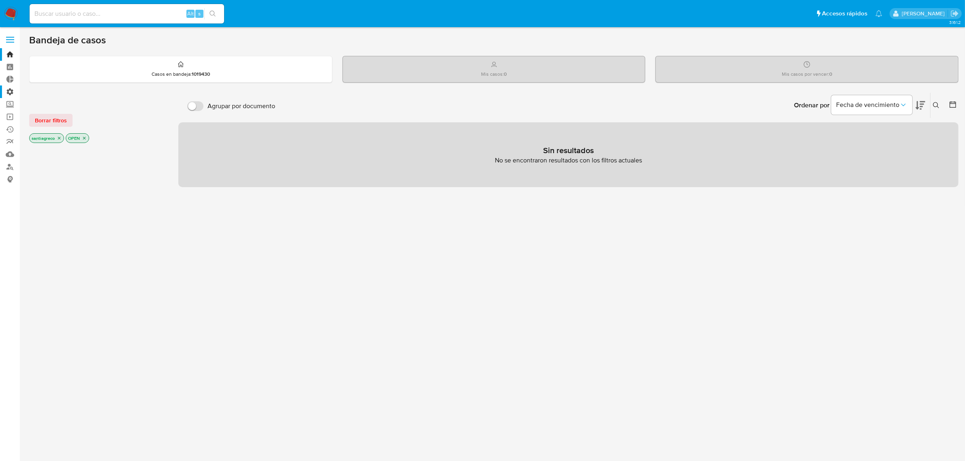
click at [6, 90] on label "Administración" at bounding box center [48, 92] width 96 height 13
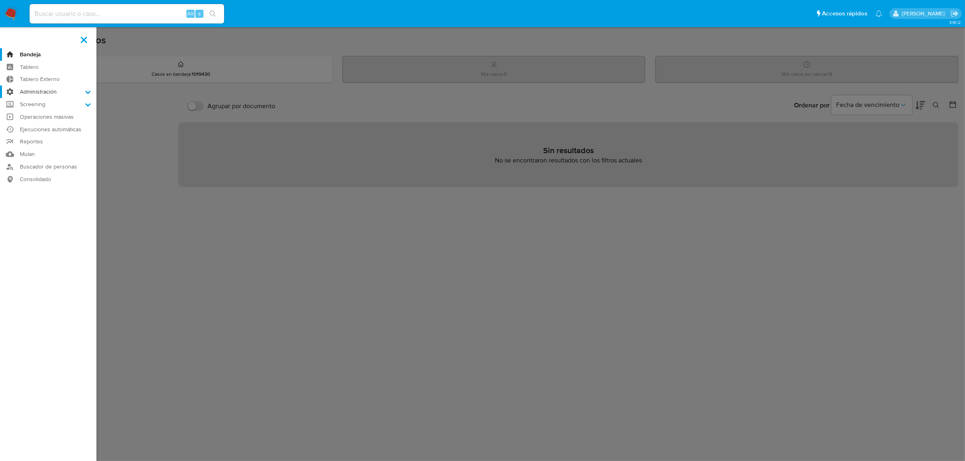
click at [0, 0] on input "Administración" at bounding box center [0, 0] width 0 height 0
click at [34, 103] on link "Reglas" at bounding box center [48, 103] width 96 height 10
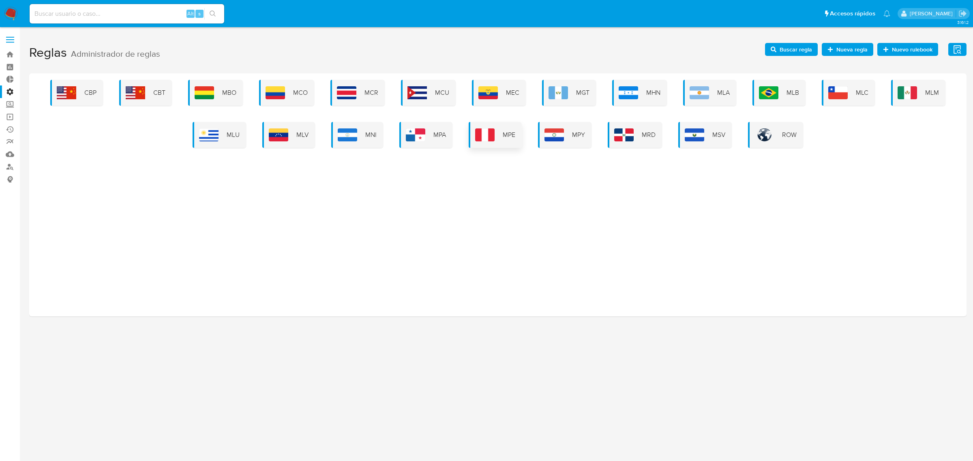
click at [501, 134] on div "MPE" at bounding box center [495, 135] width 53 height 26
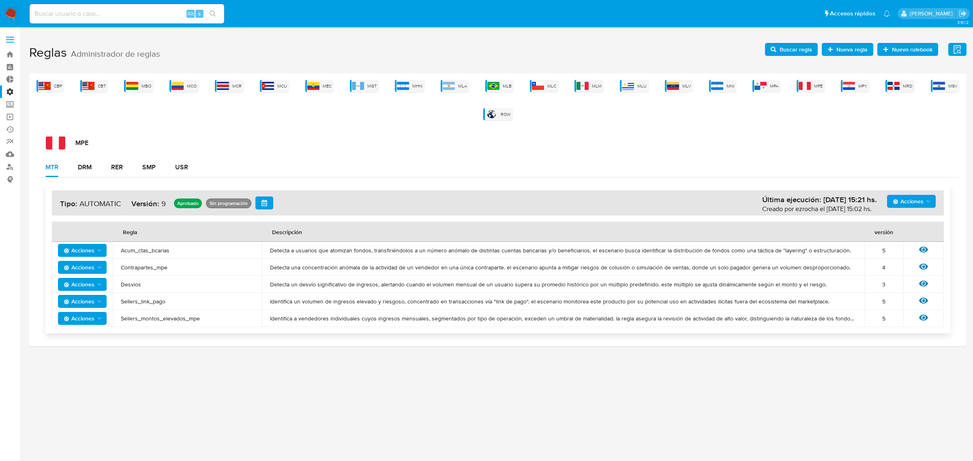
click at [793, 53] on span "Buscar regla" at bounding box center [796, 49] width 32 height 13
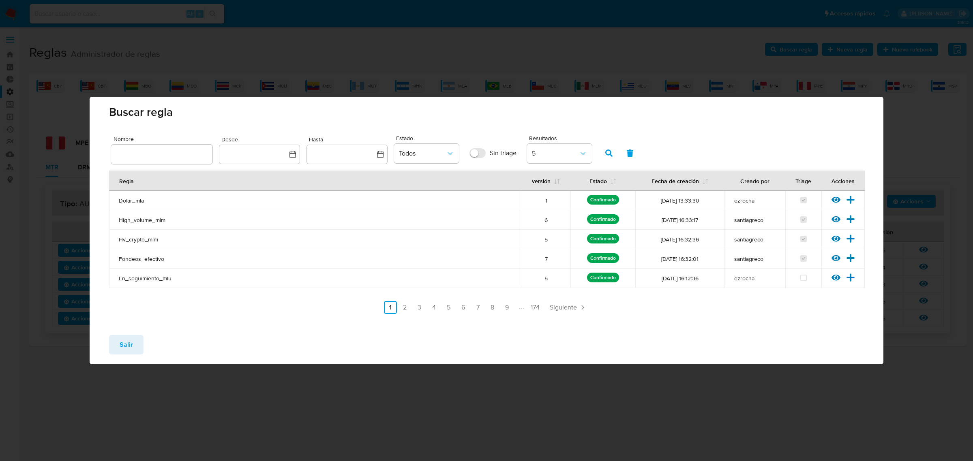
click at [183, 153] on input "text" at bounding box center [161, 154] width 101 height 11
type input "desvios"
click at [609, 153] on icon "button" at bounding box center [608, 153] width 7 height 7
click at [500, 306] on span "Siguiente" at bounding box center [497, 307] width 27 height 6
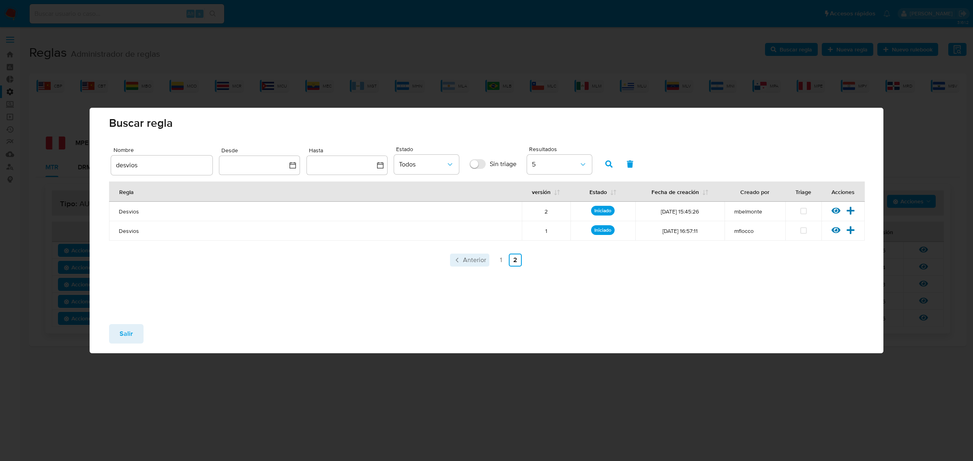
click at [479, 263] on span "Anterior" at bounding box center [474, 260] width 23 height 6
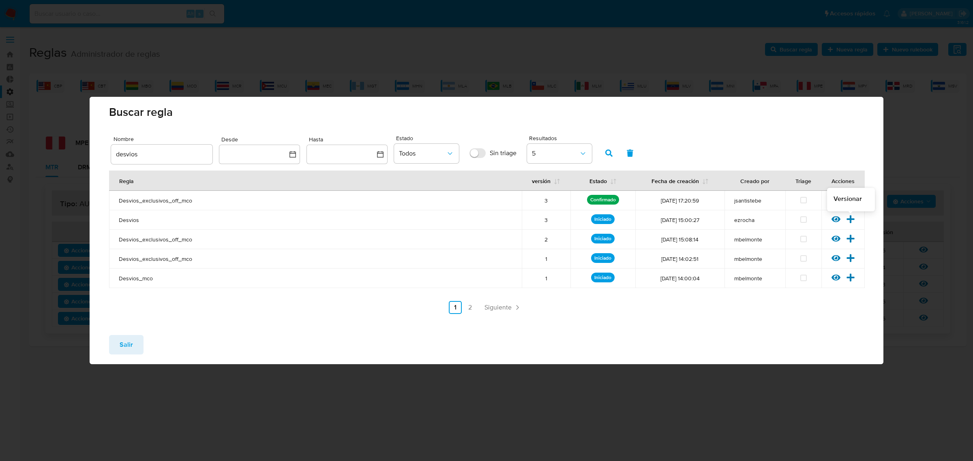
click at [851, 222] on icon at bounding box center [850, 219] width 9 height 9
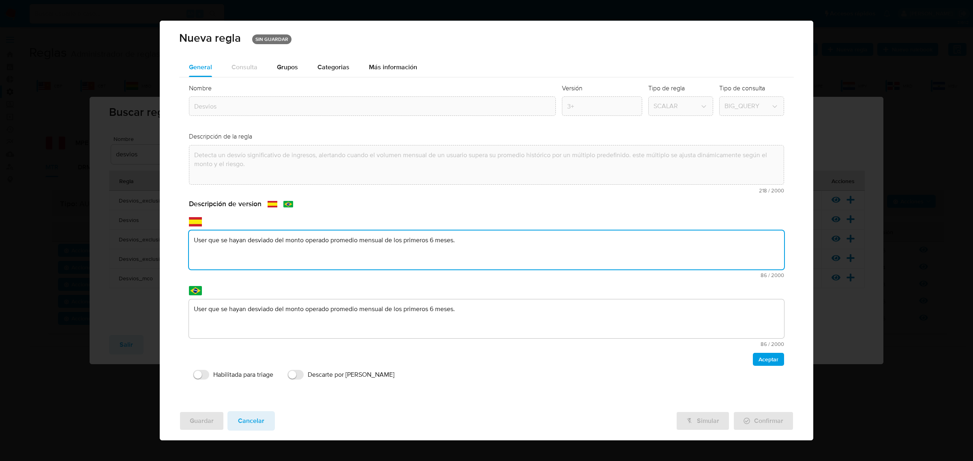
drag, startPoint x: 382, startPoint y: 270, endPoint x: -6, endPoint y: 200, distance: 394.3
click at [0, 200] on html "Pausado Ver notificaciones Alt s Accesos rápidos Presiona las siguientes teclas…" at bounding box center [486, 230] width 973 height 461
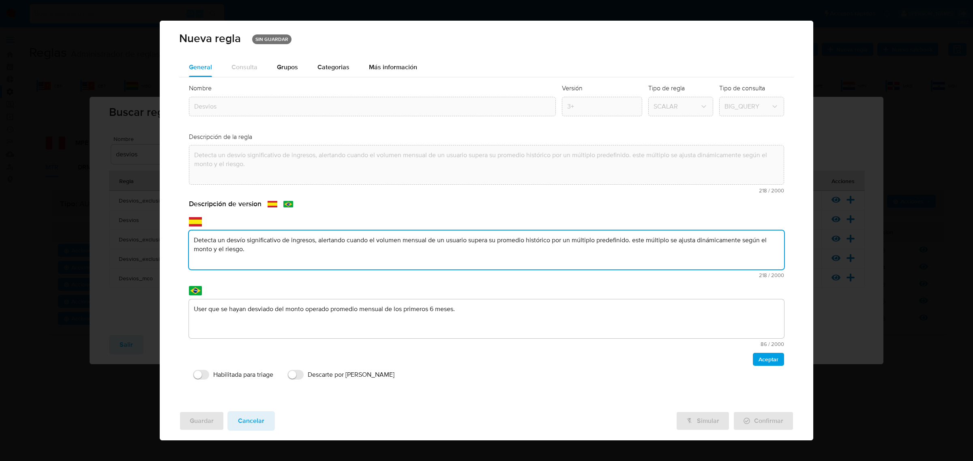
type textarea "Detecta un desvío significativo de ingresos, alertando cuando el volumen mensua…"
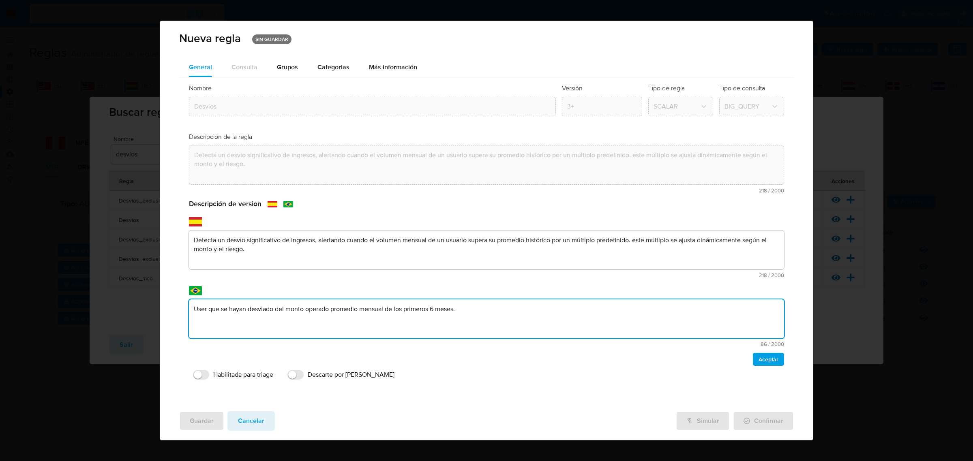
drag, startPoint x: 486, startPoint y: 332, endPoint x: 75, endPoint y: 283, distance: 413.6
click at [75, 283] on div "Nueva regla SIN GUARDAR General Consulta Parametros Evidencias Grupos Categoria…" at bounding box center [486, 230] width 973 height 461
type textarea "Detecta un desvío significativo de ingresos, alertando cuando el volumen mensua…"
click at [775, 355] on span "Aceptar" at bounding box center [769, 359] width 20 height 11
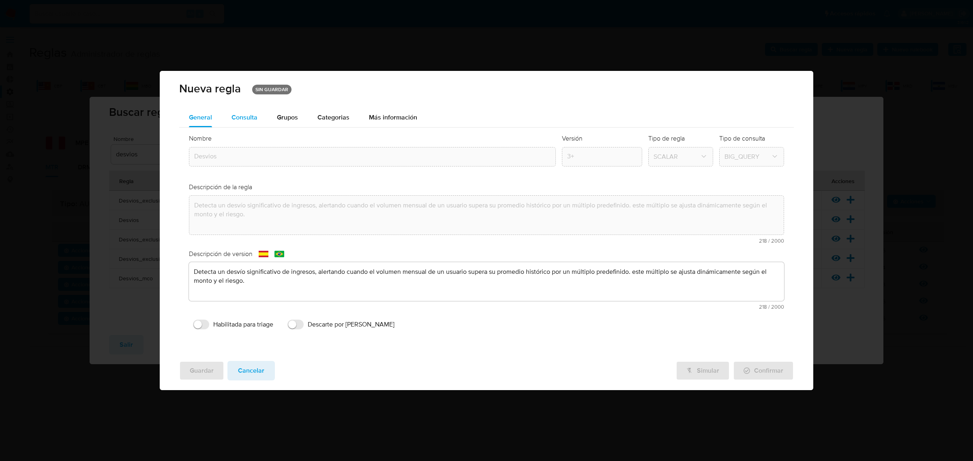
click at [236, 118] on span "Consulta" at bounding box center [244, 117] width 26 height 9
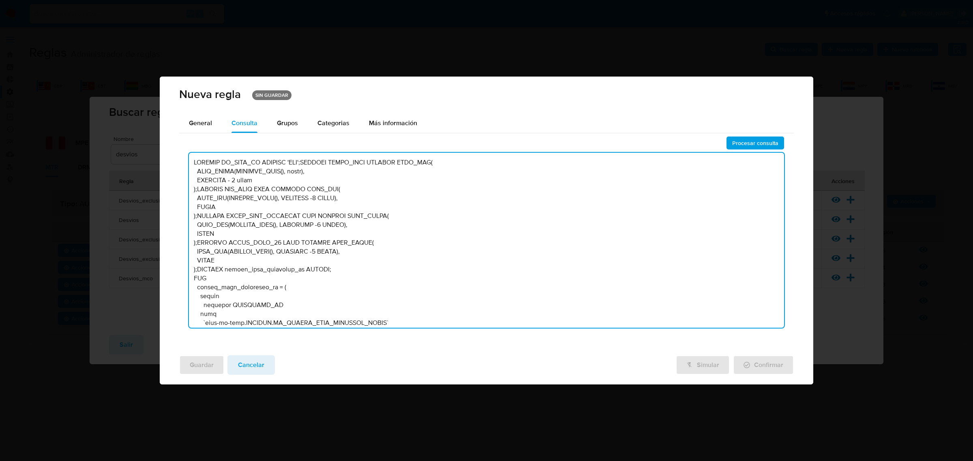
drag, startPoint x: 360, startPoint y: 220, endPoint x: 369, endPoint y: 201, distance: 21.0
click at [366, 212] on textarea at bounding box center [487, 240] width 596 height 175
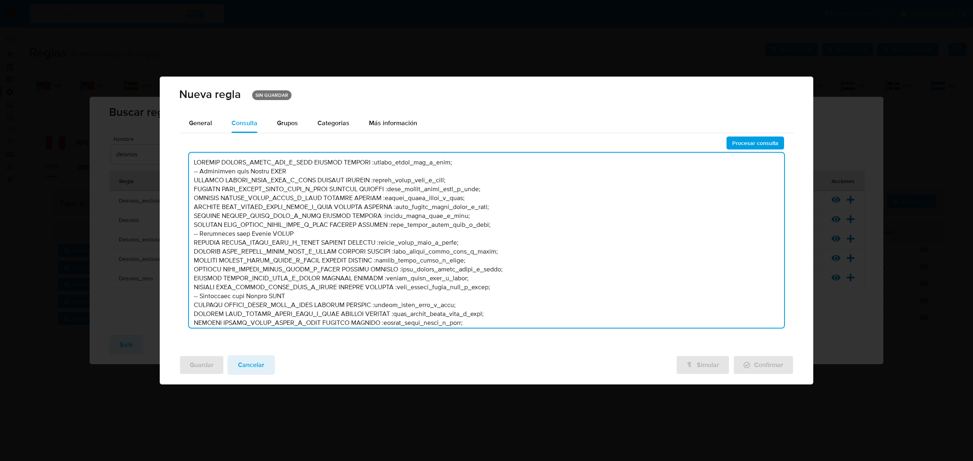
scroll to position [1828, 0]
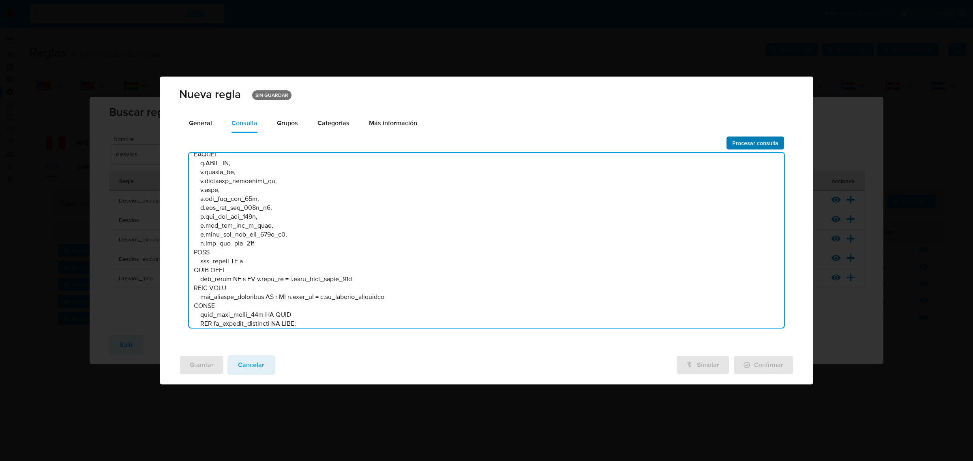
type textarea "LOREMIP DOLORS_AMETC_ADI_E_SEDD EIUSMOD TEMPORI :utlabo_etdol_mag_a_enim; -- Ad…"
click at [762, 140] on span "Procesar consulta" at bounding box center [755, 142] width 46 height 11
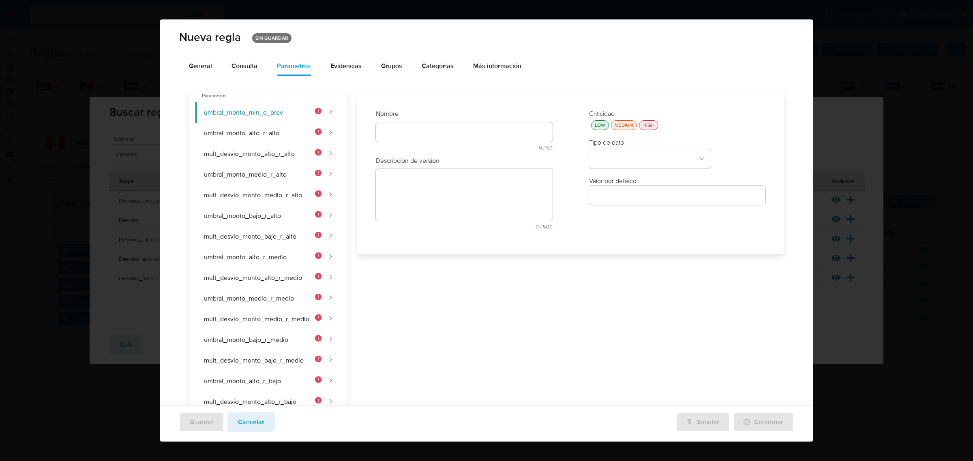
scroll to position [112, 0]
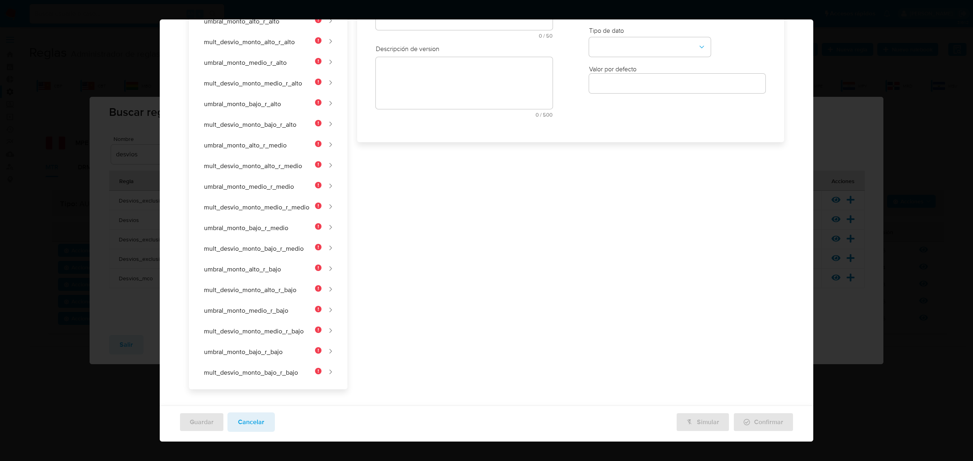
click at [401, 132] on div "Nombre text-es 0 / 50 50 caracteres restantes text-pt 0 / 50 50 caracteres rest…" at bounding box center [464, 60] width 193 height 142
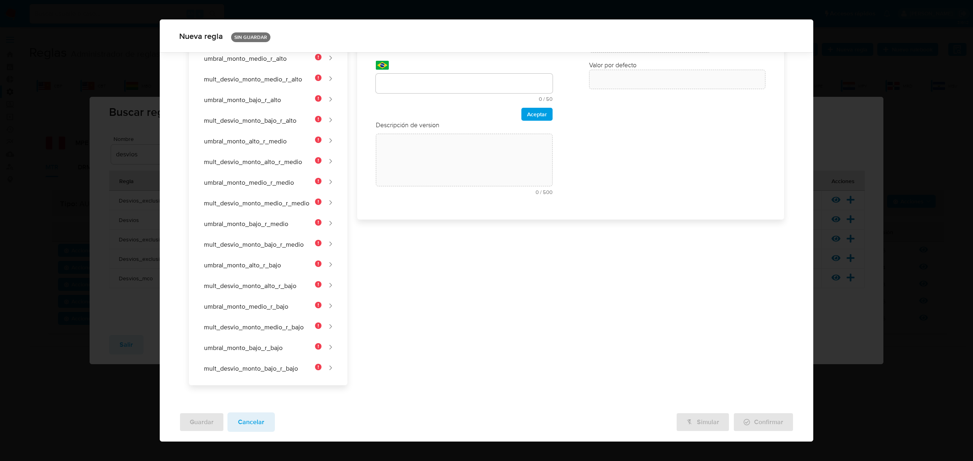
scroll to position [0, 0]
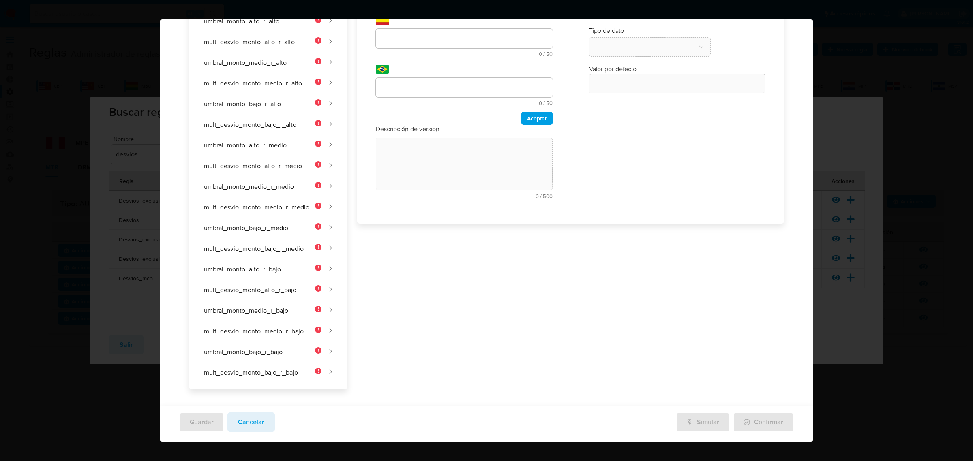
click at [406, 148] on div "Nombre text-es 0 / 50 50 caracteres restantes text-pt 0 / 50 50 caracteres rest…" at bounding box center [464, 101] width 193 height 224
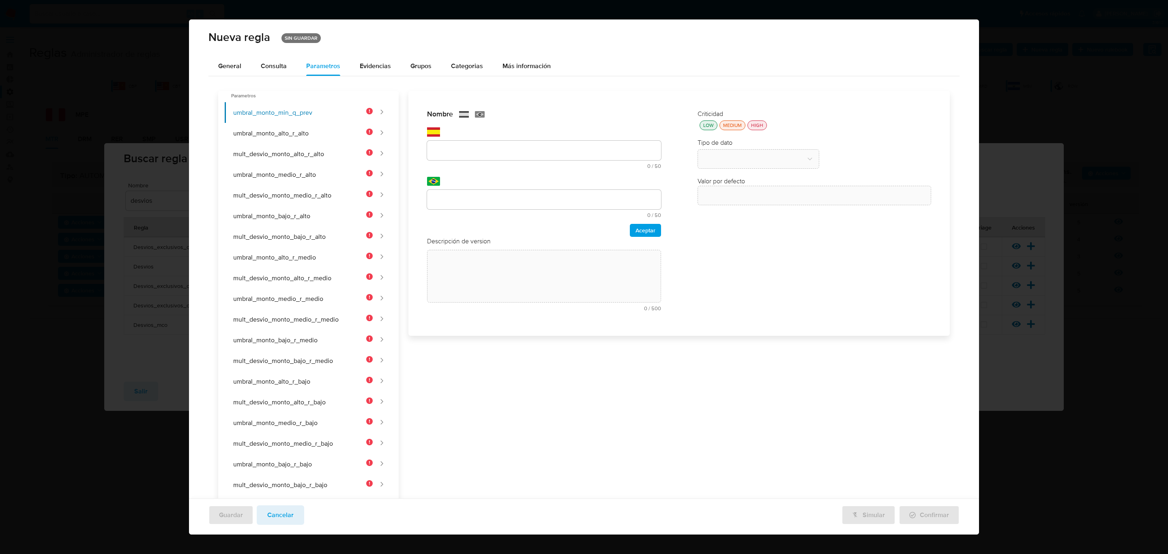
drag, startPoint x: 463, startPoint y: 164, endPoint x: 463, endPoint y: 159, distance: 5.7
click at [463, 159] on div "text-es 0 / 50 50 caracteres restantes" at bounding box center [544, 155] width 234 height 28
click at [462, 154] on input "text" at bounding box center [544, 150] width 234 height 11
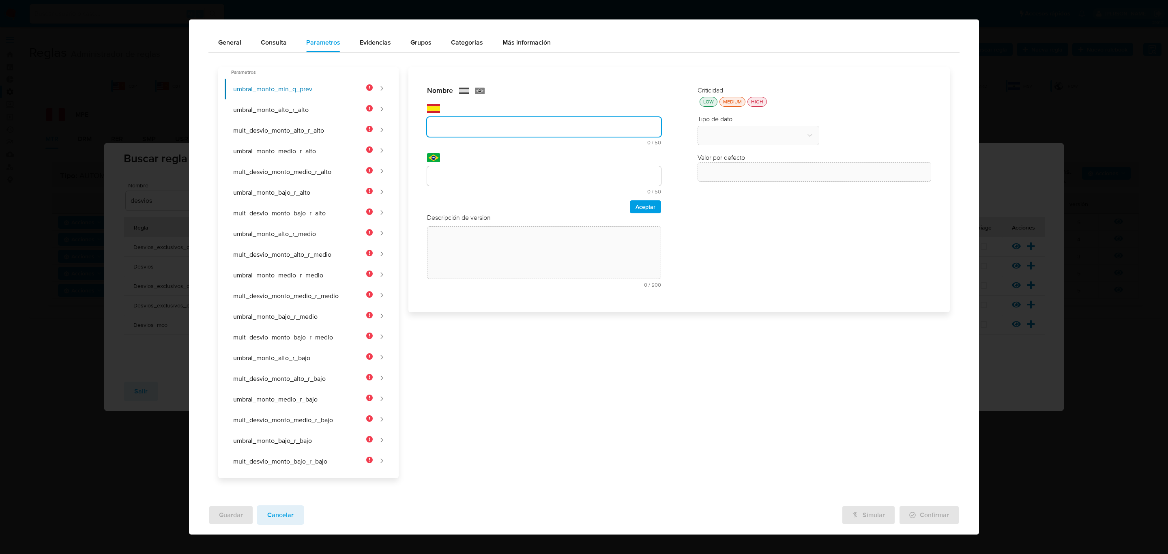
click at [452, 128] on input "text" at bounding box center [544, 127] width 234 height 11
drag, startPoint x: 452, startPoint y: 128, endPoint x: 449, endPoint y: 137, distance: 10.4
click at [452, 128] on input "text" at bounding box center [544, 127] width 234 height 11
click at [477, 150] on div "Nombre text-es 0 / 50 50 caracteres restantes text-pt 0 / 50 50 caracteres rest…" at bounding box center [544, 149] width 234 height 127
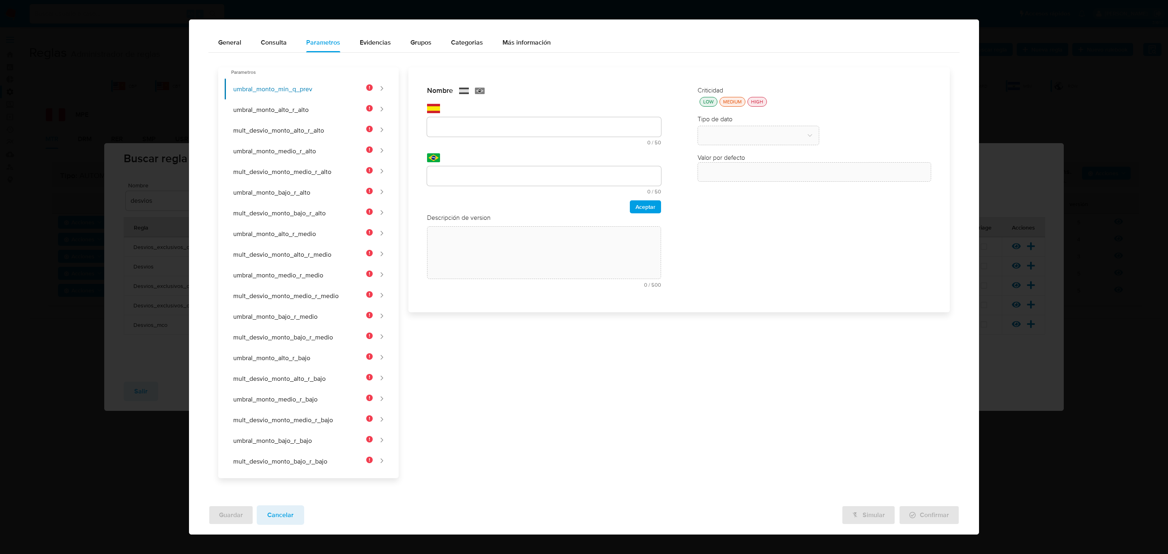
click at [459, 118] on div at bounding box center [544, 126] width 234 height 19
drag, startPoint x: 458, startPoint y: 125, endPoint x: 427, endPoint y: 129, distance: 30.6
click at [446, 128] on input "text" at bounding box center [544, 127] width 234 height 11
click at [292, 100] on button "umbral_monto_alto_r_alto" at bounding box center [299, 109] width 148 height 21
click at [291, 148] on button "umbral_monto_medio_r_alto" at bounding box center [299, 151] width 148 height 21
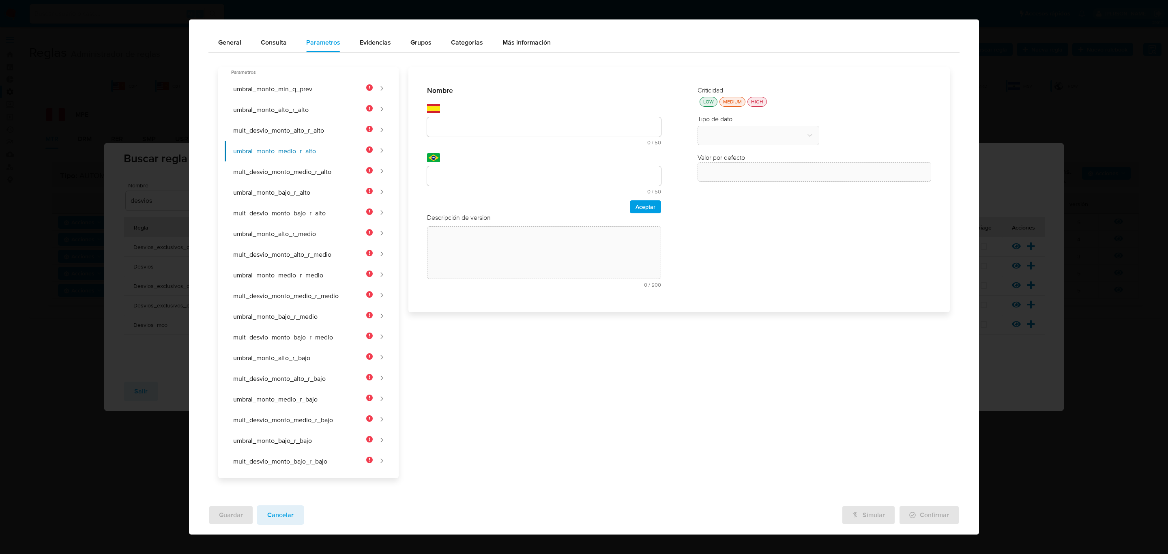
click at [540, 114] on div "text-es 0 / 50 50 caracteres restantes" at bounding box center [544, 124] width 234 height 41
click at [535, 127] on input "text" at bounding box center [544, 127] width 234 height 11
click at [535, 128] on input "text" at bounding box center [544, 127] width 234 height 11
click at [528, 133] on div at bounding box center [544, 126] width 234 height 19
click at [325, 83] on button "umbral_monto_min_q_prev" at bounding box center [299, 89] width 148 height 21
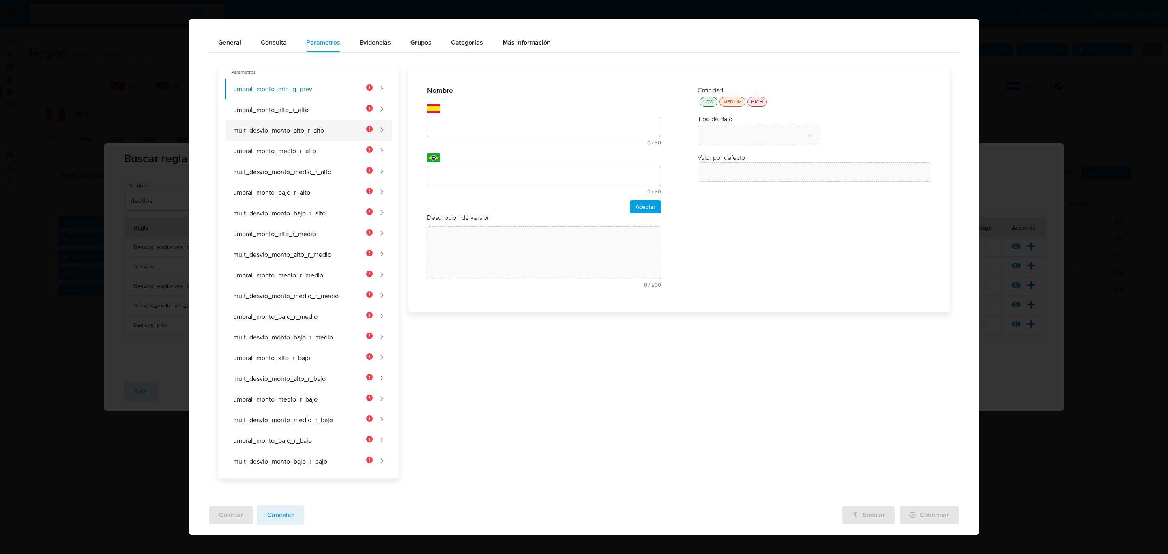
click at [313, 121] on button "mult_desvio_monto_alto_r_alto" at bounding box center [299, 130] width 148 height 21
click at [320, 105] on button "umbral_monto_alto_r_alto" at bounding box center [299, 109] width 148 height 21
drag, startPoint x: 561, startPoint y: 145, endPoint x: 552, endPoint y: 124, distance: 22.5
click at [557, 135] on div "Nombre text-es 0 / 50 50 caracteres restantes text-pt 0 / 50 50 caracteres rest…" at bounding box center [544, 149] width 234 height 127
click at [552, 122] on input "text" at bounding box center [544, 127] width 234 height 11
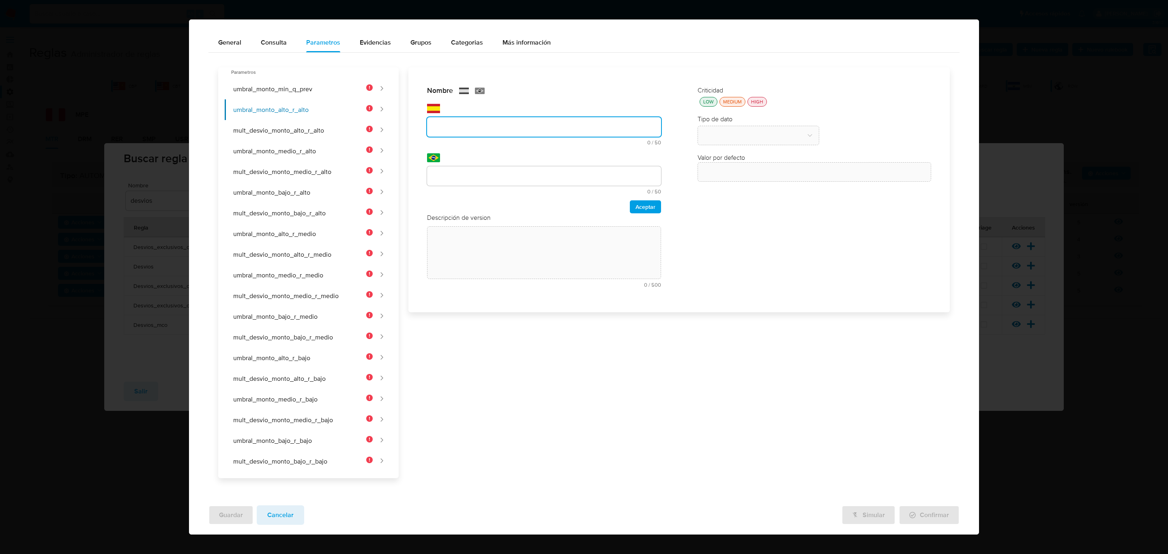
click at [473, 124] on input "text" at bounding box center [544, 127] width 234 height 11
click at [268, 94] on button "umbral_monto_min_q_prev" at bounding box center [299, 89] width 148 height 21
click at [468, 133] on div at bounding box center [544, 126] width 234 height 19
click at [473, 122] on input "text" at bounding box center [544, 127] width 234 height 11
click at [489, 123] on input "Umbral Trimestre anterior" at bounding box center [544, 127] width 234 height 11
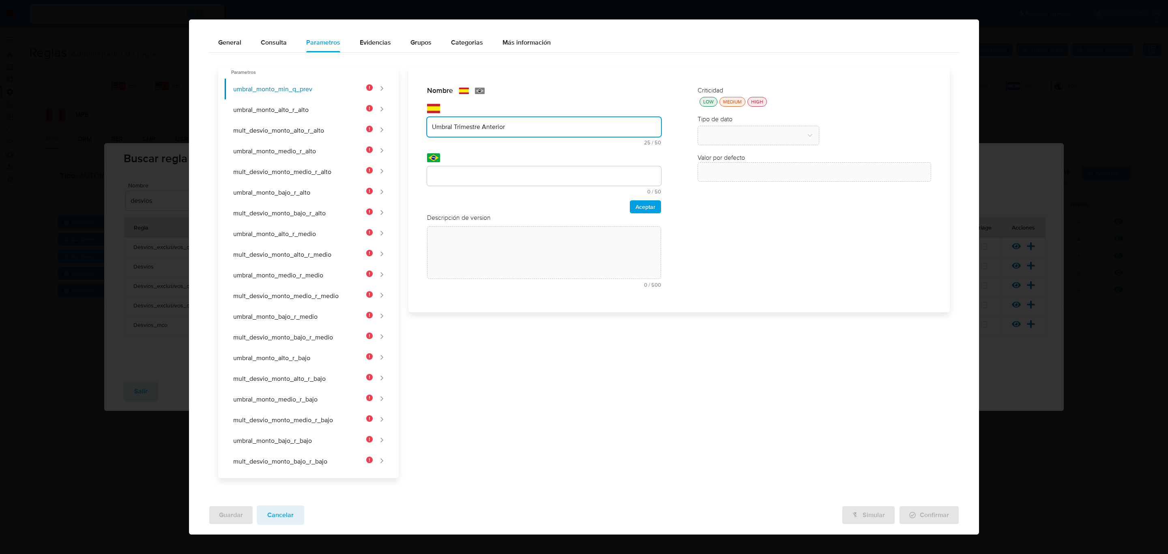
paste input "text"
type input "Umbral Trimestre Anterior"
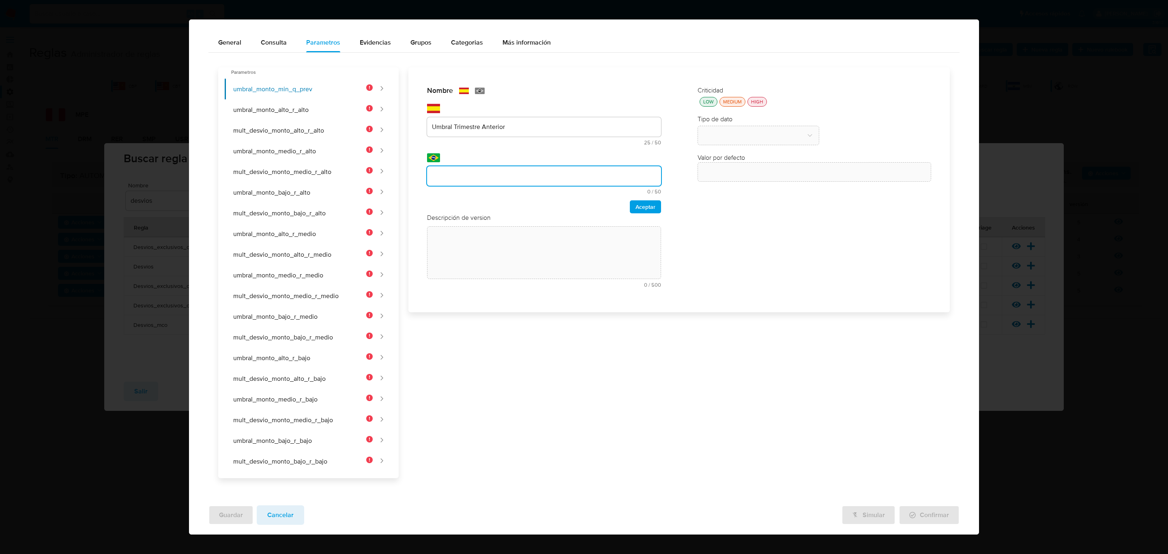
click at [505, 173] on input "text" at bounding box center [544, 176] width 234 height 11
type input "Umbral Trimestre Anterior"
click at [646, 206] on span "Aceptar" at bounding box center [645, 206] width 20 height 11
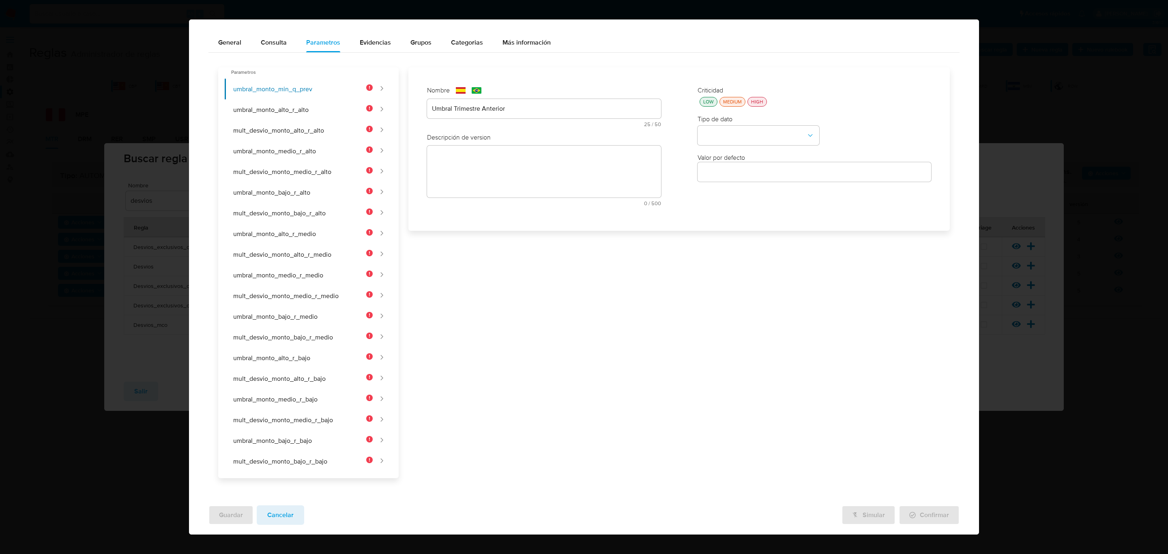
click at [512, 151] on div "text-es 0 / 500 500 caracteres restantes" at bounding box center [544, 176] width 234 height 60
click at [533, 159] on div "text-es 0 / 500 500 caracteres restantes" at bounding box center [544, 187] width 234 height 74
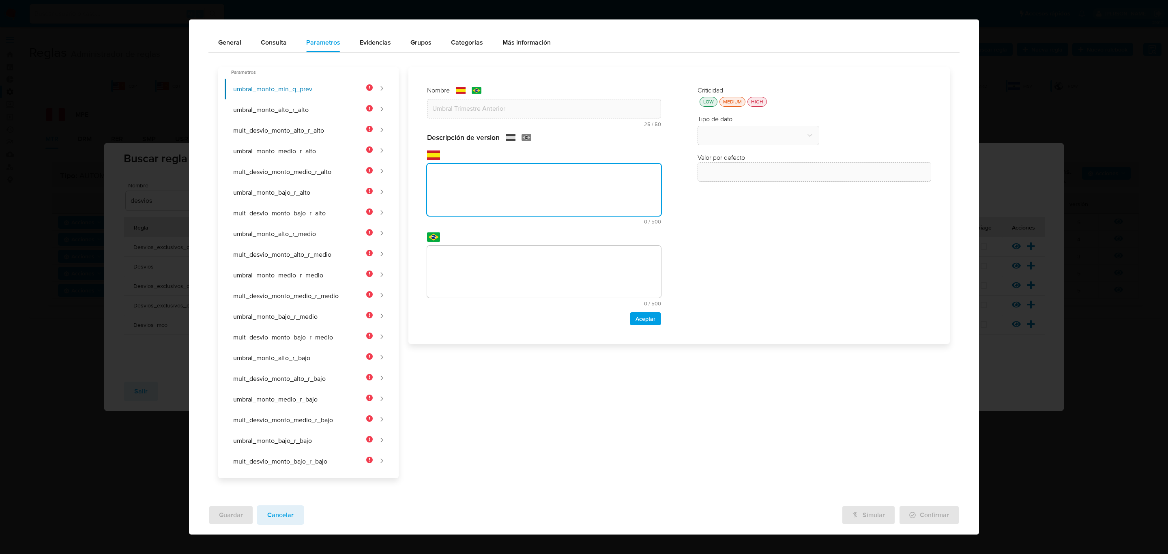
click at [520, 178] on textarea at bounding box center [544, 190] width 234 height 52
type textarea "Monto mínimo en USD transaccionado en el trimestre anterior (90-180 días) para …"
click at [497, 256] on textarea at bounding box center [544, 272] width 234 height 52
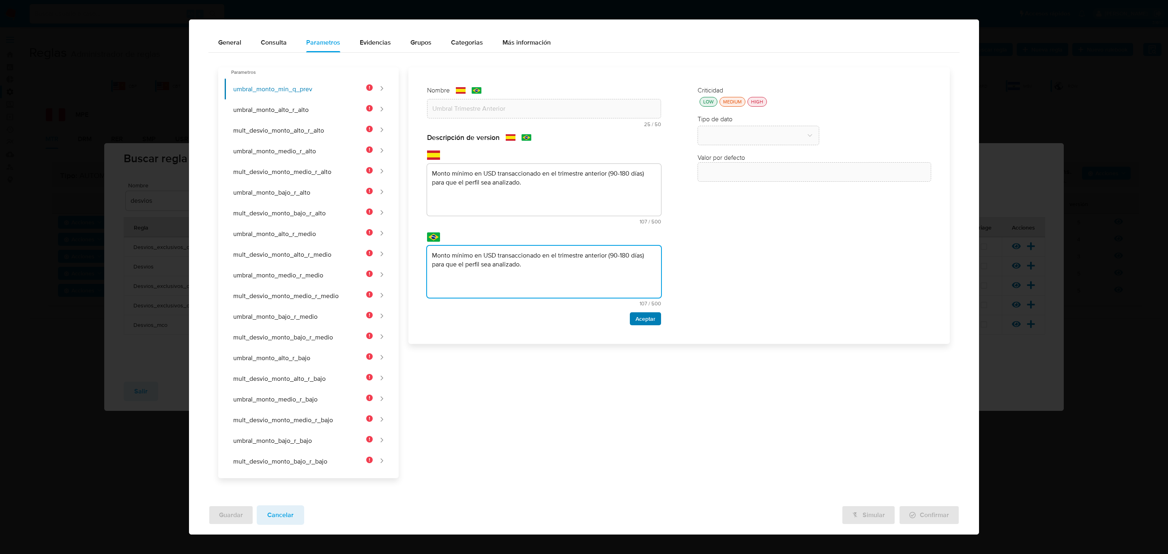
type textarea "Monto mínimo en USD transaccionado en el trimestre anterior (90-180 días) para …"
click at [636, 324] on span "Aceptar" at bounding box center [645, 318] width 20 height 11
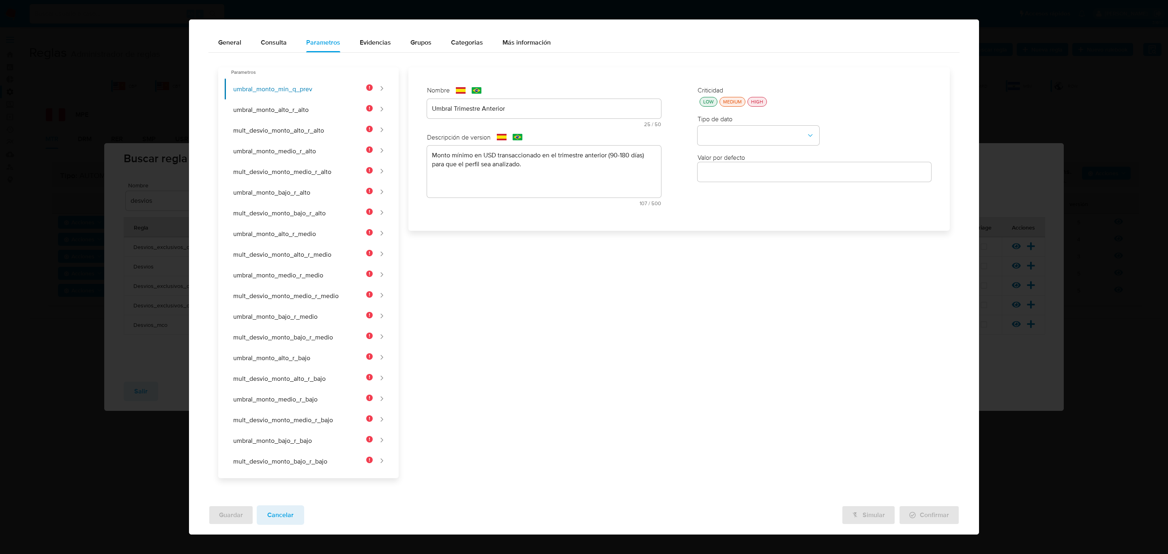
click at [701, 103] on div "LOW" at bounding box center [708, 101] width 14 height 7
click at [707, 133] on button "type-dropdown" at bounding box center [758, 135] width 122 height 19
click at [715, 135] on span "NUMBER" at bounding box center [715, 135] width 26 height 8
click at [261, 114] on button "umbral_monto_alto_r_alto" at bounding box center [299, 109] width 148 height 21
click at [510, 119] on div "text-es 25 / 50 25 caracteres restantes" at bounding box center [544, 113] width 234 height 28
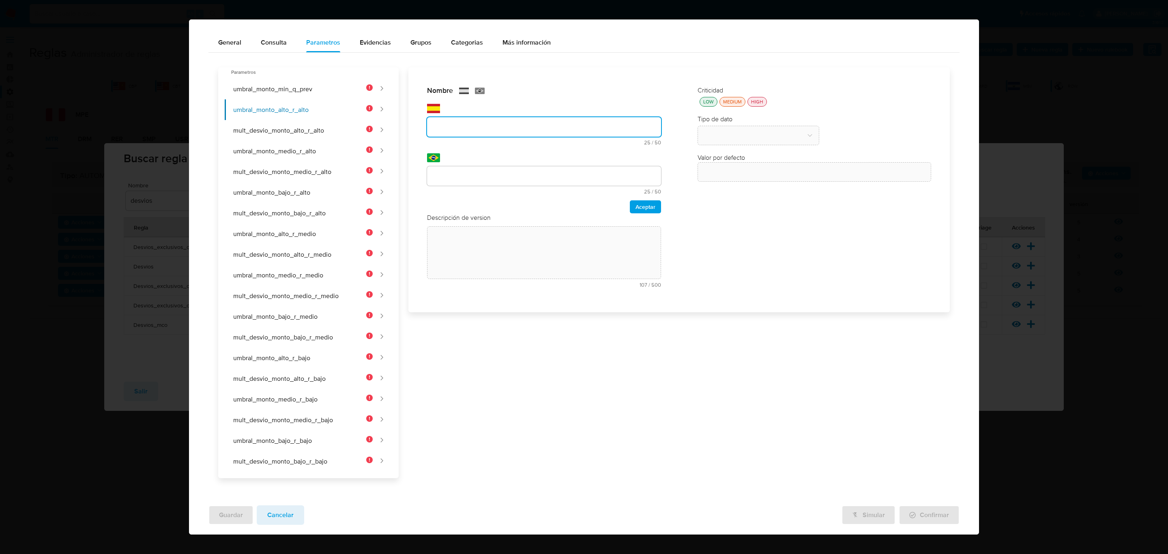
click at [511, 112] on div "text-es 25 / 50 25 caracteres restantes" at bounding box center [544, 124] width 234 height 41
drag, startPoint x: 481, startPoint y: 127, endPoint x: 562, endPoint y: 126, distance: 81.5
click at [542, 126] on input "UMBRAL_MONTO_ALTO_R_ALTO" at bounding box center [544, 127] width 234 height 11
type input "UMBRAL MONTO HIGH"
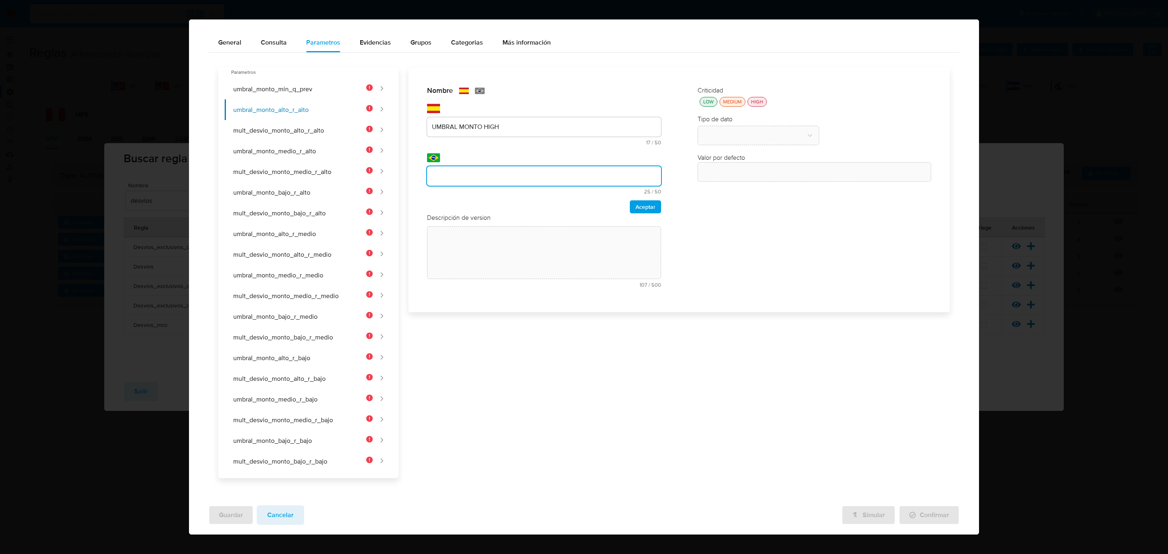
drag, startPoint x: 506, startPoint y: 173, endPoint x: 506, endPoint y: 178, distance: 4.9
click at [506, 173] on input "text" at bounding box center [544, 176] width 234 height 11
type input "UMBRAL MONTO HIGH"
drag, startPoint x: 632, startPoint y: 209, endPoint x: 627, endPoint y: 210, distance: 4.9
click at [635, 210] on span "Aceptar" at bounding box center [645, 206] width 20 height 11
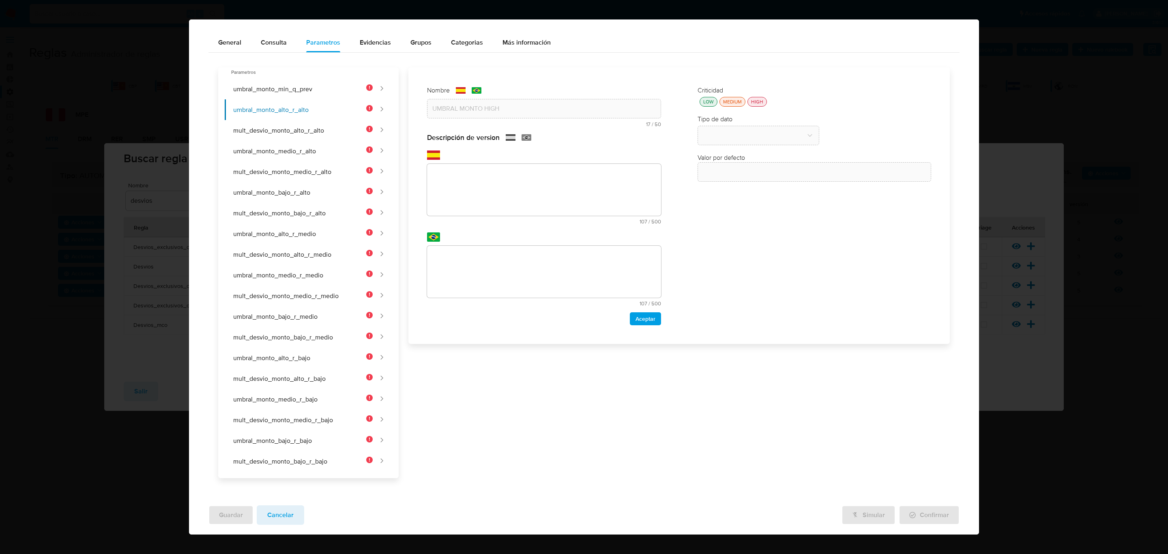
click at [538, 184] on textarea at bounding box center [544, 190] width 234 height 52
click at [538, 189] on textarea at bounding box center [544, 190] width 234 height 52
paste textarea "Monto mínimo en USD para el segmento de volumen alto en clientes de riesgo ALTO."
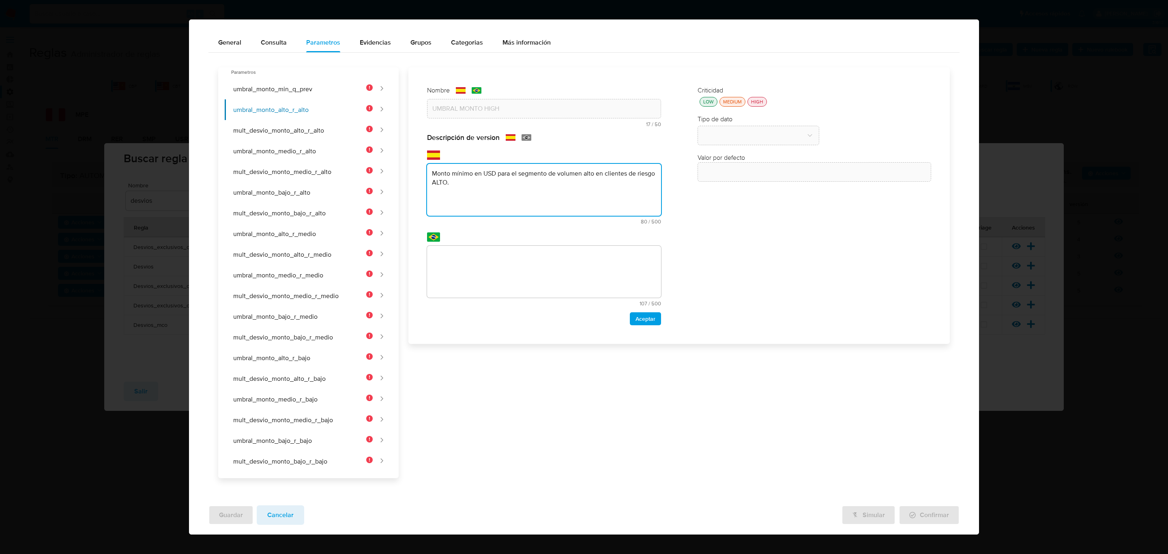
type textarea "Monto mínimo en USD para el segmento de volumen alto en clientes de riesgo ALTO."
click at [559, 266] on textarea at bounding box center [544, 272] width 234 height 52
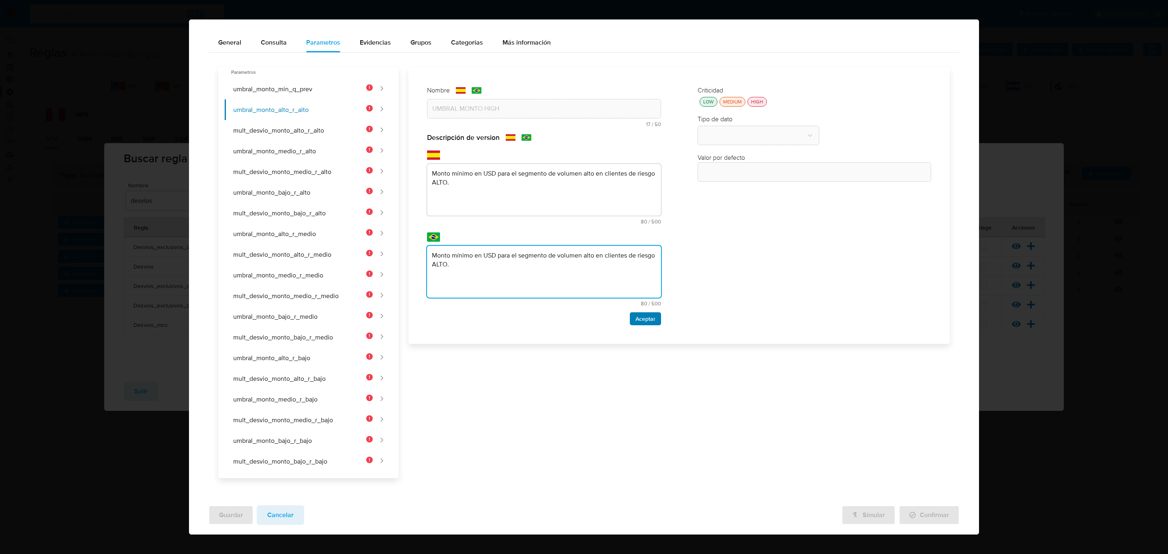
type textarea "Monto mínimo en USD para el segmento de volumen alto en clientes de riesgo ALTO."
click at [643, 317] on span "Aceptar" at bounding box center [645, 318] width 20 height 11
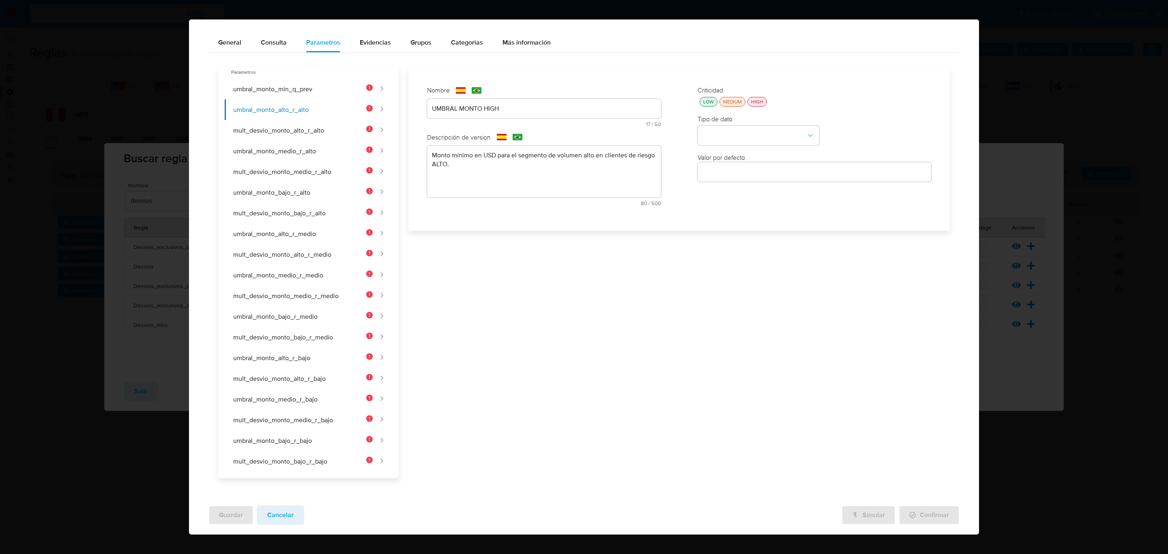
drag, startPoint x: 701, startPoint y: 104, endPoint x: 522, endPoint y: 122, distance: 179.7
click at [701, 104] on div "LOW" at bounding box center [708, 101] width 14 height 7
click at [288, 139] on button "mult_desvio_monto_alto_r_alto" at bounding box center [299, 130] width 148 height 21
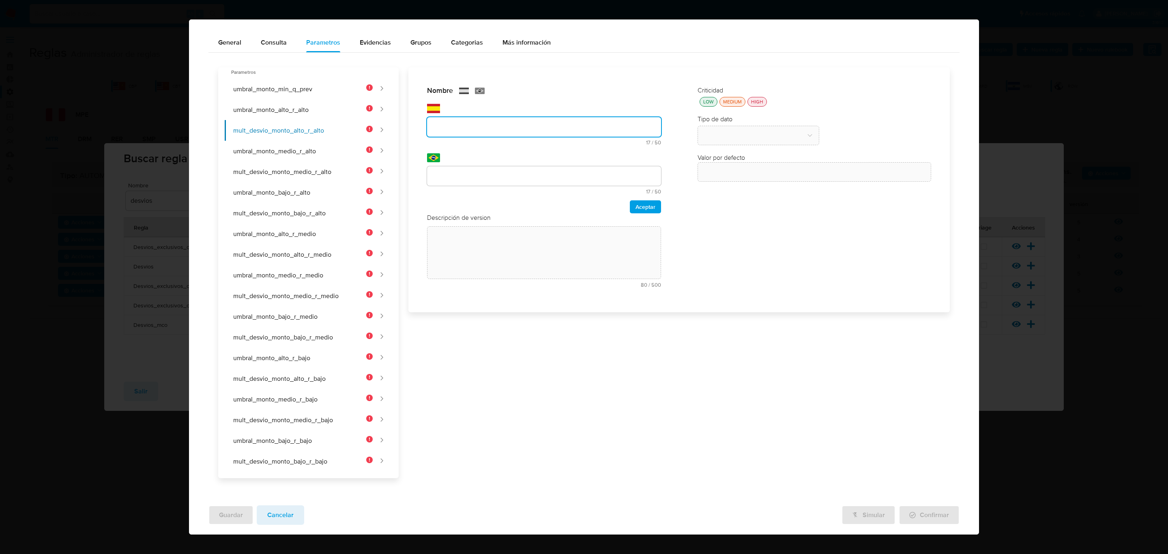
click at [521, 106] on div "text-es 17 / 50 33 caracteres restantes" at bounding box center [544, 124] width 234 height 41
type input "UMBRAL DESVIO HIGH"
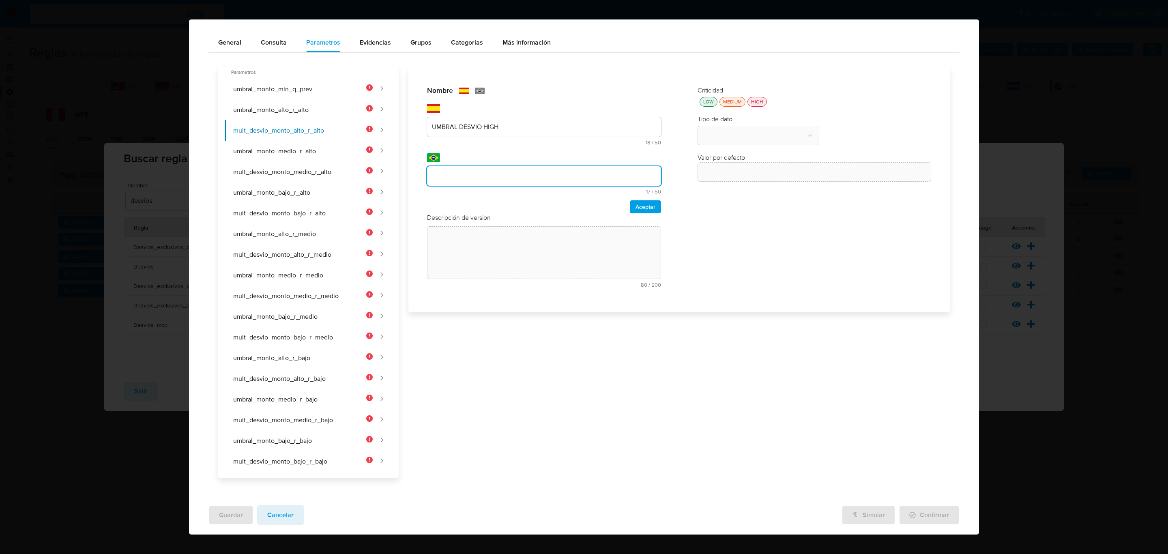
click at [534, 174] on input "text" at bounding box center [544, 176] width 234 height 11
type input "UMBRAL DESVIO HIGH"
click at [641, 211] on span "Aceptar" at bounding box center [645, 206] width 20 height 11
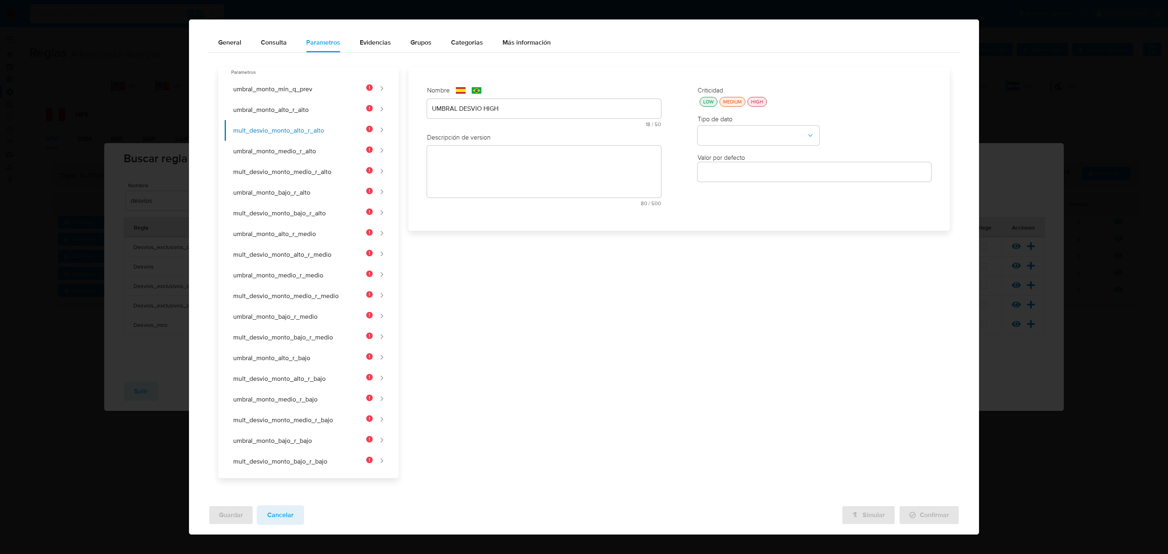
click at [494, 177] on textarea at bounding box center [544, 172] width 234 height 52
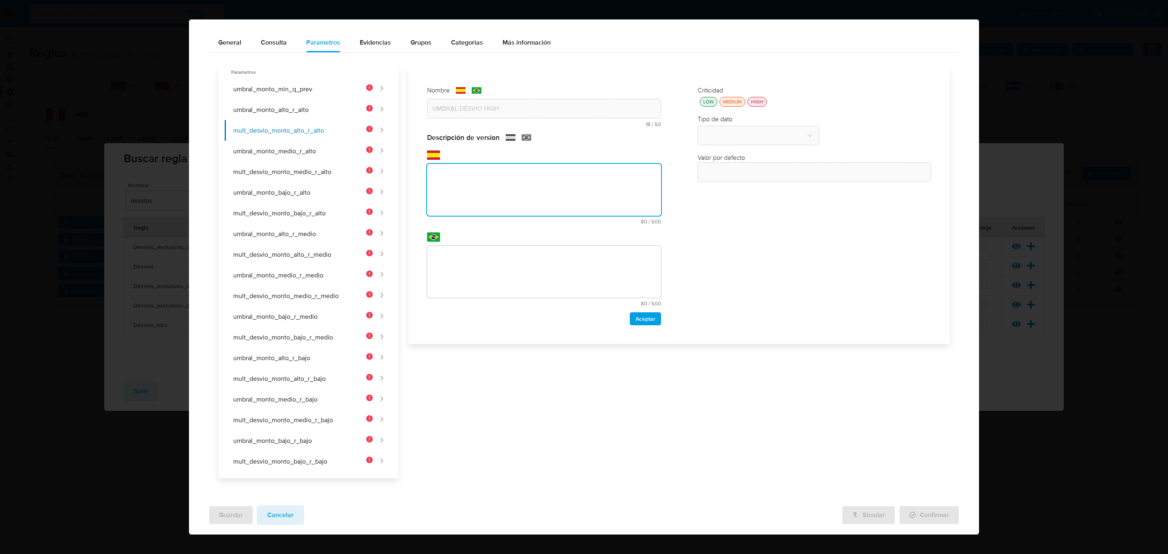
click at [493, 199] on textarea at bounding box center [544, 190] width 234 height 52
paste textarea "Multiplicador del desvío sobre el promedio histórico para el segmento de volume…"
type textarea "Multiplicador del desvío sobre el promedio histórico para el segmento de volume…"
click at [512, 261] on textarea at bounding box center [544, 272] width 234 height 52
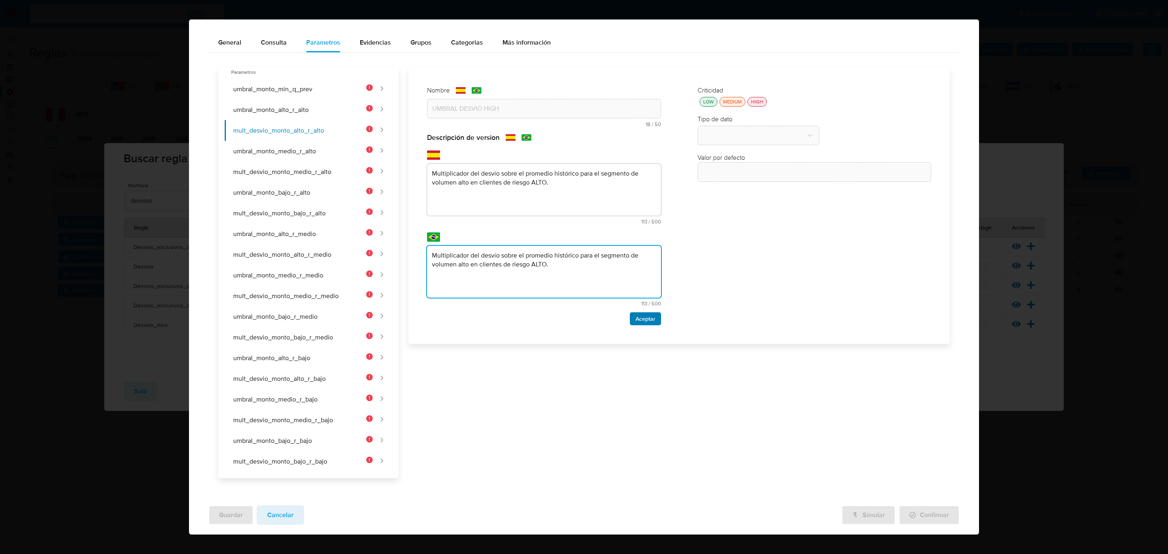
type textarea "Multiplicador del desvío sobre el promedio histórico para el segmento de volume…"
click at [635, 313] on span "Aceptar" at bounding box center [645, 318] width 20 height 11
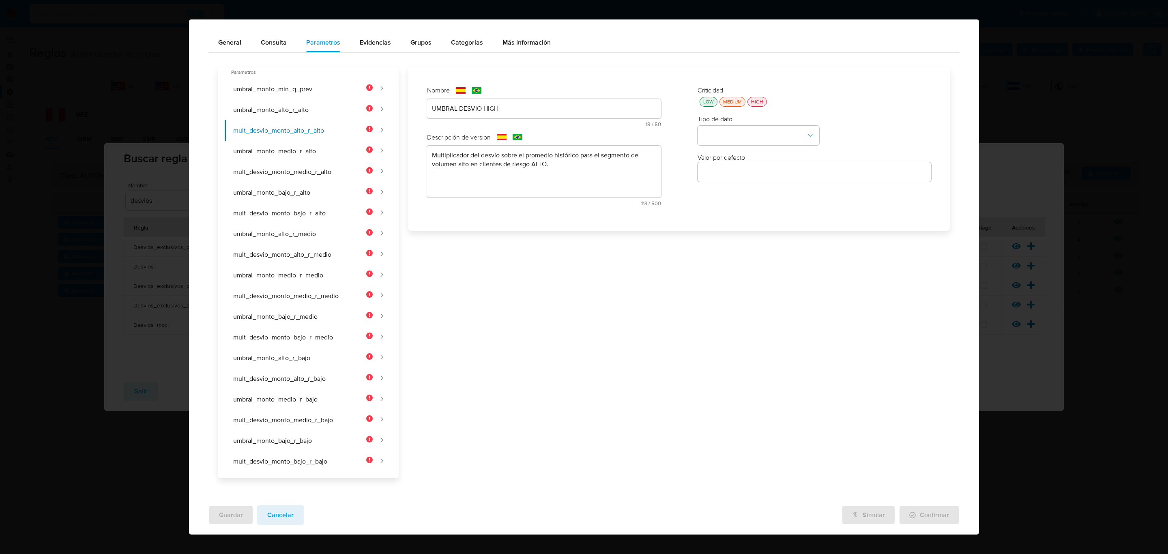
click at [702, 99] on div "LOW" at bounding box center [708, 101] width 14 height 7
click at [340, 153] on button "umbral_monto_medio_r_alto" at bounding box center [299, 151] width 148 height 21
drag, startPoint x: 334, startPoint y: 91, endPoint x: 331, endPoint y: 108, distance: 17.3
click at [334, 92] on button "umbral_monto_min_q_prev" at bounding box center [299, 89] width 148 height 21
type input "Umbral Trimestre Anterior"
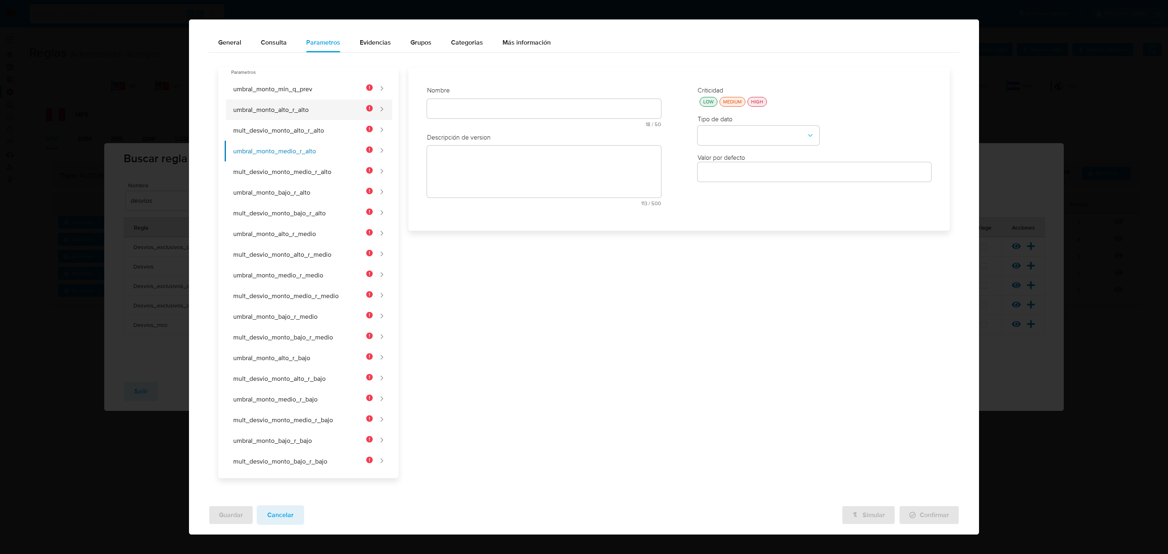
type textarea "Monto mínimo en USD transaccionado en el trimestre anterior (90-180 días) para …"
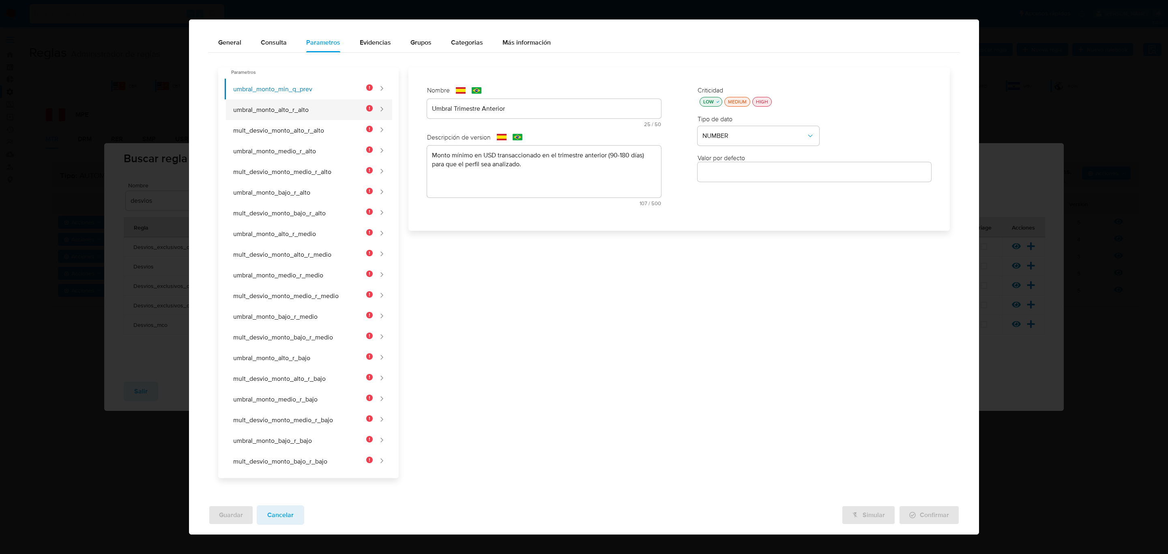
click at [328, 118] on button "umbral_monto_alto_r_alto" at bounding box center [299, 109] width 148 height 21
type input "UMBRAL MONTO HIGH"
type textarea "Monto mínimo en USD para el segmento de volumen alto en clientes de riesgo ALTO."
click at [315, 152] on button "umbral_monto_medio_r_alto" at bounding box center [299, 151] width 148 height 21
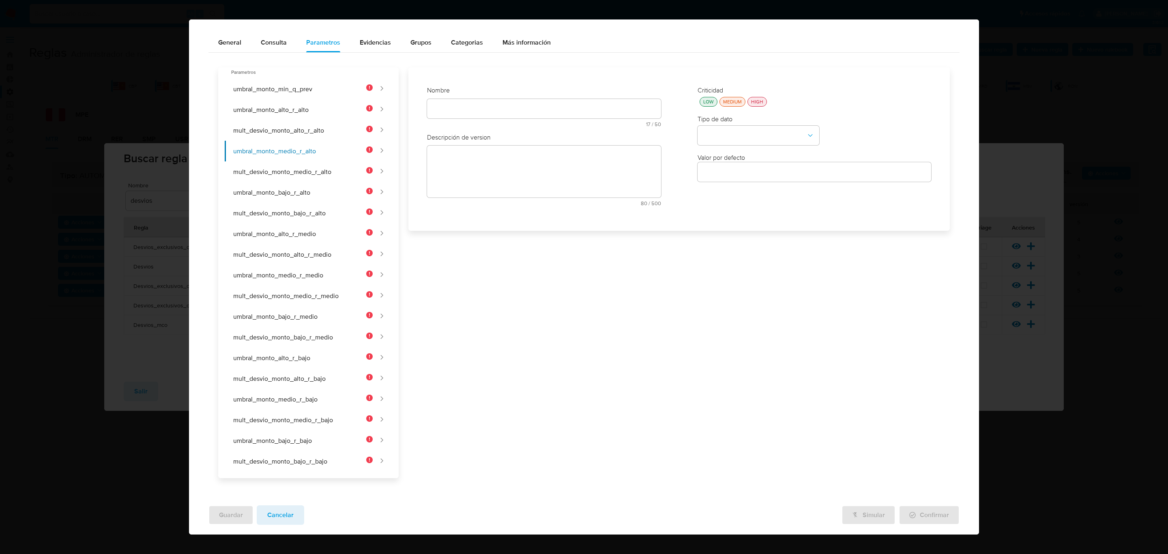
click at [481, 115] on div at bounding box center [544, 108] width 234 height 19
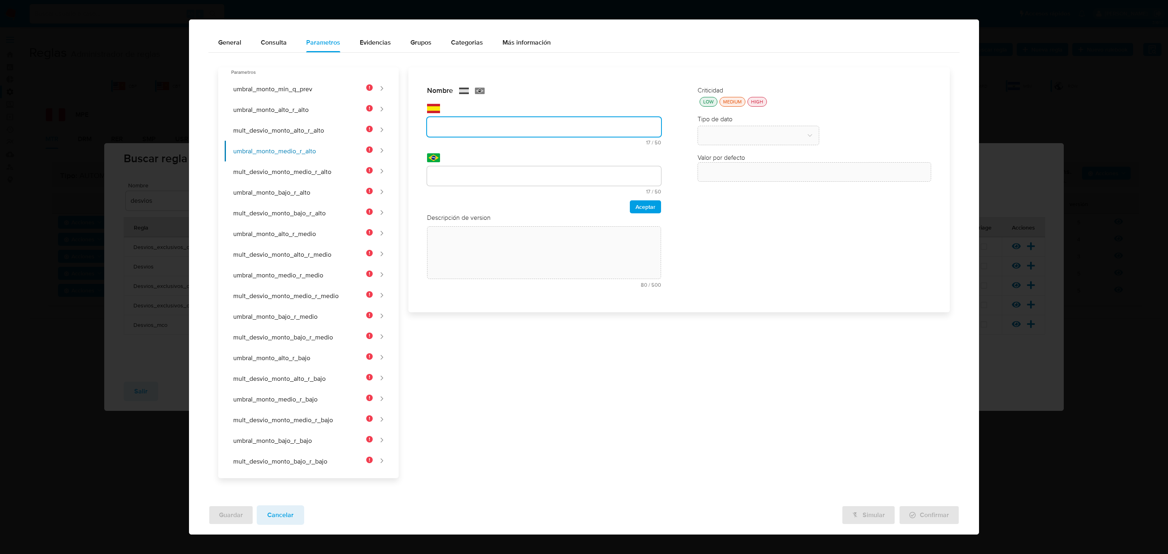
click at [480, 109] on div "text-es 17 / 50 33 caracteres restantes" at bounding box center [544, 124] width 234 height 41
type input "UMBRAL MONTO MID"
click at [499, 180] on input "text" at bounding box center [544, 176] width 234 height 11
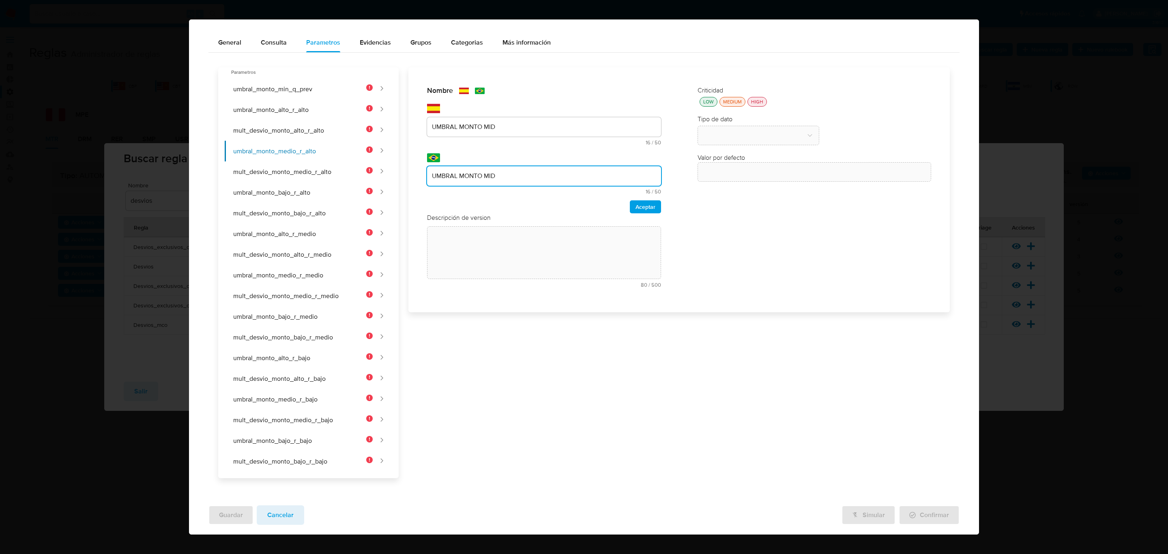
type input "UMBRAL MONTO MID"
click at [642, 212] on div "Nombre text-es UMBRAL MONTO MID 16 / 50 34 caracteres restantes text-pt UMBRAL …" at bounding box center [544, 190] width 250 height 224
click at [645, 209] on span "Aceptar" at bounding box center [645, 206] width 20 height 11
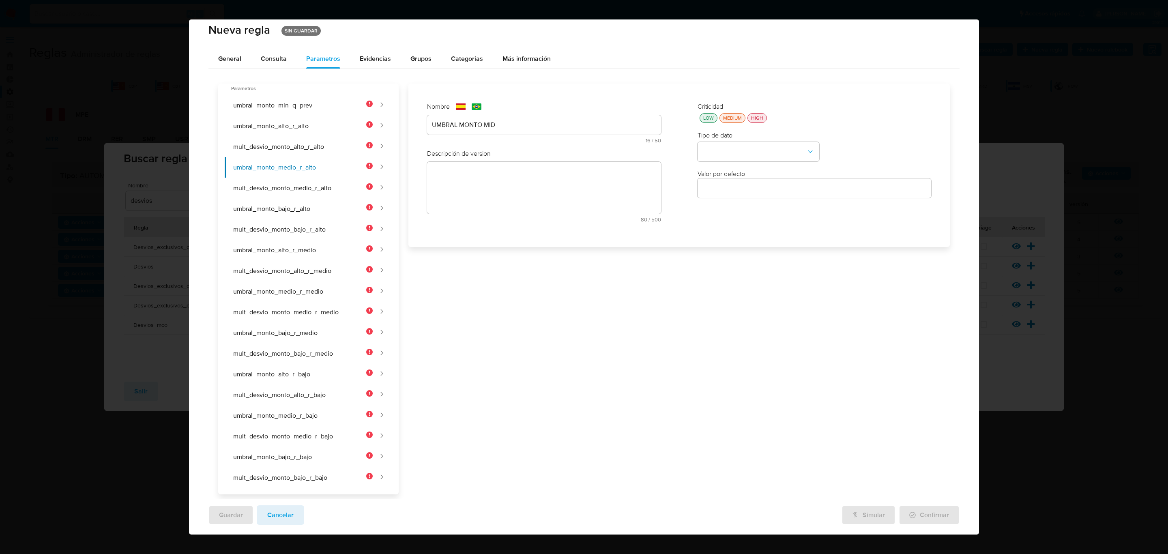
scroll to position [0, 0]
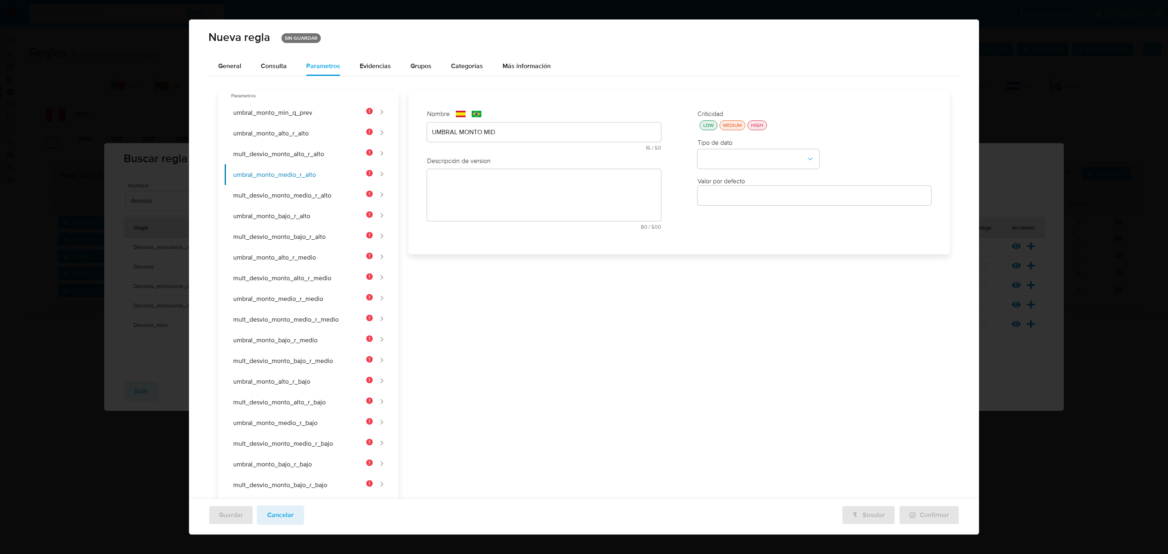
click at [285, 64] on button "Consulta" at bounding box center [273, 65] width 45 height 19
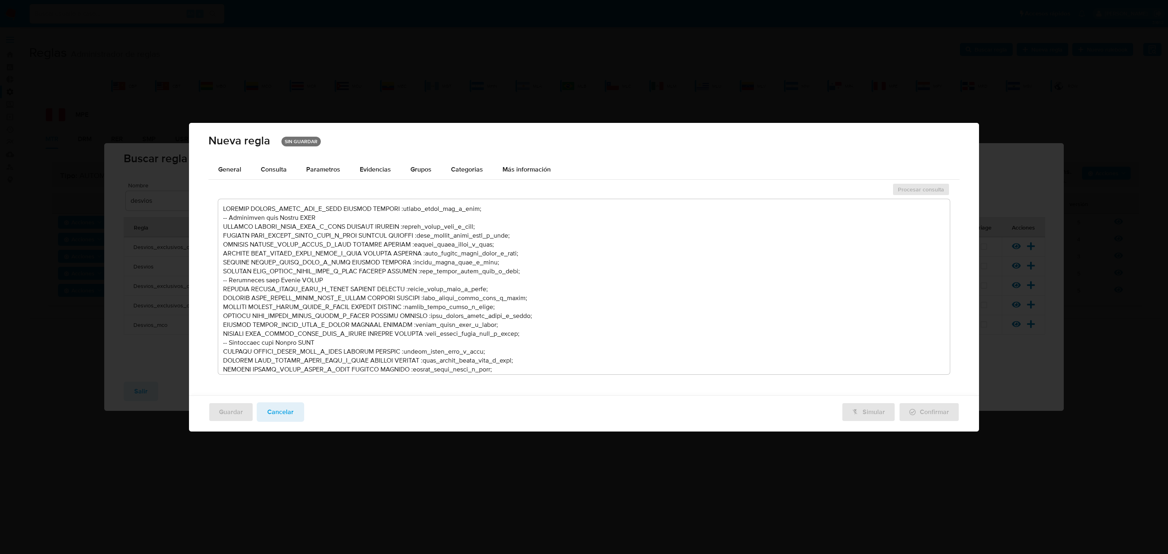
click at [435, 297] on textarea at bounding box center [584, 286] width 732 height 175
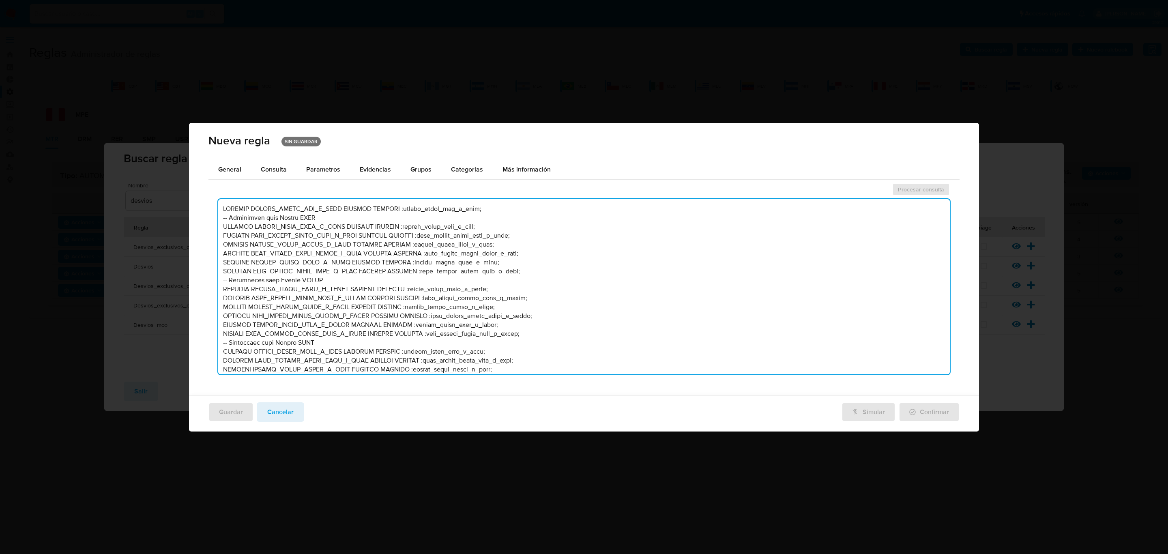
type textarea "LOREMIP DOLORS_AMETC_ADI_E_SEDD EIUSMOD TEMPORI :utlabo_etdol_mag_a_enim; -- Ad…"
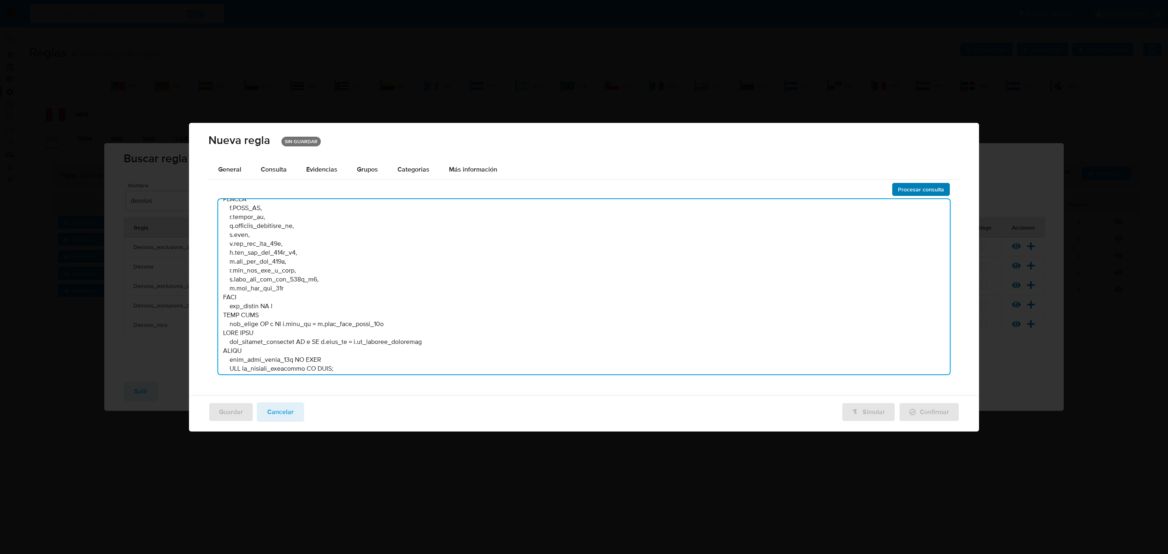
type textarea "LOREMIP DOLO_SITAMET_CON_ADI_ELI SEDDOEI TEMPORI :utla_etdolor_mag_ali_eni; -- …"
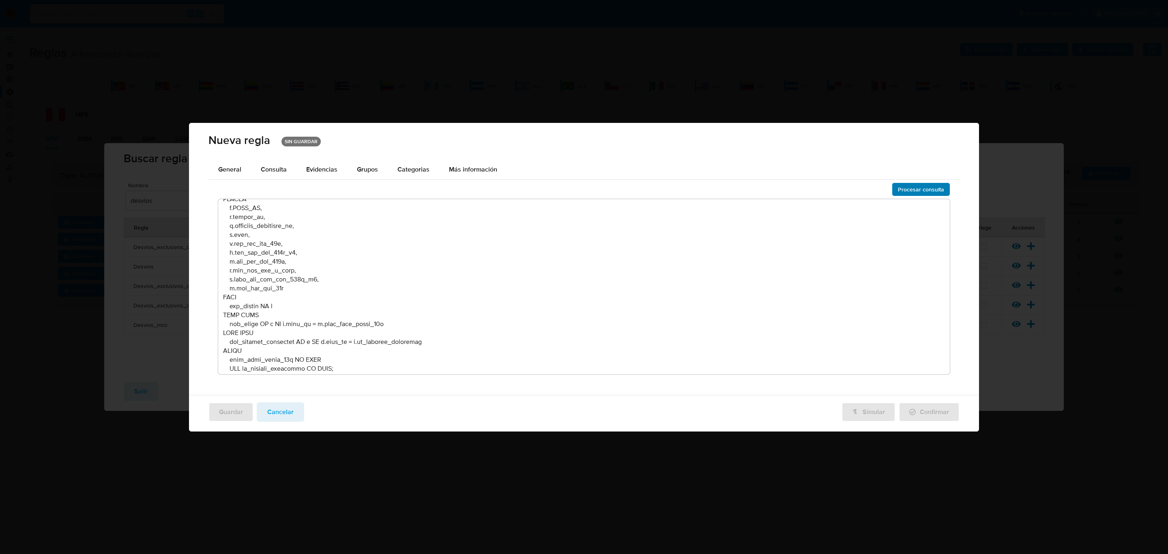
click at [932, 186] on span "Procesar consulta" at bounding box center [921, 189] width 46 height 11
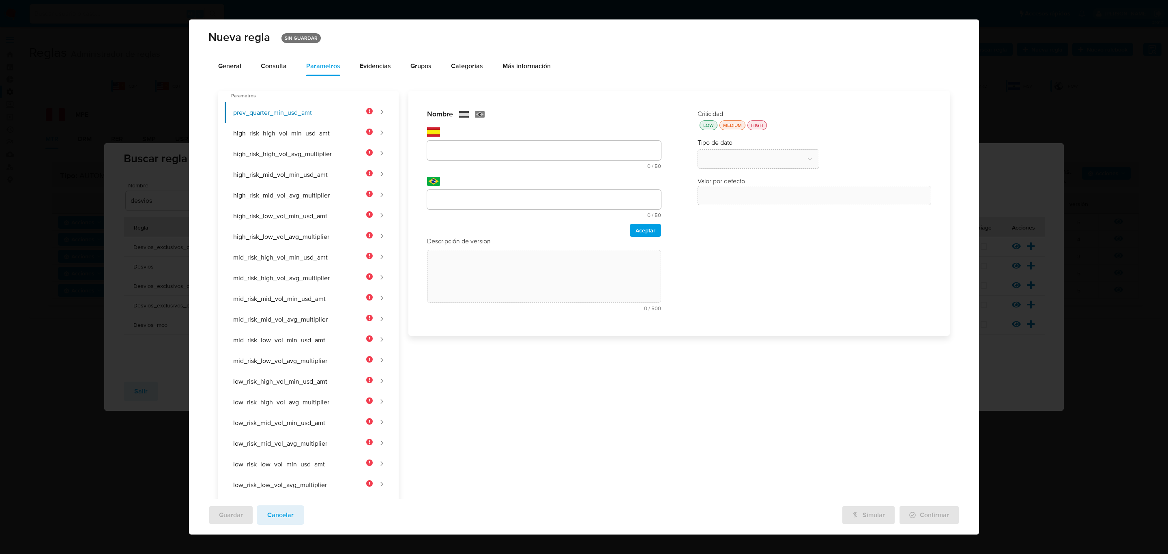
scroll to position [24, 0]
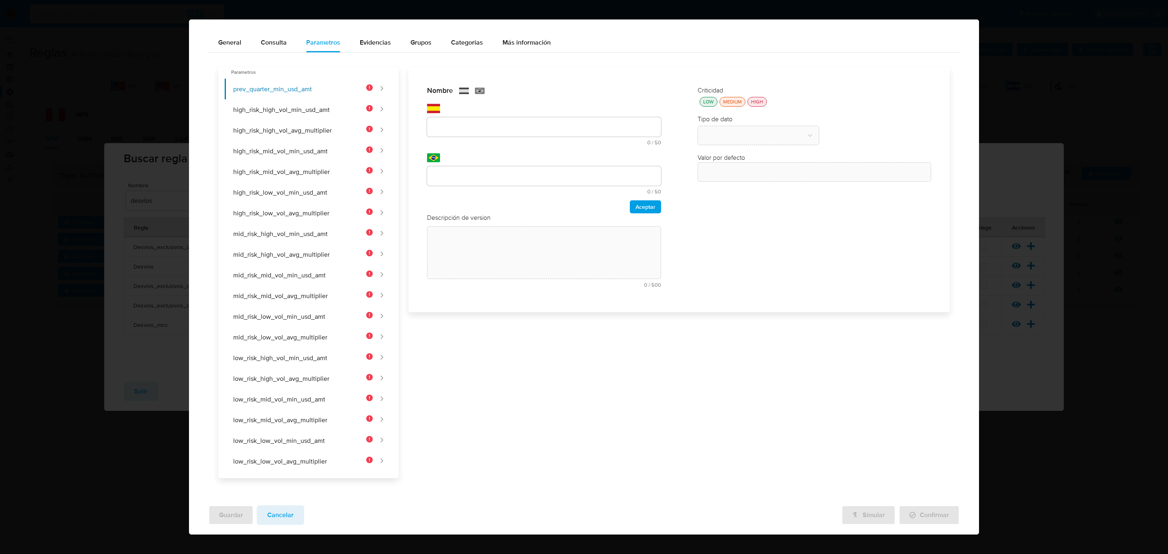
click at [522, 132] on div at bounding box center [544, 126] width 234 height 19
click at [526, 128] on input "text" at bounding box center [544, 127] width 234 height 11
paste input "PREV_QUARTER_MIN_USD_AMT"
type input "PREV_QUARTER_MIN_USD_AMT"
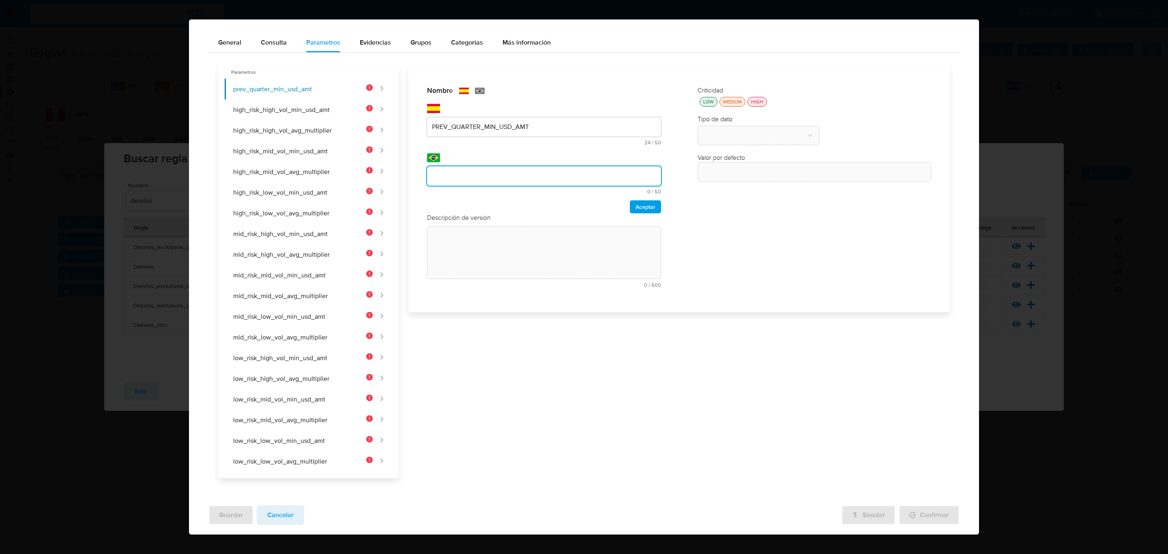
click at [482, 180] on input "text" at bounding box center [544, 176] width 234 height 11
type input "PREV_QUARTER_MIN_USD_AMT"
click at [645, 207] on span "Aceptar" at bounding box center [645, 206] width 20 height 11
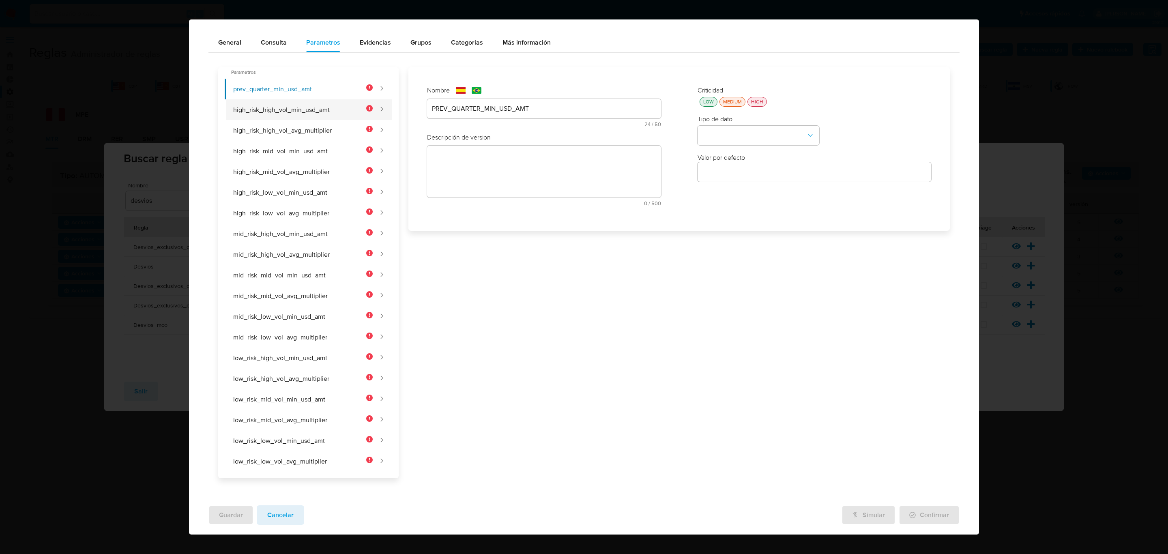
click at [332, 115] on button "high_risk_high_vol_min_usd_amt" at bounding box center [299, 109] width 148 height 21
click at [480, 112] on div "text-es 24 / 50 26 caracteres restantes" at bounding box center [544, 113] width 234 height 28
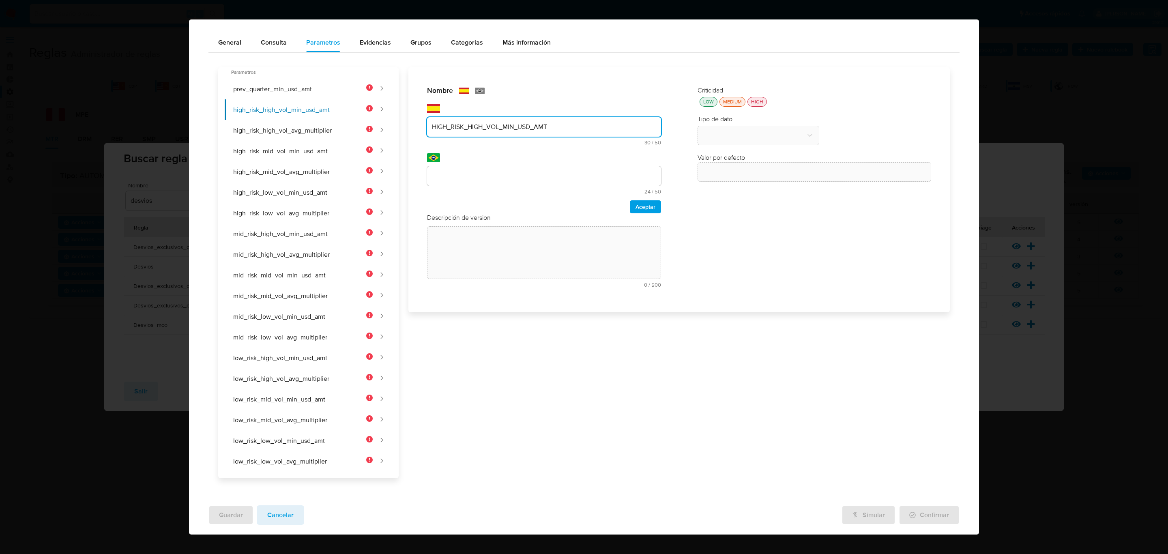
type input "HIGH_RISK_HIGH_VOL_MIN_USD_AMT"
click at [453, 174] on input "text" at bounding box center [544, 176] width 234 height 11
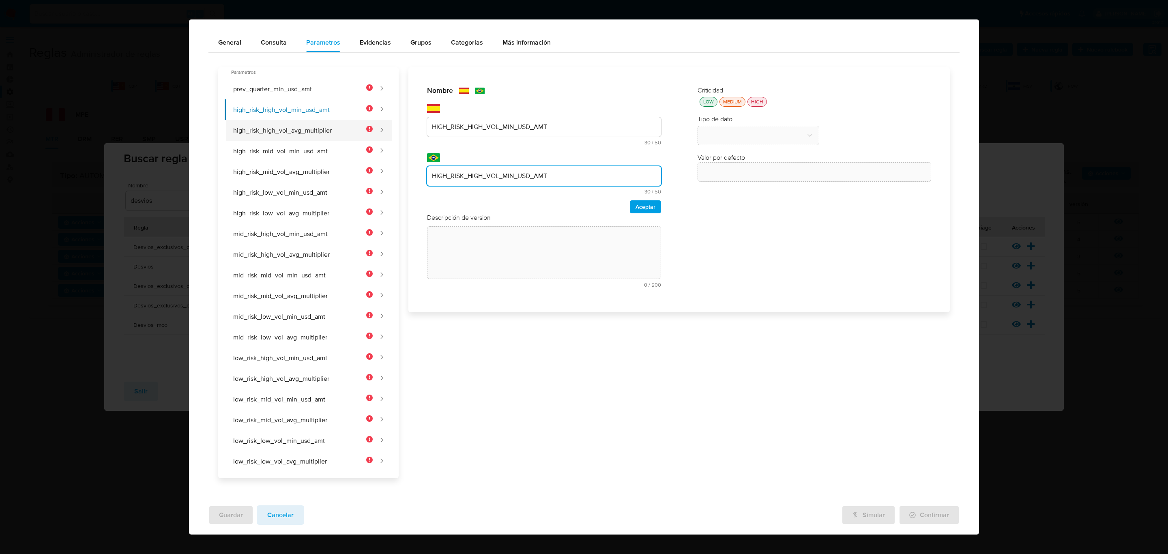
type input "HIGH_RISK_HIGH_VOL_MIN_USD_AMT"
click at [284, 127] on button "high_risk_high_vol_avg_multiplier" at bounding box center [299, 130] width 148 height 21
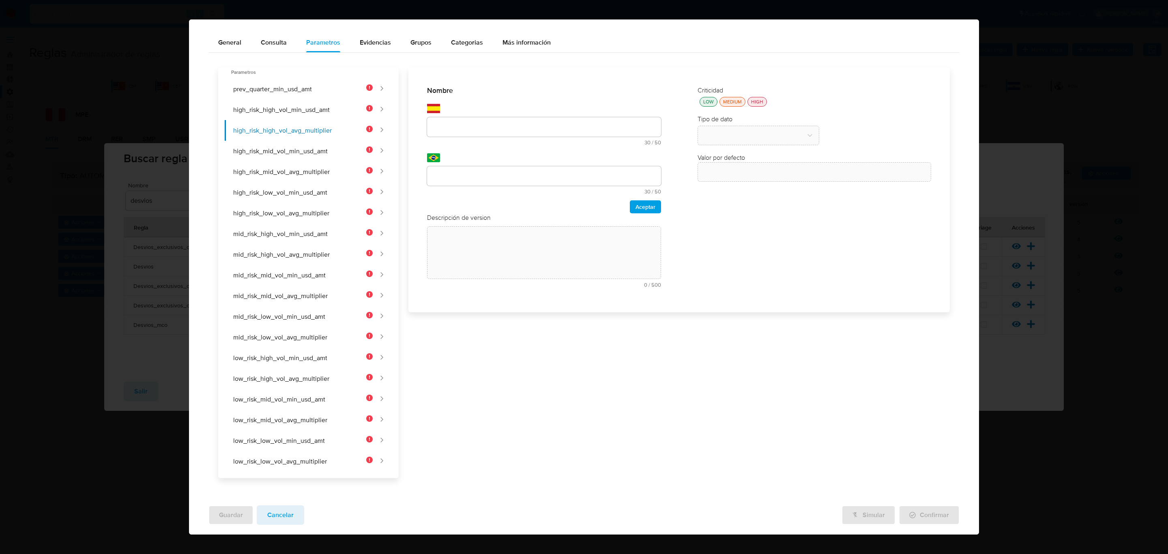
click at [444, 130] on input "text" at bounding box center [544, 127] width 234 height 11
type input "HIGH_RISK_HIGH_VOL_AVG_MULTIPLIER"
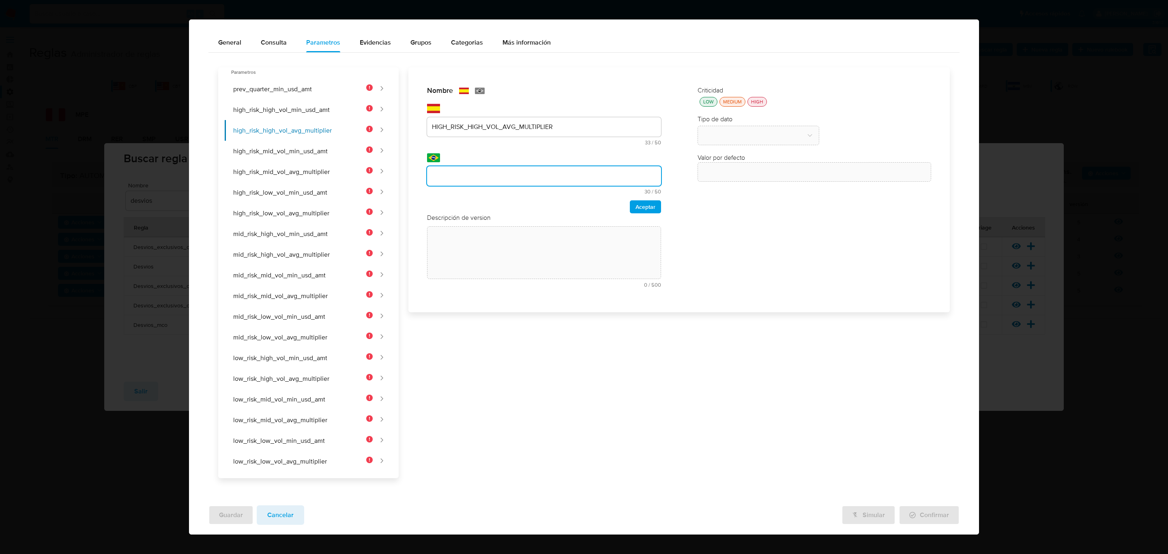
click at [438, 176] on input "text" at bounding box center [544, 176] width 234 height 11
type input "HIGH_RISK_HIGH_VOL_AVG_MULTIPLIER"
click at [290, 117] on button "high_risk_high_vol_min_usd_amt" at bounding box center [299, 109] width 148 height 21
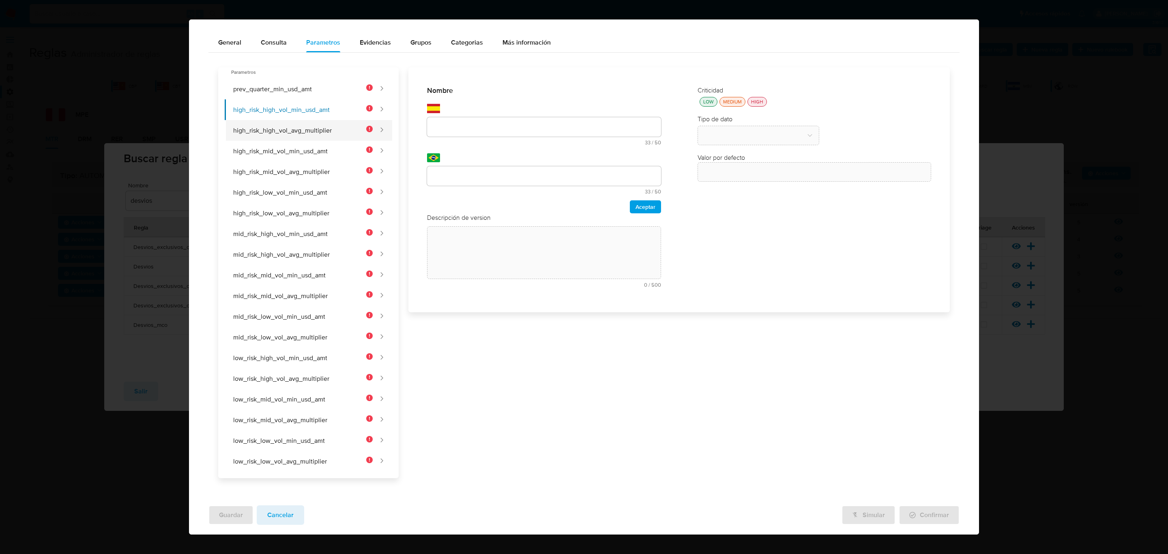
click at [289, 123] on button "high_risk_high_vol_avg_multiplier" at bounding box center [299, 130] width 148 height 21
click at [291, 113] on button "high_risk_high_vol_min_usd_amt" at bounding box center [299, 109] width 148 height 21
click at [291, 92] on button "prev_quarter_min_usd_amt" at bounding box center [299, 89] width 148 height 21
type input "PREV_QUARTER_MIN_USD_AMT"
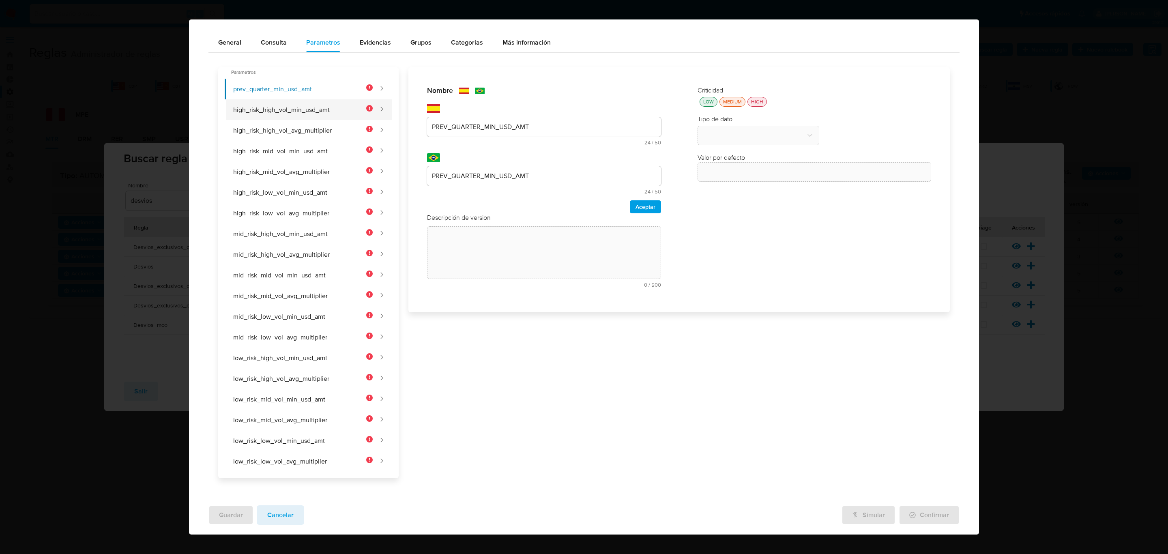
click at [287, 104] on button "high_risk_high_vol_min_usd_amt" at bounding box center [299, 109] width 148 height 21
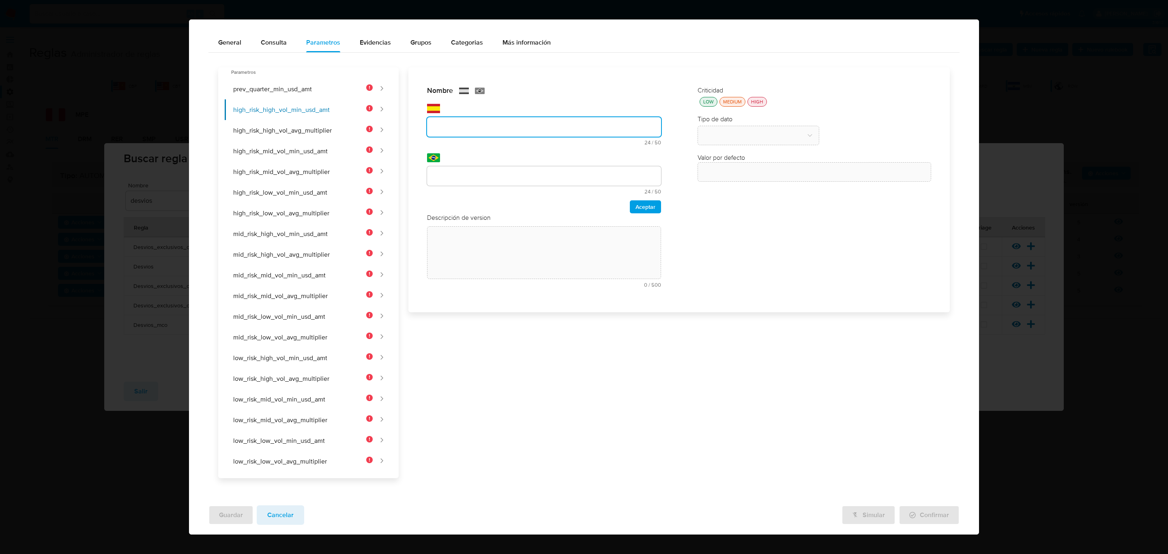
click at [463, 122] on input "text" at bounding box center [544, 127] width 234 height 11
type input "HIGH_RISK_HIGH_VOL_MIN_USD_AMT"
click at [444, 179] on input "text" at bounding box center [544, 176] width 234 height 11
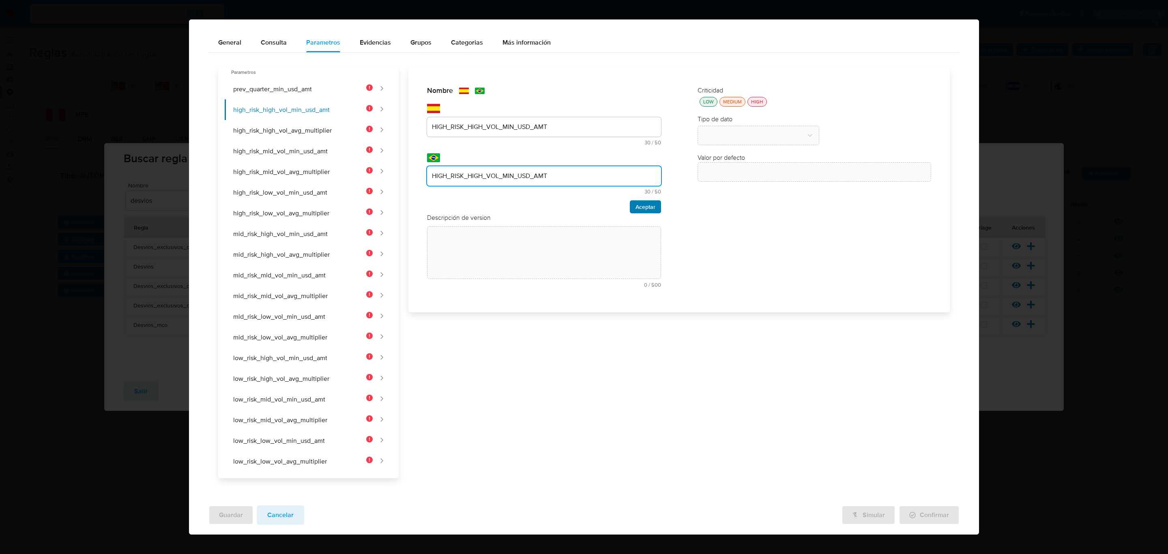
type input "HIGH_RISK_HIGH_VOL_MIN_USD_AMT"
click at [639, 207] on span "Aceptar" at bounding box center [645, 206] width 20 height 11
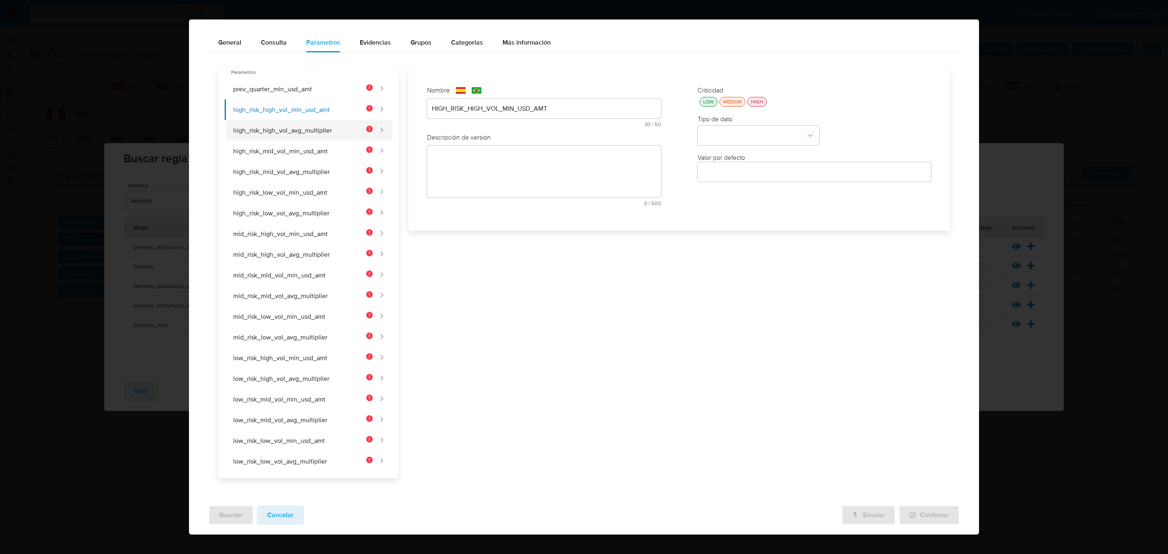
drag, startPoint x: 254, startPoint y: 120, endPoint x: 253, endPoint y: 125, distance: 5.8
click at [254, 120] on button "high_risk_high_vol_avg_multiplier" at bounding box center [299, 130] width 148 height 21
click at [252, 135] on button "high_risk_high_vol_avg_multiplier" at bounding box center [299, 130] width 148 height 21
click at [499, 111] on div "text-es 30 / 50 20 caracteres restantes" at bounding box center [544, 113] width 234 height 28
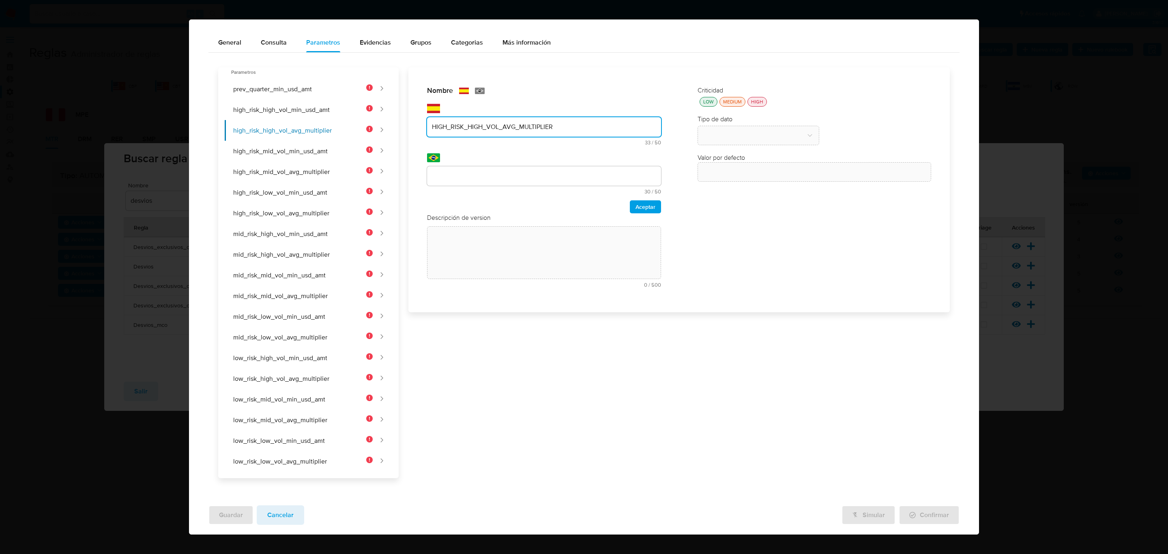
type input "HIGH_RISK_HIGH_VOL_AVG_MULTIPLIER"
click at [466, 169] on div at bounding box center [544, 175] width 234 height 19
click at [466, 174] on input "text" at bounding box center [544, 176] width 234 height 11
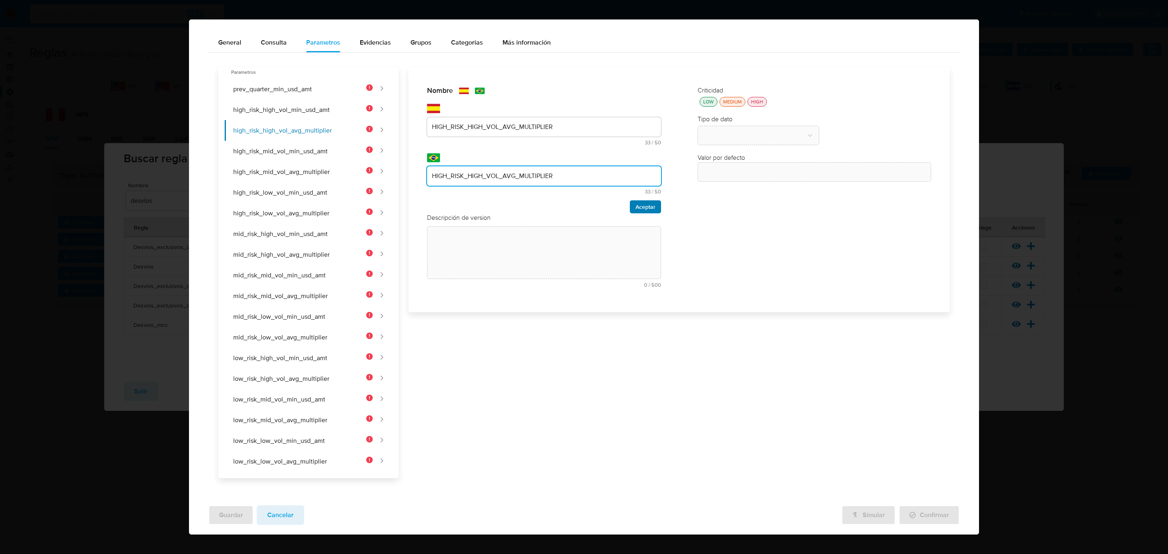
type input "HIGH_RISK_HIGH_VOL_AVG_MULTIPLIER"
click at [630, 212] on button "Aceptar" at bounding box center [645, 206] width 31 height 13
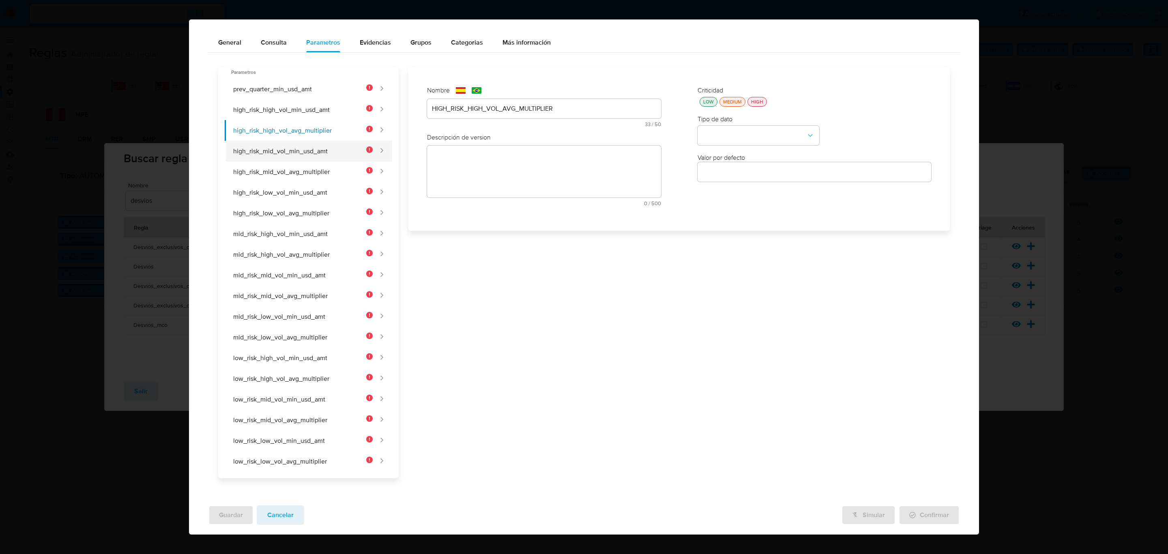
click at [308, 148] on button "high_risk_mid_vol_min_usd_amt" at bounding box center [299, 151] width 148 height 21
drag, startPoint x: 483, startPoint y: 116, endPoint x: 480, endPoint y: 107, distance: 8.7
click at [482, 114] on div at bounding box center [544, 108] width 234 height 19
click at [476, 99] on div at bounding box center [544, 108] width 234 height 19
click at [477, 103] on div at bounding box center [544, 108] width 234 height 19
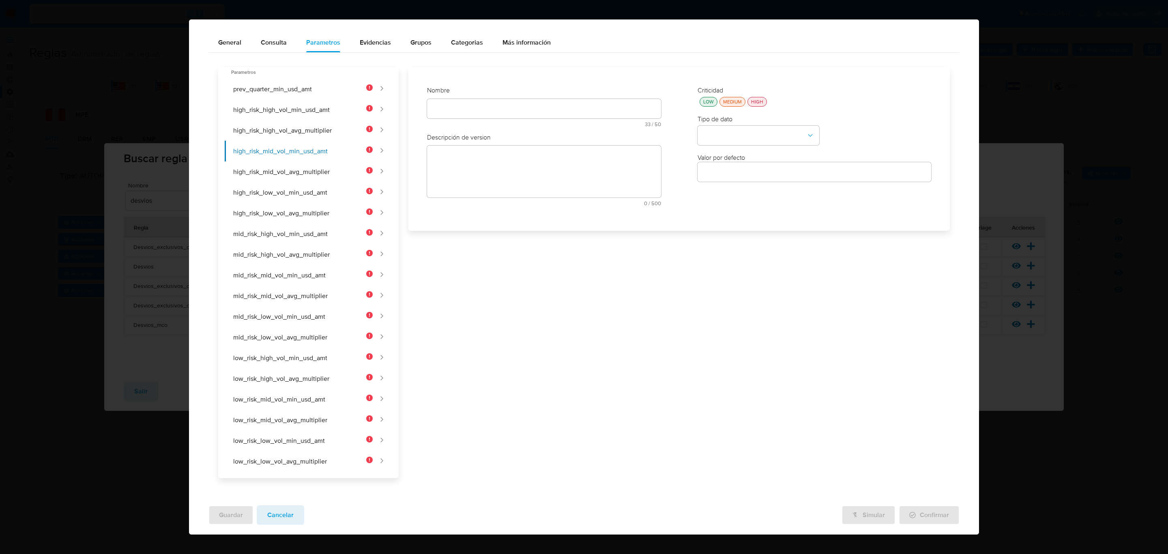
click at [478, 105] on div "text-es 33 / 50 17 caracteres restantes" at bounding box center [544, 113] width 234 height 28
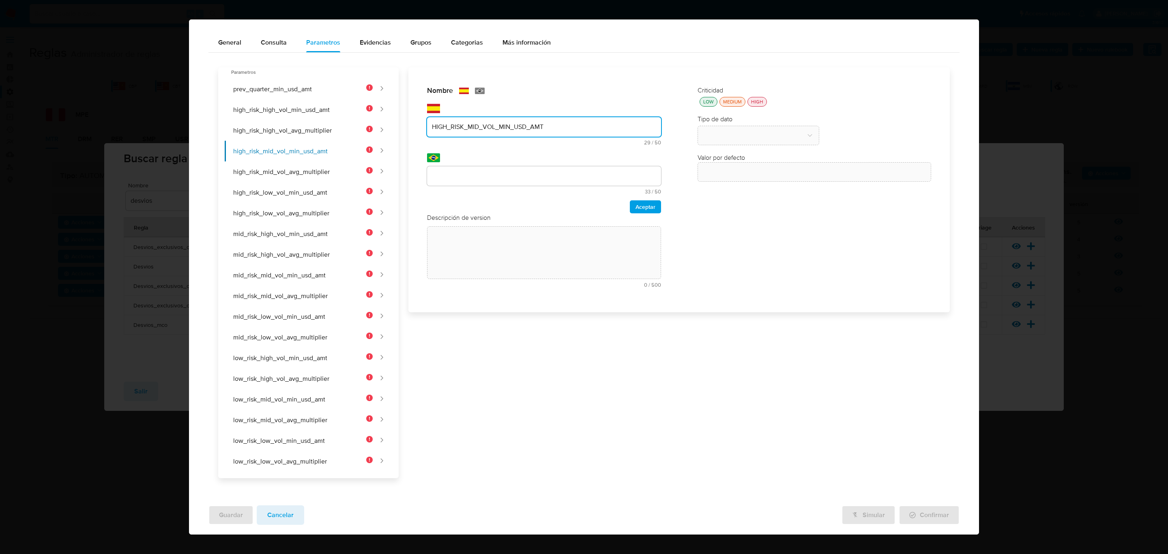
type input "HIGH_RISK_MID_VOL_MIN_USD_AMT"
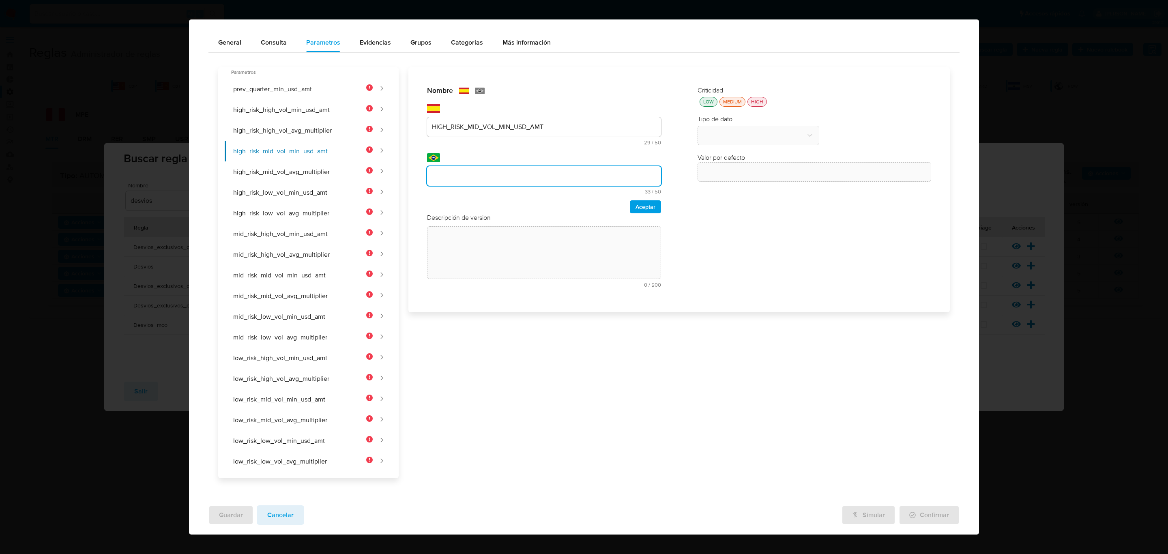
click at [468, 175] on input "text" at bounding box center [544, 176] width 234 height 11
type input "HIGH_RISK_MID_VOL_MIN_USD_AMT"
click at [635, 208] on span "Aceptar" at bounding box center [645, 206] width 20 height 11
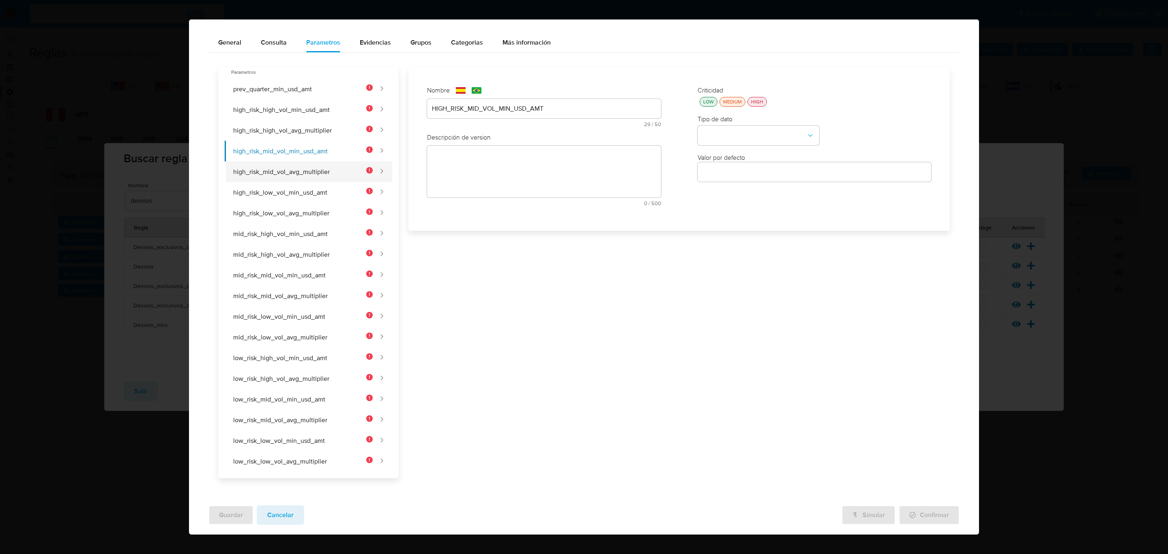
click at [300, 179] on button "high_risk_mid_vol_avg_multiplier" at bounding box center [299, 171] width 148 height 21
click at [480, 115] on div at bounding box center [544, 108] width 234 height 19
drag, startPoint x: 480, startPoint y: 109, endPoint x: 480, endPoint y: 123, distance: 13.4
click at [480, 111] on div "text-es 29 / 50 21 caracteres restantes" at bounding box center [544, 113] width 234 height 28
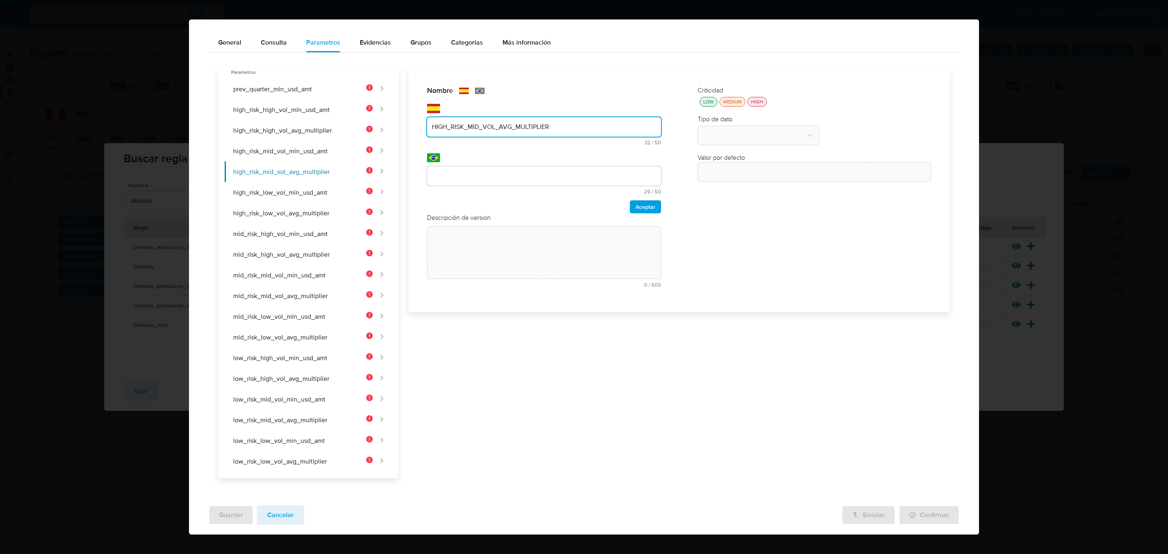
type input "HIGH_RISK_MID_VOL_AVG_MULTIPLIER"
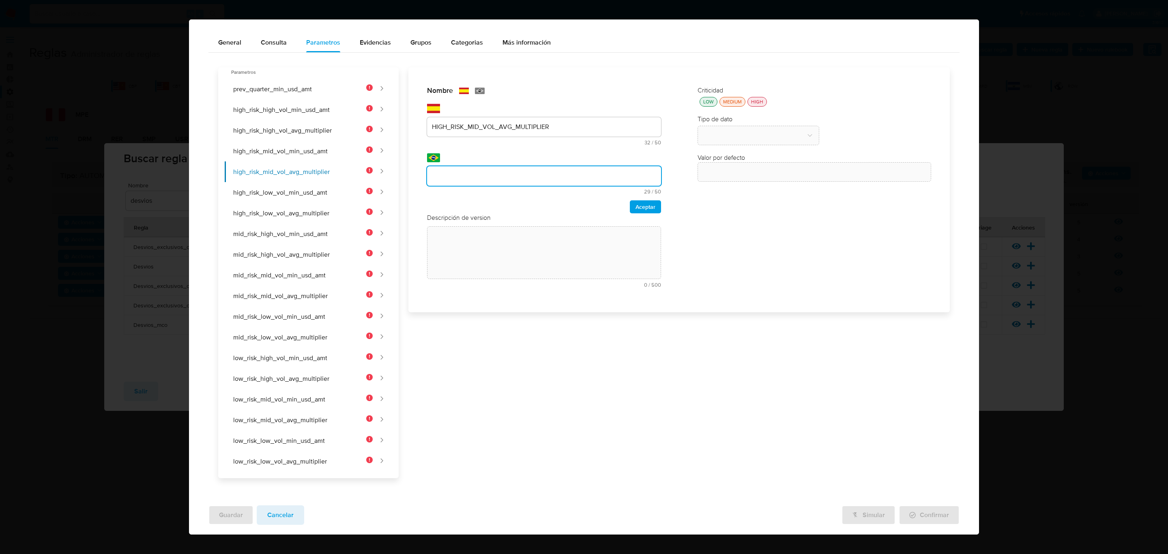
click at [460, 172] on input "text" at bounding box center [544, 176] width 234 height 11
type input "HIGH_RISK_MID_VOL_AVG_MULTIPLIER"
drag, startPoint x: 639, startPoint y: 207, endPoint x: 245, endPoint y: 117, distance: 404.2
click at [637, 205] on span "Aceptar" at bounding box center [645, 206] width 20 height 11
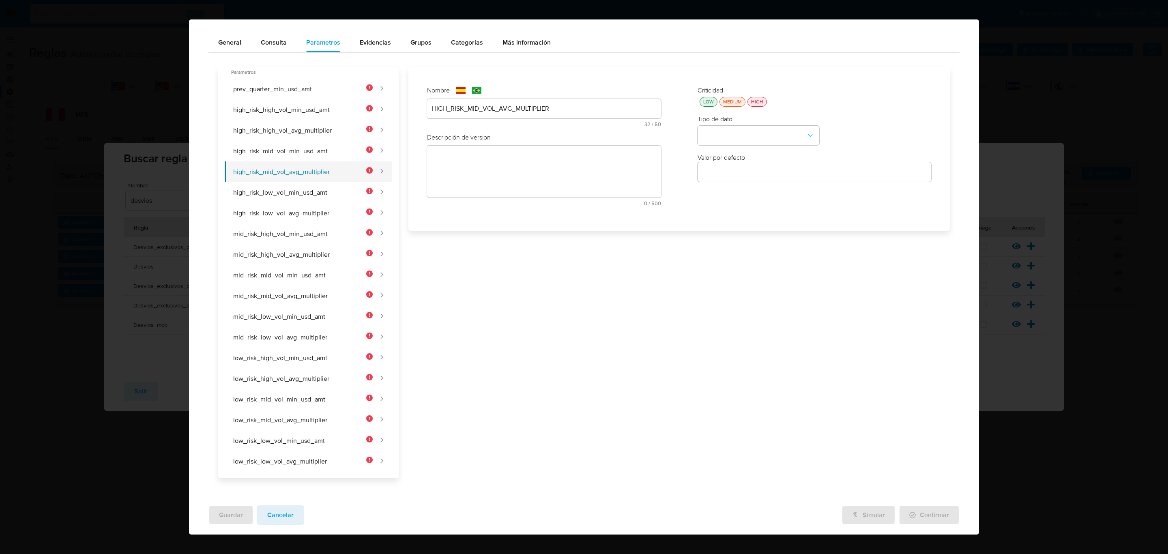
click at [276, 164] on button "high_risk_mid_vol_avg_multiplier" at bounding box center [299, 171] width 148 height 21
click at [282, 154] on button "high_risk_mid_vol_min_usd_amt" at bounding box center [299, 151] width 148 height 21
type input "HIGH_RISK_MID_VOL_MIN_USD_AMT"
click at [279, 184] on button "high_risk_low_vol_min_usd_amt" at bounding box center [299, 192] width 148 height 21
click at [280, 174] on button "high_risk_mid_vol_avg_multiplier" at bounding box center [299, 171] width 148 height 21
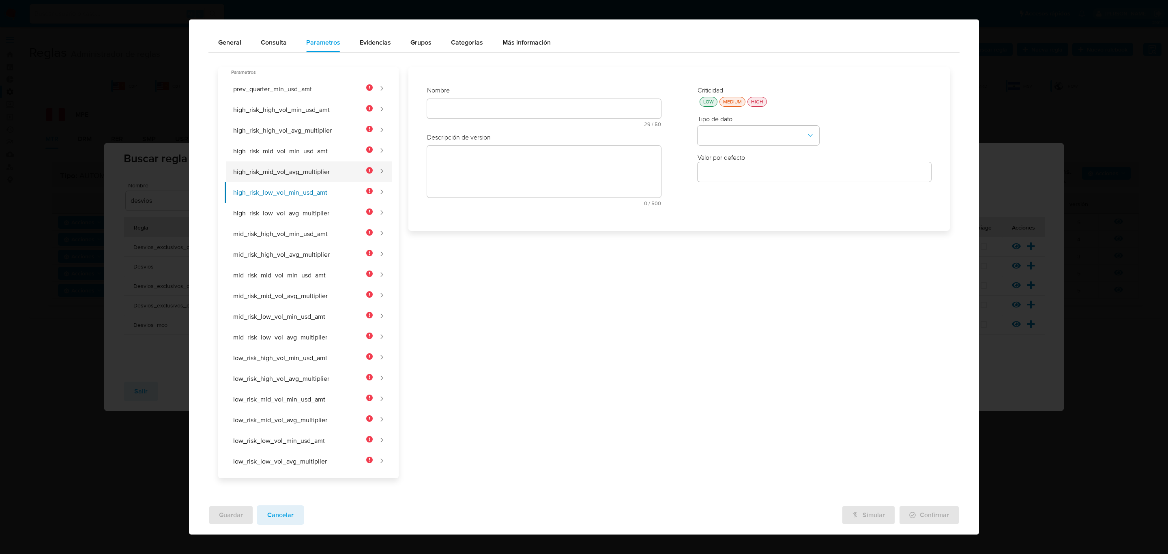
type input "HIGH_RISK_MID_VOL_AVG_MULTIPLIER"
click at [272, 195] on button "high_risk_low_vol_min_usd_amt" at bounding box center [299, 192] width 148 height 21
drag, startPoint x: 480, startPoint y: 95, endPoint x: 477, endPoint y: 109, distance: 14.6
click at [480, 101] on div "Nombre text-es 32 / 50 18 caracteres restantes text-pt 32 / 50 18 caracteres re…" at bounding box center [544, 109] width 234 height 47
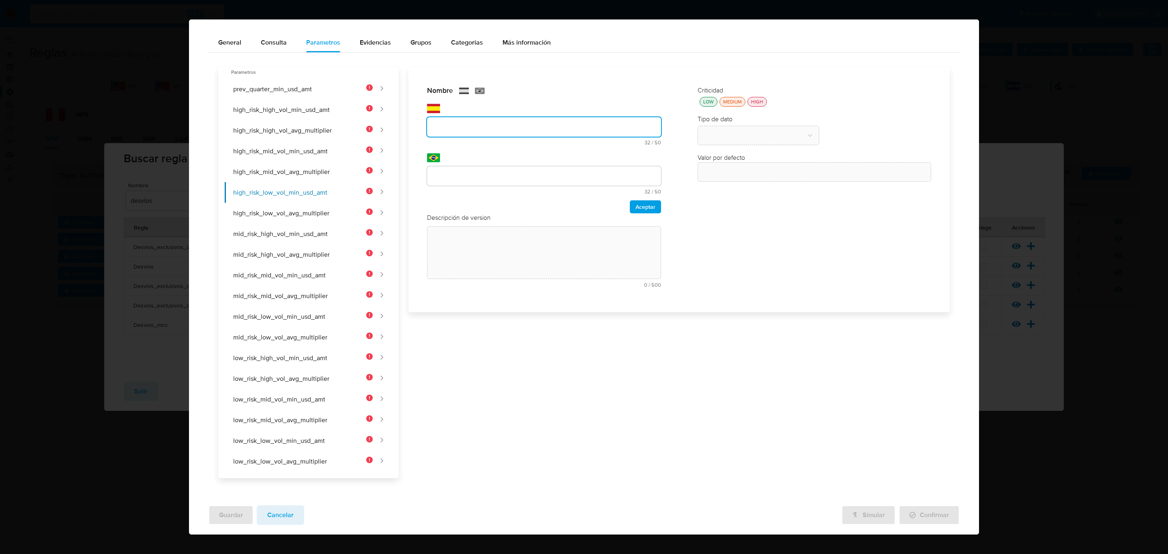
click at [477, 109] on div "text-es 32 / 50 18 caracteres restantes" at bounding box center [544, 124] width 234 height 41
click at [455, 118] on div at bounding box center [544, 126] width 234 height 19
click at [454, 126] on input "text" at bounding box center [544, 127] width 234 height 11
type input "HIGH_RISK_LOW_VOL_MIN_USD_AMT"
click at [446, 171] on input "text" at bounding box center [544, 176] width 234 height 11
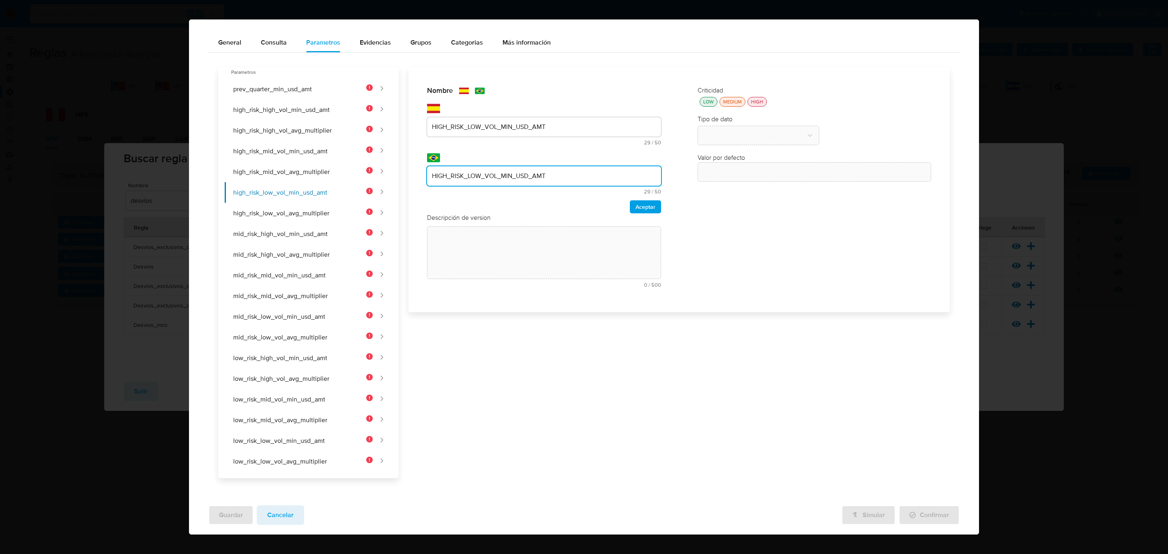
type input "HIGH_RISK_LOW_VOL_MIN_USD_AMT"
click at [635, 202] on div "Nombre text-es HIGH_RISK_LOW_VOL_MIN_USD_AMT 29 / 50 21 caracteres restantes te…" at bounding box center [544, 149] width 234 height 127
click at [639, 207] on span "Aceptar" at bounding box center [645, 206] width 20 height 11
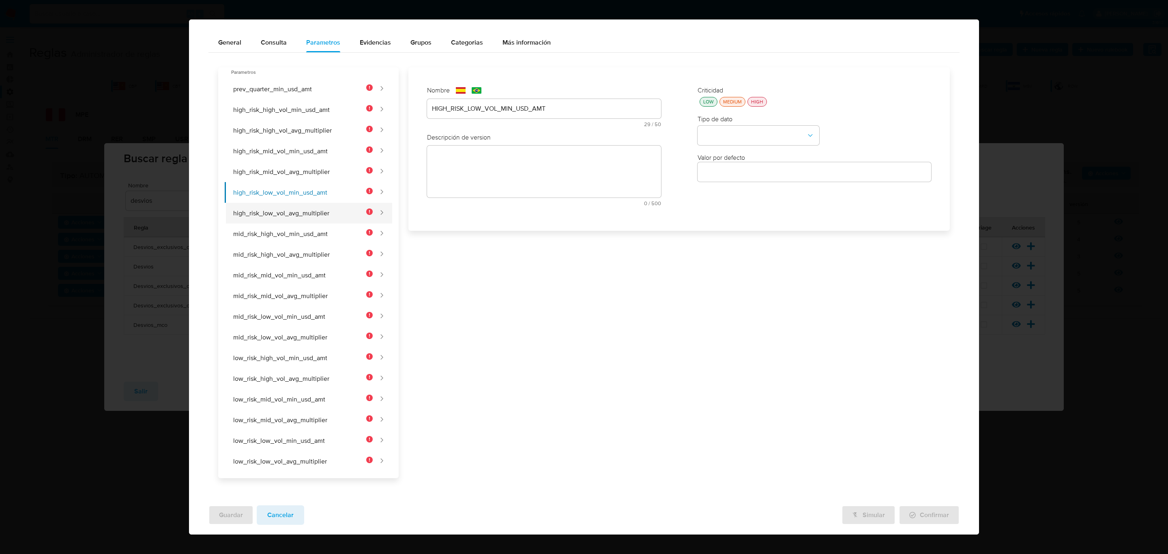
click at [286, 212] on button "high_risk_low_vol_avg_multiplier" at bounding box center [299, 213] width 148 height 21
click at [532, 111] on div "text-es 29 / 50 21 caracteres restantes" at bounding box center [544, 113] width 234 height 28
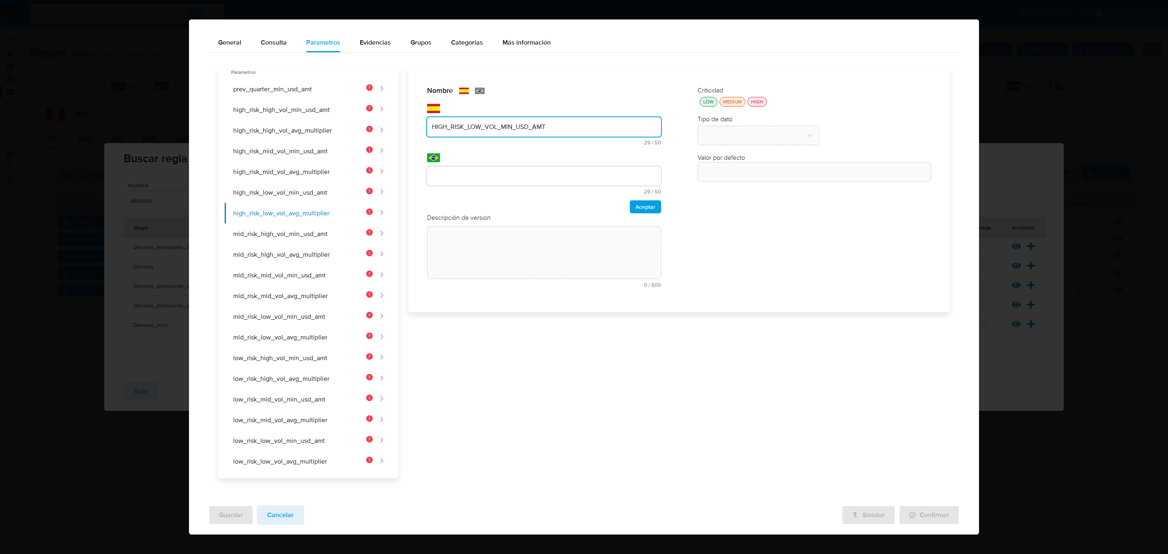
type input "HIGH_RISK_LOW_VOL_MIN_USD_AMT"
click at [486, 177] on input "text" at bounding box center [544, 176] width 234 height 11
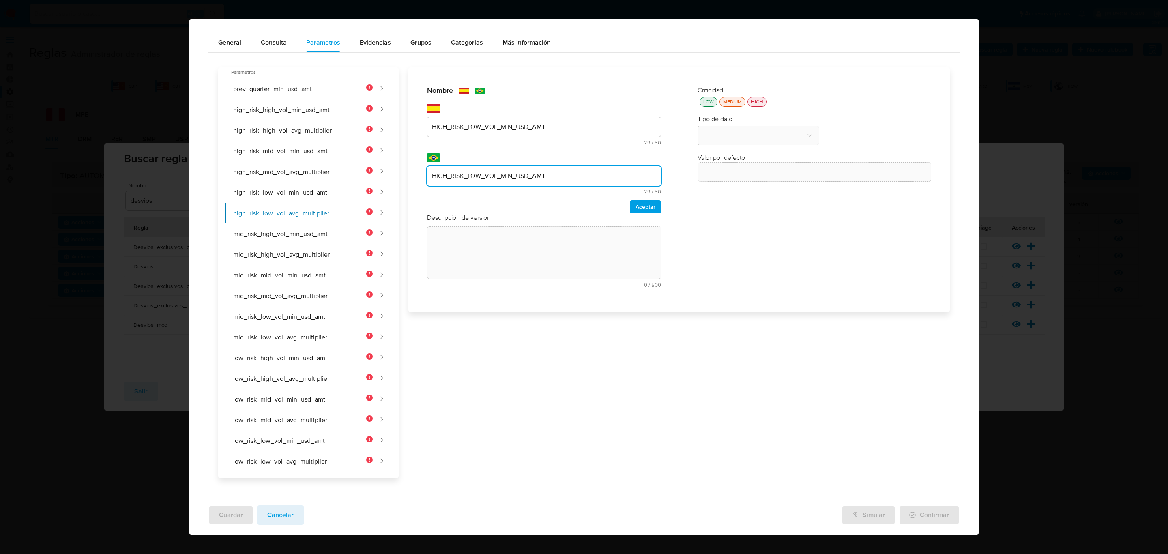
type input "HIGH_RISK_LOW_VOL_MIN_USD_AMT"
drag, startPoint x: 568, startPoint y: 122, endPoint x: 566, endPoint y: 125, distance: 4.4
click at [566, 125] on input "HIGH_RISK_LOW_VOL_MIN_USD_AMT" at bounding box center [544, 127] width 234 height 11
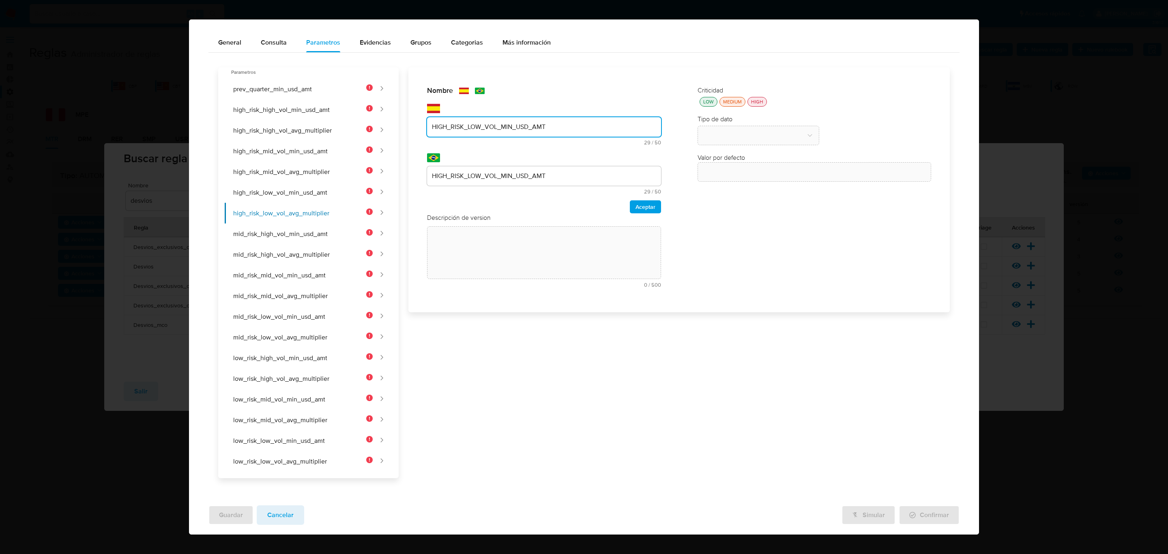
drag, startPoint x: 251, startPoint y: 140, endPoint x: 45, endPoint y: 144, distance: 205.6
click at [20, 148] on div "Nueva regla SIN GUARDAR General Consulta Parametros Evidencias Grupos Categoria…" at bounding box center [584, 277] width 1168 height 554
type input "HIGH_RISK_LOW_VOL_AVG_MULTIPLIER"
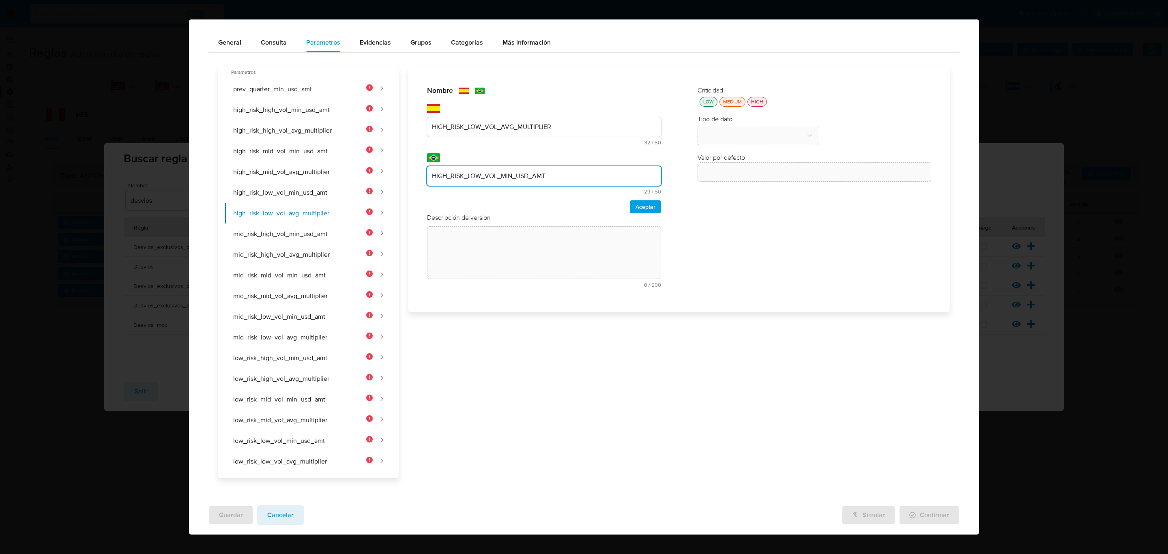
drag, startPoint x: 556, startPoint y: 173, endPoint x: 141, endPoint y: 165, distance: 414.8
click at [141, 165] on div "Nueva regla SIN GUARDAR General Consulta Parametros Evidencias Grupos Categoria…" at bounding box center [584, 277] width 1168 height 554
paste input "AVG_MULTIPLIER"
type input "HIGH_RISK_LOW_VOL_AVG_MULTIPLIER"
click at [635, 206] on span "Aceptar" at bounding box center [645, 206] width 20 height 11
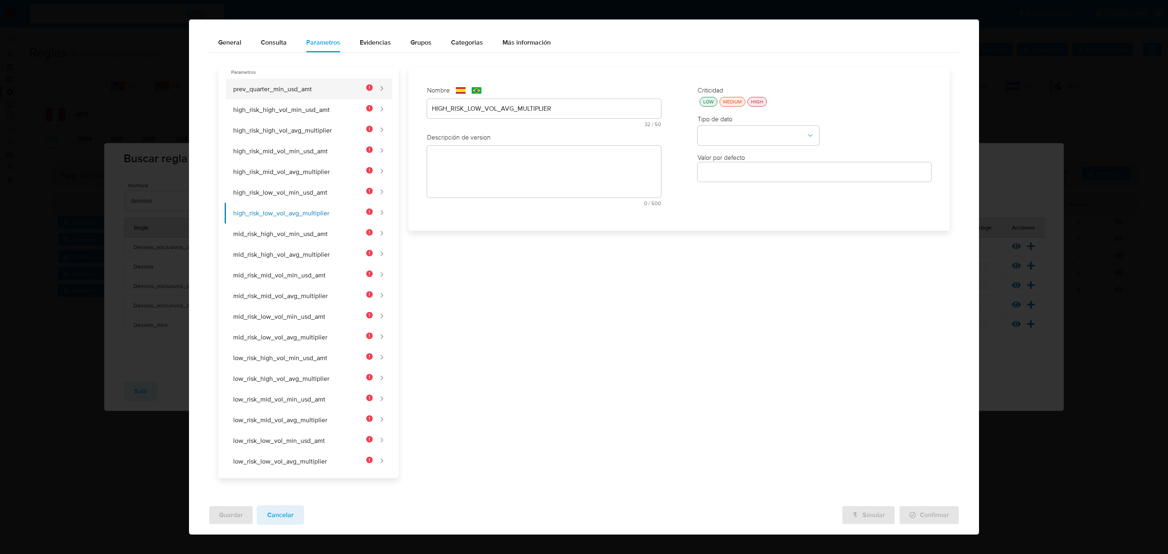
click at [267, 88] on button "prev_quarter_min_usd_amt" at bounding box center [299, 89] width 148 height 21
type input "PREV_QUARTER_MIN_USD_AMT"
click at [495, 176] on textarea at bounding box center [544, 172] width 234 height 52
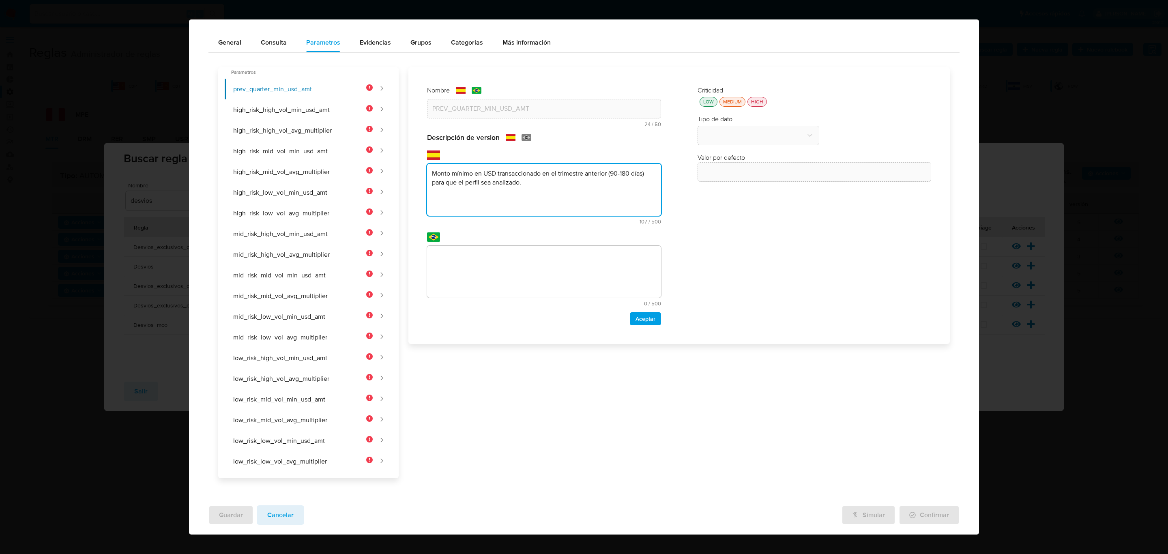
type textarea "Monto mínimo en USD transaccionado en el trimestre anterior (90-180 días) para …"
click at [519, 283] on textarea at bounding box center [544, 272] width 234 height 52
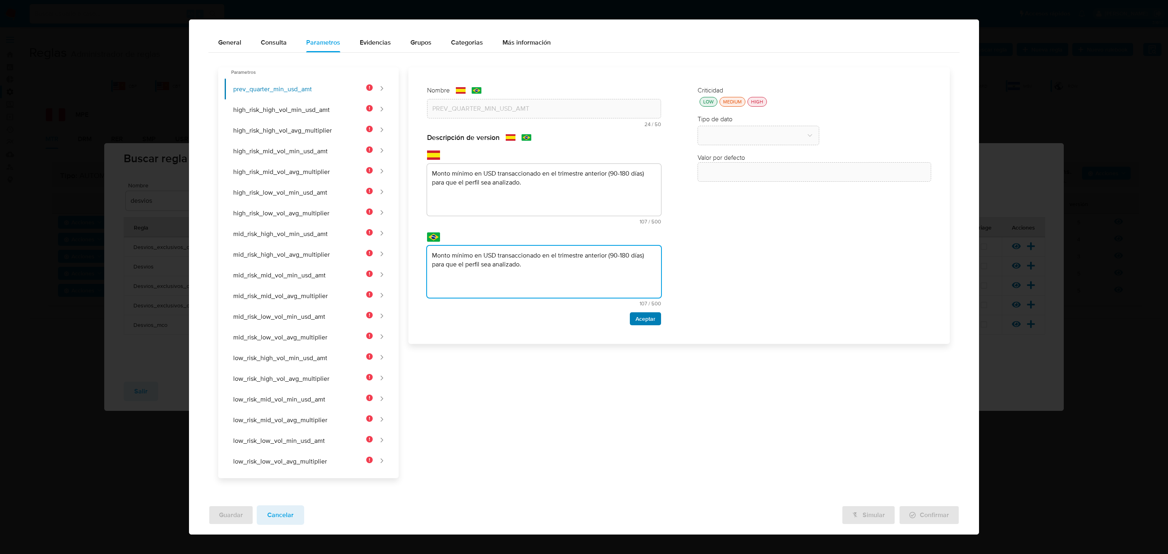
type textarea "Monto mínimo en USD transaccionado en el trimestre anterior (90-180 días) para …"
click at [643, 324] on span "Aceptar" at bounding box center [645, 318] width 20 height 11
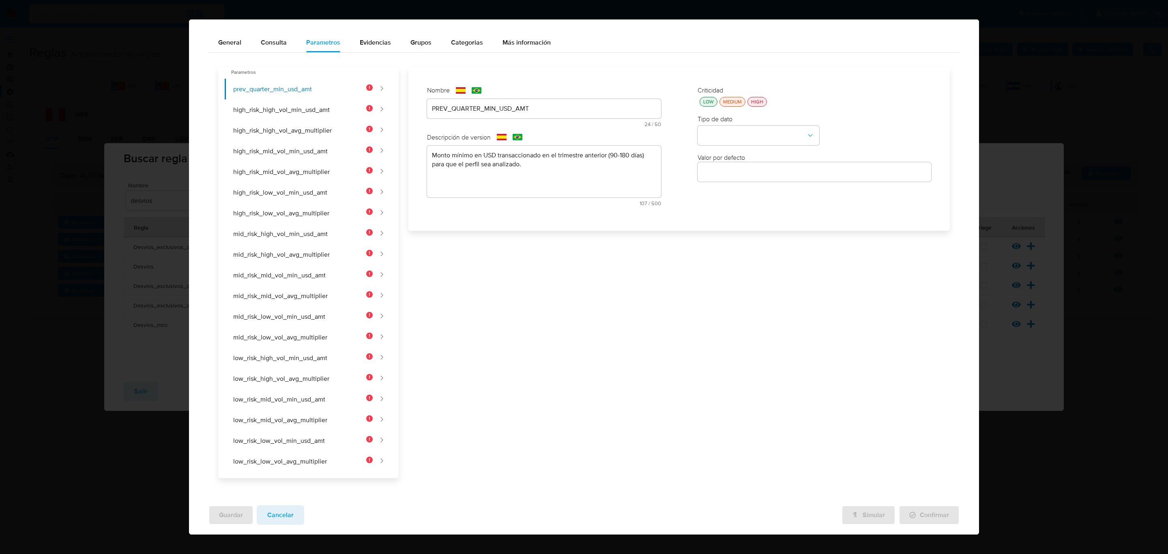
click at [703, 96] on div "Criticidad LOW MEDIUM HIGH" at bounding box center [814, 96] width 234 height 21
click at [704, 101] on div "LOW" at bounding box center [708, 101] width 14 height 7
drag, startPoint x: 729, startPoint y: 146, endPoint x: 730, endPoint y: 134, distance: 11.8
click at [729, 146] on div "Criticidad LOW MEDIUM HIGH Tipo de dato Valor por defecto Valor por defecto" at bounding box center [814, 149] width 250 height 142
click at [731, 134] on button "type-dropdown" at bounding box center [758, 135] width 122 height 19
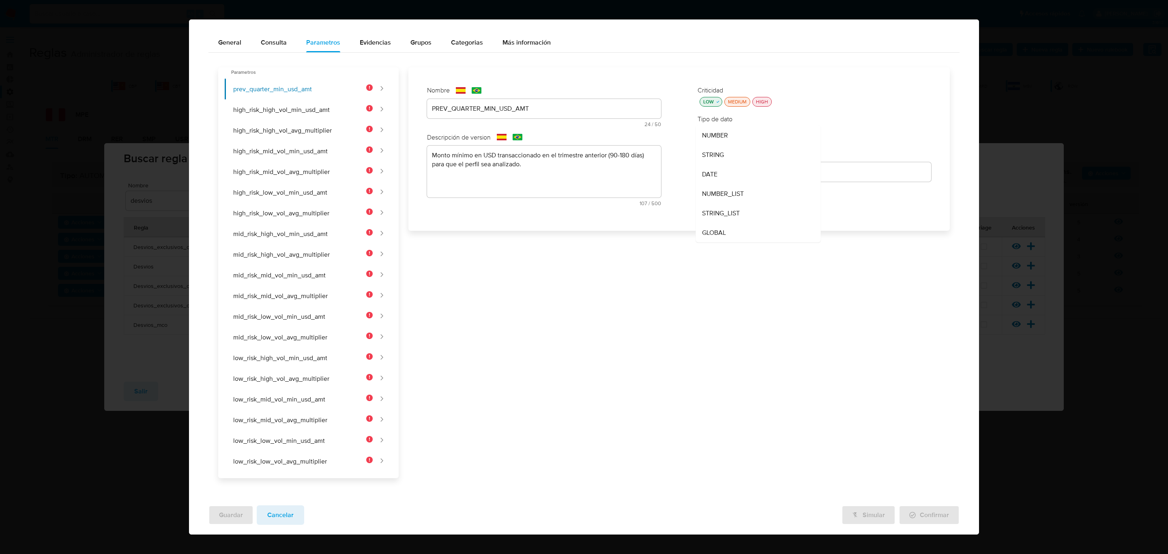
drag, startPoint x: 735, startPoint y: 134, endPoint x: 731, endPoint y: 136, distance: 4.2
click at [735, 135] on div "NUMBER" at bounding box center [755, 134] width 107 height 19
click at [364, 117] on button "high_risk_high_vol_min_usd_amt" at bounding box center [299, 109] width 148 height 21
type input "HIGH_RISK_HIGH_VOL_MIN_USD_AMT"
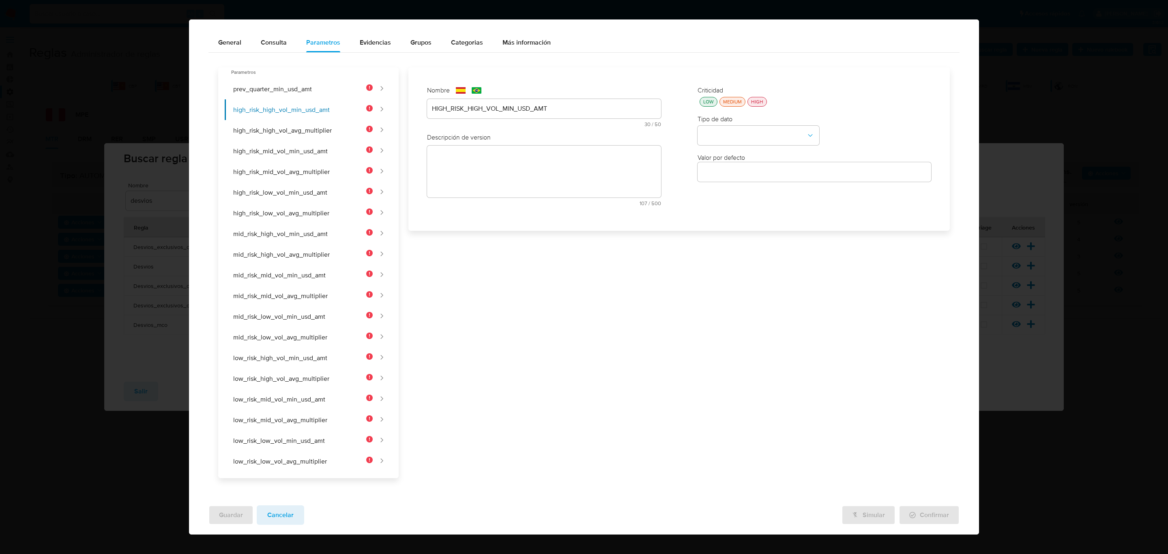
click at [462, 156] on div "text-es 107 / 500 393 caracteres restantes" at bounding box center [544, 176] width 234 height 60
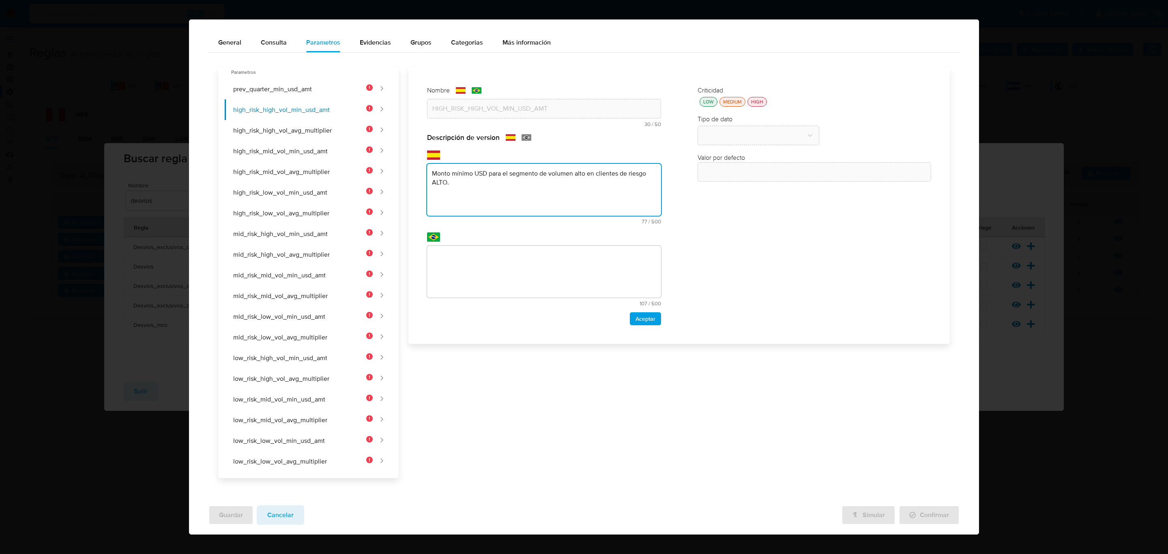
type textarea "Monto mínimo USD para el segmento de volumen alto en clientes de riesgo ALTO."
click at [494, 274] on textarea at bounding box center [544, 272] width 234 height 52
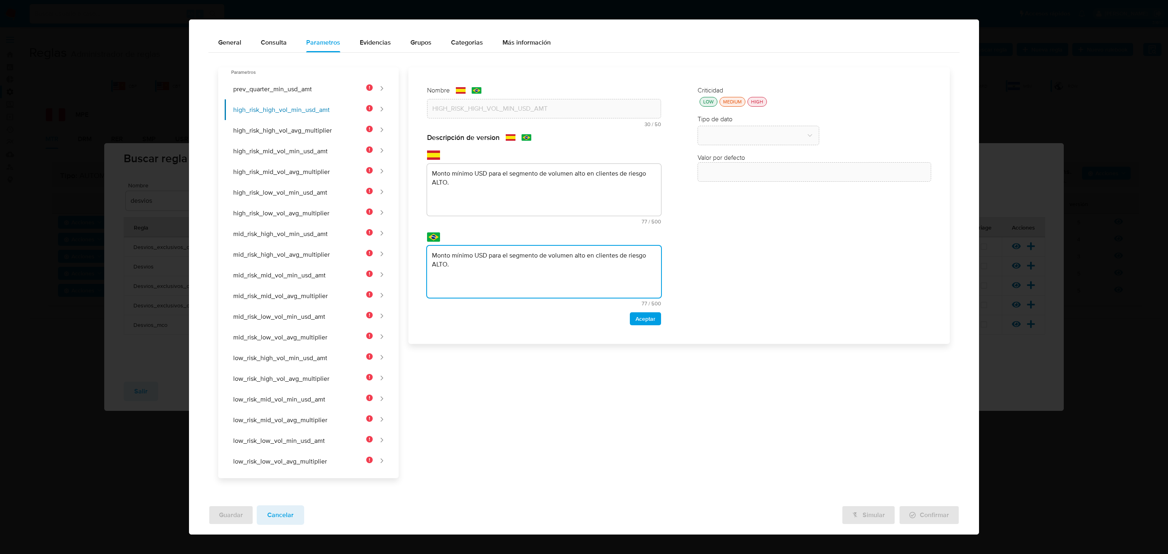
type textarea "Monto mínimo USD para el segmento de volumen alto en clientes de riesgo ALTO."
click at [643, 311] on div "Descripción de version text-es Monto mínimo USD para el segmento de volumen alt…" at bounding box center [544, 229] width 234 height 192
click at [645, 317] on span "Aceptar" at bounding box center [645, 318] width 20 height 11
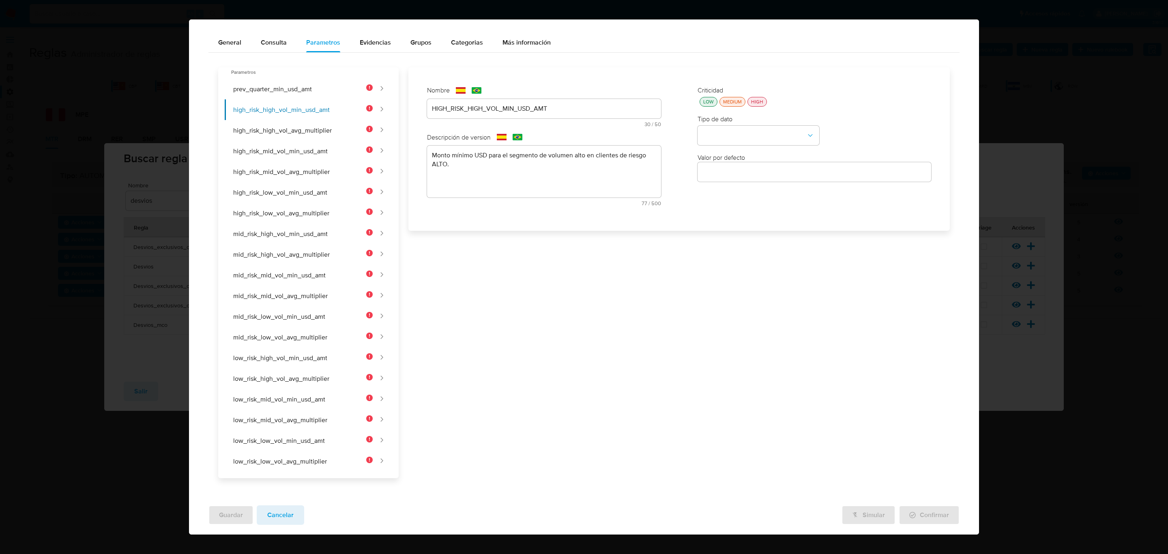
drag, startPoint x: 705, startPoint y: 103, endPoint x: 709, endPoint y: 111, distance: 8.8
click at [705, 104] on div "LOW" at bounding box center [708, 101] width 14 height 7
click at [723, 137] on button "type-dropdown" at bounding box center [758, 135] width 122 height 19
drag, startPoint x: 725, startPoint y: 137, endPoint x: 596, endPoint y: 148, distance: 129.4
click at [724, 138] on div "NUMBER" at bounding box center [755, 134] width 107 height 19
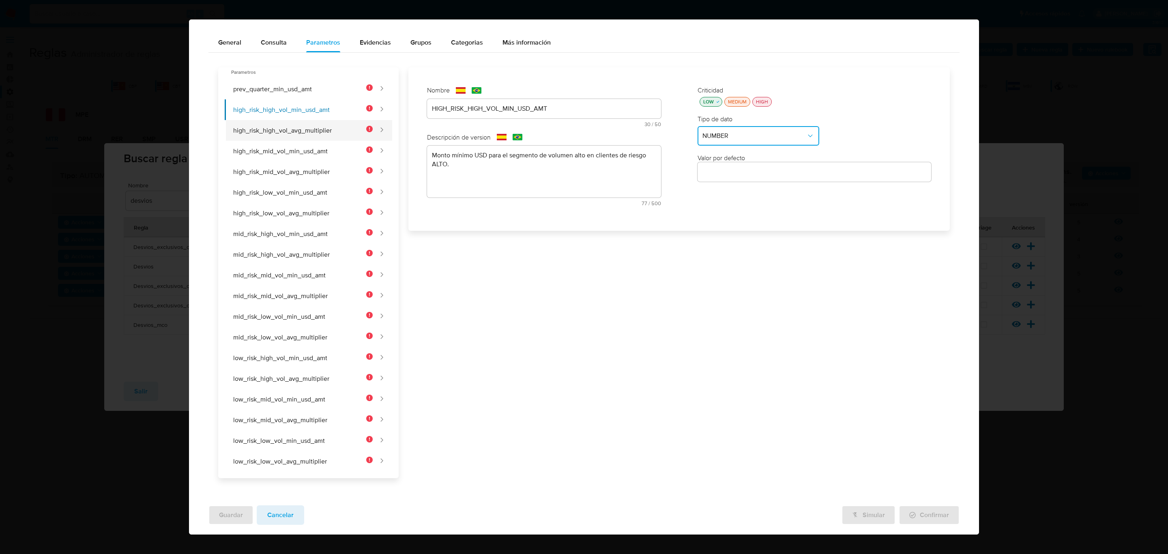
click at [294, 128] on button "high_risk_high_vol_avg_multiplier" at bounding box center [299, 130] width 148 height 21
type input "HIGH_RISK_HIGH_VOL_AVG_MULTIPLIER"
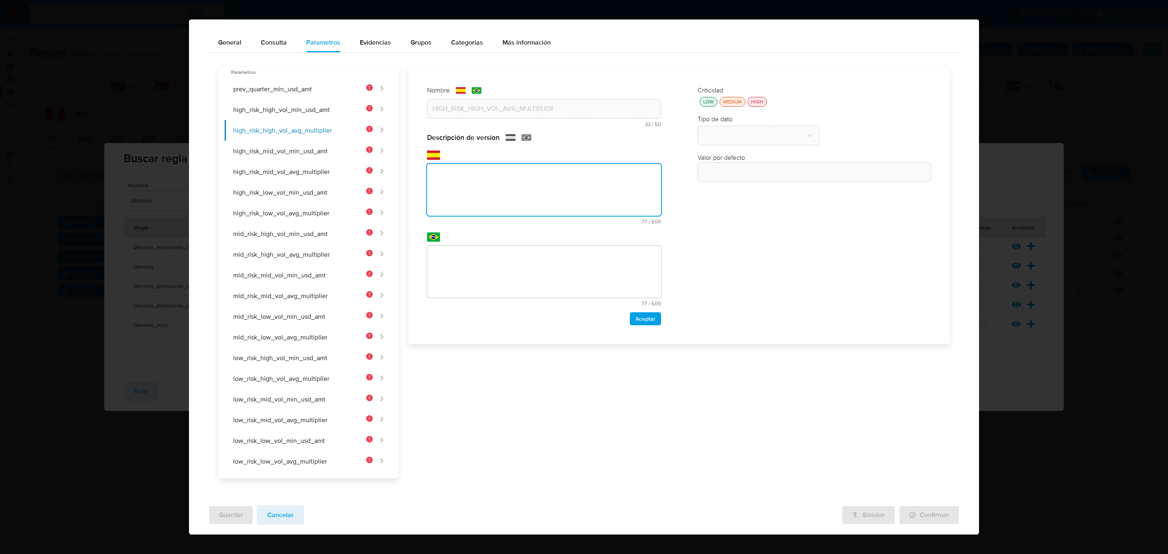
drag, startPoint x: 500, startPoint y: 153, endPoint x: 495, endPoint y: 158, distance: 6.6
click at [499, 153] on div "text-es 77 / 500 423 caracteres restantes" at bounding box center [544, 187] width 234 height 74
type textarea "Multiplicador del desvío sobre el promedio histórico para el segmento de volume…"
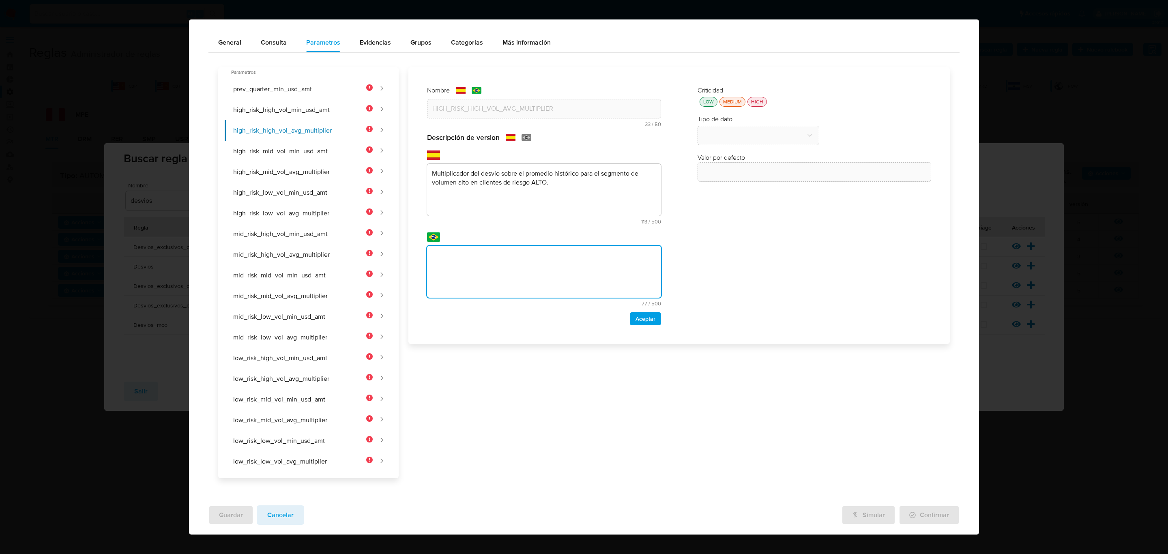
click at [489, 275] on textarea at bounding box center [544, 272] width 234 height 52
type textarea "Multiplicador del desvío sobre el promedio histórico para el segmento de volume…"
click at [652, 320] on button "Aceptar" at bounding box center [645, 318] width 31 height 13
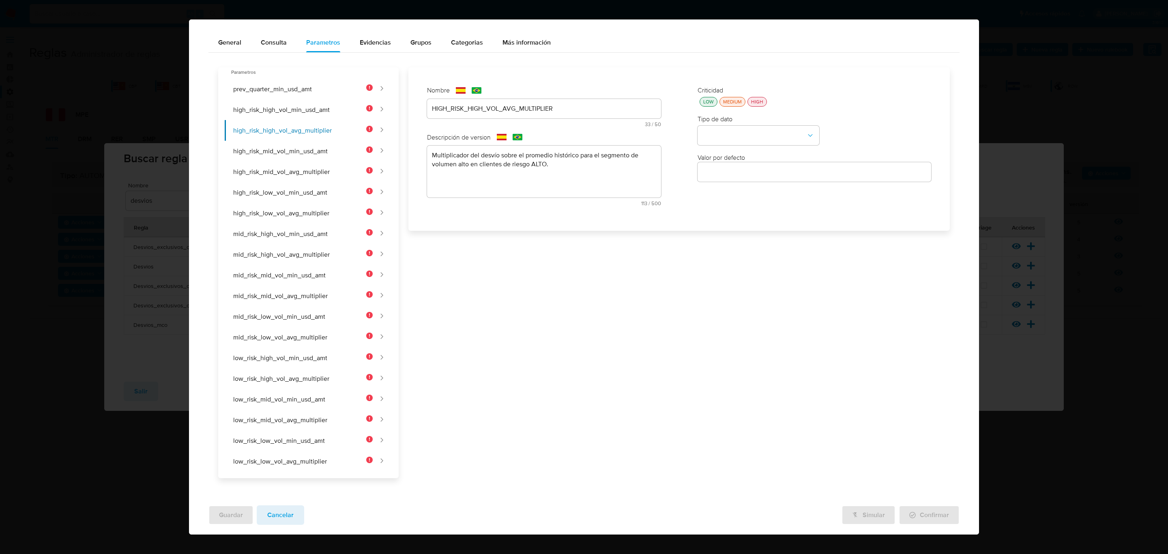
click at [702, 102] on div "LOW" at bounding box center [708, 101] width 14 height 7
click at [725, 148] on div "Criticidad LOW MEDIUM HIGH Tipo de dato Valor por defecto Valor por defecto" at bounding box center [814, 149] width 250 height 142
click at [738, 136] on button "type-dropdown" at bounding box center [758, 135] width 122 height 19
click at [730, 137] on div "NUMBER" at bounding box center [755, 134] width 107 height 19
click at [268, 145] on button "high_risk_mid_vol_min_usd_amt" at bounding box center [299, 151] width 148 height 21
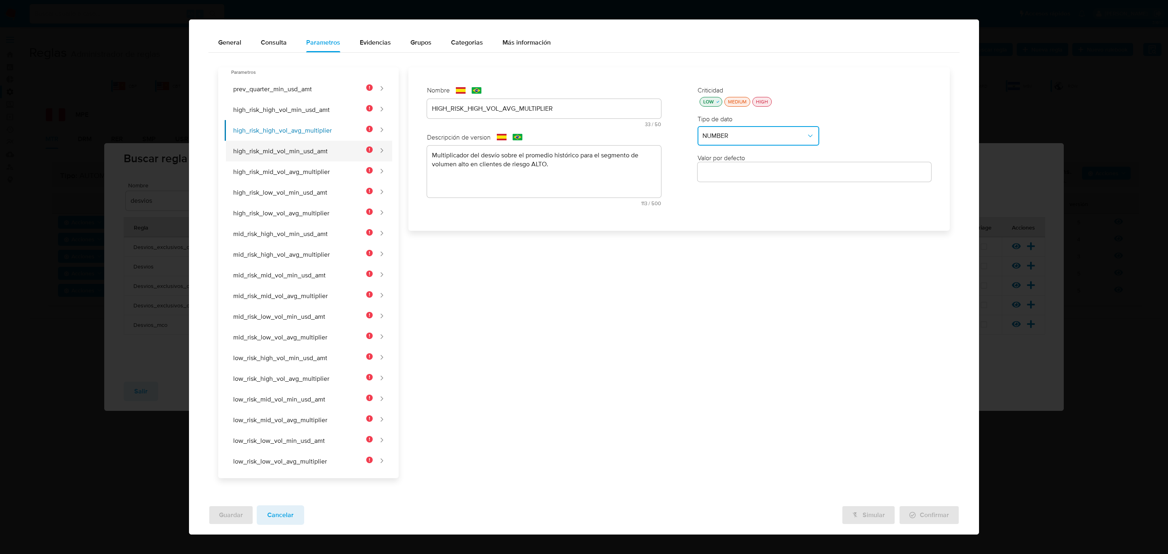
type input "HIGH_RISK_MID_VOL_MIN_USD_AMT"
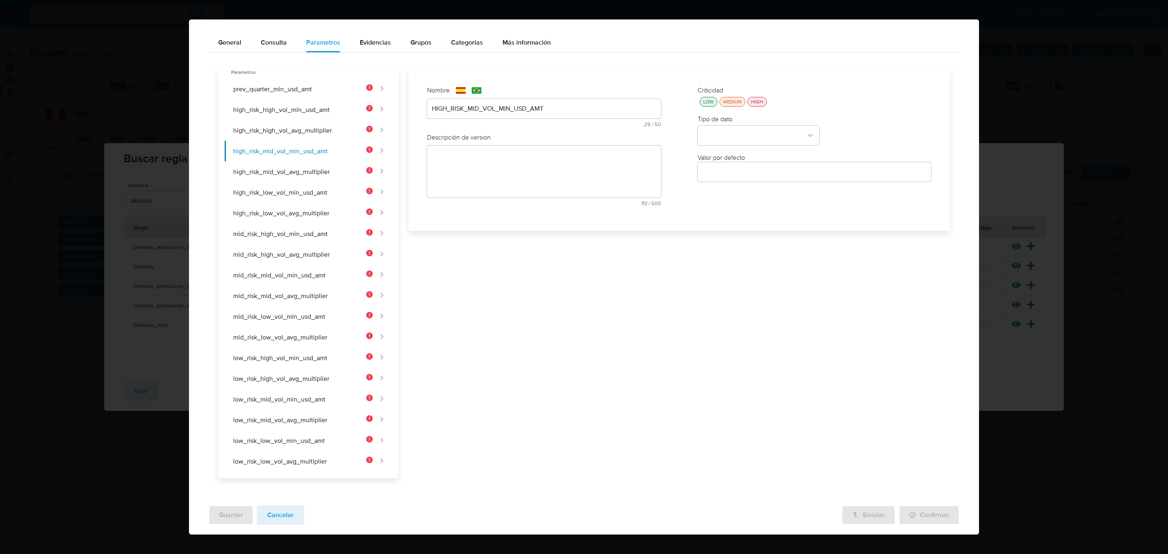
click at [454, 184] on textarea at bounding box center [544, 172] width 234 height 52
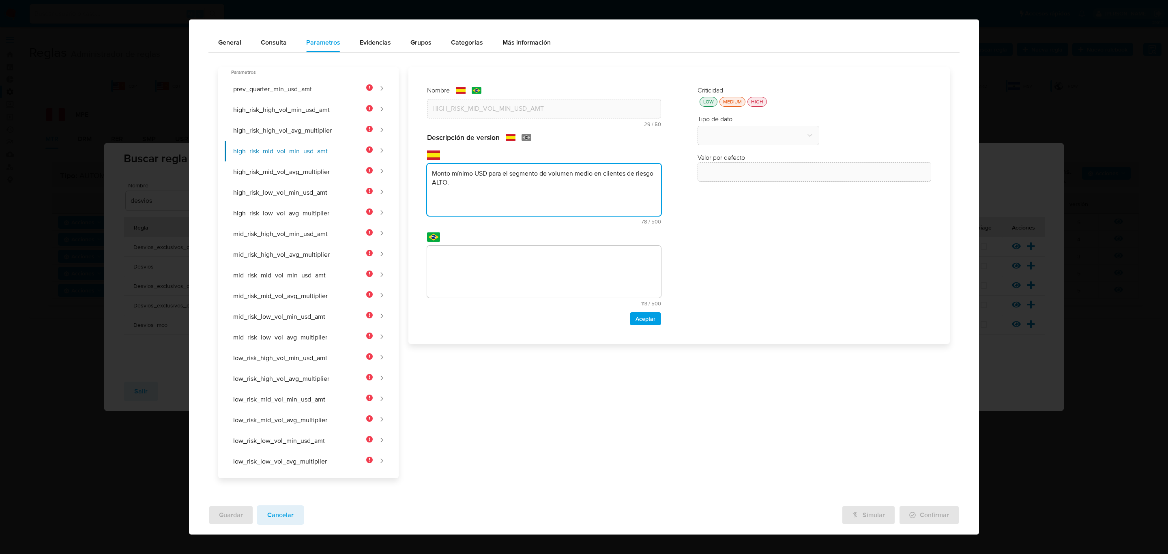
type textarea "Monto mínimo USD para el segmento de volumen medio en clientes de riesgo ALTO."
drag, startPoint x: 481, startPoint y: 272, endPoint x: 589, endPoint y: 305, distance: 113.1
click at [482, 272] on textarea at bounding box center [544, 272] width 234 height 52
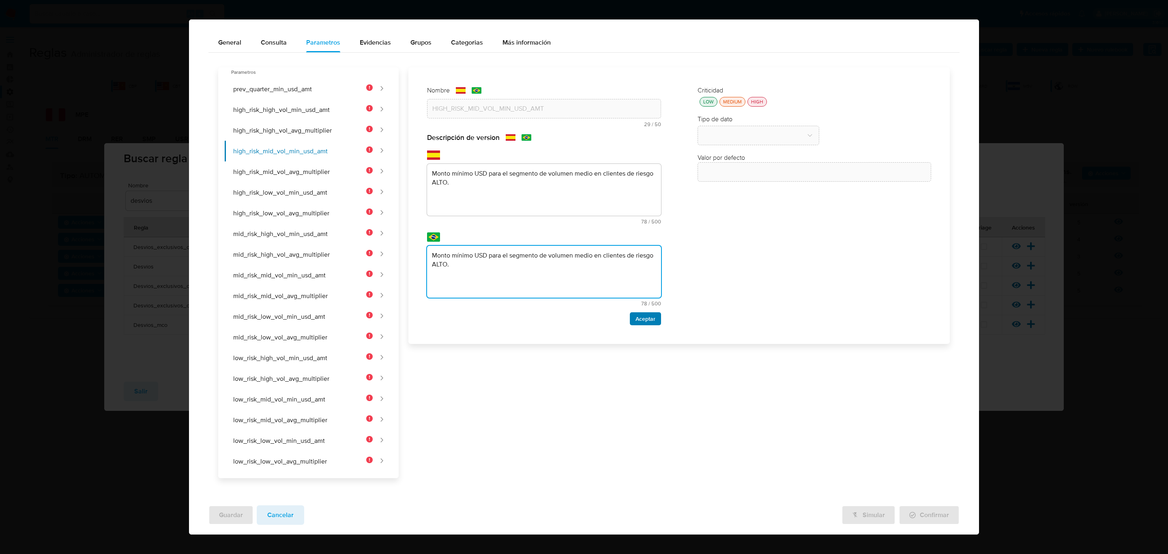
type textarea "Monto mínimo USD para el segmento de volumen medio en clientes de riesgo ALTO."
click at [638, 320] on span "Aceptar" at bounding box center [645, 318] width 20 height 11
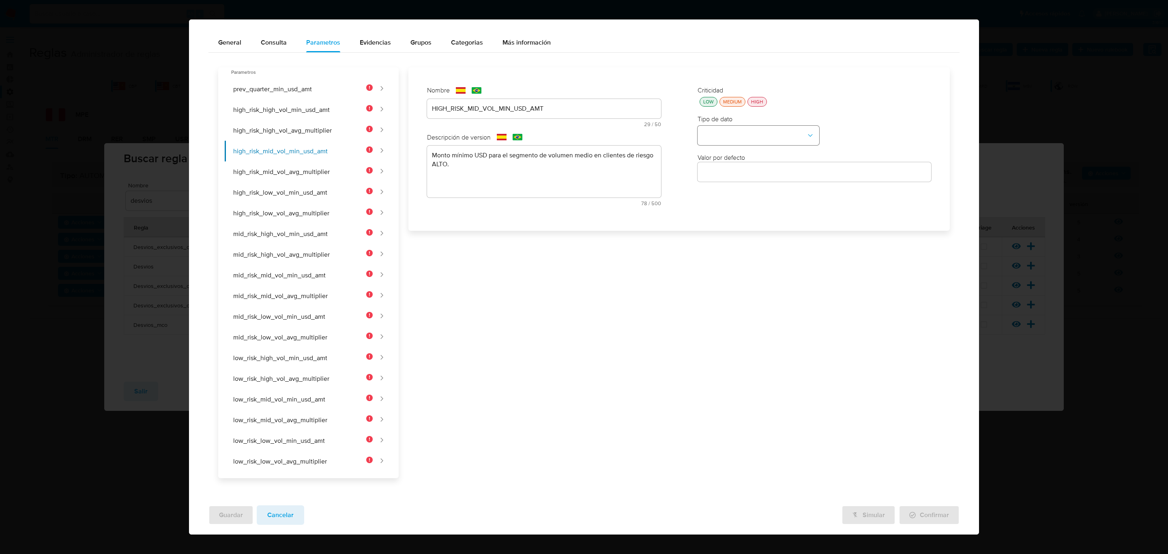
drag, startPoint x: 702, startPoint y: 105, endPoint x: 713, endPoint y: 133, distance: 30.4
click at [703, 105] on button "LOW" at bounding box center [708, 102] width 18 height 10
click at [716, 145] on div "Criticidad LOW MEDIUM HIGH Tipo de dato Valor por defecto Valor por defecto" at bounding box center [814, 149] width 250 height 142
click at [716, 130] on button "type-dropdown" at bounding box center [758, 135] width 122 height 19
click at [716, 131] on span "NUMBER" at bounding box center [715, 135] width 26 height 8
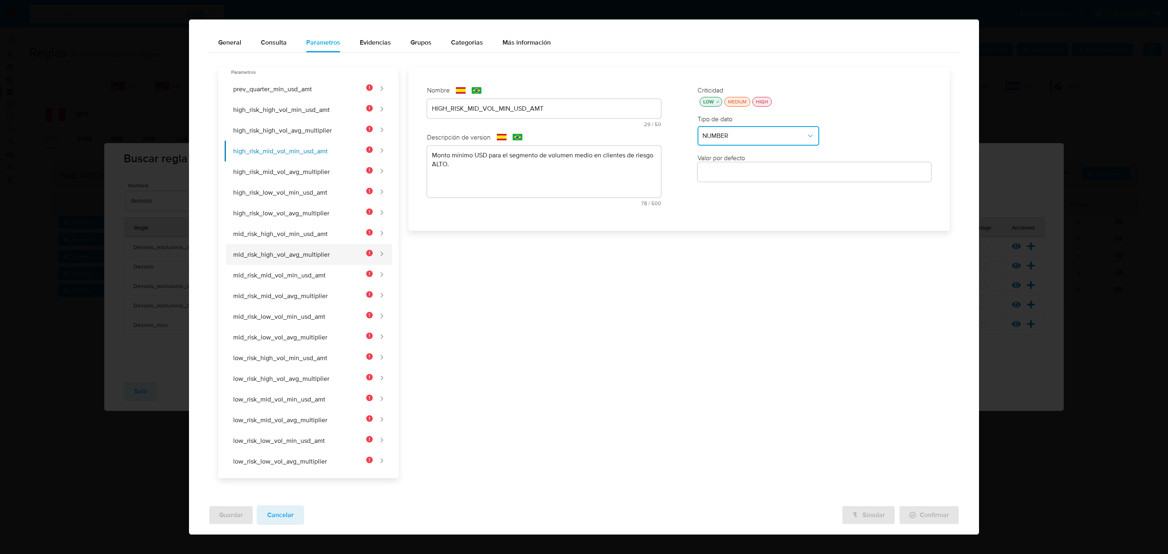
drag, startPoint x: 306, startPoint y: 168, endPoint x: 232, endPoint y: 254, distance: 113.0
click at [306, 169] on button "high_risk_mid_vol_avg_multiplier" at bounding box center [299, 171] width 148 height 21
type input "HIGH_RISK_MID_VOL_AVG_MULTIPLIER"
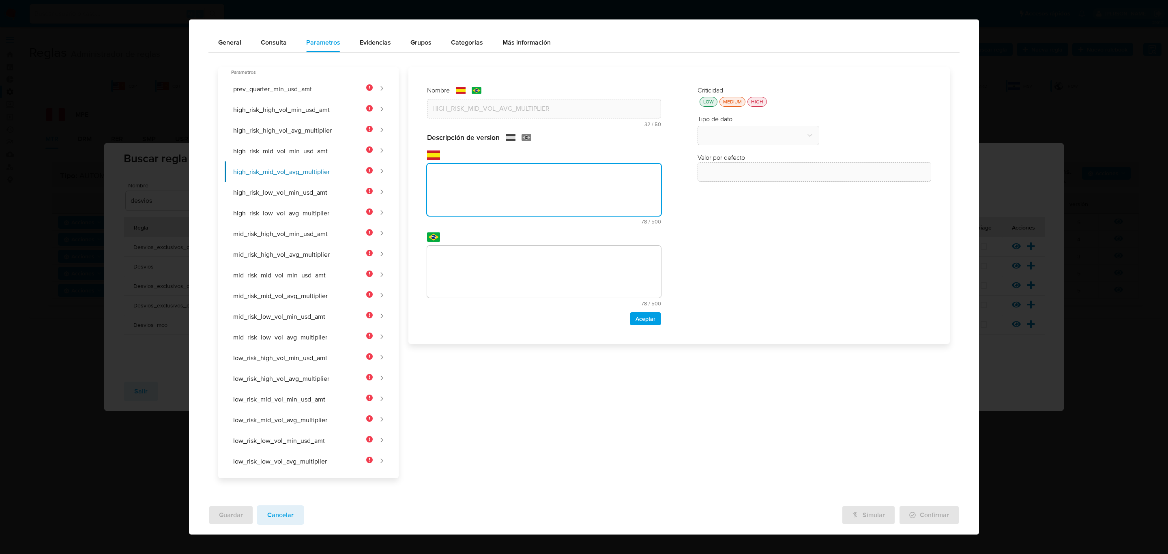
click at [508, 187] on textarea at bounding box center [544, 190] width 234 height 52
click at [435, 175] on textarea ": Multiplicador del desvío sobre el promedio histórico para el segmento de volu…" at bounding box center [544, 190] width 234 height 52
drag, startPoint x: 434, startPoint y: 174, endPoint x: 475, endPoint y: 179, distance: 40.8
click at [435, 174] on textarea ": Multiplicador del desvío sobre el promedio histórico para el segmento de volu…" at bounding box center [544, 190] width 234 height 52
drag, startPoint x: 587, startPoint y: 201, endPoint x: 355, endPoint y: 159, distance: 236.0
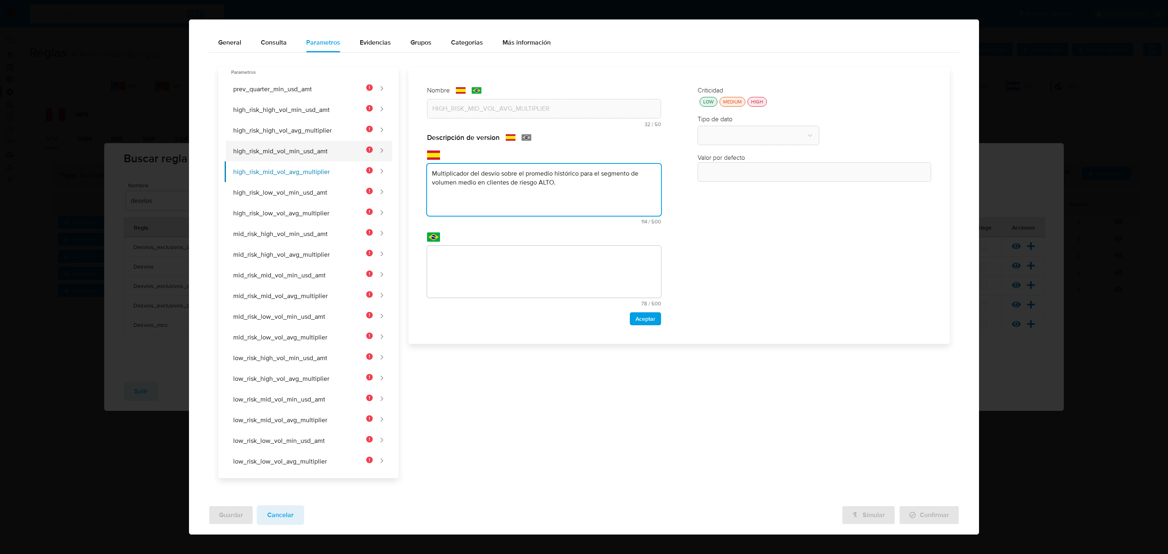
click at [253, 110] on div "Parametros prev_quarter_min_usd_amt high_risk_high_vol_min_usd_amt high_risk_hi…" at bounding box center [584, 268] width 732 height 419
type textarea "Multiplicador del desvío sobre el promedio histórico para el segmento de volume…"
drag, startPoint x: 516, startPoint y: 302, endPoint x: 508, endPoint y: 272, distance: 30.8
click at [513, 296] on div "text-pt 78 / 500 422 caracteres restantes" at bounding box center [544, 276] width 234 height 60
click at [508, 272] on textarea at bounding box center [544, 272] width 234 height 52
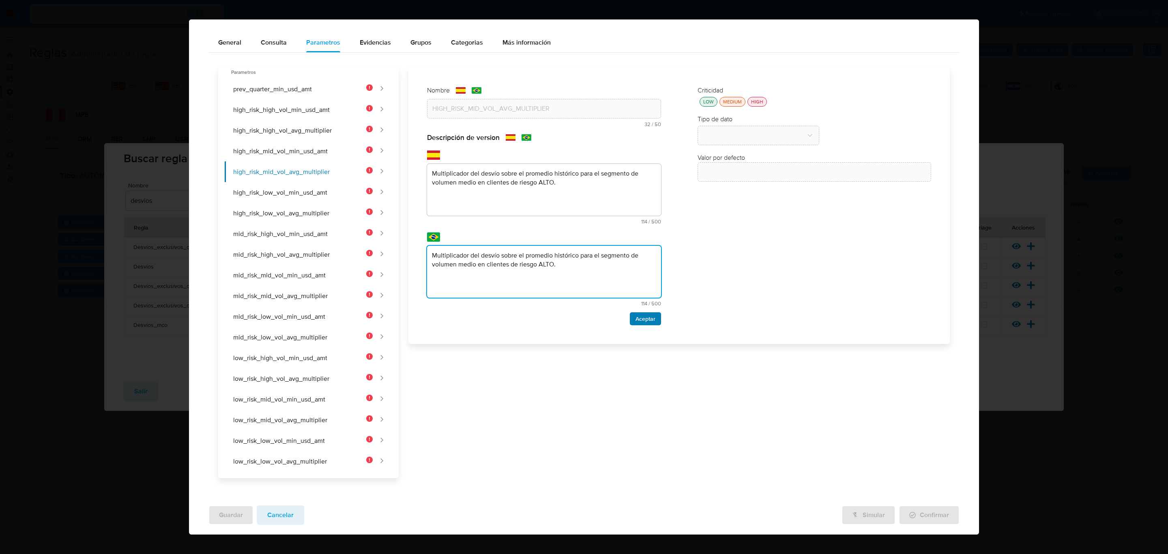
type textarea "Multiplicador del desvío sobre el promedio histórico para el segmento de volume…"
click at [640, 323] on span "Aceptar" at bounding box center [645, 318] width 20 height 11
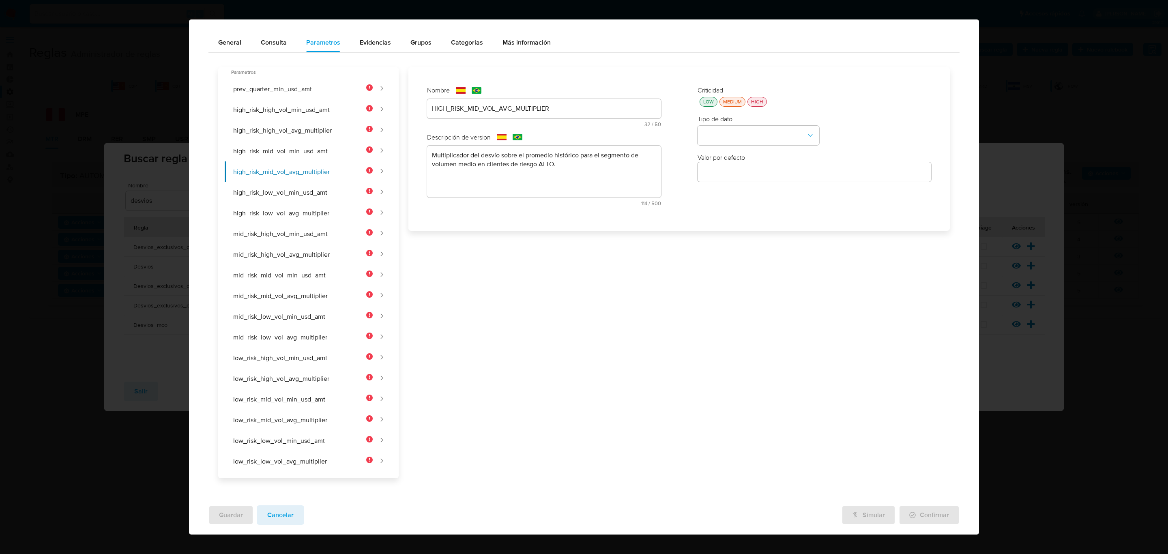
click at [701, 99] on div "LOW" at bounding box center [708, 101] width 14 height 7
click at [731, 158] on label "Valor por defecto" at bounding box center [720, 157] width 47 height 9
click at [735, 145] on div "Criticidad LOW MEDIUM HIGH Tipo de dato Valor por defecto Valor por defecto" at bounding box center [814, 149] width 250 height 142
click at [730, 126] on button "type-dropdown" at bounding box center [758, 135] width 122 height 19
click at [721, 138] on span "NUMBER" at bounding box center [715, 135] width 26 height 8
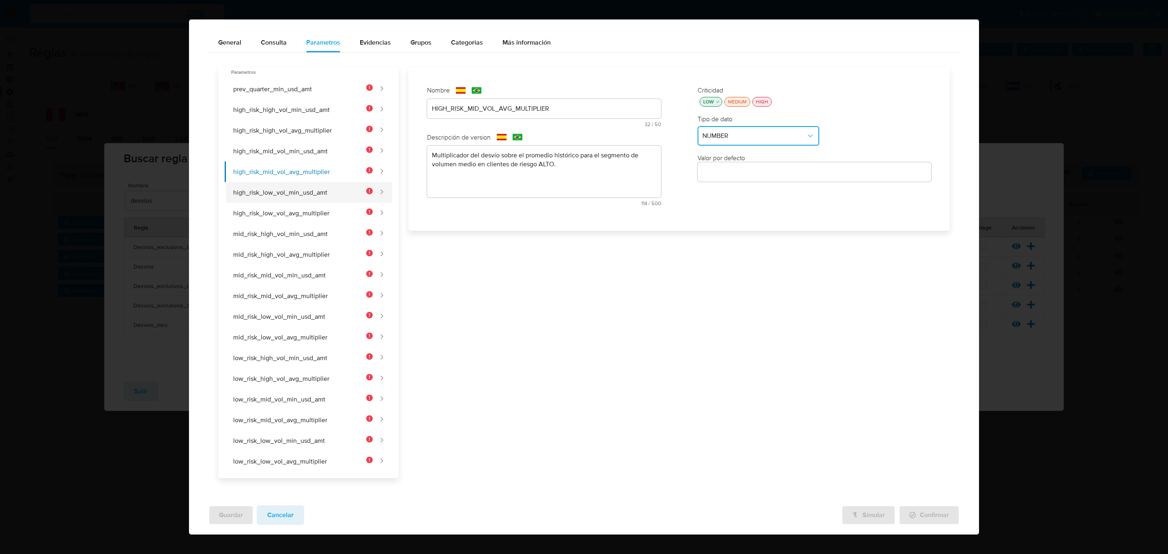
click at [337, 193] on button "high_risk_low_vol_min_usd_amt" at bounding box center [299, 192] width 148 height 21
type input "HIGH_RISK_LOW_VOL_MIN_USD_AMT"
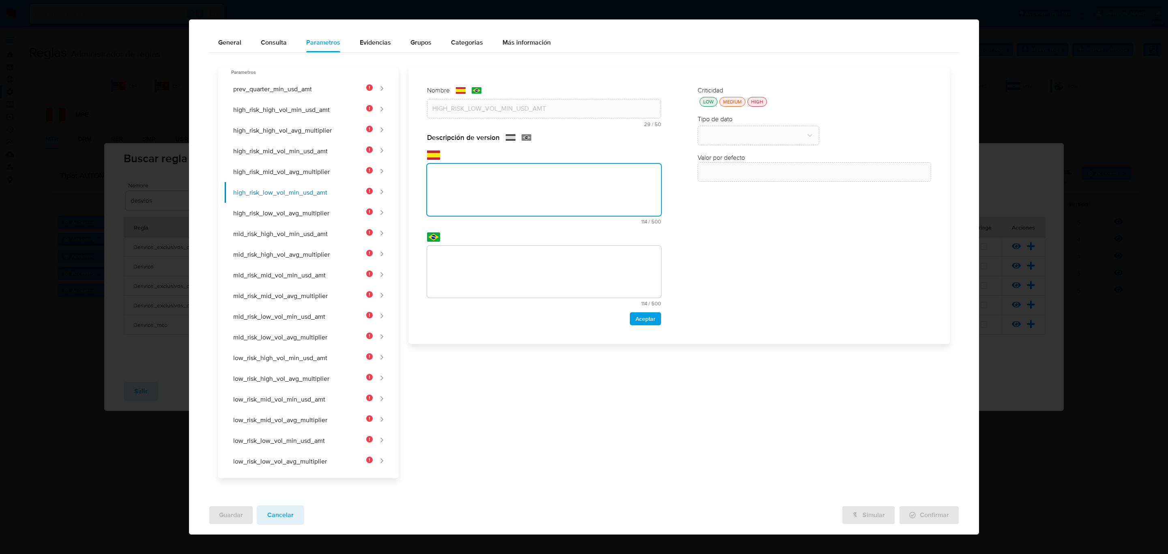
click at [459, 169] on textarea at bounding box center [544, 190] width 234 height 52
type textarea "Monto mínimo USD para el segmento de volumen bajo en clientes de riesgo ALTO."
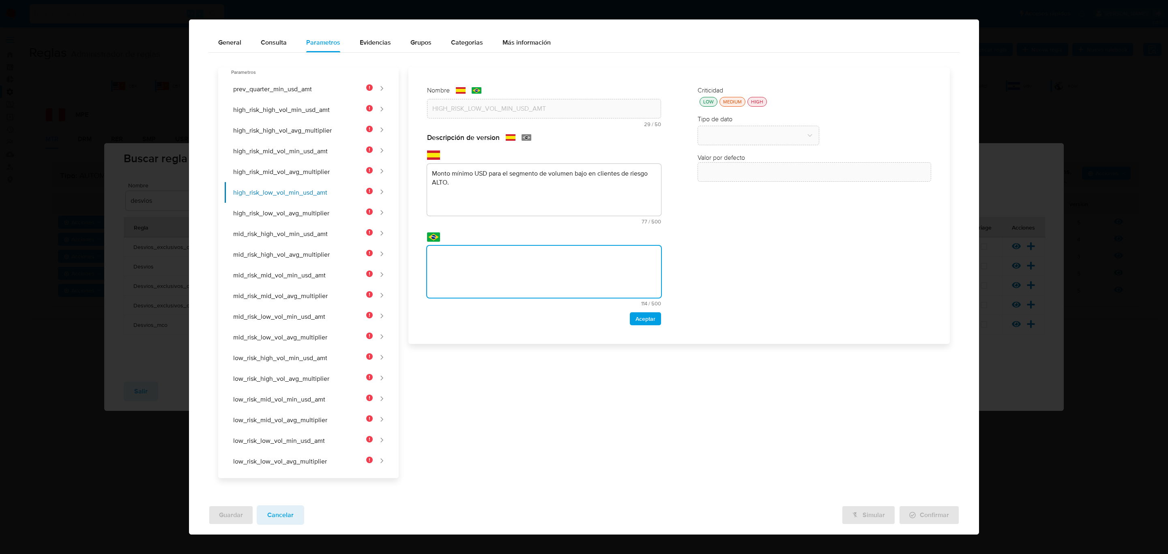
drag, startPoint x: 524, startPoint y: 265, endPoint x: 626, endPoint y: 302, distance: 108.5
click at [525, 265] on textarea at bounding box center [544, 272] width 234 height 52
type textarea "Monto mínimo USD para el segmento de volumen bajo en clientes de riesgo ALTO."
click at [643, 323] on span "Aceptar" at bounding box center [645, 318] width 20 height 11
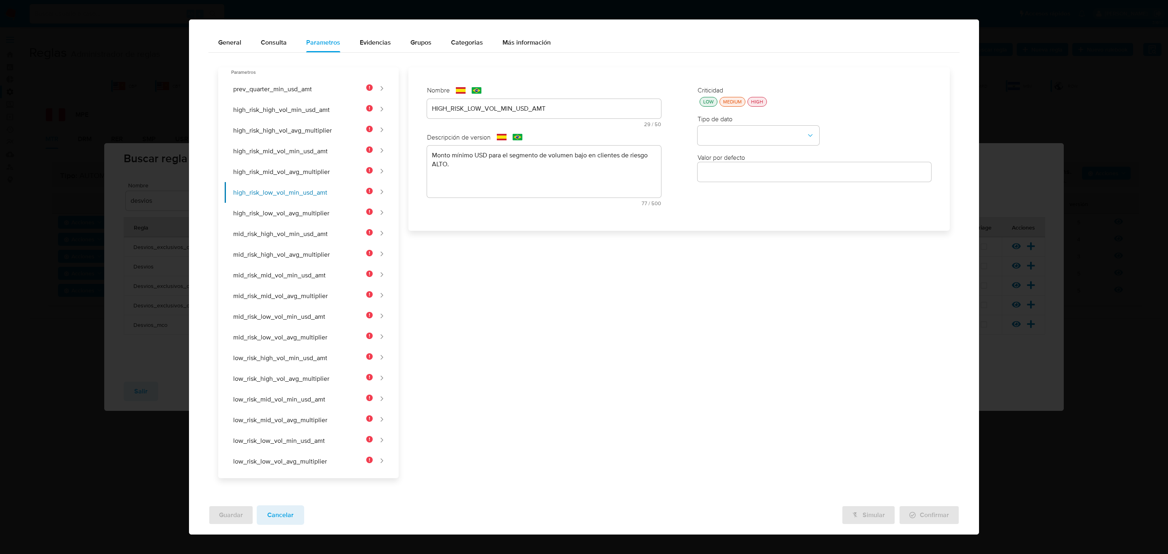
click at [701, 101] on div "LOW" at bounding box center [708, 101] width 14 height 7
click at [720, 138] on button "type-dropdown" at bounding box center [758, 135] width 122 height 19
click at [720, 138] on span "NUMBER" at bounding box center [715, 135] width 26 height 8
click at [286, 214] on button "high_risk_low_vol_avg_multiplier" at bounding box center [299, 213] width 148 height 21
type input "HIGH_RISK_LOW_VOL_AVG_MULTIPLIER"
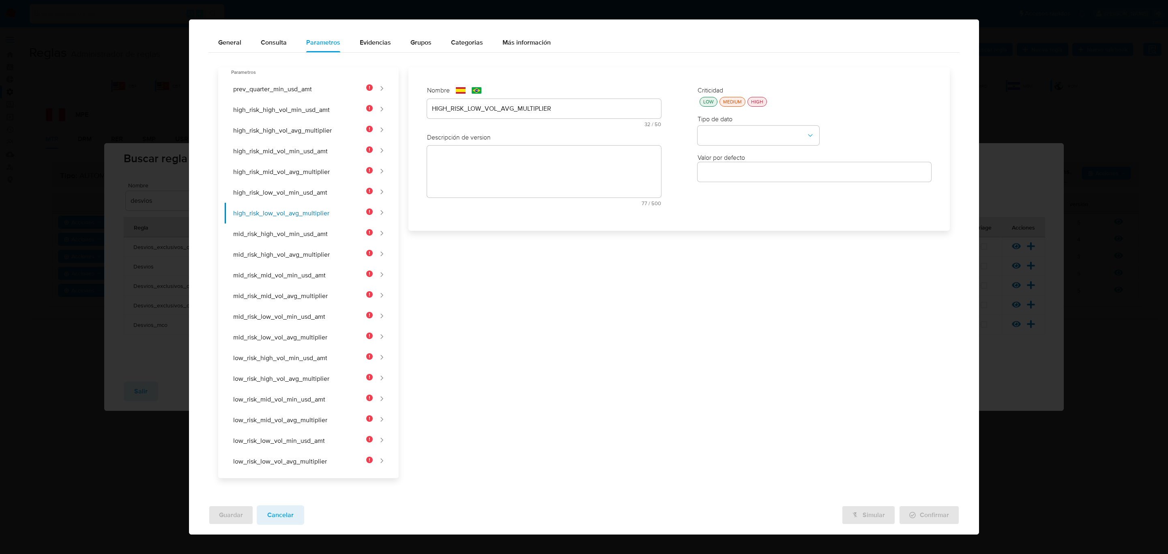
click at [501, 156] on div "text-es 77 / 500 423 caracteres restantes" at bounding box center [544, 176] width 234 height 60
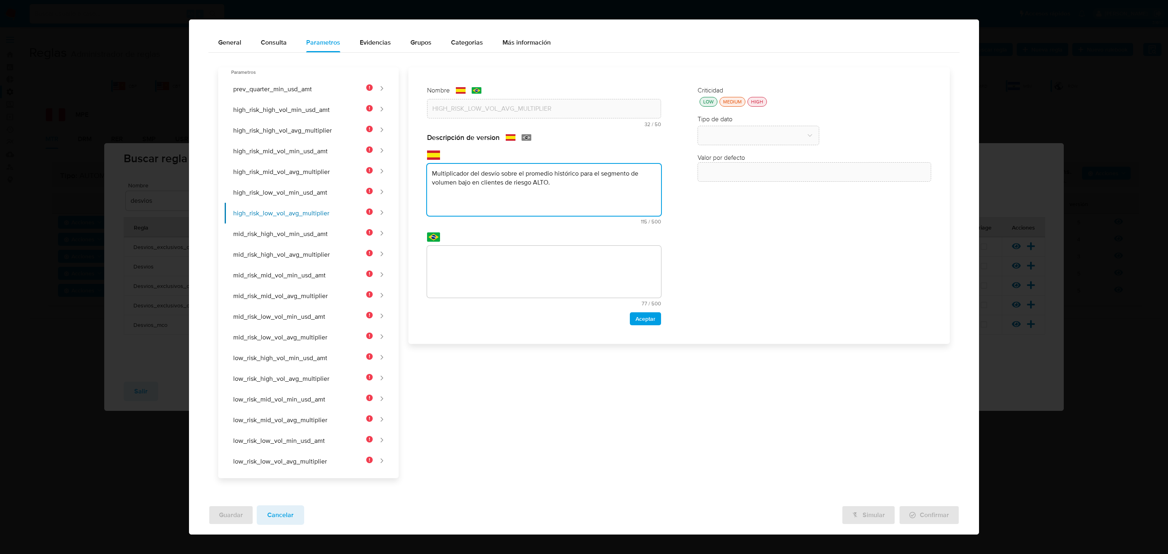
type textarea "Multiplicador del desvío sobre el promedio histórico para el segmento de volume…"
click at [527, 274] on textarea at bounding box center [544, 272] width 234 height 52
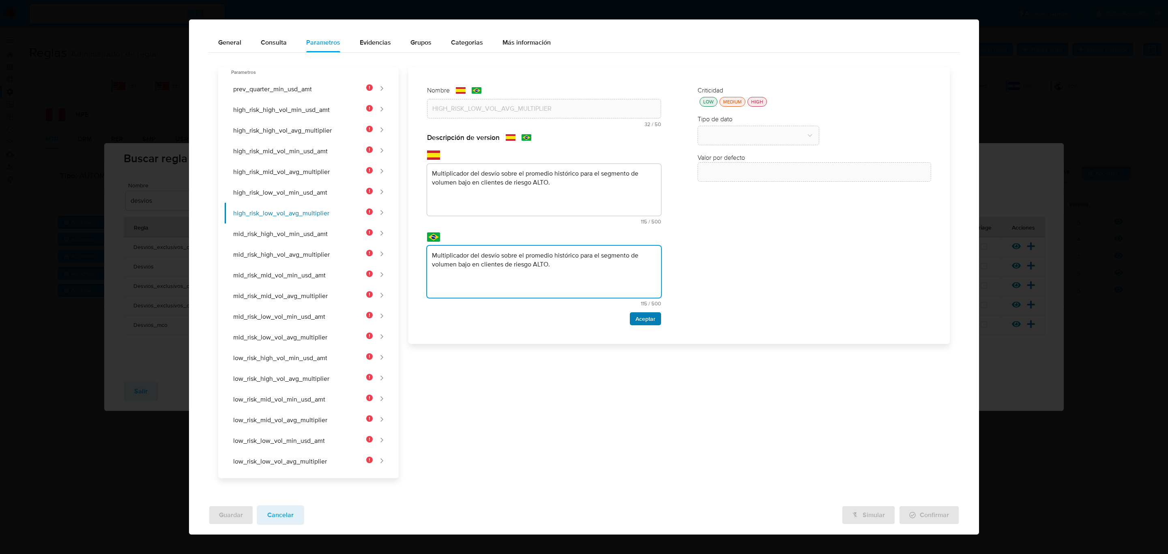
type textarea "Multiplicador del desvío sobre el promedio histórico para el segmento de volume…"
drag, startPoint x: 637, startPoint y: 318, endPoint x: 707, endPoint y: 139, distance: 192.1
click at [637, 319] on span "Aceptar" at bounding box center [645, 318] width 20 height 11
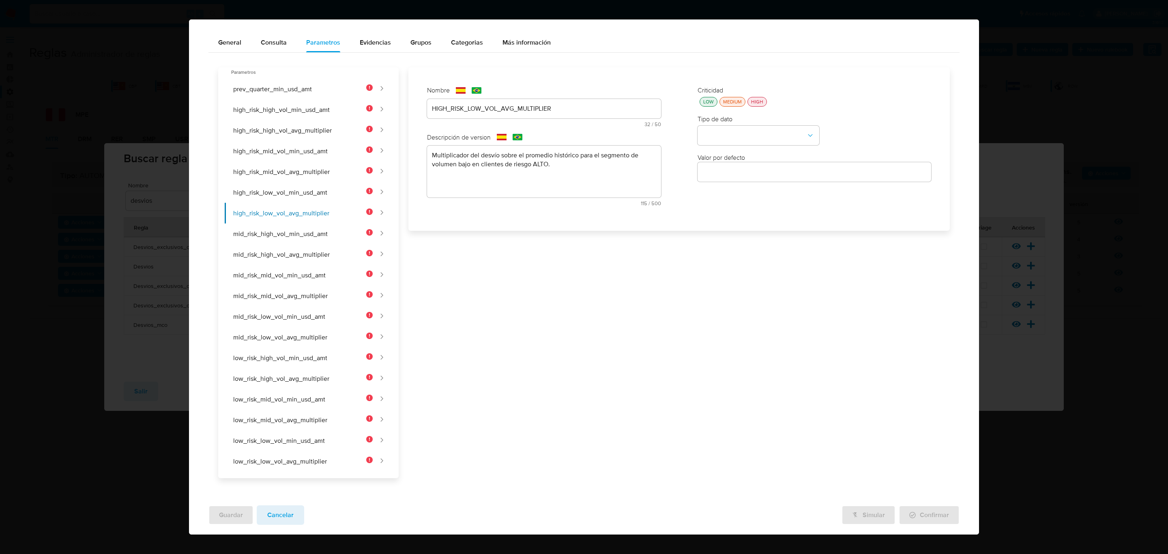
click at [706, 98] on div "LOW" at bounding box center [708, 101] width 14 height 7
click at [718, 141] on button "type-dropdown" at bounding box center [758, 135] width 122 height 19
click at [721, 135] on span "NUMBER" at bounding box center [715, 135] width 26 height 8
click at [318, 232] on button "mid_risk_high_vol_min_usd_amt" at bounding box center [299, 233] width 148 height 21
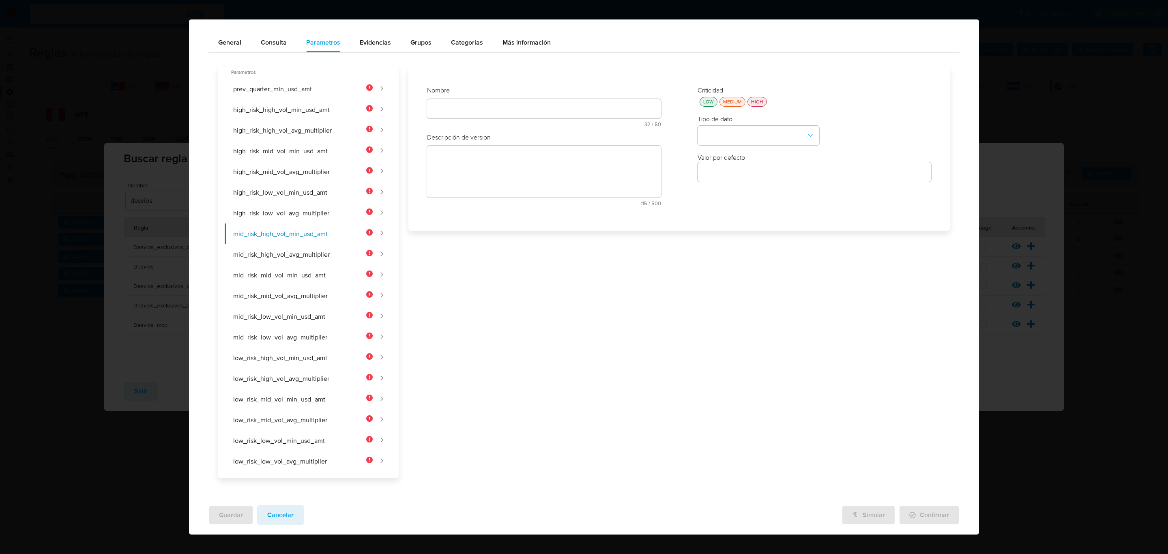
click at [502, 113] on div "text-es 32 / 50 18 caracteres restantes" at bounding box center [544, 113] width 234 height 28
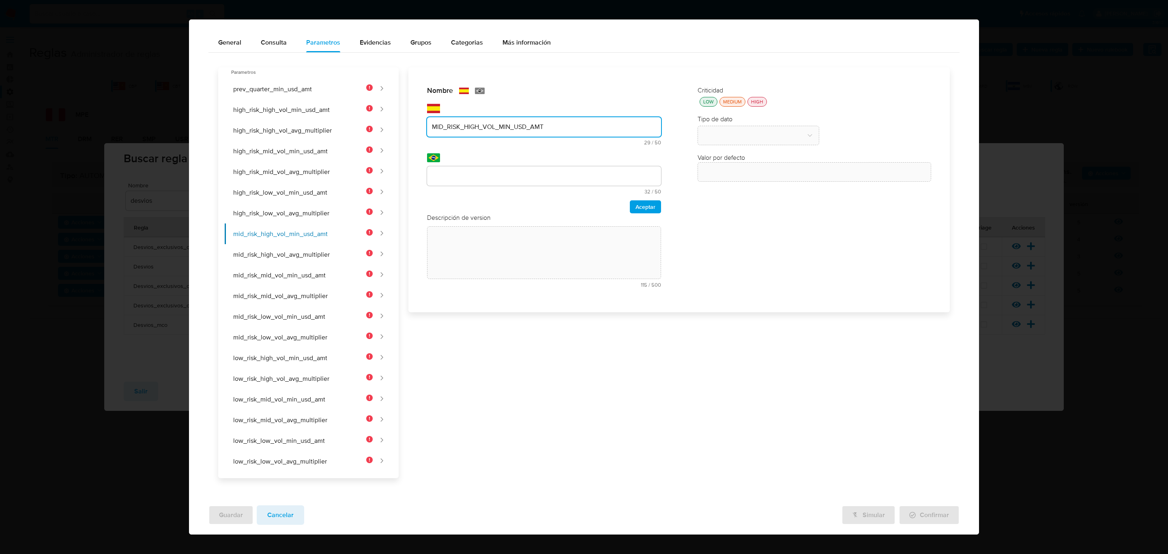
type input "MID_RISK_HIGH_VOL_MIN_USD_AMT"
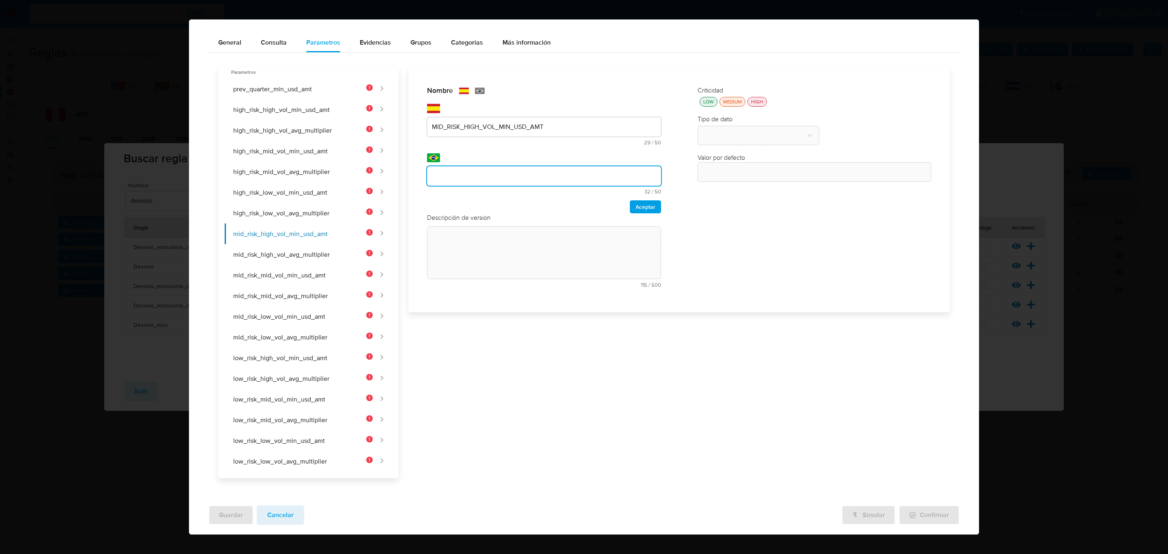
click at [472, 174] on input "text" at bounding box center [544, 176] width 234 height 11
type input "MID_RISK_HIGH_VOL_MIN_USD_AMT"
click at [645, 210] on span "Aceptar" at bounding box center [645, 206] width 20 height 11
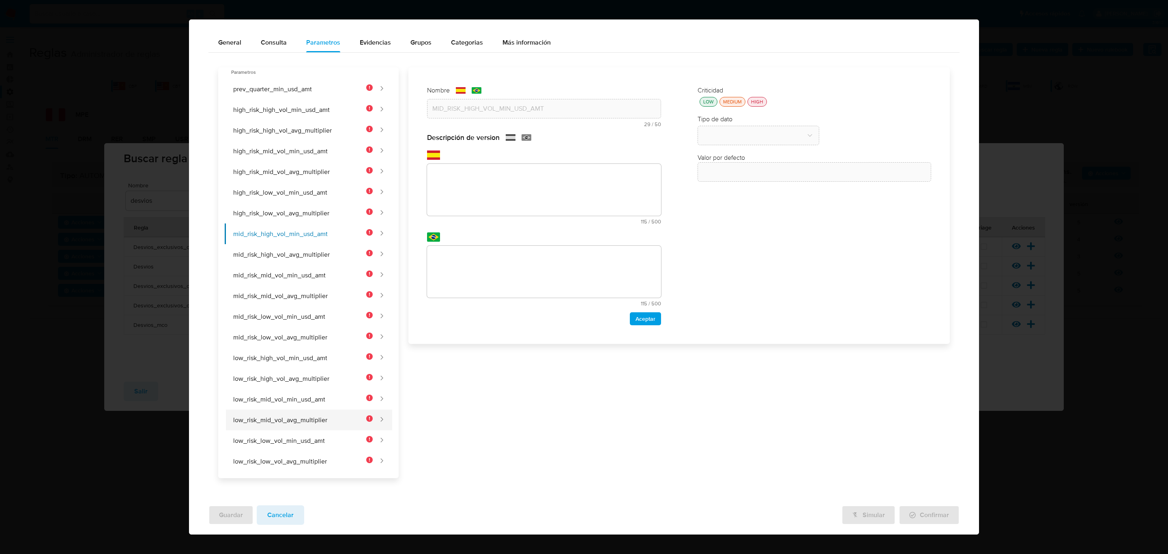
drag, startPoint x: 540, startPoint y: 188, endPoint x: 298, endPoint y: 415, distance: 331.6
click at [526, 192] on textarea at bounding box center [544, 190] width 234 height 52
click at [553, 205] on textarea at bounding box center [544, 190] width 234 height 52
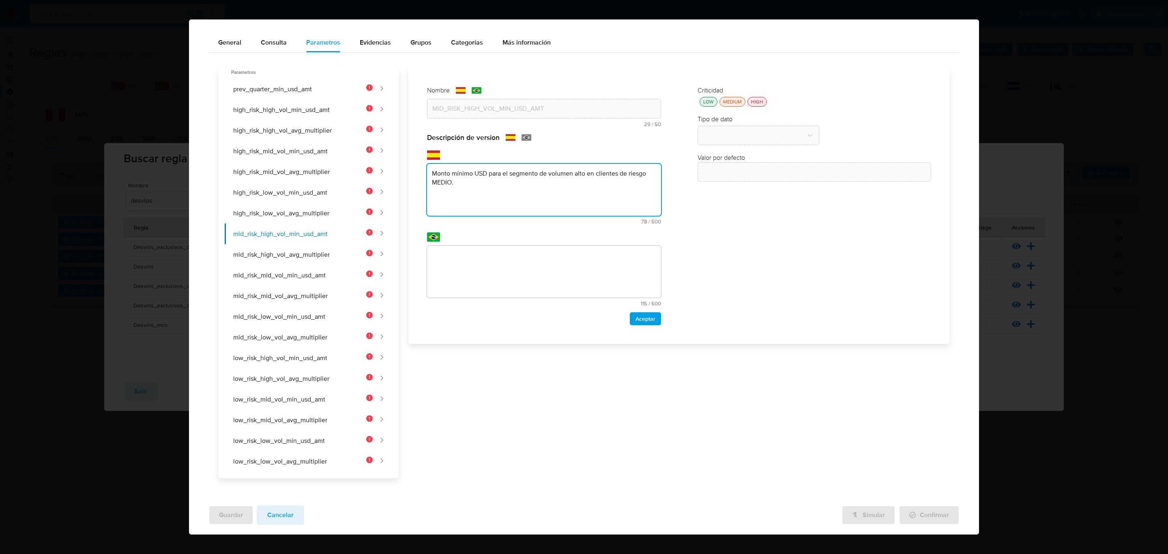
type textarea "Monto mínimo USD para el segmento de volumen alto en clientes de riesgo MEDIO."
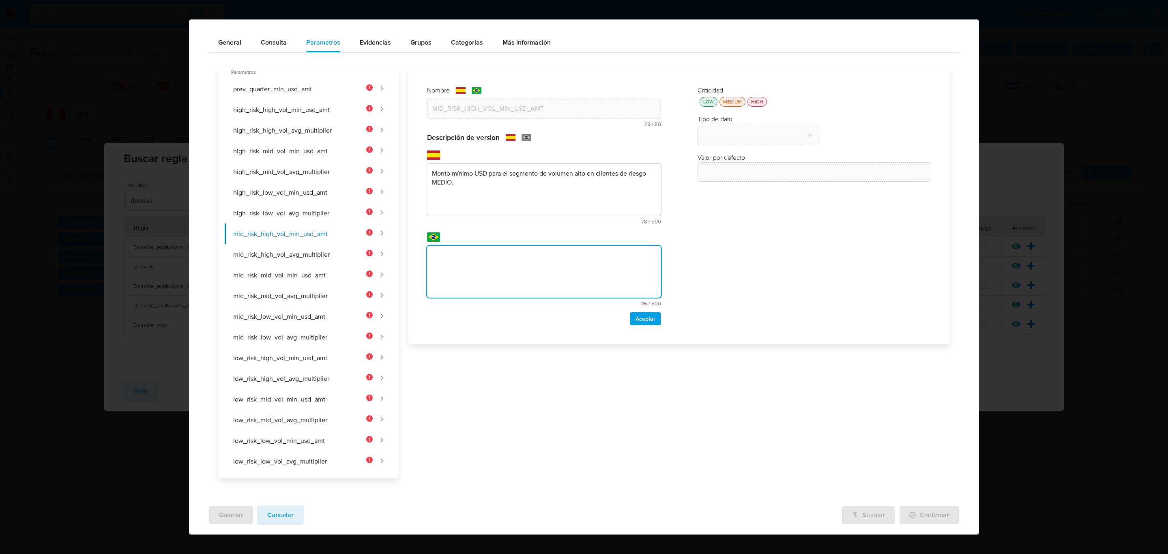
drag, startPoint x: 537, startPoint y: 289, endPoint x: 587, endPoint y: 303, distance: 52.4
click at [538, 290] on textarea at bounding box center [544, 272] width 234 height 52
type textarea "Monto mínimo USD para el segmento de volumen alto en clientes de riesgo MEDIO."
click at [639, 331] on div "Nombre text-es MID_RISK_HIGH_VOL_MIN_USD_AMT 29 / 50 21 caracteres restantes te…" at bounding box center [544, 205] width 250 height 255
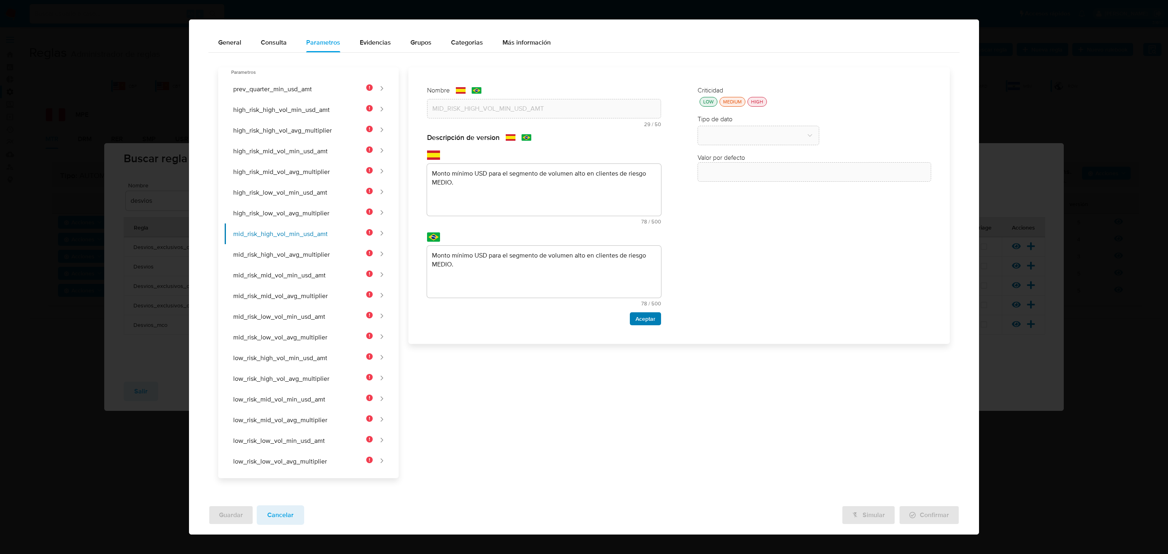
click at [641, 320] on span "Aceptar" at bounding box center [645, 318] width 20 height 11
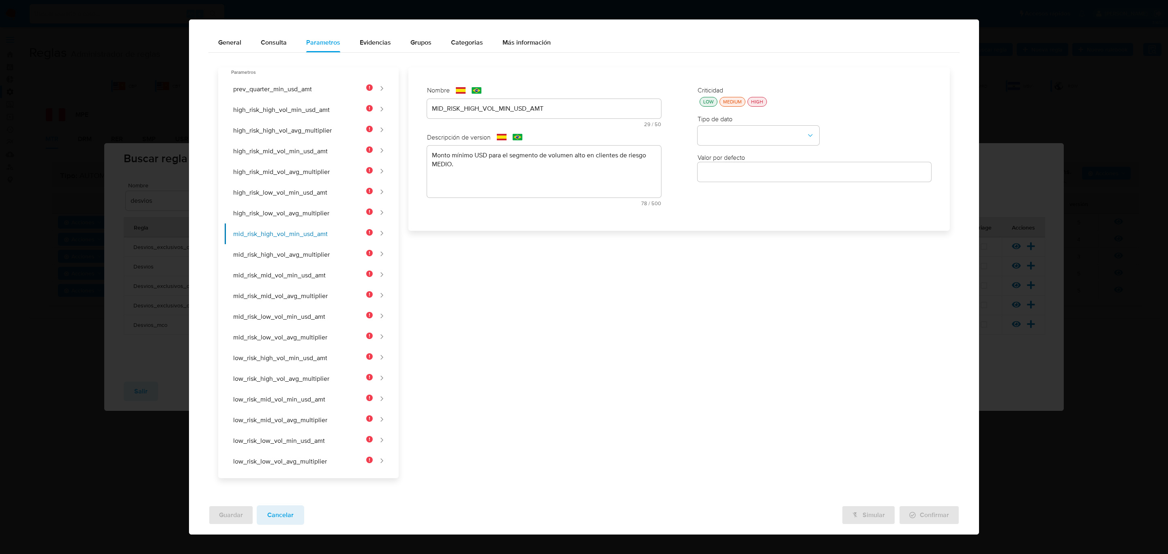
click at [703, 103] on div "LOW" at bounding box center [708, 101] width 14 height 7
click at [714, 131] on button "type-dropdown" at bounding box center [758, 135] width 122 height 19
drag, startPoint x: 714, startPoint y: 131, endPoint x: 784, endPoint y: 167, distance: 78.7
click at [715, 133] on span "NUMBER" at bounding box center [715, 135] width 26 height 8
click at [299, 251] on button "mid_risk_high_vol_avg_multiplier" at bounding box center [299, 254] width 148 height 21
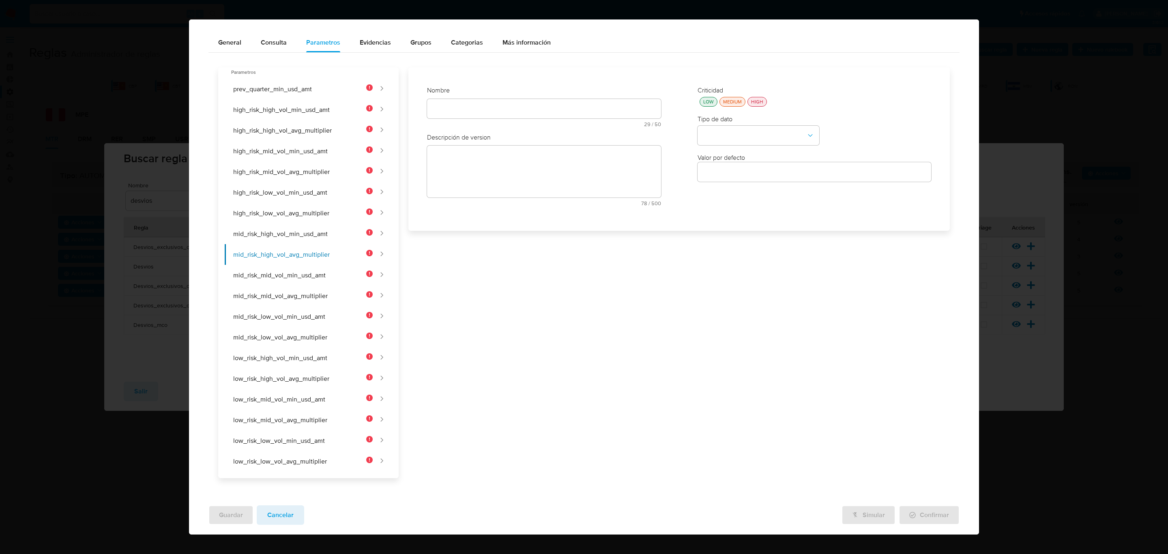
click at [474, 123] on span "29 / 50" at bounding box center [544, 124] width 231 height 5
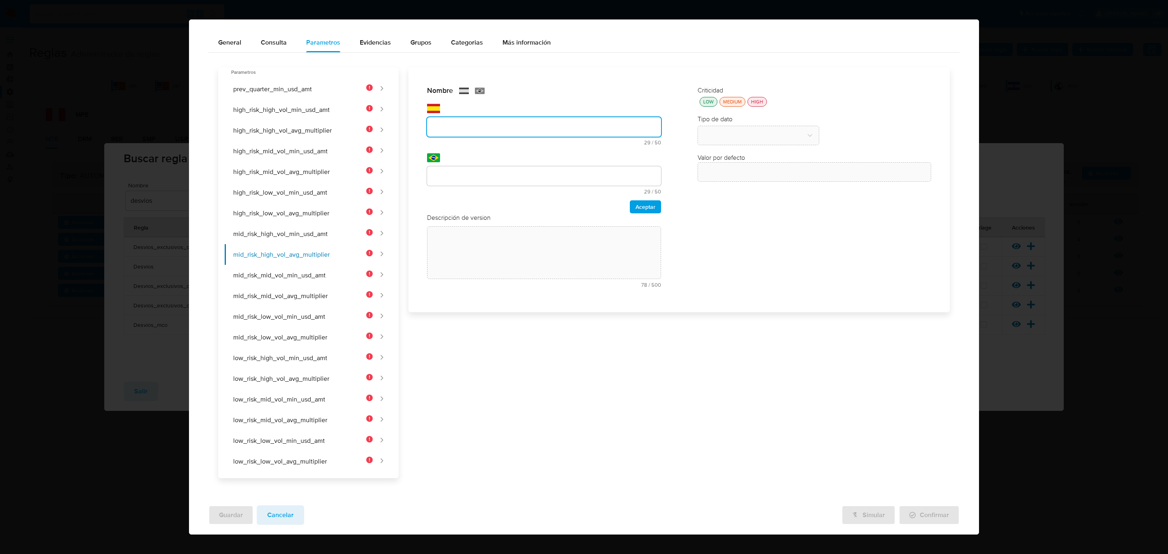
click at [476, 112] on div "text-es 29 / 50 21 caracteres restantes" at bounding box center [544, 124] width 234 height 41
type input "MID_RISK_HIGH_VOL_AVG_MULTIPLIER"
click at [436, 179] on input "text" at bounding box center [544, 176] width 234 height 11
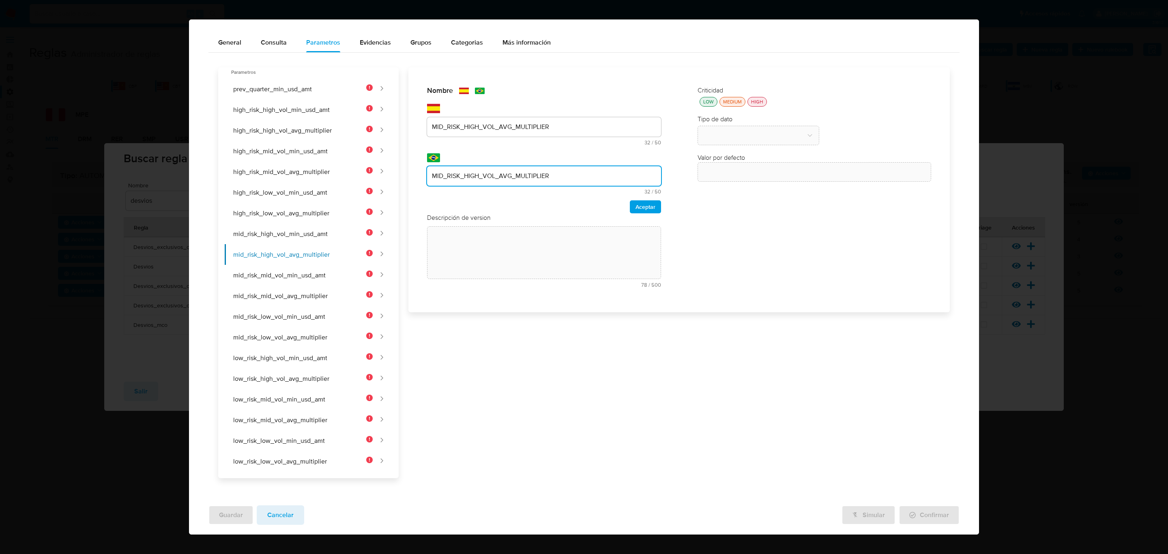
type input "MID_RISK_HIGH_VOL_AVG_MULTIPLIER"
click at [623, 201] on div "Aceptar" at bounding box center [544, 206] width 234 height 13
click at [643, 207] on span "Aceptar" at bounding box center [645, 206] width 20 height 11
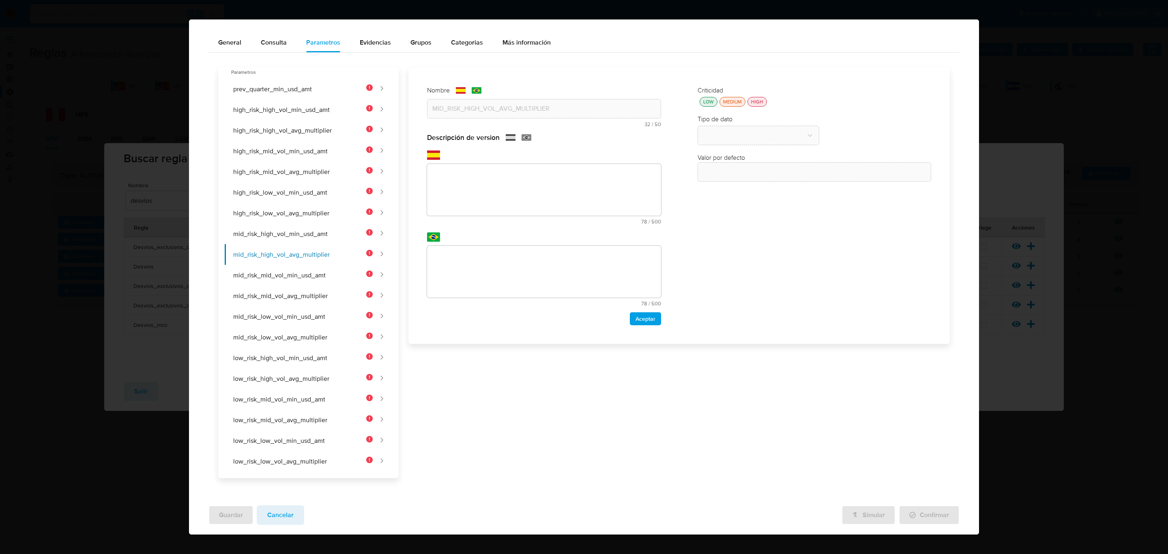
click at [547, 165] on textarea at bounding box center [544, 190] width 234 height 52
click at [513, 195] on textarea at bounding box center [544, 190] width 234 height 52
paste textarea "Multiplicador del desvío sobre el promedio histórico para el segmento de volume…"
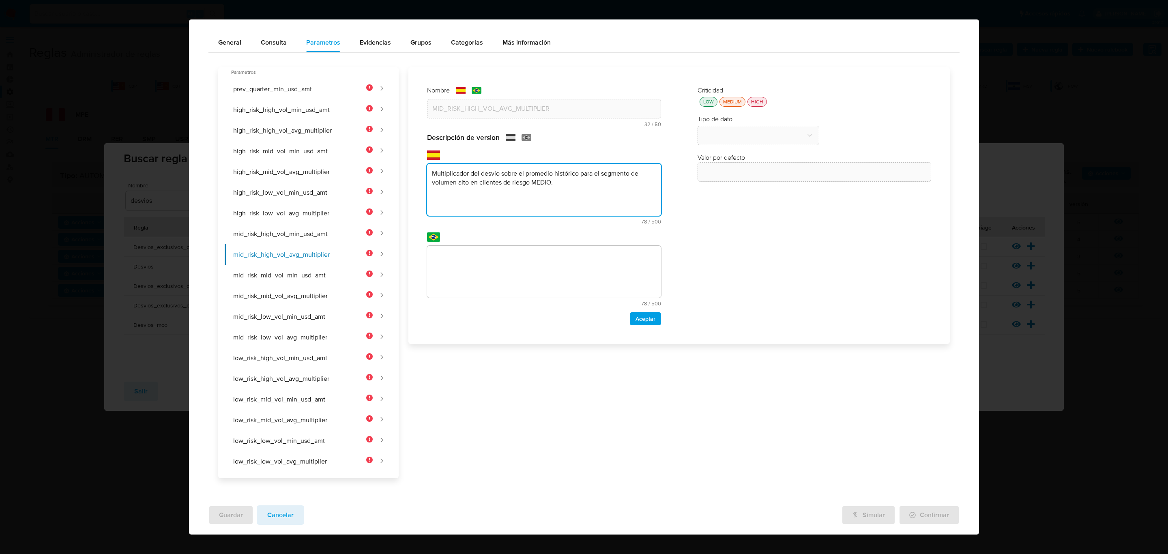
type textarea "Multiplicador del desvío sobre el promedio histórico para el segmento de volume…"
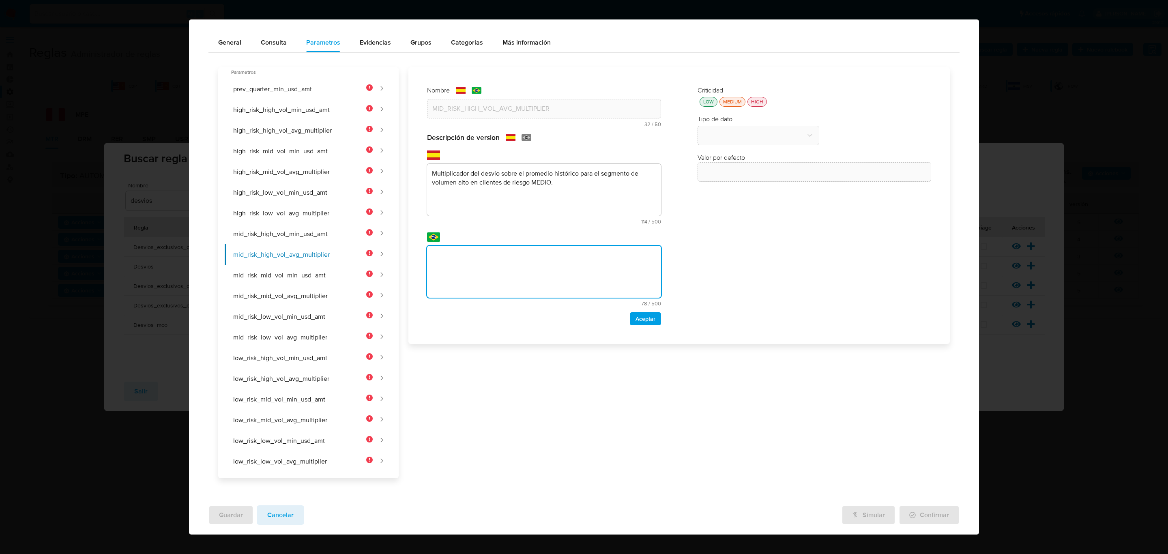
drag, startPoint x: 508, startPoint y: 254, endPoint x: 651, endPoint y: 277, distance: 145.0
click at [509, 255] on textarea at bounding box center [544, 272] width 234 height 52
type textarea "Multiplicador del desvío sobre el promedio histórico para el segmento de volume…"
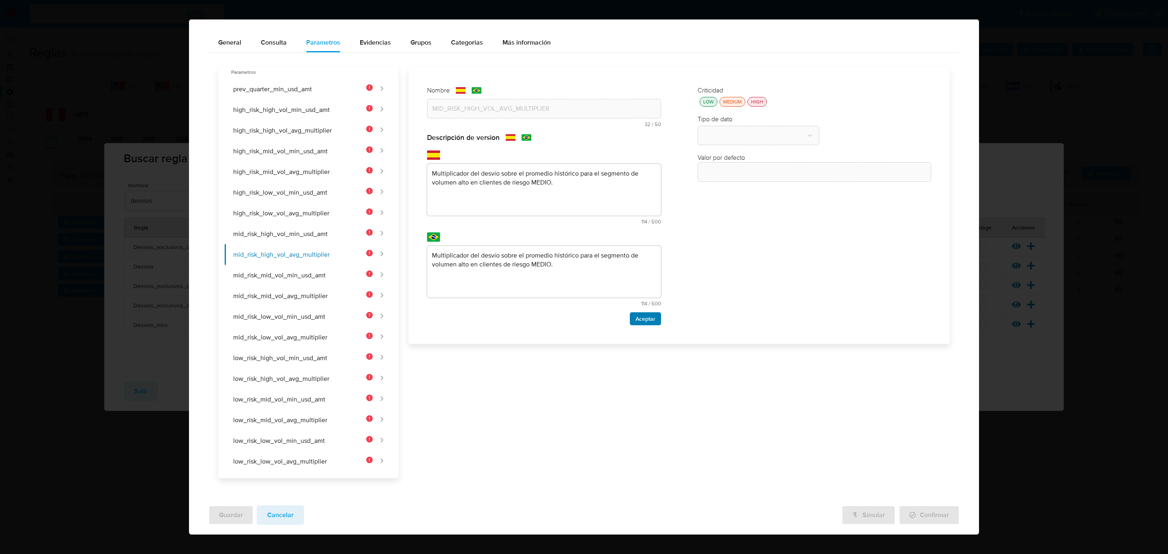
click at [641, 322] on span "Aceptar" at bounding box center [645, 318] width 20 height 11
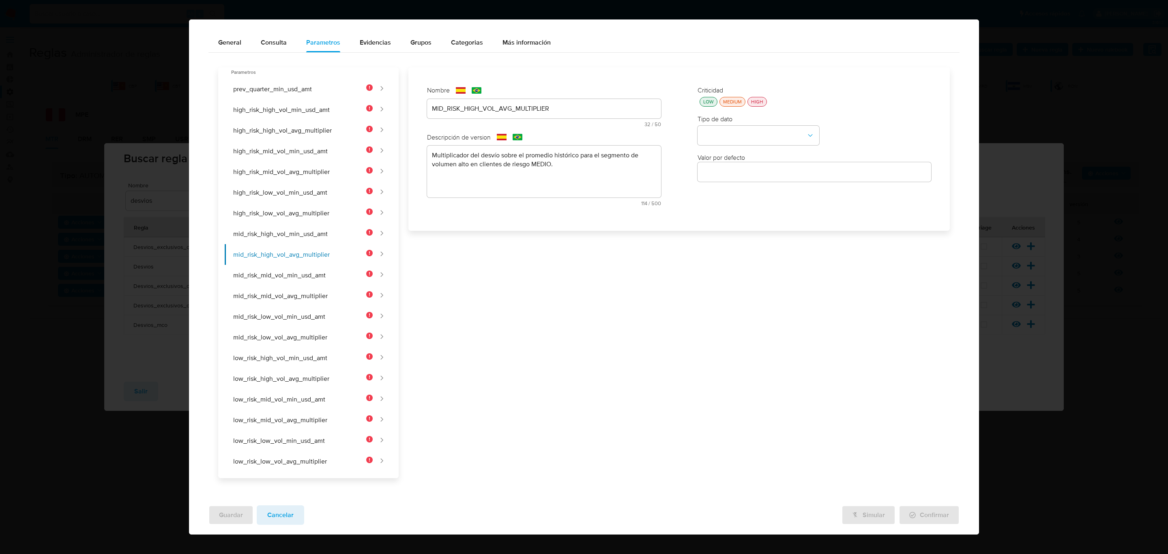
click at [697, 112] on div "Criticidad LOW MEDIUM HIGH Tipo de dato Valor por defecto Valor por defecto" at bounding box center [814, 149] width 250 height 142
click at [699, 105] on button "LOW" at bounding box center [708, 102] width 18 height 10
click at [724, 135] on button "type-dropdown" at bounding box center [758, 135] width 122 height 19
click at [722, 137] on span "NUMBER" at bounding box center [715, 135] width 26 height 8
click at [309, 268] on button "mid_risk_mid_vol_min_usd_amt" at bounding box center [299, 275] width 148 height 21
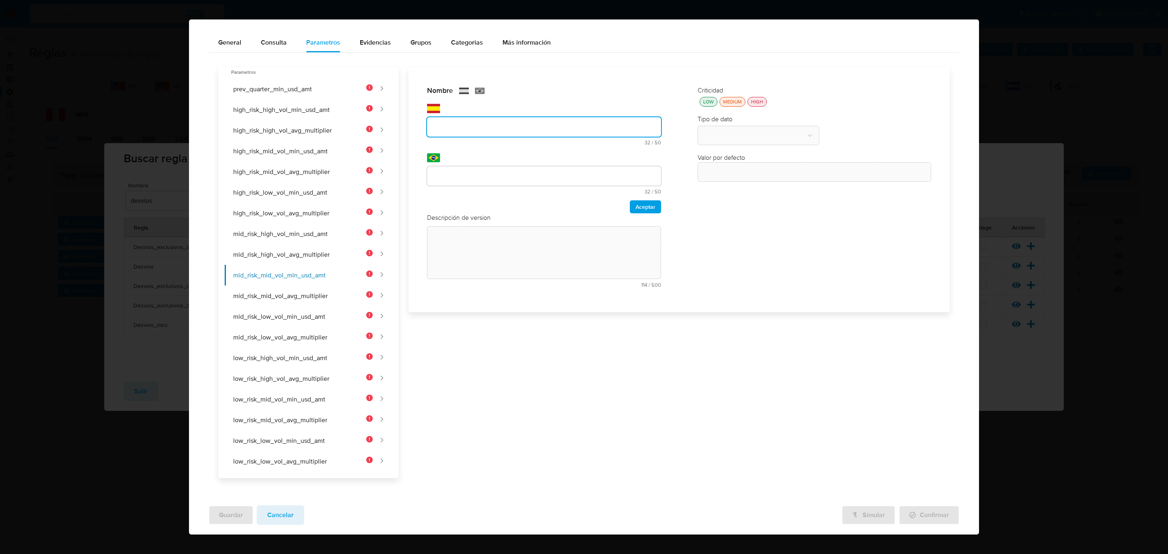
click at [487, 103] on div "Nombre text-es 32 / 50 18 caracteres restantes text-pt 32 / 50 18 caracteres re…" at bounding box center [544, 149] width 234 height 127
type input "MID_RISK_MID_VOL_MIN_USD_AMT"
click at [448, 167] on div at bounding box center [544, 175] width 234 height 19
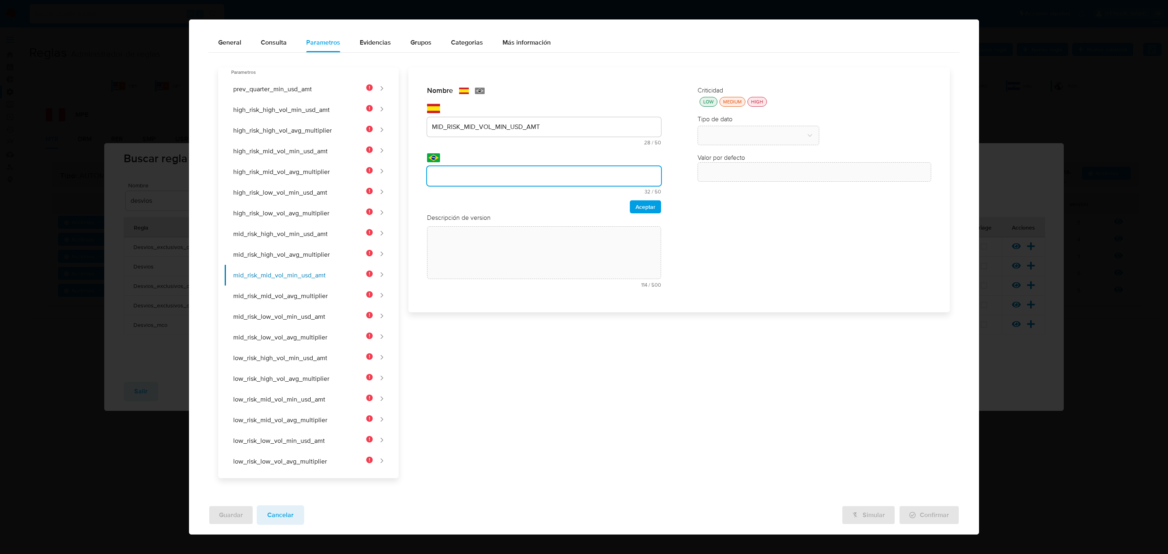
drag, startPoint x: 449, startPoint y: 174, endPoint x: 461, endPoint y: 173, distance: 12.2
click at [449, 174] on input "text" at bounding box center [544, 176] width 234 height 11
type input "MID_RISK_MID_VOL_MIN_USD_AMT"
drag, startPoint x: 652, startPoint y: 207, endPoint x: 641, endPoint y: 203, distance: 12.1
click at [651, 207] on button "Aceptar" at bounding box center [645, 206] width 31 height 13
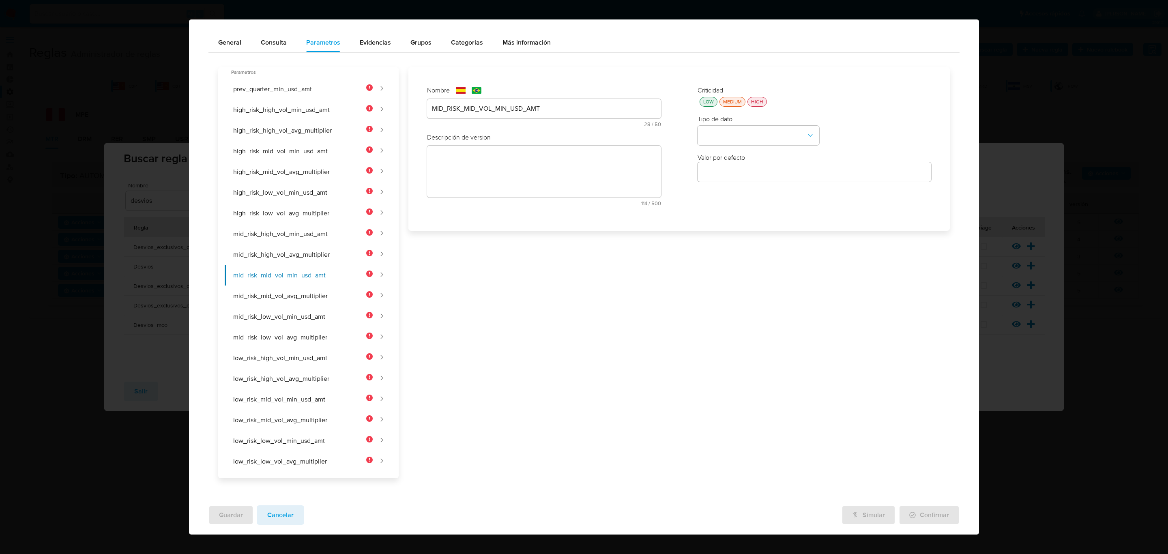
drag, startPoint x: 705, startPoint y: 96, endPoint x: 708, endPoint y: 116, distance: 19.3
click at [705, 100] on button "LOW" at bounding box center [708, 102] width 18 height 10
click at [714, 140] on button "type-dropdown" at bounding box center [758, 135] width 122 height 19
click at [720, 134] on span "NUMBER" at bounding box center [715, 135] width 26 height 8
click at [514, 187] on textarea at bounding box center [544, 172] width 234 height 52
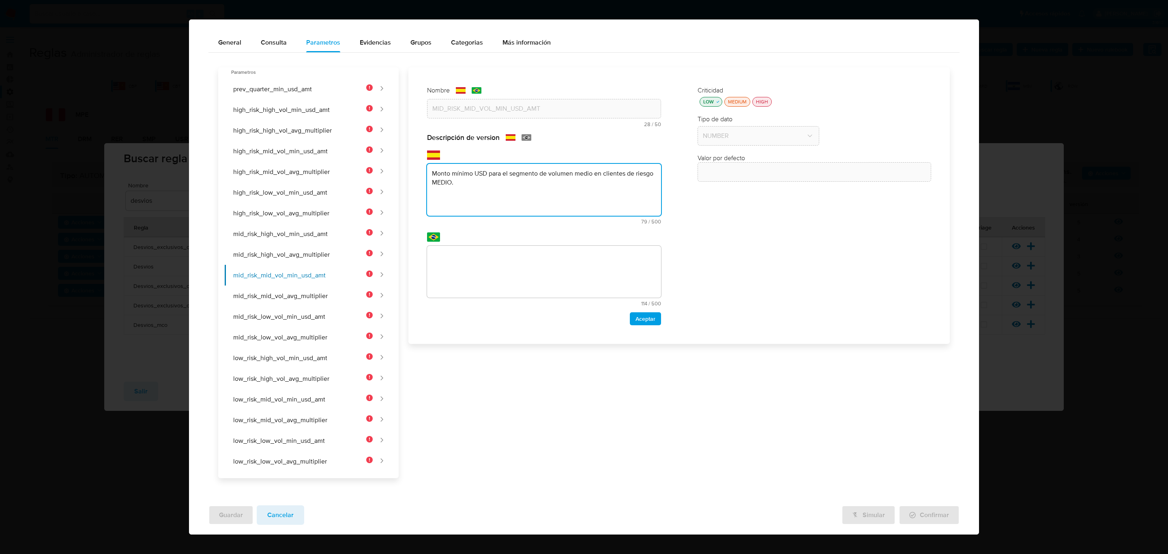
type textarea "Monto mínimo USD para el segmento de volumen medio en clientes de riesgo MEDIO."
click at [484, 250] on textarea at bounding box center [544, 272] width 234 height 52
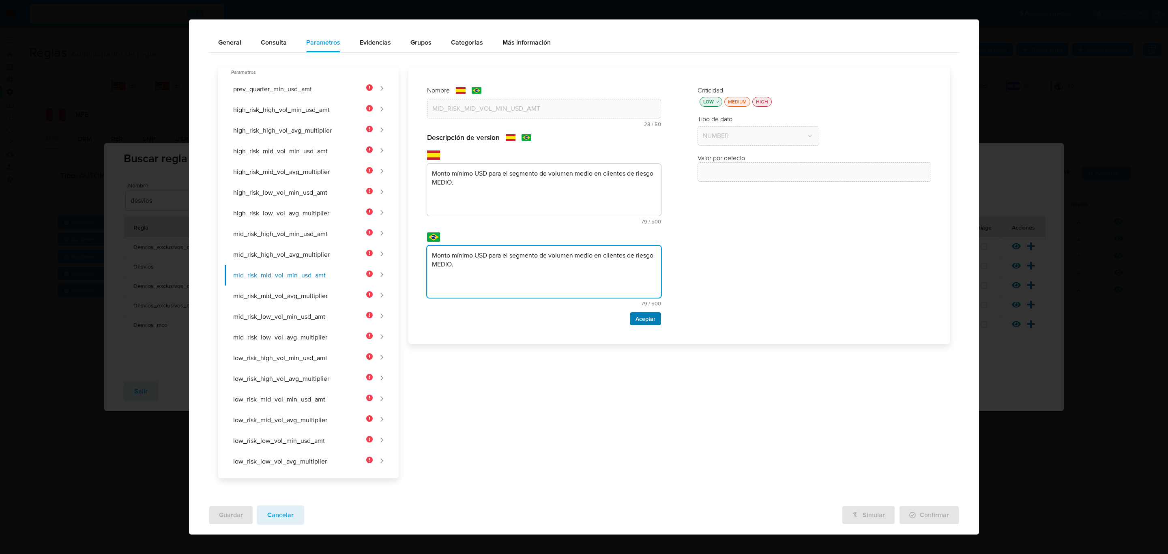
type textarea "Monto mínimo USD para el segmento de volumen medio en clientes de riesgo MEDIO."
drag, startPoint x: 639, startPoint y: 318, endPoint x: 601, endPoint y: 313, distance: 38.0
click at [637, 317] on span "Aceptar" at bounding box center [645, 318] width 20 height 11
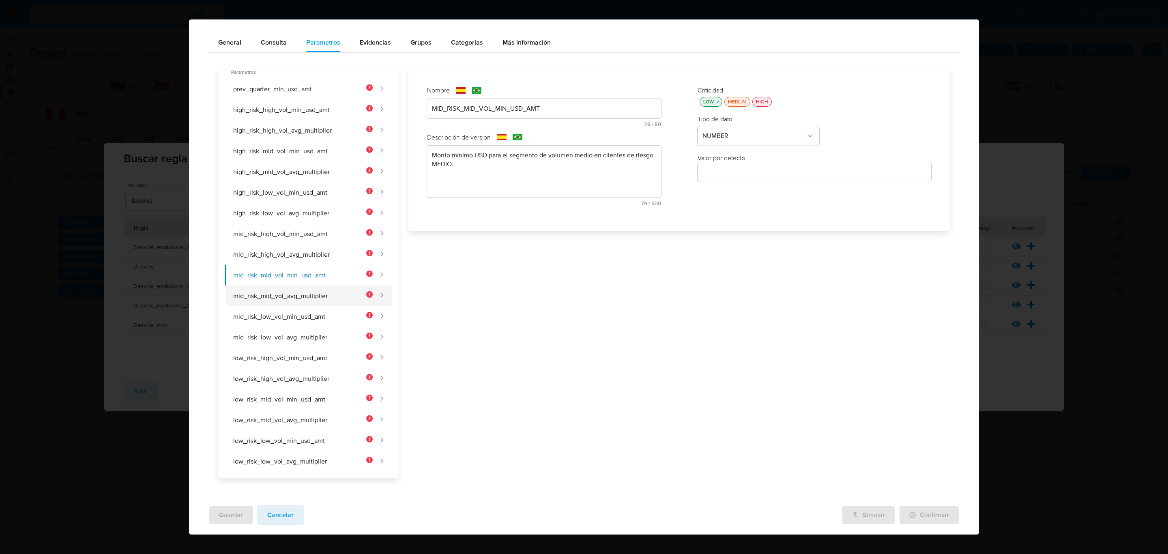
click at [312, 296] on button "mid_risk_mid_vol_avg_multiplier" at bounding box center [299, 295] width 148 height 21
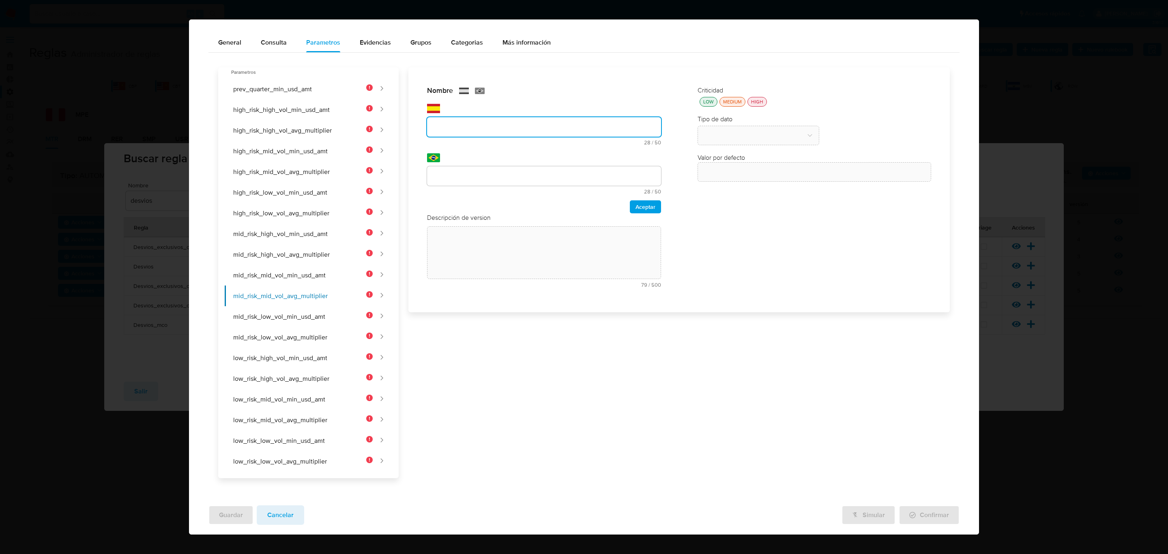
click at [480, 109] on div "text-es 28 / 50 22 caracteres restantes" at bounding box center [544, 124] width 234 height 41
type input "MID_RISK_MID_VOL_AVG_MULTIPLIER"
click at [450, 172] on input "text" at bounding box center [544, 176] width 234 height 11
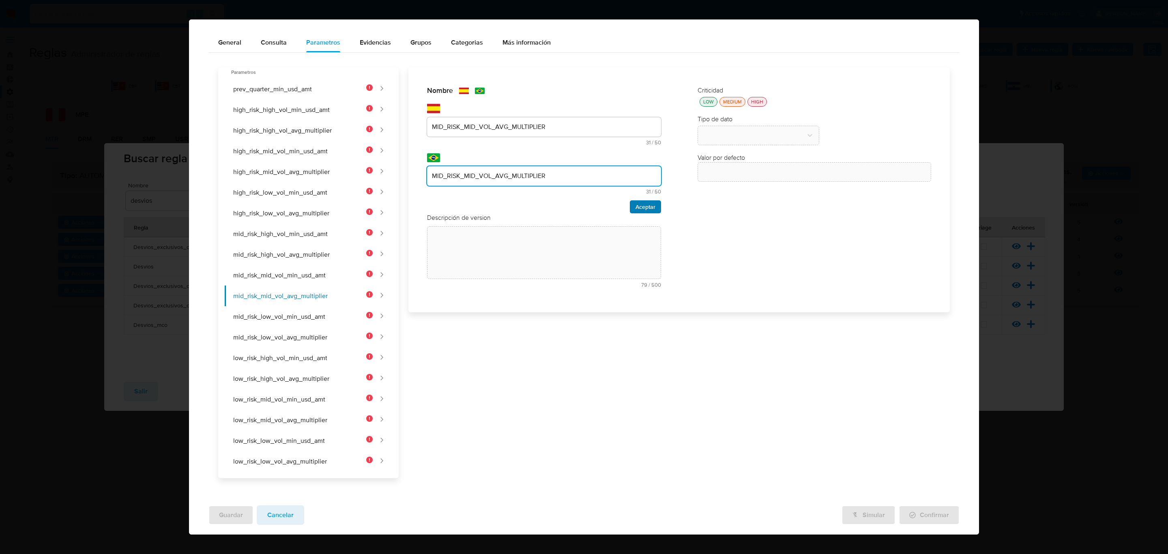
type input "MID_RISK_MID_VOL_AVG_MULTIPLIER"
click at [635, 209] on span "Aceptar" at bounding box center [645, 206] width 20 height 11
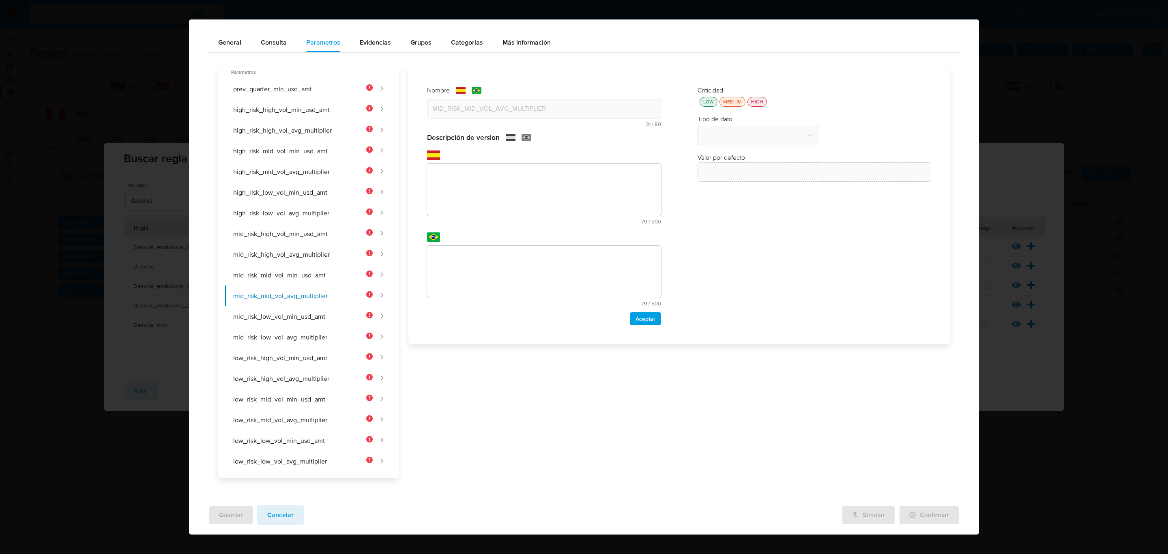
drag, startPoint x: 513, startPoint y: 174, endPoint x: 506, endPoint y: 221, distance: 47.9
click at [511, 173] on textarea at bounding box center [544, 190] width 234 height 52
drag, startPoint x: 508, startPoint y: 184, endPoint x: 505, endPoint y: 258, distance: 74.3
click at [508, 184] on textarea at bounding box center [544, 190] width 234 height 52
paste textarea "Multiplicador del desvío sobre el promedio histórico para el segmento de volume…"
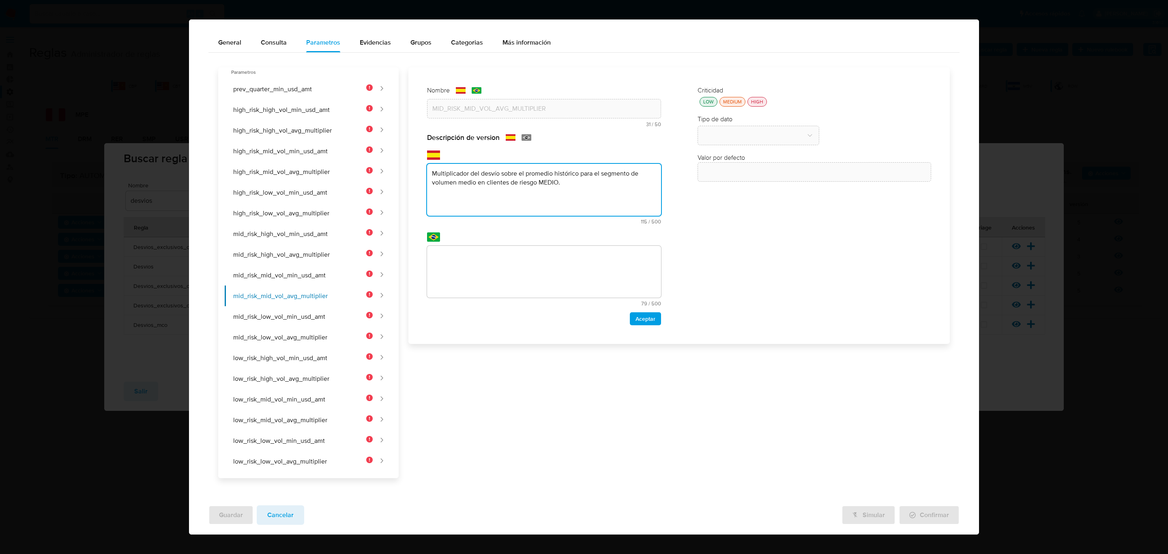
type textarea "Multiplicador del desvío sobre el promedio histórico para el segmento de volume…"
drag, startPoint x: 507, startPoint y: 269, endPoint x: 512, endPoint y: 269, distance: 4.9
click at [508, 269] on textarea at bounding box center [544, 272] width 234 height 52
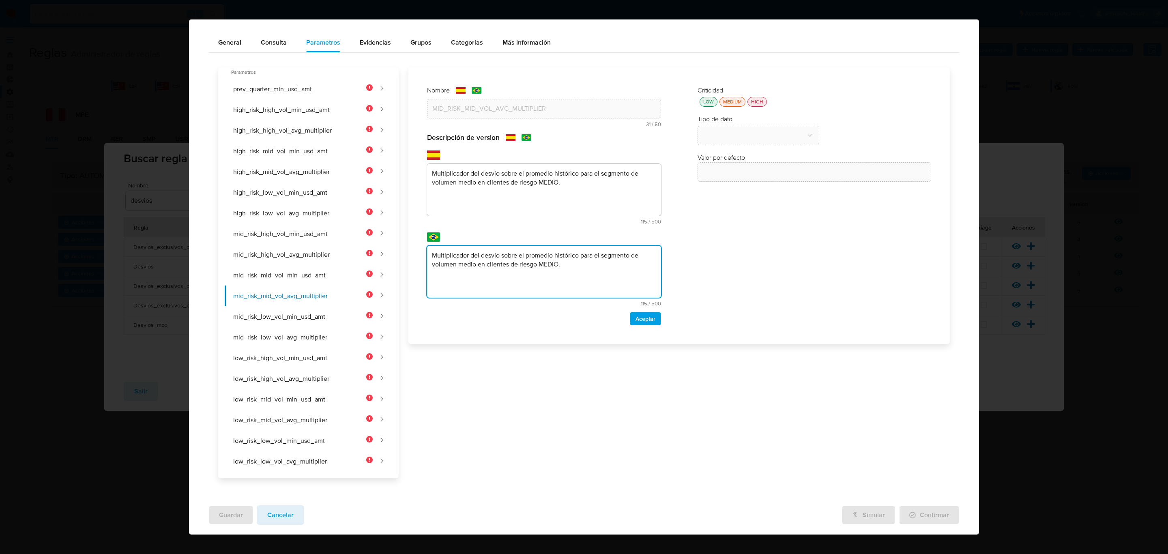
type textarea "Multiplicador del desvío sobre el promedio histórico para el segmento de volume…"
click at [619, 316] on div "Aceptar" at bounding box center [544, 318] width 234 height 13
click at [646, 315] on span "Aceptar" at bounding box center [645, 318] width 20 height 11
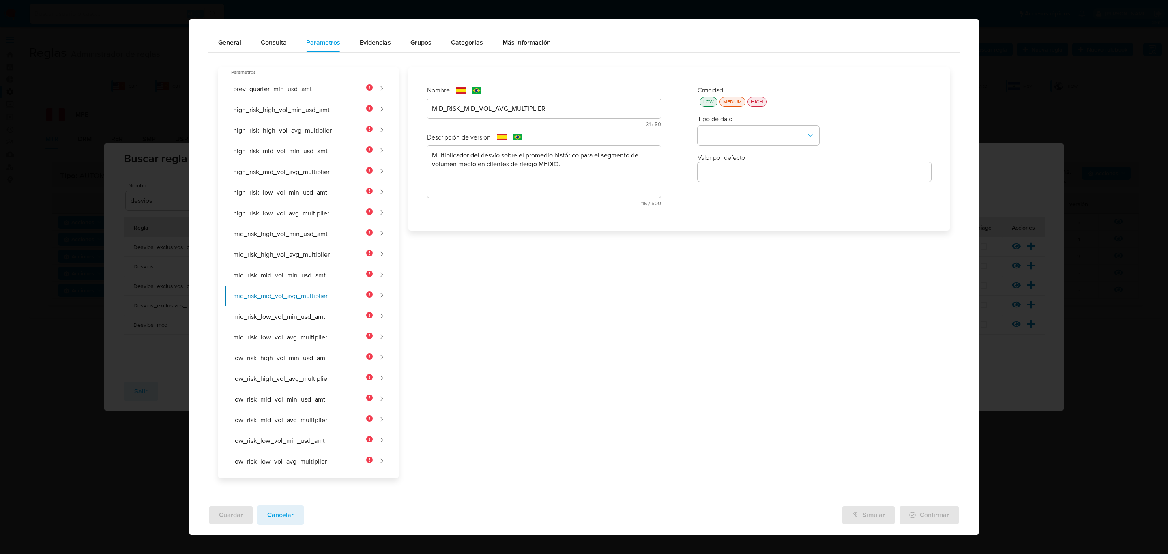
click at [697, 107] on div "Criticidad LOW MEDIUM HIGH Tipo de dato Valor por defecto Valor por defecto" at bounding box center [814, 149] width 250 height 142
click at [701, 105] on div "LOW" at bounding box center [708, 101] width 14 height 7
click at [712, 126] on button "type-dropdown" at bounding box center [758, 135] width 122 height 19
click at [708, 137] on span "NUMBER" at bounding box center [715, 135] width 26 height 8
click at [285, 315] on button "mid_risk_low_vol_min_usd_amt" at bounding box center [299, 316] width 148 height 21
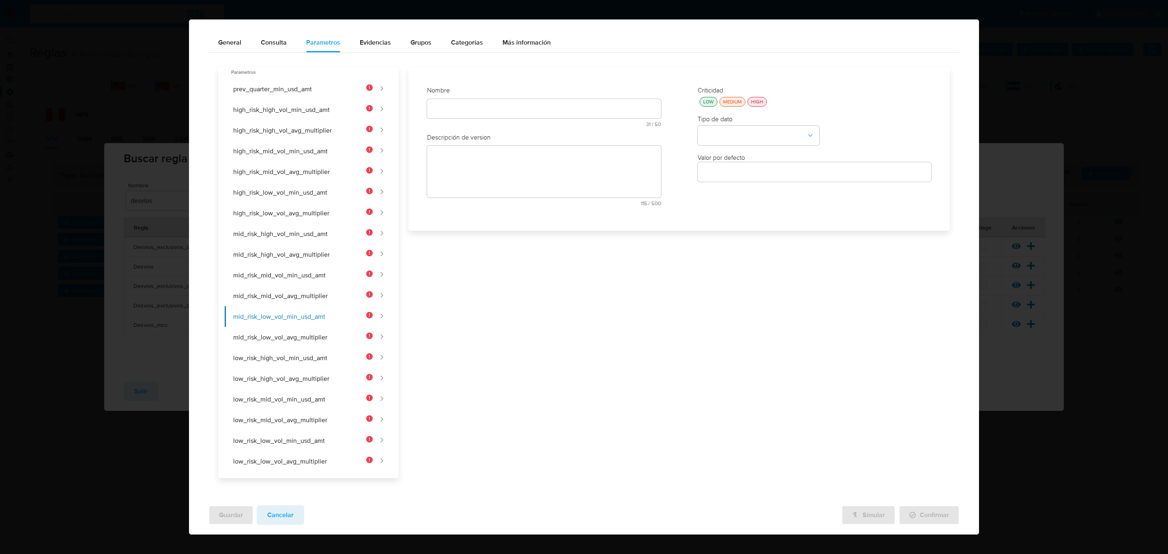
drag, startPoint x: 536, startPoint y: 115, endPoint x: 538, endPoint y: 107, distance: 7.9
click at [537, 111] on div at bounding box center [544, 108] width 234 height 19
click at [539, 107] on div "text-es 31 / 50 19 caracteres restantes" at bounding box center [544, 113] width 234 height 28
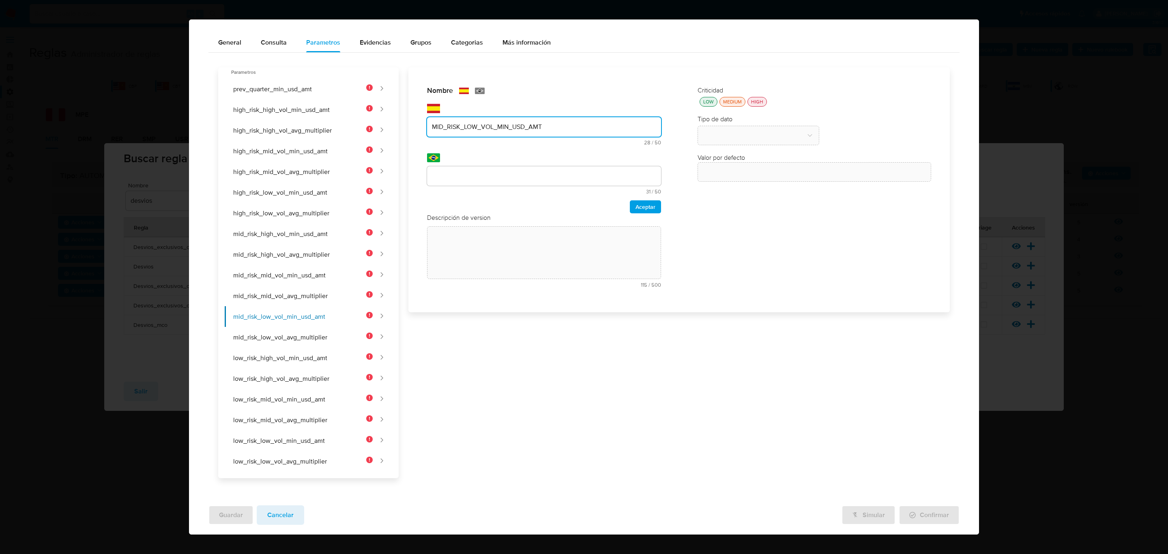
type input "MID_RISK_LOW_VOL_MIN_USD_AMT"
click at [484, 180] on input "text" at bounding box center [544, 176] width 234 height 11
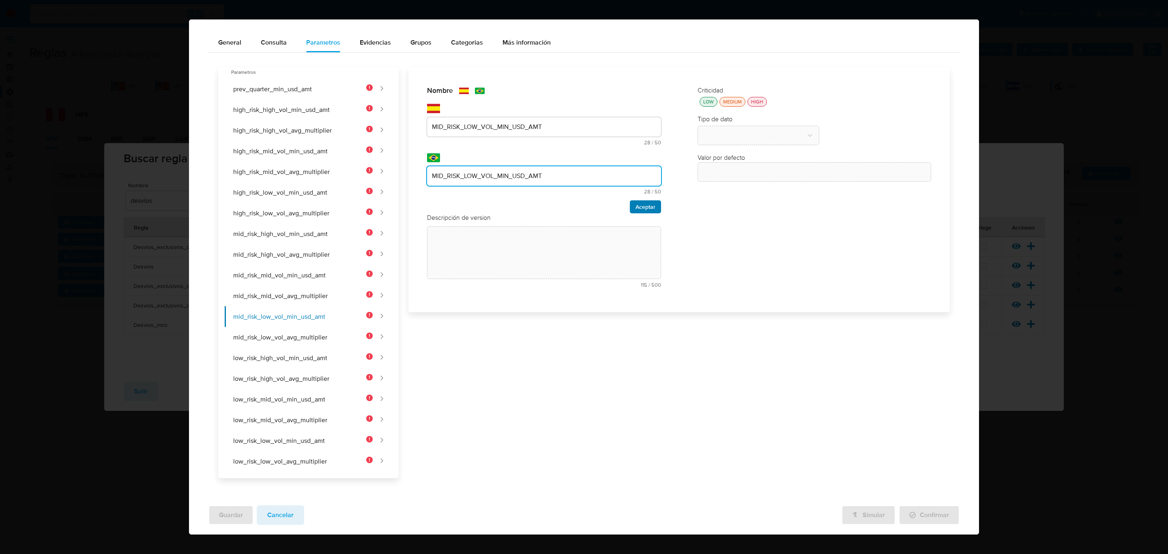
type input "MID_RISK_LOW_VOL_MIN_USD_AMT"
click at [635, 204] on span "Aceptar" at bounding box center [645, 206] width 20 height 11
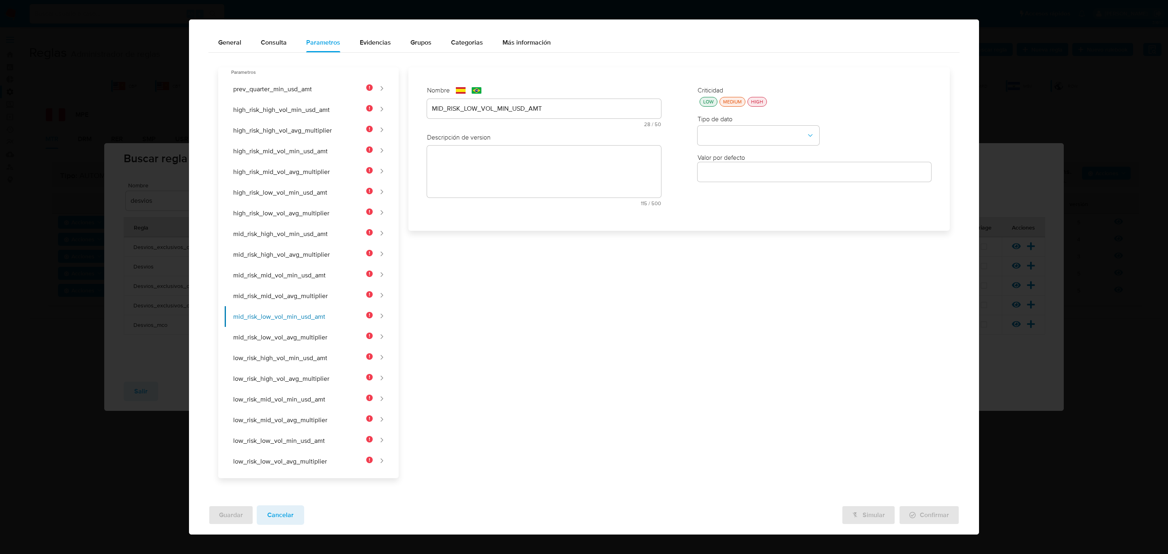
click at [504, 180] on textarea at bounding box center [544, 172] width 234 height 52
drag, startPoint x: 547, startPoint y: 197, endPoint x: 538, endPoint y: 269, distance: 72.4
click at [547, 196] on textarea at bounding box center [544, 190] width 234 height 52
paste textarea "Monto mínimo USD para el segmento de volumen bajo en clientes de riesgo MEDIO."
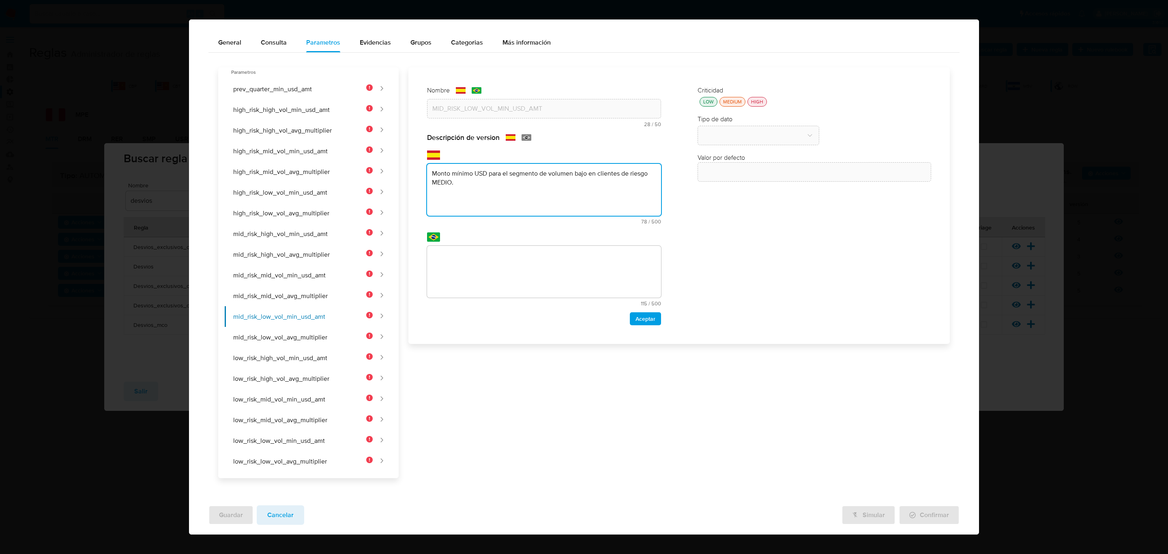
type textarea "Monto mínimo USD para el segmento de volumen bajo en clientes de riesgo MEDIO."
click at [531, 291] on textarea at bounding box center [544, 272] width 234 height 52
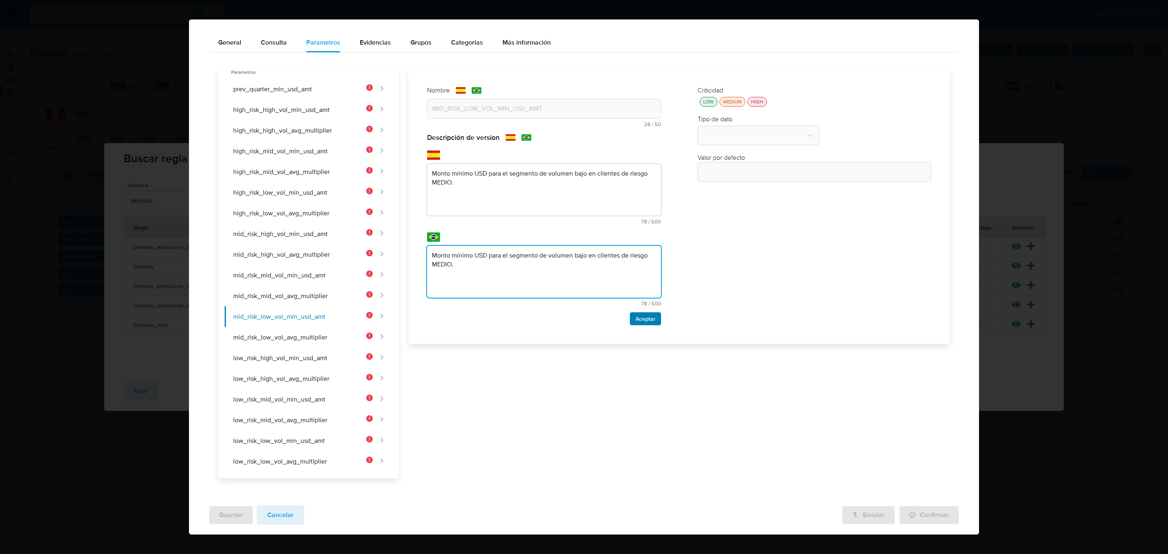
type textarea "Monto mínimo USD para el segmento de volumen bajo en clientes de riesgo MEDIO."
click at [643, 321] on span "Aceptar" at bounding box center [645, 318] width 20 height 11
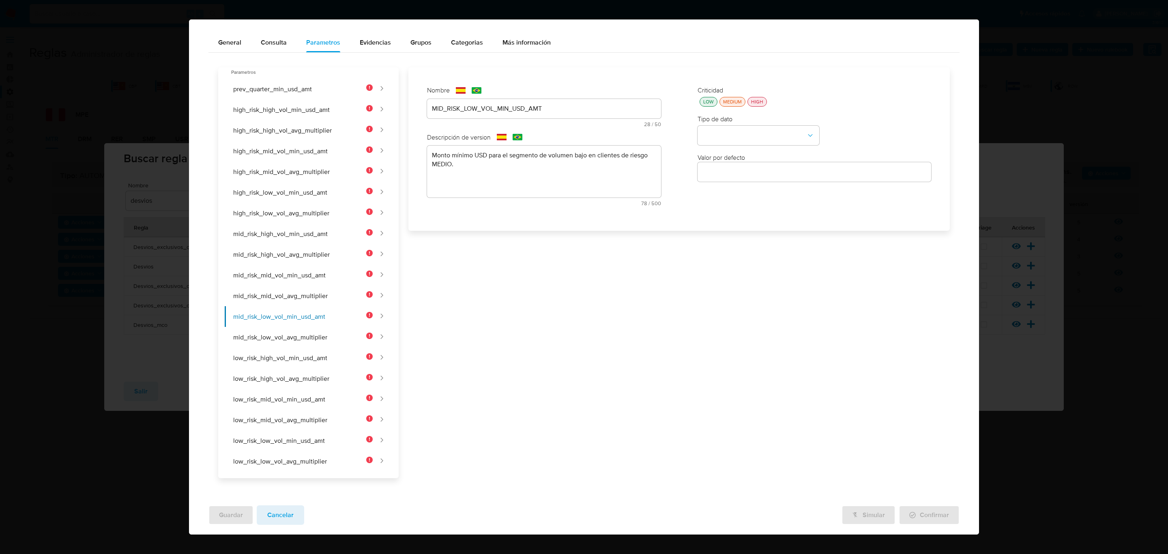
click at [702, 103] on div "LOW" at bounding box center [708, 101] width 14 height 7
click at [716, 135] on button "type-dropdown" at bounding box center [758, 135] width 122 height 19
click at [718, 137] on span "NUMBER" at bounding box center [715, 135] width 26 height 8
click at [258, 343] on button "mid_risk_low_vol_avg_multiplier" at bounding box center [299, 337] width 148 height 21
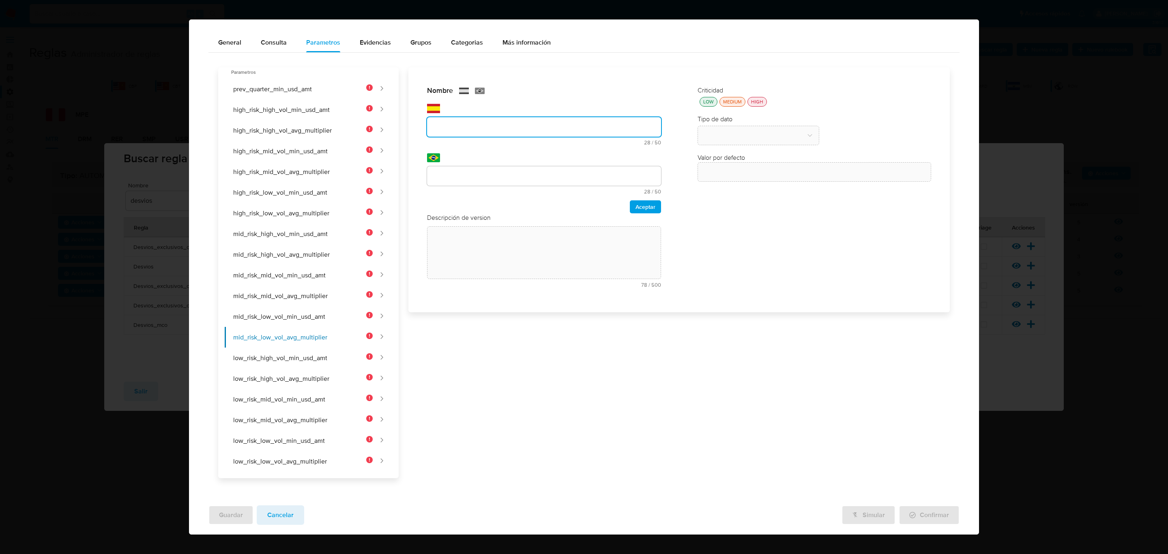
click at [481, 106] on div "text-es 28 / 50 22 caracteres restantes" at bounding box center [544, 124] width 234 height 41
type input "MID_RISK_LOW_VOL_AVG_MULTIPLIER"
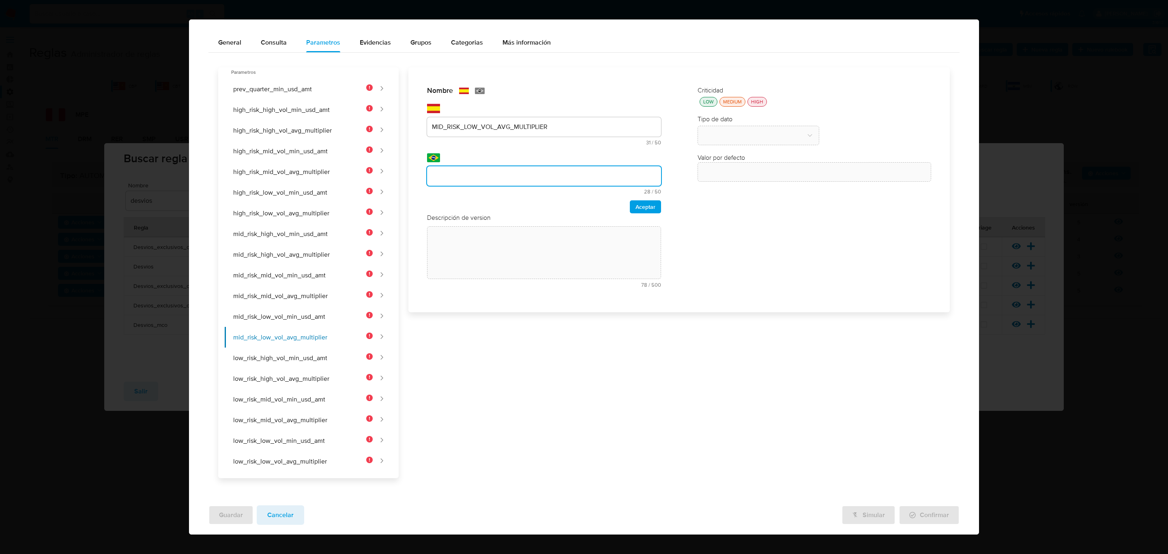
click at [465, 177] on input "text" at bounding box center [544, 176] width 234 height 11
type input "MID_RISK_LOW_VOL_AVG_MULTIPLIER"
drag, startPoint x: 651, startPoint y: 205, endPoint x: 629, endPoint y: 218, distance: 25.8
click at [651, 205] on button "Aceptar" at bounding box center [645, 206] width 31 height 13
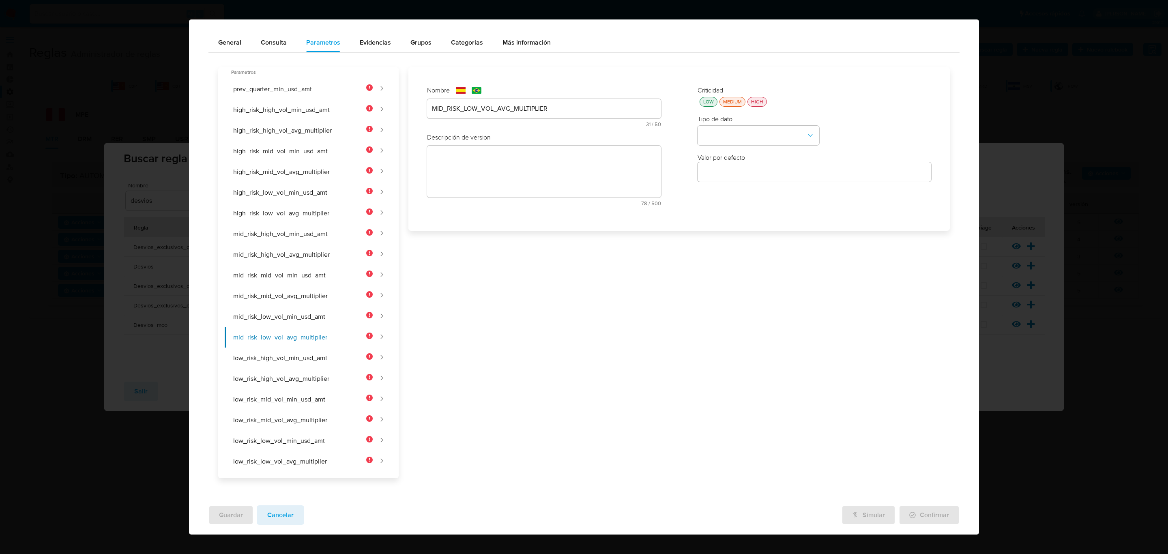
drag, startPoint x: 562, startPoint y: 173, endPoint x: 562, endPoint y: 181, distance: 8.5
click at [564, 174] on textarea at bounding box center [544, 172] width 234 height 52
click at [554, 208] on textarea at bounding box center [544, 190] width 234 height 52
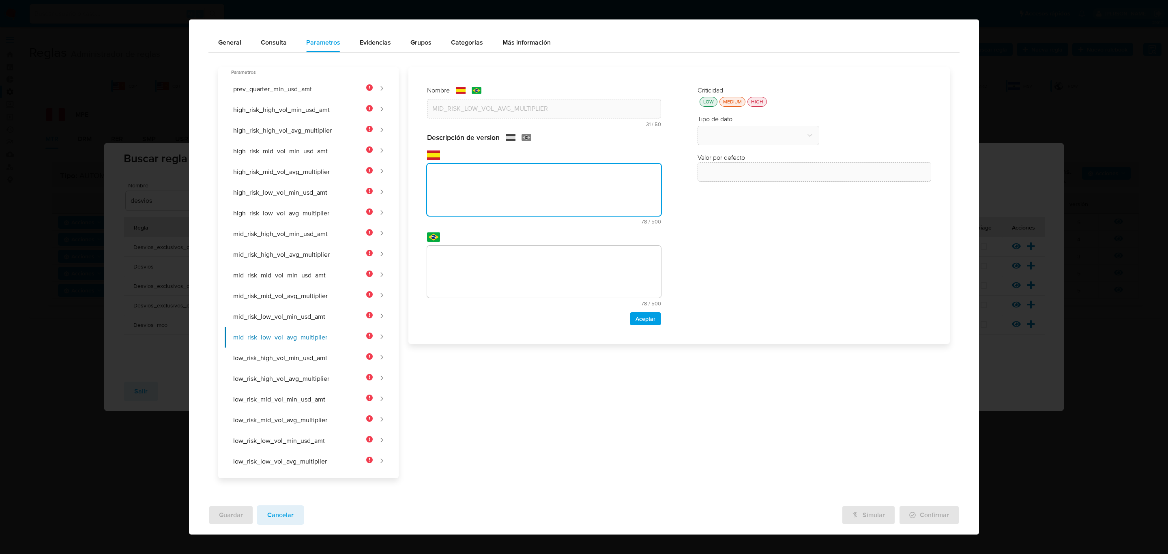
paste textarea "Multiplicador del desvío sobre el promedio histórico para el segmento de volume…"
type textarea "Multiplicador del desvío sobre el promedio histórico para el segmento de volume…"
click at [522, 271] on textarea at bounding box center [544, 272] width 234 height 52
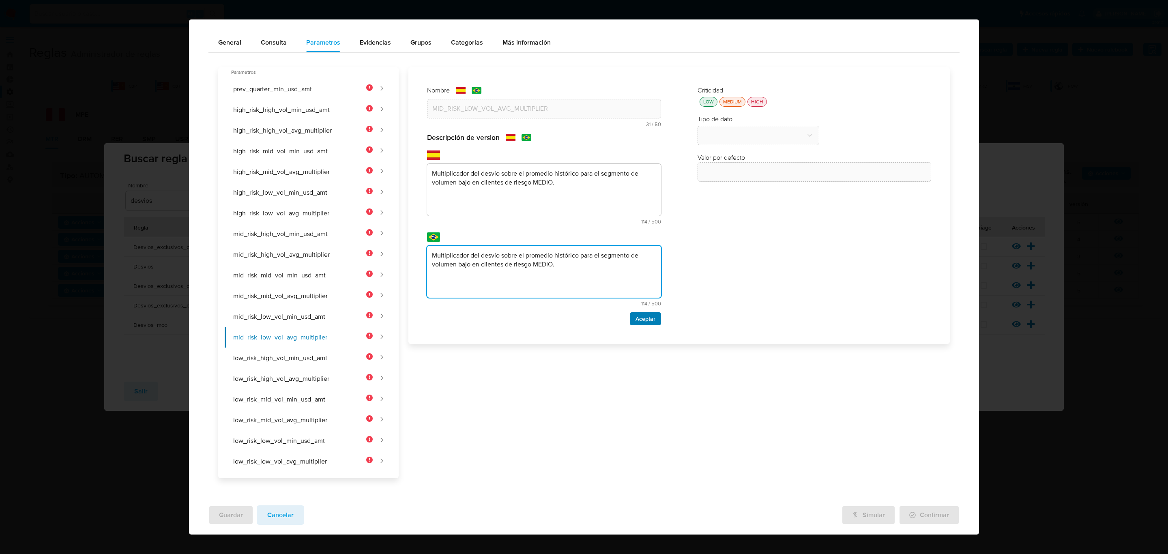
type textarea "Multiplicador del desvío sobre el promedio histórico para el segmento de volume…"
click at [635, 317] on span "Aceptar" at bounding box center [645, 318] width 20 height 11
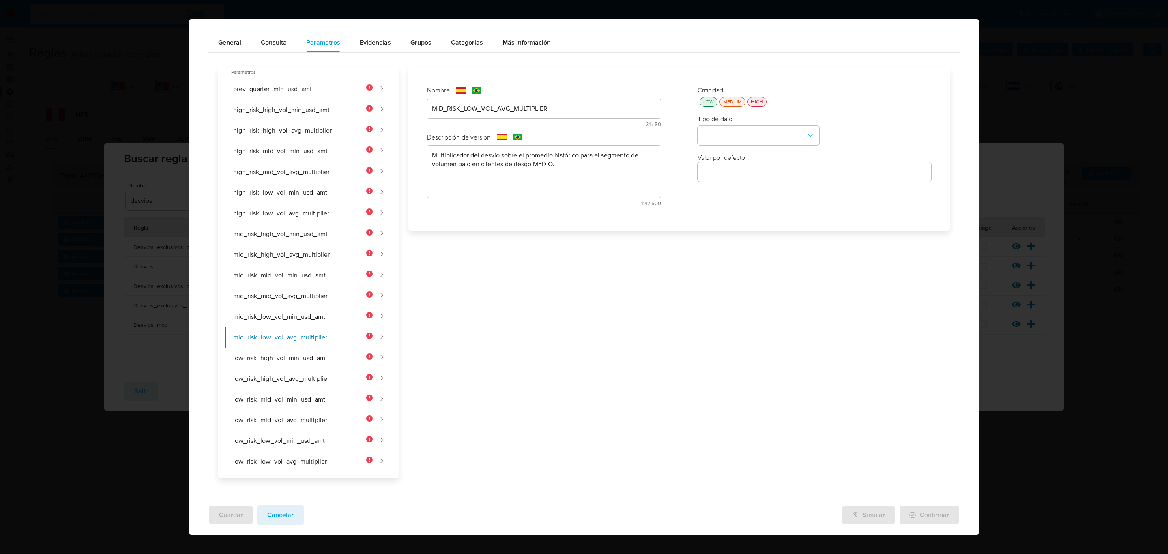
click at [705, 101] on div "LOW" at bounding box center [708, 101] width 14 height 7
click at [717, 144] on button "type-dropdown" at bounding box center [758, 135] width 122 height 19
click at [720, 139] on div "NUMBER" at bounding box center [755, 134] width 107 height 19
click at [270, 359] on button "low_risk_high_vol_min_usd_amt" at bounding box center [299, 357] width 148 height 21
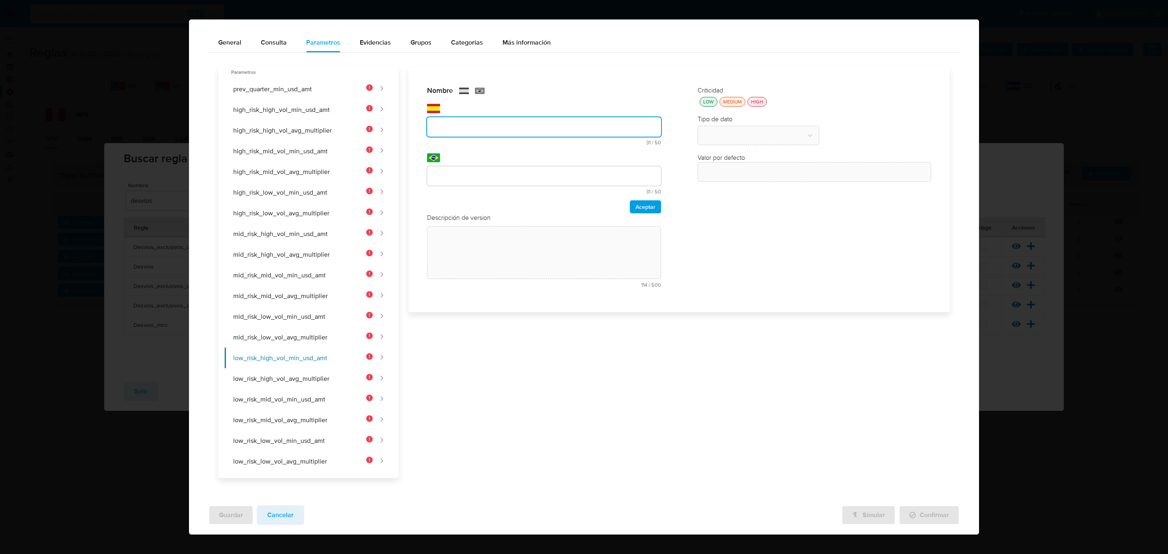
click at [469, 115] on div "text-es 31 / 50 19 caracteres restantes" at bounding box center [544, 124] width 234 height 41
type input "LOW_RISK_HIGH_VOL_MIN_USD_AMT"
click at [450, 184] on div at bounding box center [544, 175] width 234 height 19
drag, startPoint x: 459, startPoint y: 168, endPoint x: 483, endPoint y: 171, distance: 24.9
click at [458, 168] on div at bounding box center [544, 175] width 234 height 19
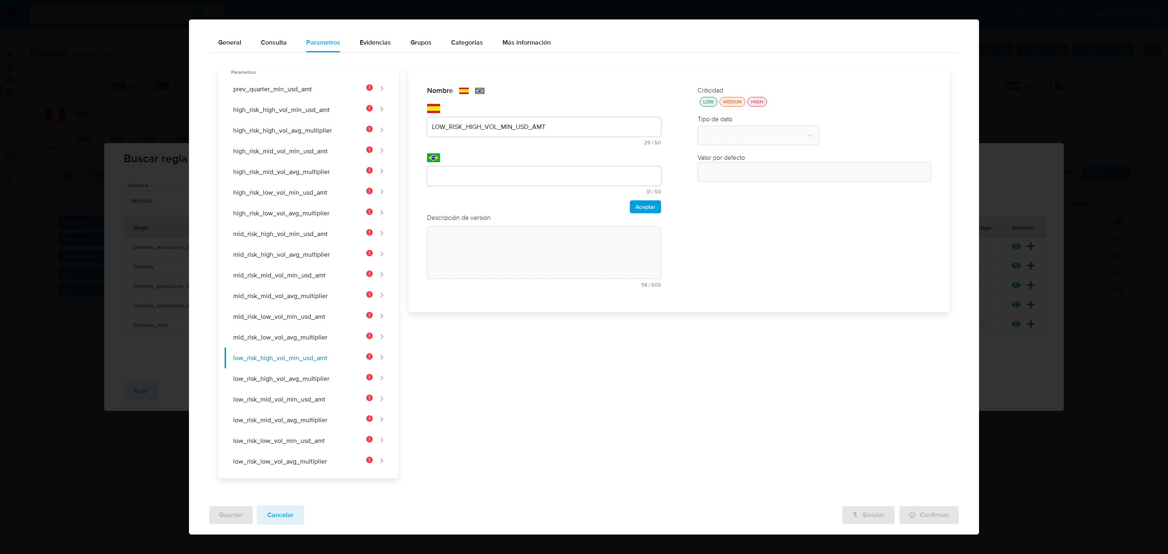
click at [502, 179] on input "text" at bounding box center [544, 176] width 234 height 11
type input "LOW_RISK_HIGH_VOL_MIN_USD_AMT"
click at [644, 202] on span "Aceptar" at bounding box center [645, 206] width 20 height 11
drag, startPoint x: 550, startPoint y: 182, endPoint x: 545, endPoint y: 185, distance: 6.1
click at [549, 182] on textarea at bounding box center [544, 172] width 234 height 52
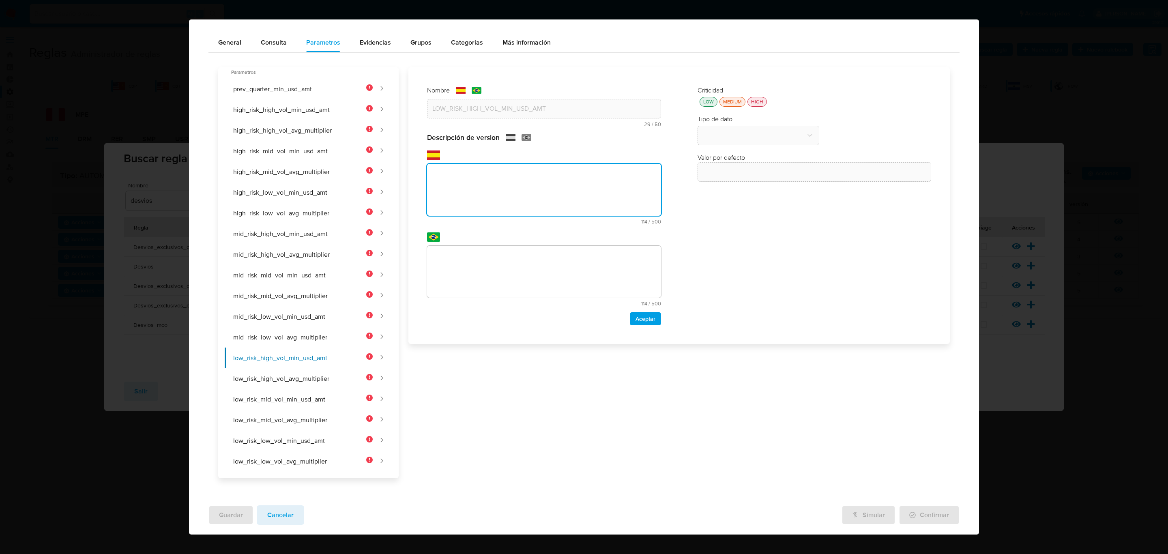
drag, startPoint x: 543, startPoint y: 202, endPoint x: 543, endPoint y: 211, distance: 8.9
click at [543, 205] on textarea at bounding box center [544, 190] width 234 height 52
paste textarea "Monto mínimo USD para el segmento de volumen alto en clientes de riesgo BAJO."
type textarea "Monto mínimo USD para el segmento de volumen alto en clientes de riesgo BAJO."
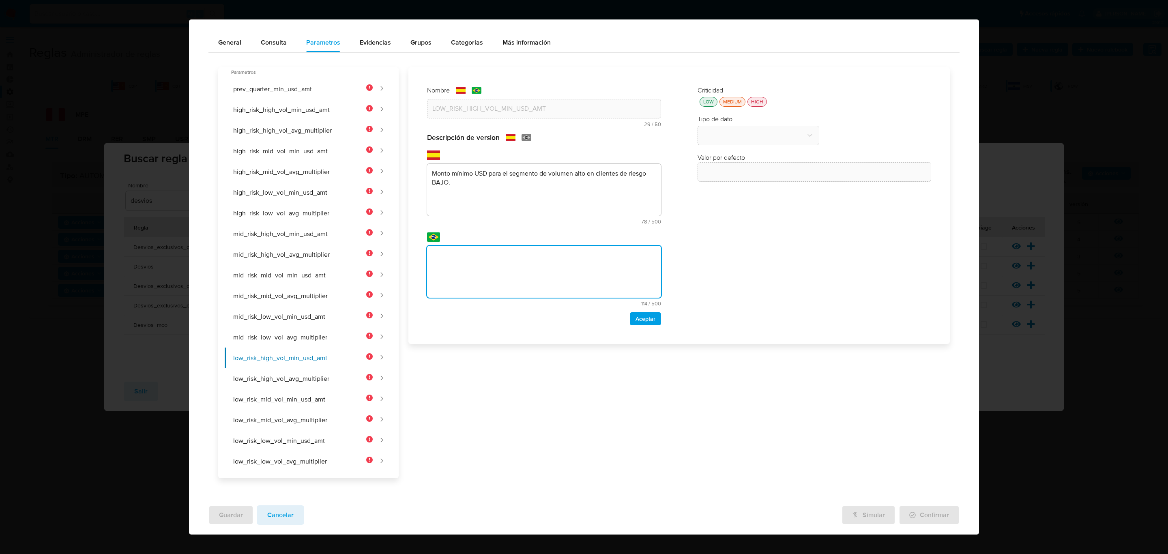
click at [546, 264] on textarea at bounding box center [544, 272] width 234 height 52
type textarea "Monto mínimo USD para el segmento de volumen alto en clientes de riesgo BAJO."
click at [639, 315] on span "Aceptar" at bounding box center [645, 318] width 20 height 11
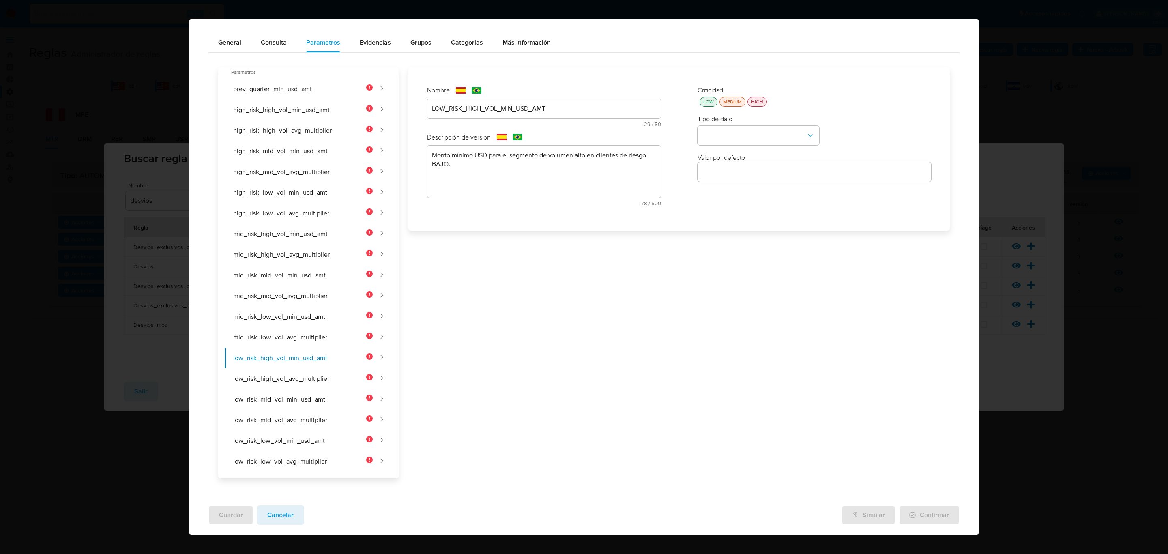
click at [707, 105] on button "LOW" at bounding box center [708, 102] width 18 height 10
click at [714, 127] on button "type-dropdown" at bounding box center [758, 135] width 122 height 19
click at [723, 137] on div "NUMBER" at bounding box center [755, 134] width 107 height 19
click at [263, 371] on button "low_risk_high_vol_avg_multiplier" at bounding box center [299, 378] width 148 height 21
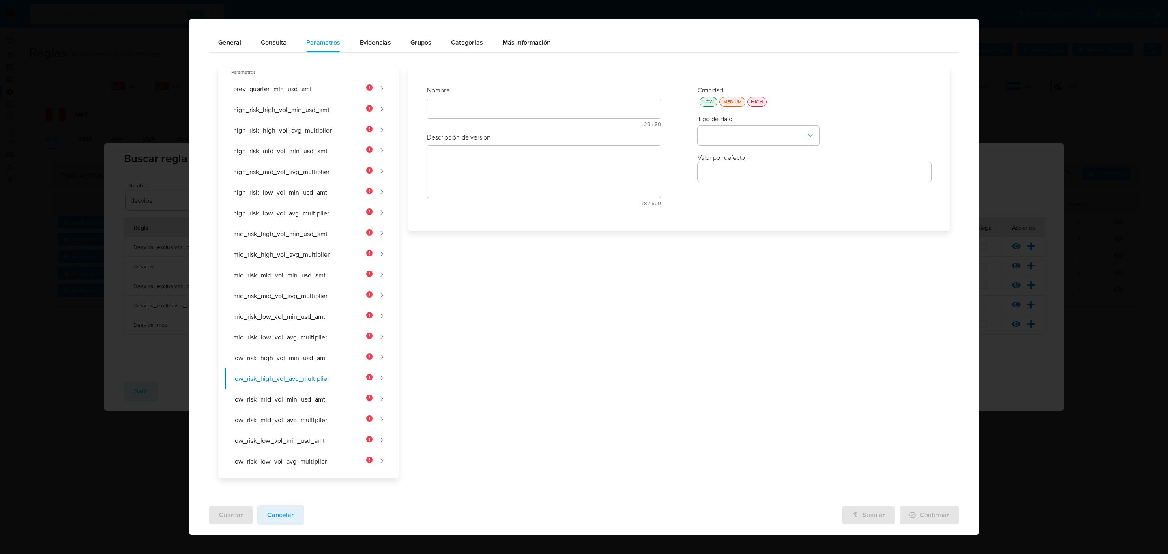
click at [453, 110] on div "text-es 29 / 50 21 caracteres restantes" at bounding box center [544, 113] width 234 height 28
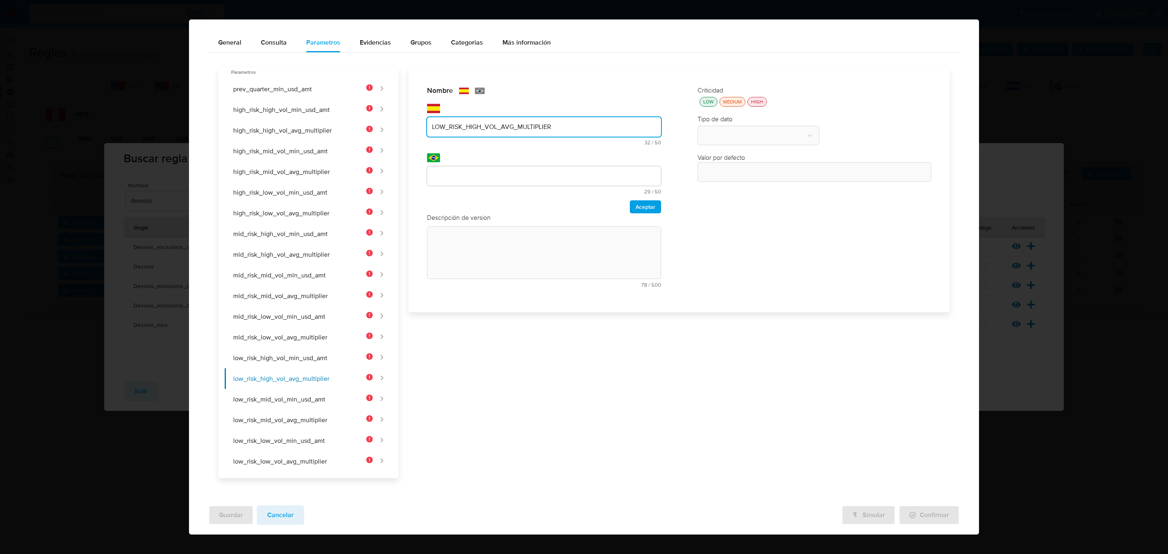
type input "LOW_RISK_HIGH_VOL_AVG_MULTIPLIER"
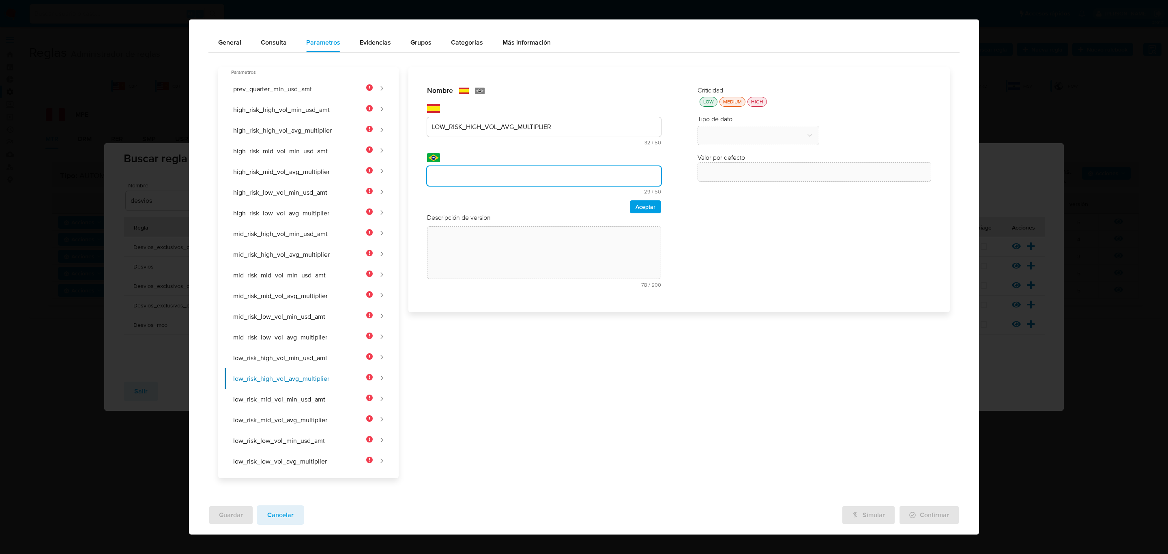
click at [459, 174] on input "text" at bounding box center [544, 176] width 234 height 11
type input "LOW_RISK_HIGH_VOL_AVG_MULTIPLIER"
click at [646, 207] on span "Aceptar" at bounding box center [645, 206] width 20 height 11
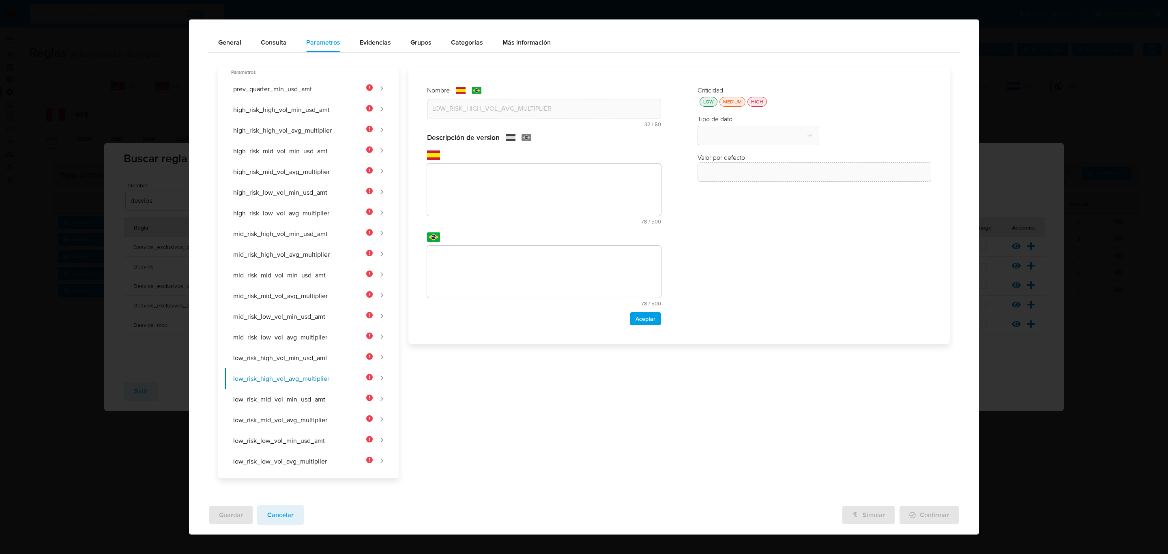
drag, startPoint x: 616, startPoint y: 186, endPoint x: 621, endPoint y: 187, distance: 4.9
click at [621, 187] on textarea at bounding box center [544, 190] width 234 height 52
click at [568, 191] on textarea at bounding box center [544, 190] width 234 height 52
paste textarea "Multiplicador del desvío sobre el promedio histórico para el segmento de volume…"
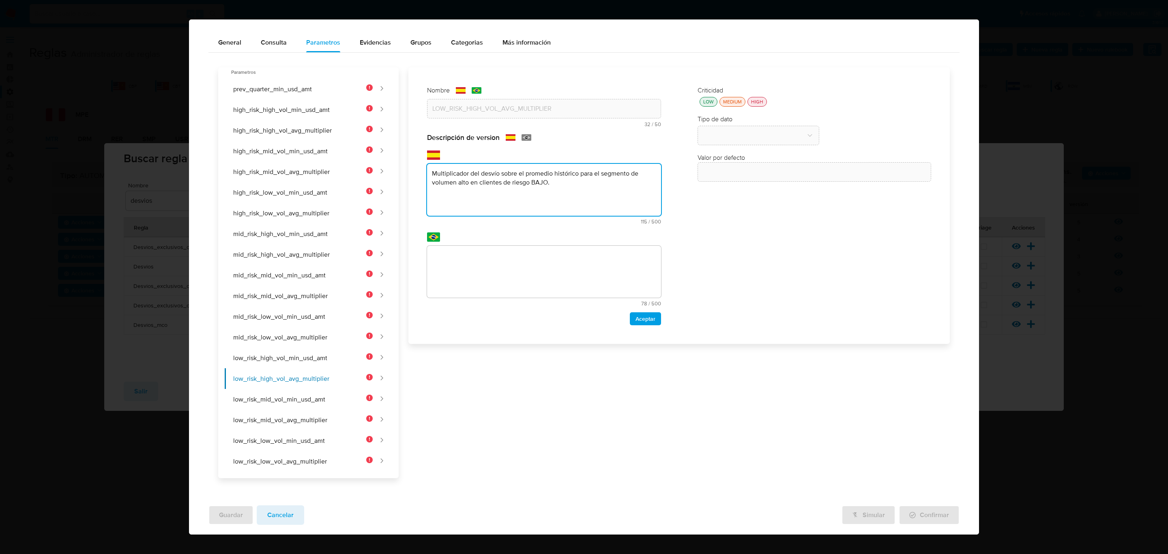
type textarea "Multiplicador del desvío sobre el promedio histórico para el segmento de volume…"
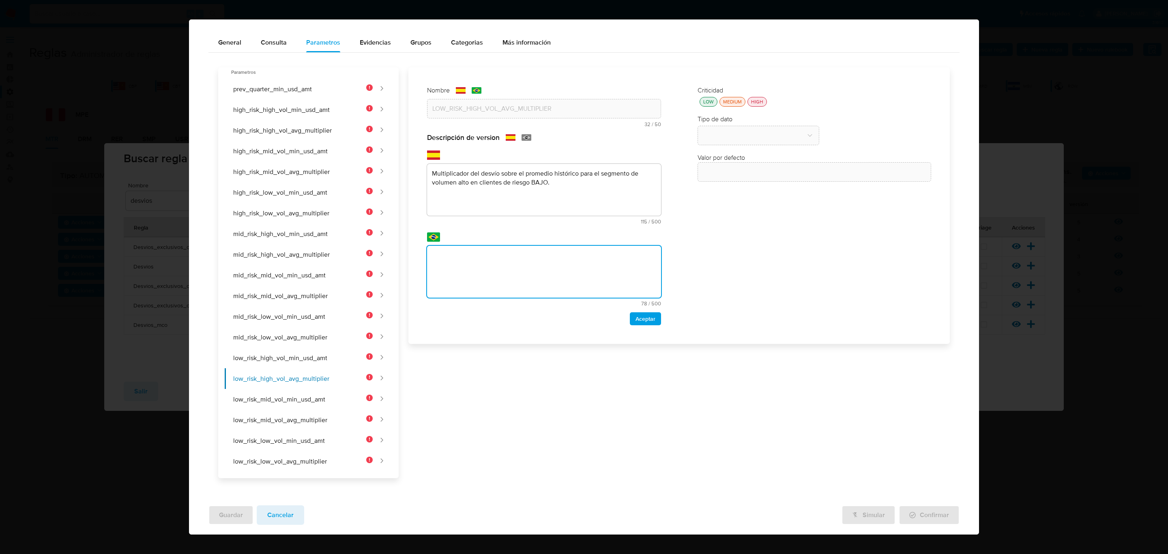
drag, startPoint x: 532, startPoint y: 261, endPoint x: 598, endPoint y: 303, distance: 78.6
click at [532, 261] on textarea at bounding box center [544, 272] width 234 height 52
type textarea "Multiplicador del desvío sobre el promedio histórico para el segmento de volume…"
click at [646, 320] on span "Aceptar" at bounding box center [645, 318] width 20 height 11
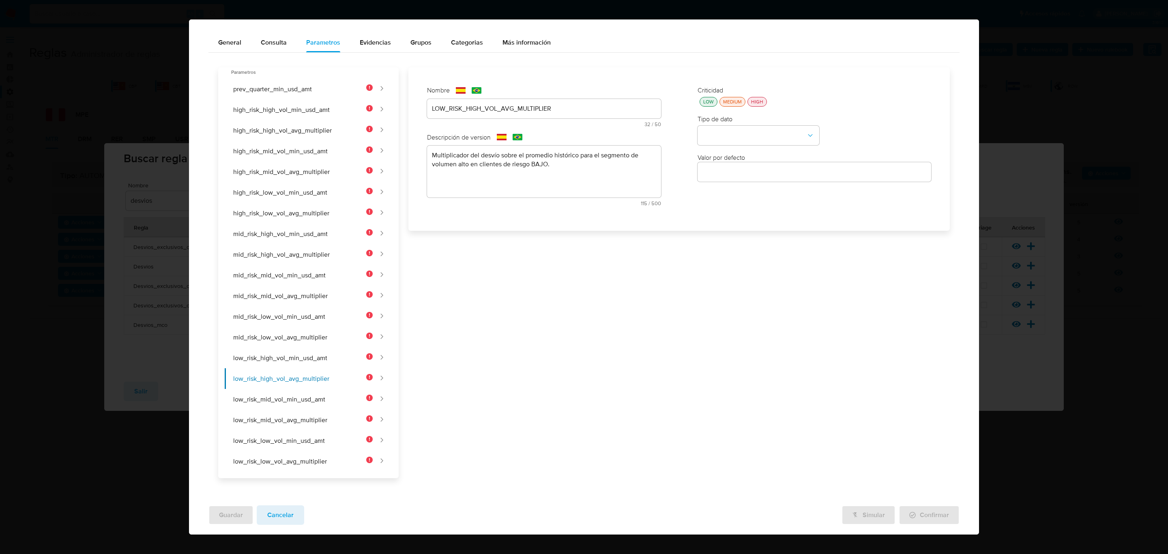
click at [705, 103] on div "LOW" at bounding box center [708, 101] width 14 height 7
click at [722, 131] on button "type-dropdown" at bounding box center [758, 135] width 122 height 19
click at [724, 133] on div "NUMBER" at bounding box center [755, 134] width 107 height 19
click at [298, 401] on button "low_risk_mid_vol_min_usd_amt" at bounding box center [299, 399] width 148 height 21
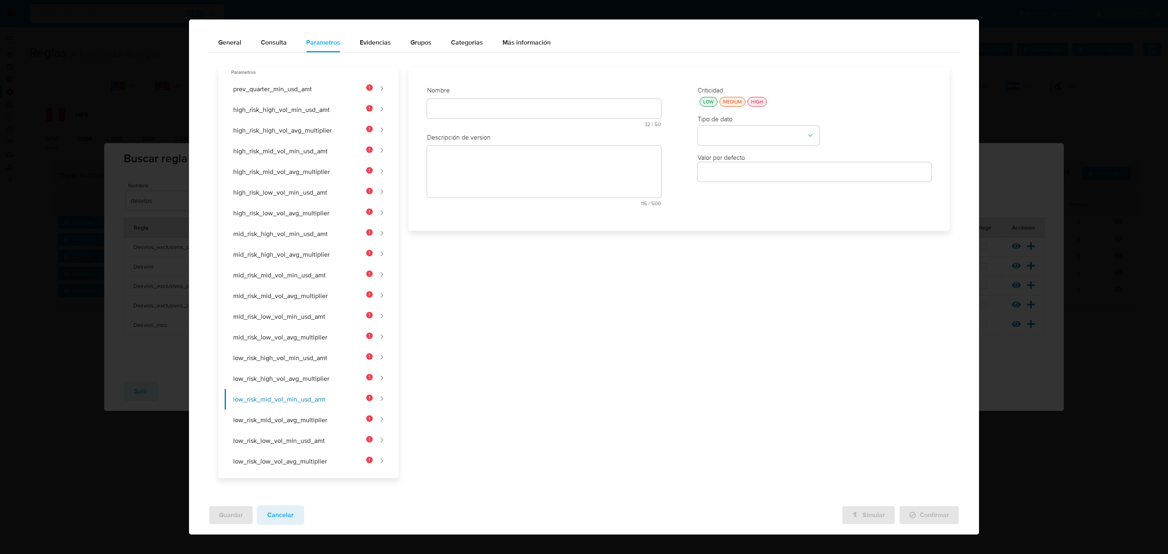
click at [538, 108] on div "text-es 32 / 50 18 caracteres restantes" at bounding box center [544, 113] width 234 height 28
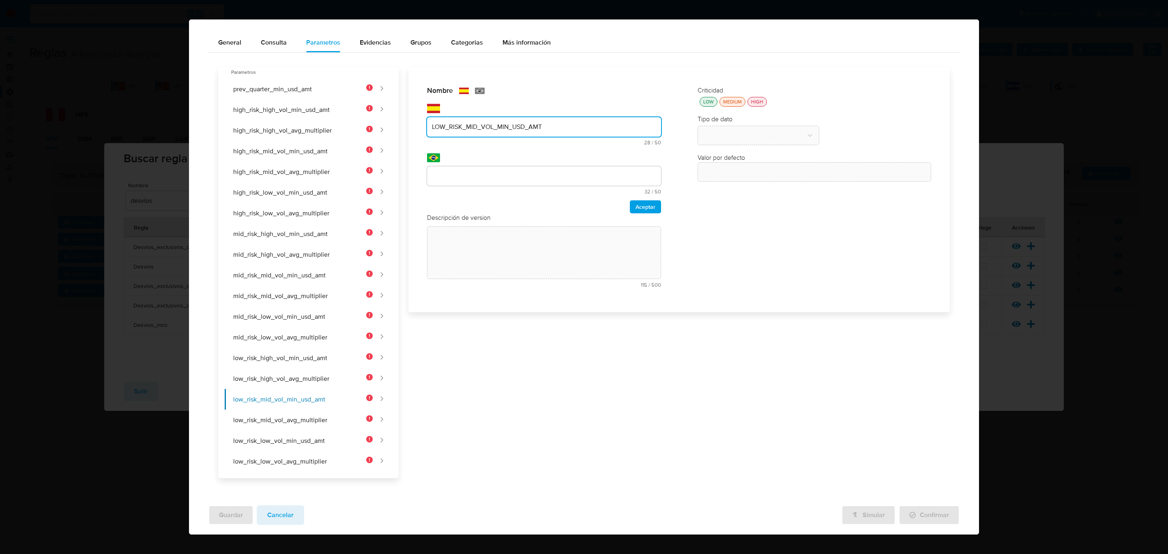
type input "LOW_RISK_MID_VOL_MIN_USD_AMT"
click at [466, 182] on div at bounding box center [544, 175] width 234 height 19
drag, startPoint x: 492, startPoint y: 185, endPoint x: 501, endPoint y: 179, distance: 11.4
click at [494, 185] on div at bounding box center [544, 175] width 234 height 19
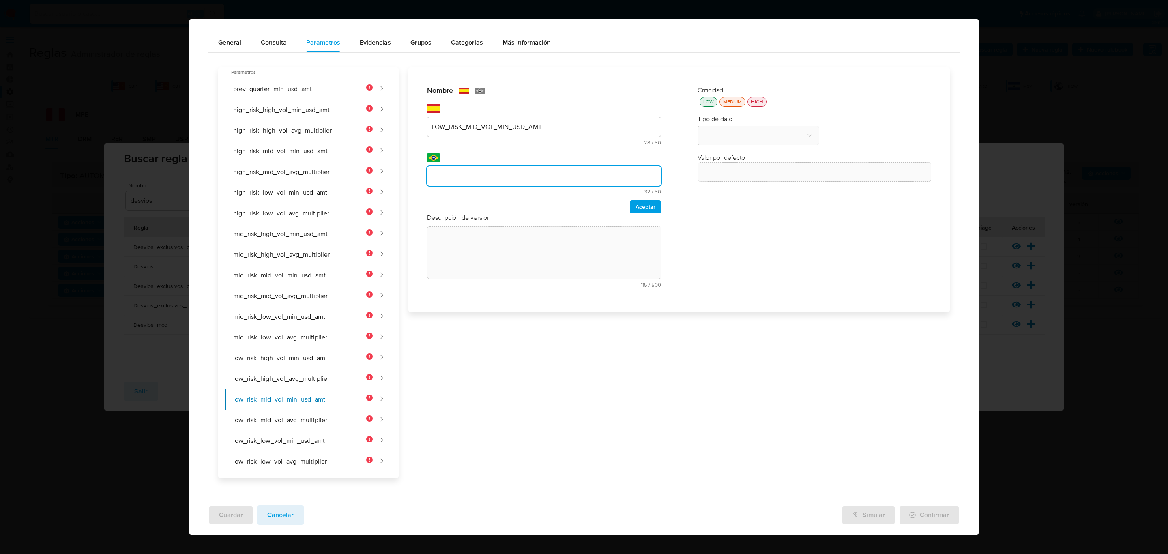
click at [501, 179] on input "text" at bounding box center [544, 176] width 234 height 11
type input "LOW_RISK_MID_VOL_MIN_USD_AMT"
click at [637, 207] on span "Aceptar" at bounding box center [645, 206] width 20 height 11
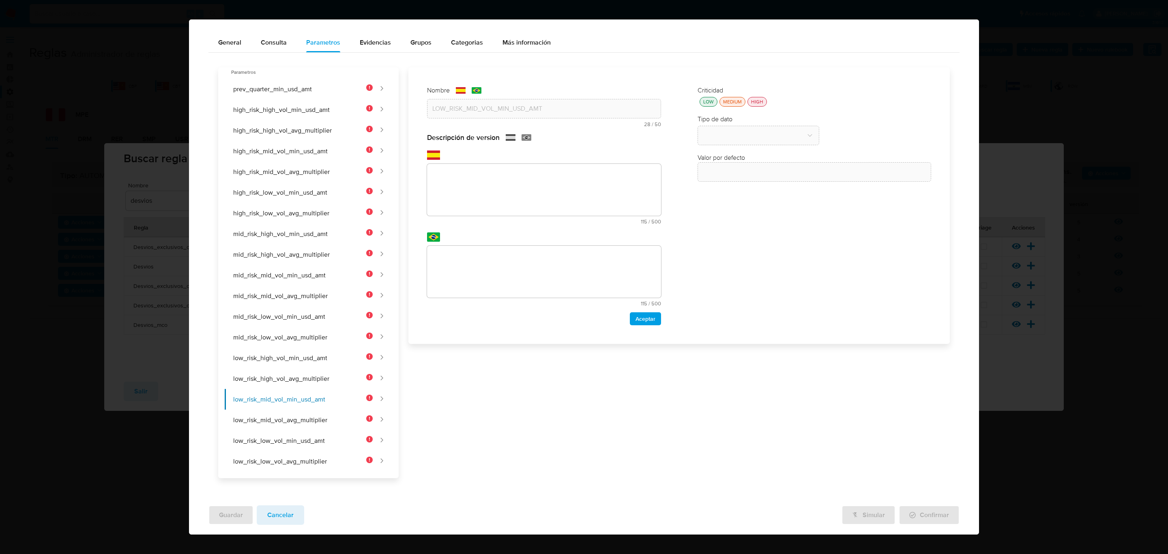
click at [454, 167] on textarea at bounding box center [544, 190] width 234 height 52
click at [469, 201] on textarea at bounding box center [544, 190] width 234 height 52
paste textarea "Monto mínimo USD para el segmento de volumen medio en clientes de riesgo BAJO."
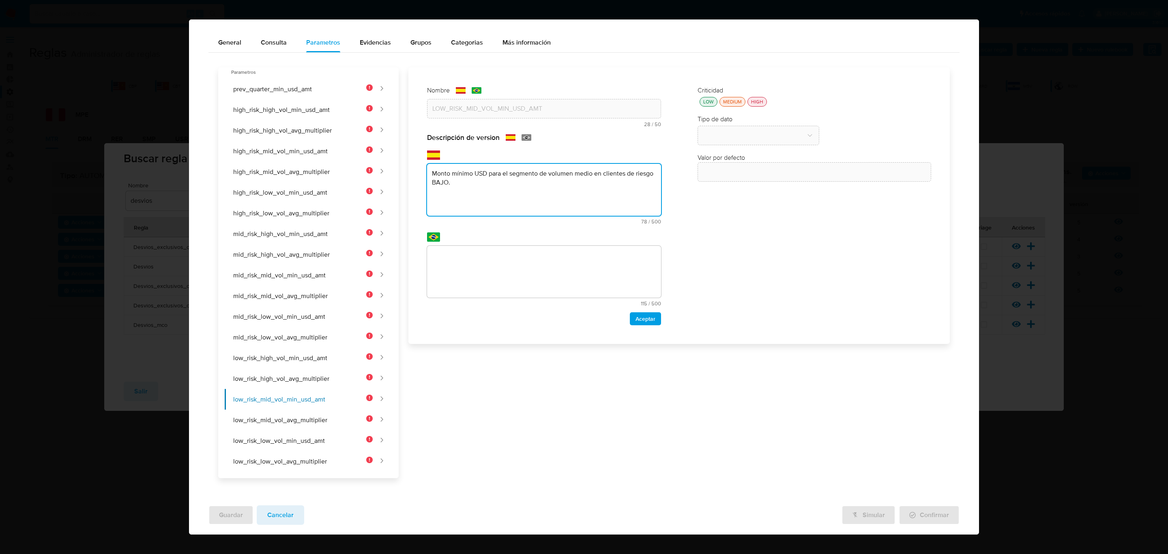
type textarea "Monto mínimo USD para el segmento de volumen medio en clientes de riesgo BAJO."
drag, startPoint x: 485, startPoint y: 283, endPoint x: 517, endPoint y: 296, distance: 33.9
click at [485, 284] on textarea at bounding box center [544, 272] width 234 height 52
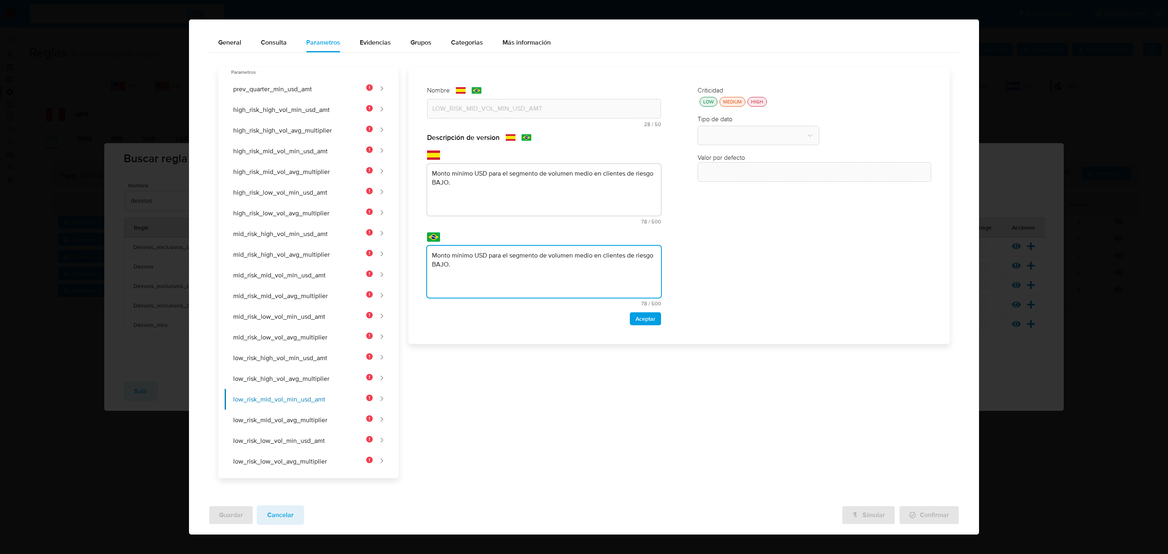
type textarea "Monto mínimo USD para el segmento de volumen medio en clientes de riesgo BAJO."
click at [638, 325] on div "Nombre text-es LOW_RISK_MID_VOL_MIN_USD_AMT 28 / 50 22 caracteres restantes tex…" at bounding box center [544, 205] width 250 height 255
click at [638, 321] on span "Aceptar" at bounding box center [645, 318] width 20 height 11
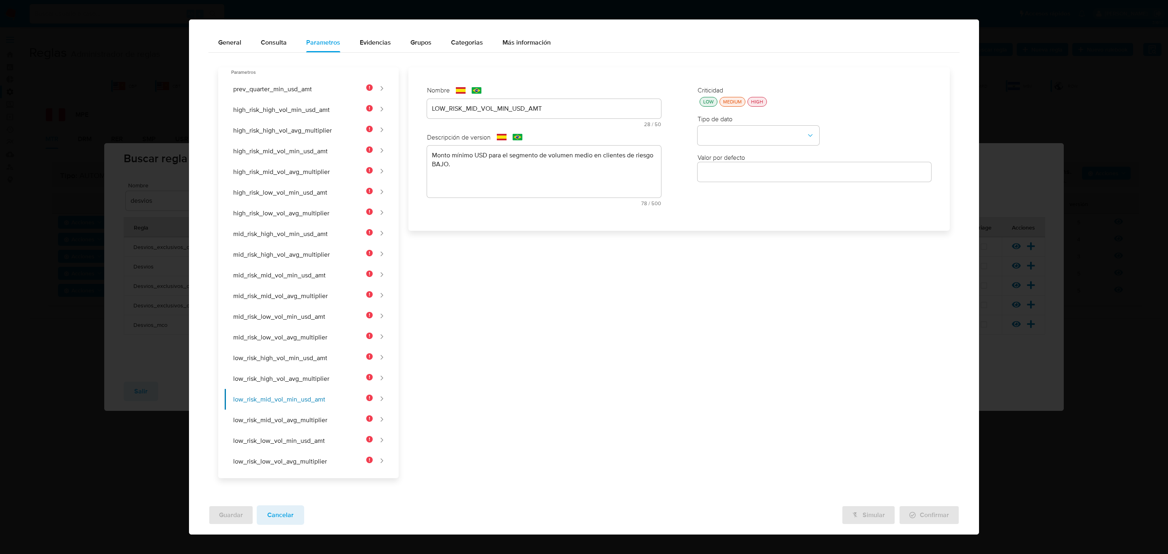
drag, startPoint x: 696, startPoint y: 109, endPoint x: 701, endPoint y: 105, distance: 6.1
click at [696, 110] on div "Criticidad LOW MEDIUM HIGH Tipo de dato Valor por defecto Valor por defecto" at bounding box center [814, 149] width 250 height 142
click at [701, 105] on button "LOW" at bounding box center [708, 102] width 18 height 10
click at [709, 132] on button "type-dropdown" at bounding box center [758, 135] width 122 height 19
drag, startPoint x: 716, startPoint y: 140, endPoint x: 631, endPoint y: 162, distance: 87.8
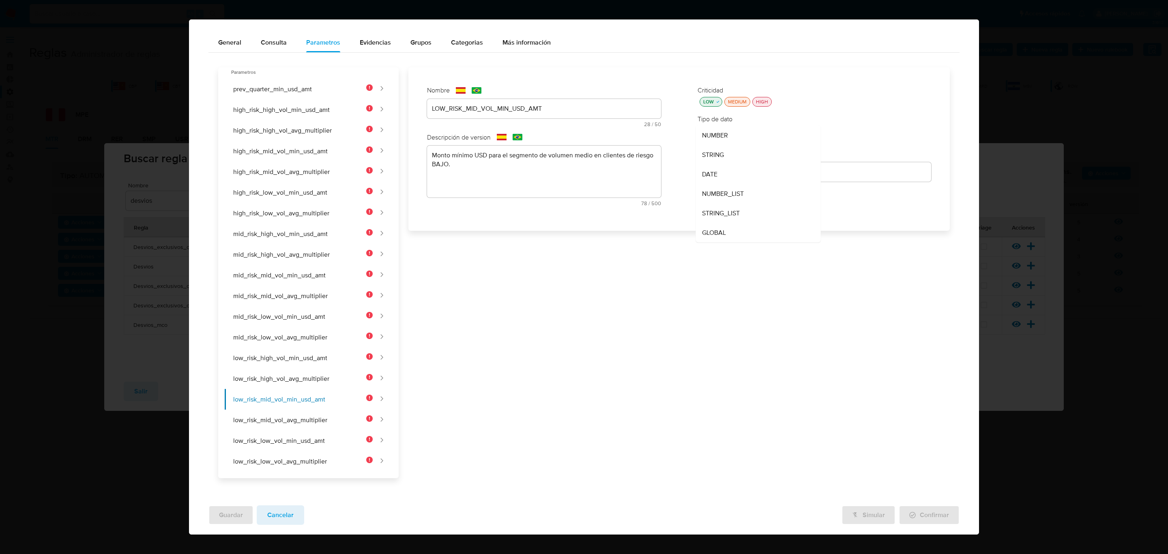
click at [716, 137] on div "NUMBER" at bounding box center [755, 134] width 107 height 19
click at [302, 421] on button "low_risk_mid_vol_avg_multiplier" at bounding box center [299, 419] width 148 height 21
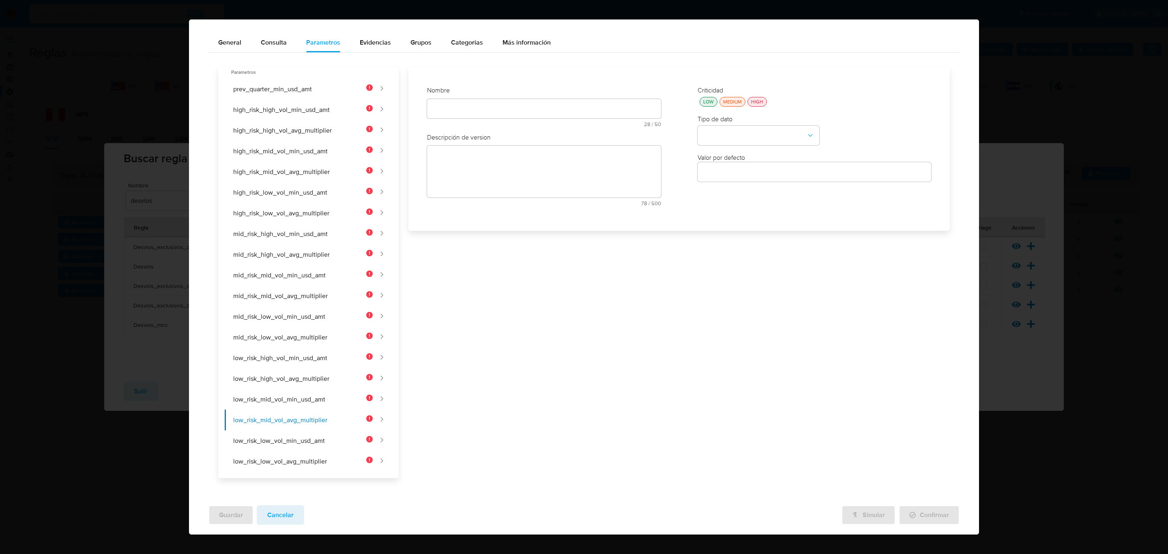
click at [496, 116] on div at bounding box center [544, 108] width 234 height 19
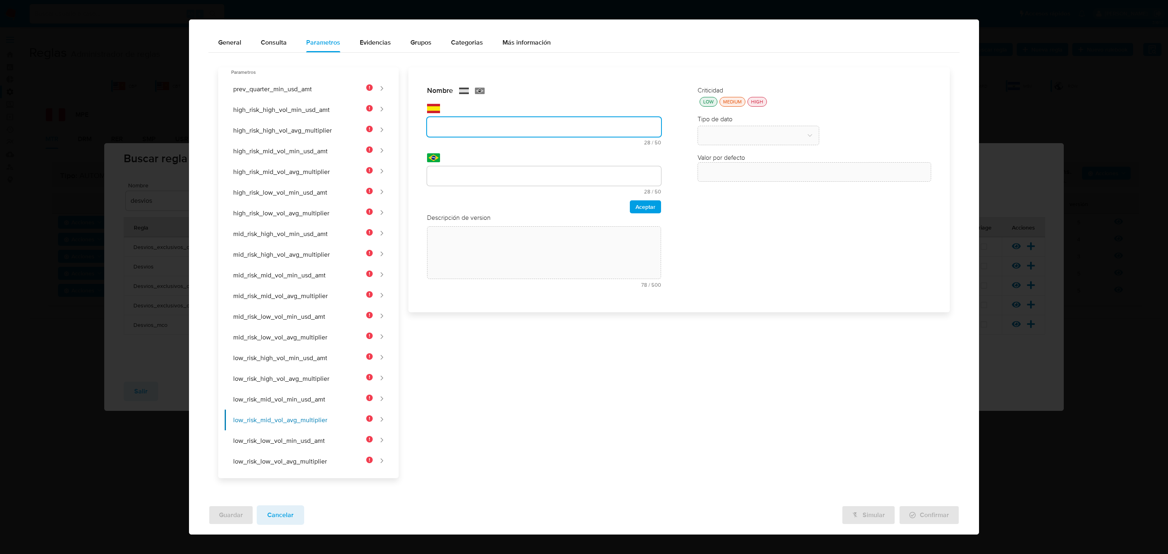
click at [493, 105] on div "text-es 28 / 50 22 caracteres restantes" at bounding box center [544, 124] width 234 height 41
type input "LOW_RISK_MID_VOL_AVG_MULTIPLIER"
click at [471, 169] on div at bounding box center [544, 175] width 234 height 19
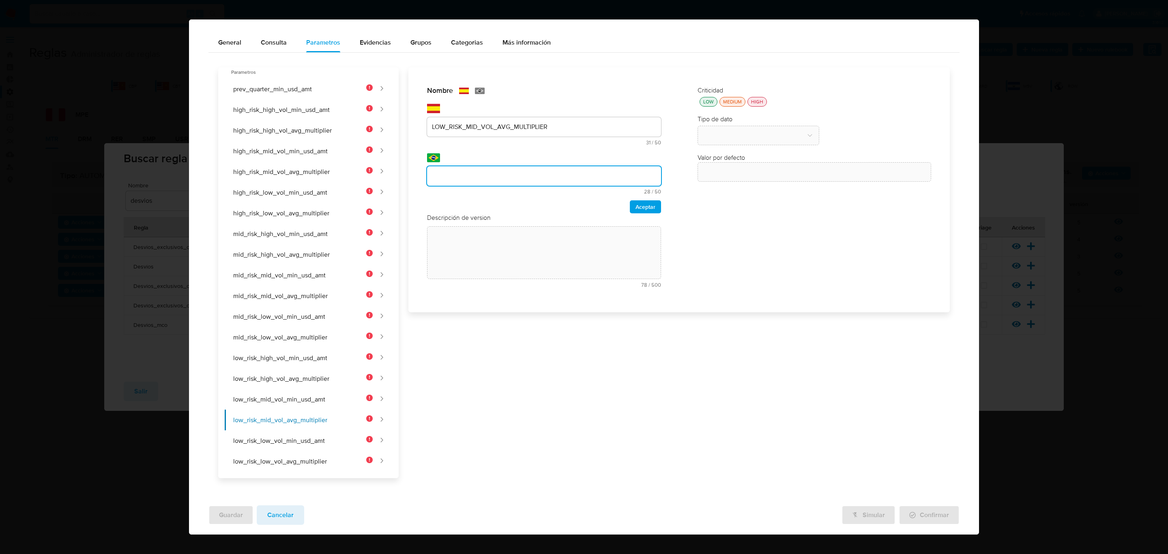
click at [499, 178] on input "text" at bounding box center [544, 176] width 234 height 11
type input "LOW_RISK_MID_VOL_AVG_MULTIPLIER"
click at [630, 208] on button "Aceptar" at bounding box center [645, 206] width 31 height 13
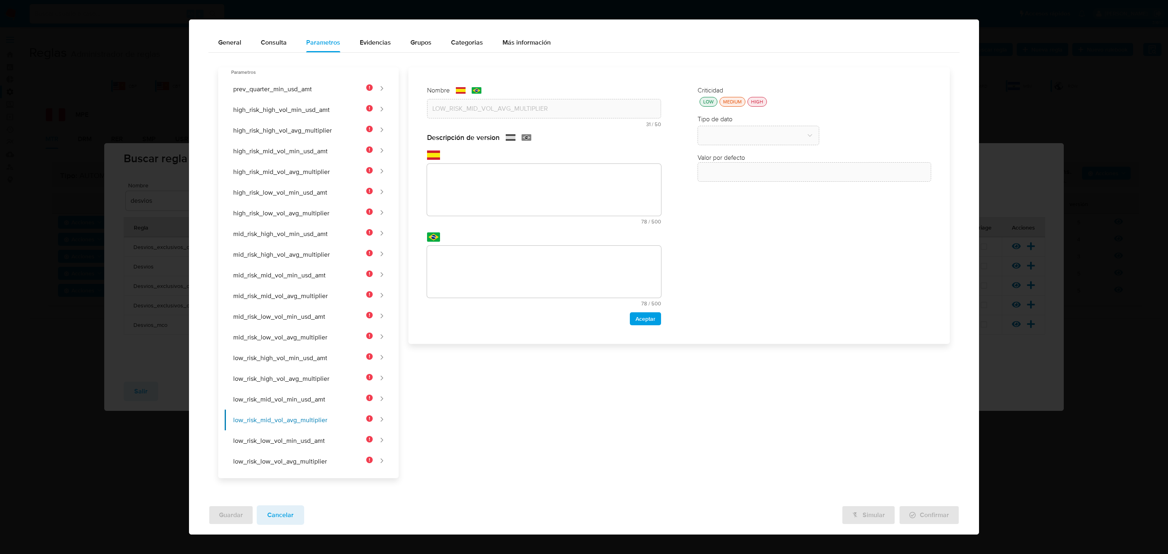
click at [573, 168] on textarea at bounding box center [544, 190] width 234 height 52
click at [563, 202] on textarea at bounding box center [544, 190] width 234 height 52
paste textarea "Multiplicador del desvío sobre el promedio histórico para el segmento de volume…"
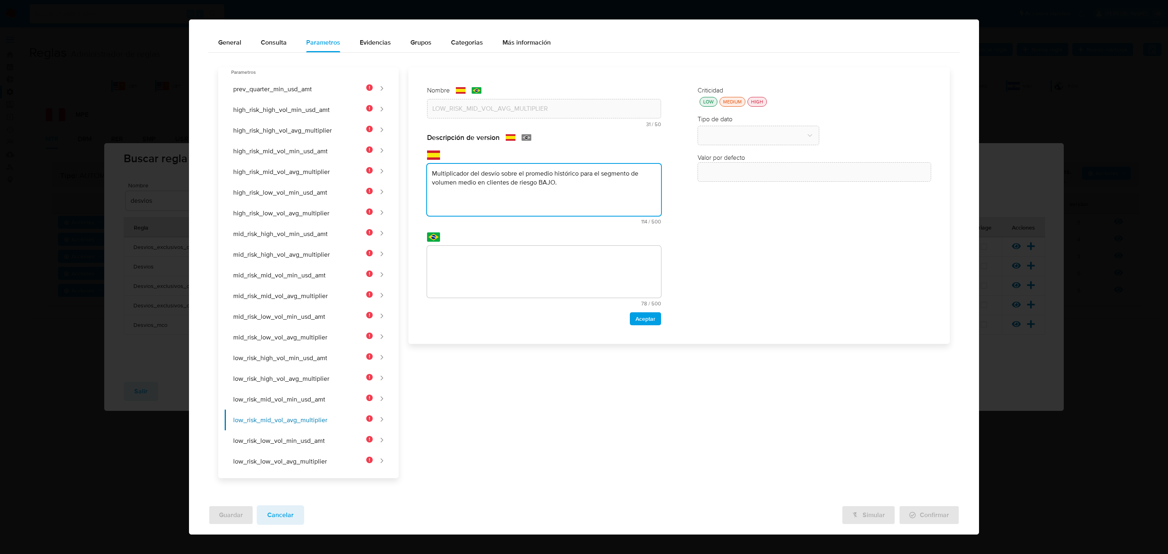
type textarea "Multiplicador del desvío sobre el promedio histórico para el segmento de volume…"
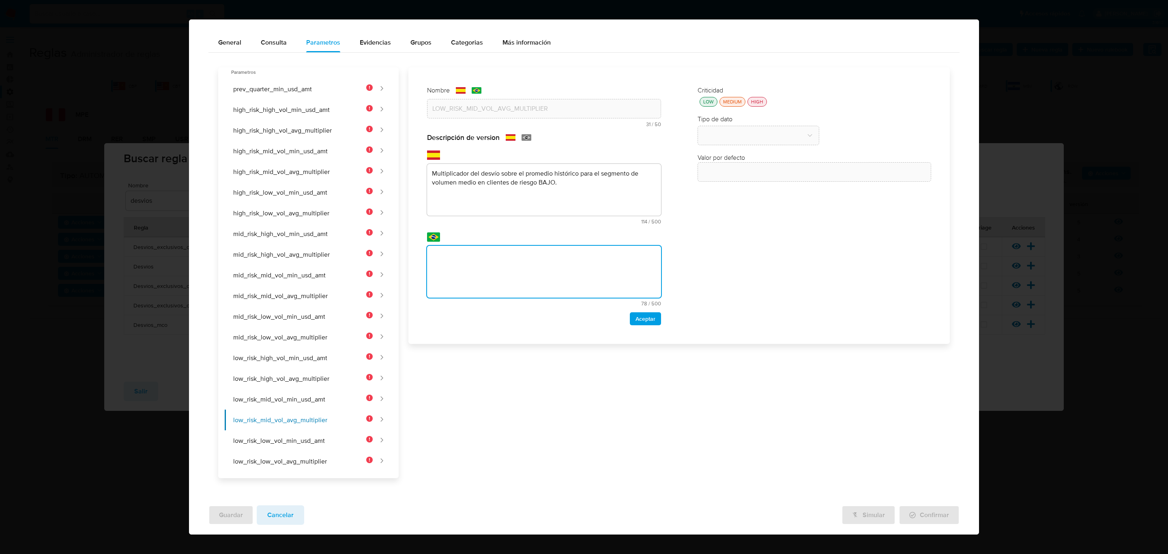
drag, startPoint x: 581, startPoint y: 273, endPoint x: 626, endPoint y: 306, distance: 56.2
click at [582, 273] on textarea at bounding box center [544, 272] width 234 height 52
type textarea "Multiplicador del desvío sobre el promedio histórico para el segmento de volume…"
click at [637, 329] on div "Nombre text-es LOW_RISK_MID_VOL_AVG_MULTIPLIER 31 / 50 19 caracteres restantes …" at bounding box center [544, 205] width 250 height 255
drag, startPoint x: 639, startPoint y: 325, endPoint x: 636, endPoint y: 311, distance: 14.4
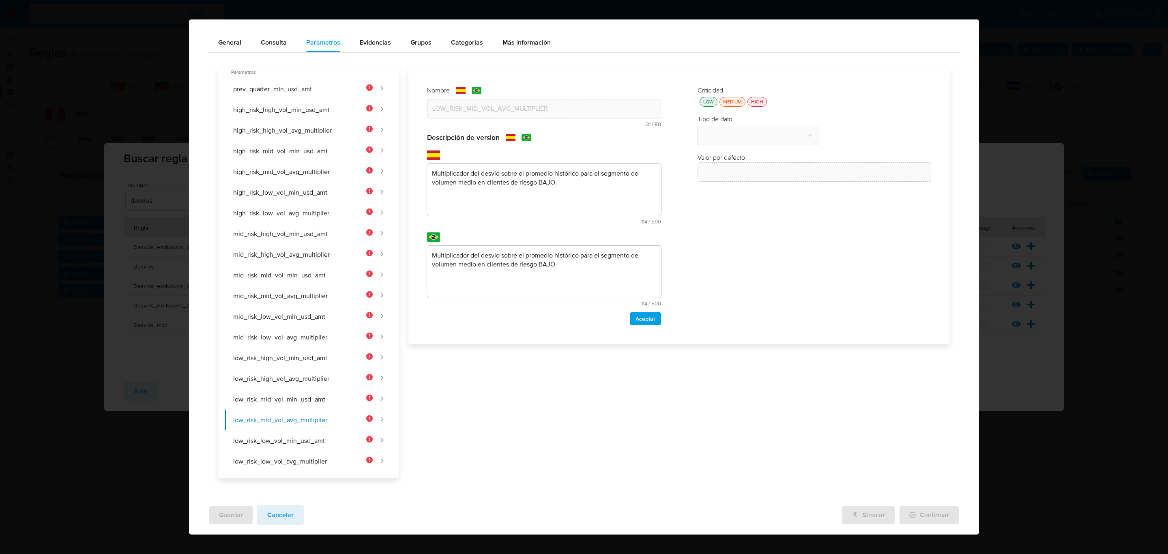
click at [639, 322] on span "Aceptar" at bounding box center [645, 318] width 20 height 11
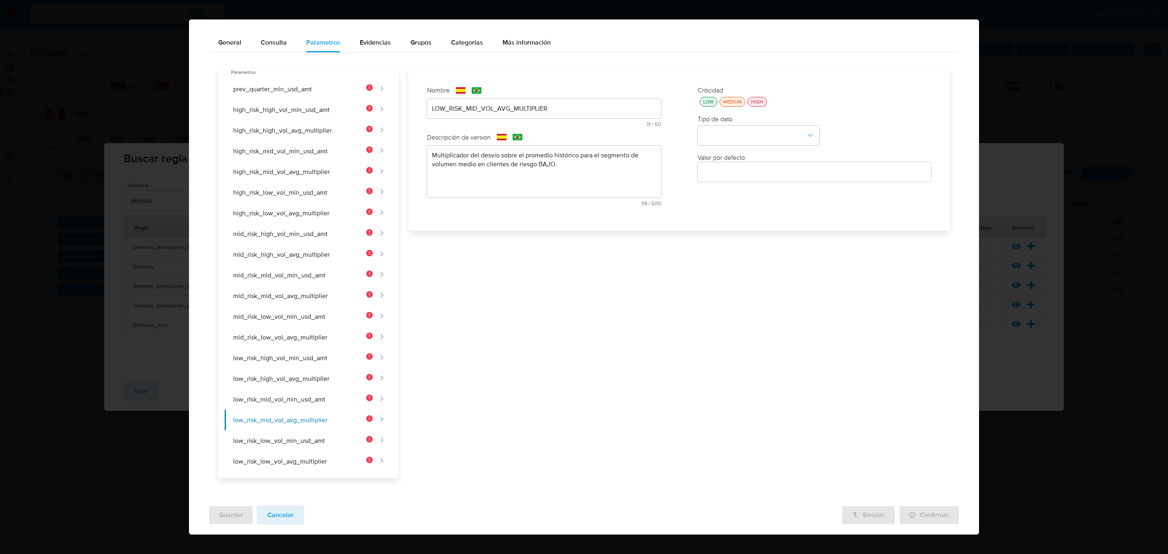
click at [708, 111] on div "Criticidad LOW MEDIUM HIGH Tipo de dato Valor por defecto Valor por defecto" at bounding box center [814, 149] width 250 height 142
click at [703, 106] on div "Criticidad LOW MEDIUM HIGH Tipo de dato Valor por defecto Valor por defecto" at bounding box center [814, 149] width 250 height 142
click at [709, 101] on button "LOW" at bounding box center [708, 102] width 18 height 10
click at [730, 135] on button "type-dropdown" at bounding box center [758, 135] width 122 height 19
click at [730, 139] on div "NUMBER" at bounding box center [755, 134] width 107 height 19
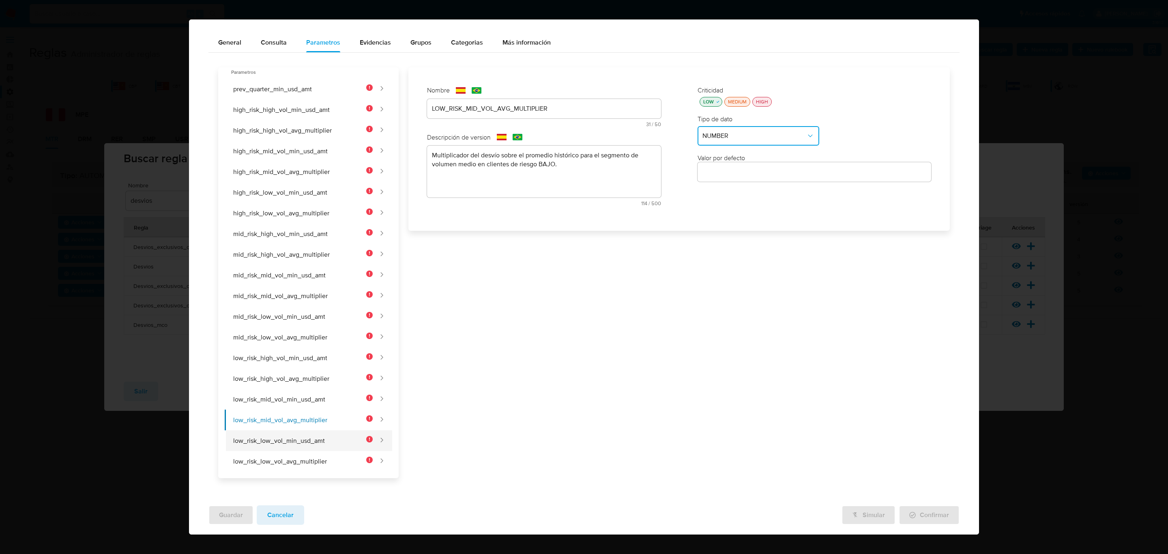
drag, startPoint x: 338, startPoint y: 433, endPoint x: 322, endPoint y: 435, distance: 15.9
click at [337, 433] on button "low_risk_low_vol_min_usd_amt" at bounding box center [299, 440] width 148 height 21
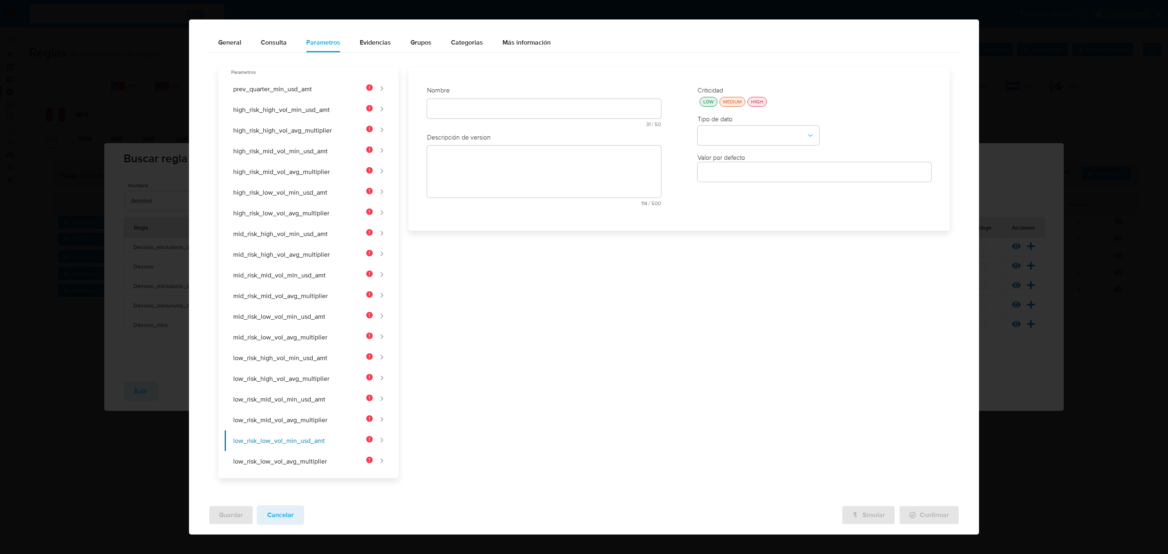
click at [491, 105] on div "text-es 31 / 50 19 caracteres restantes" at bounding box center [544, 113] width 234 height 28
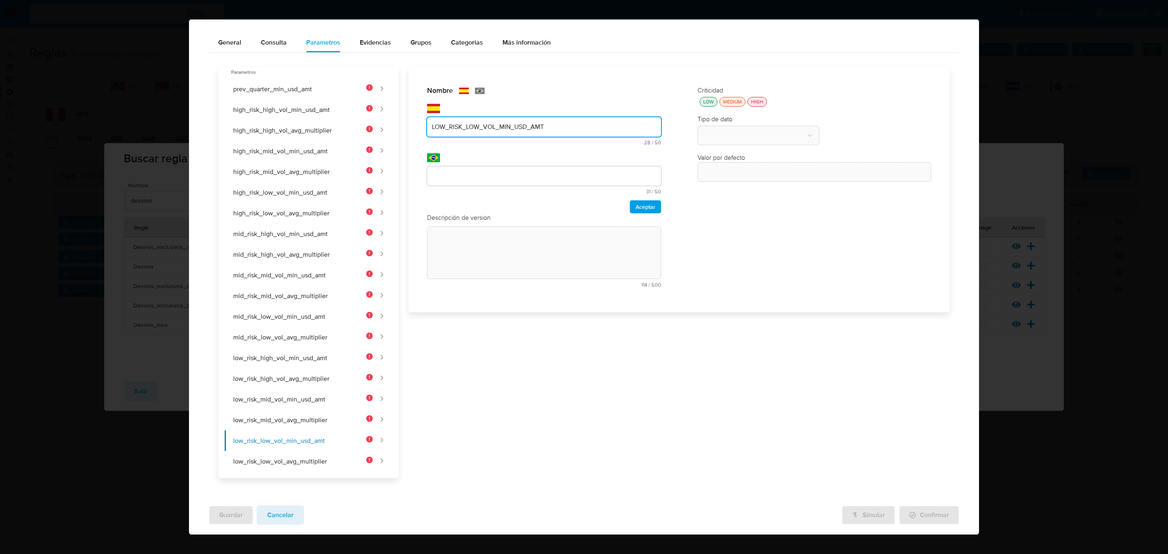
type input "LOW_RISK_LOW_VOL_MIN_USD_AMT"
click at [473, 185] on div at bounding box center [544, 175] width 234 height 19
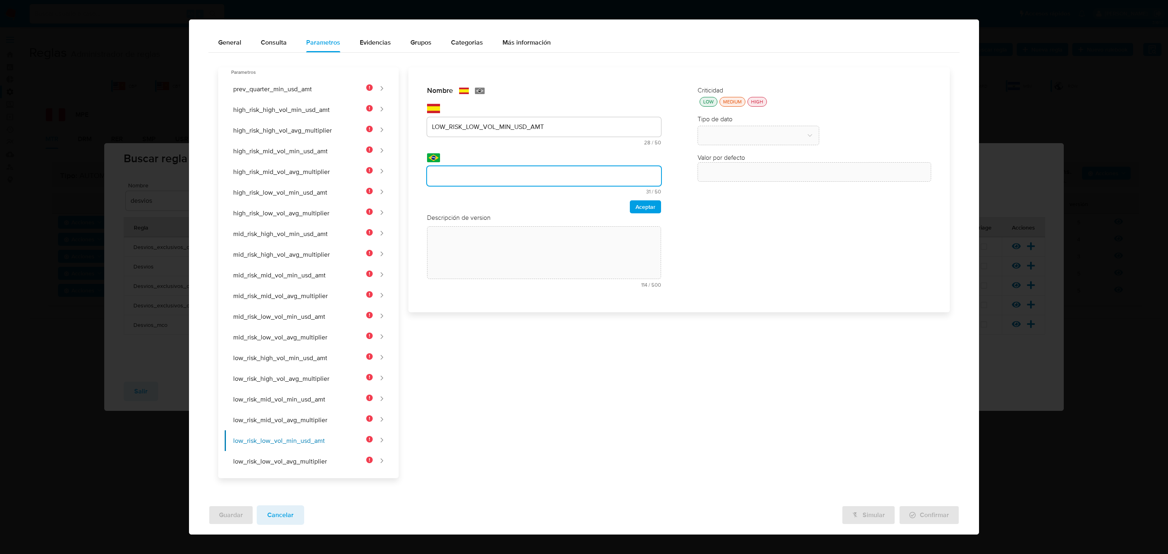
click at [474, 174] on input "text" at bounding box center [544, 176] width 234 height 11
type input "LOW_RISK_LOW_VOL_MIN_USD_AMT"
click at [645, 210] on span "Aceptar" at bounding box center [645, 206] width 20 height 11
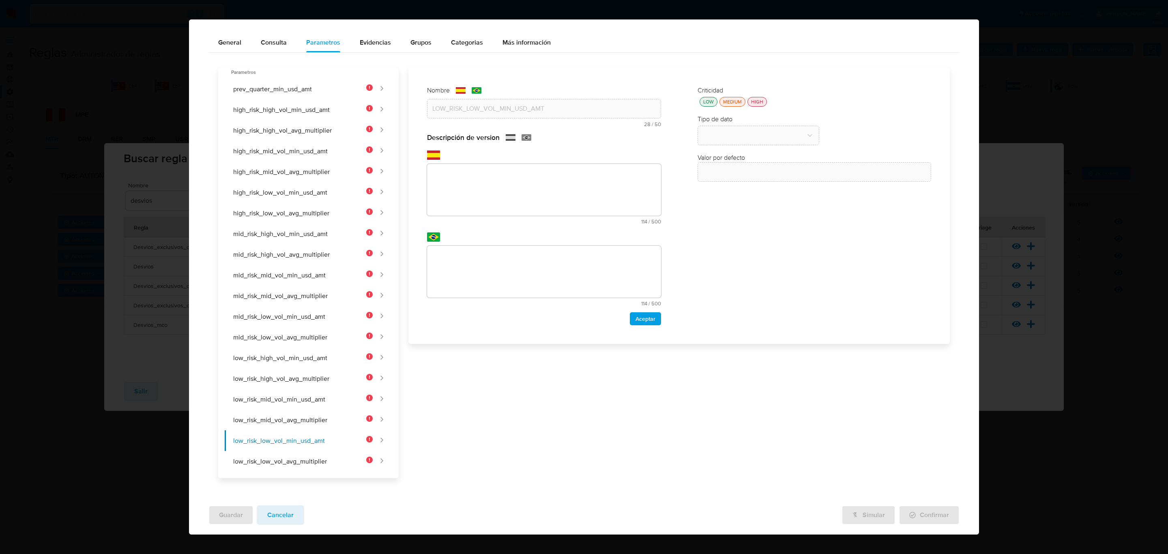
click at [561, 161] on div "text-es 114 / 500 386 caracteres restantes" at bounding box center [544, 187] width 234 height 74
click at [551, 205] on textarea at bounding box center [544, 190] width 234 height 52
paste textarea "Monto mínimo USD para el segmento de volumen bajo en clientes de riesgo BAJO."
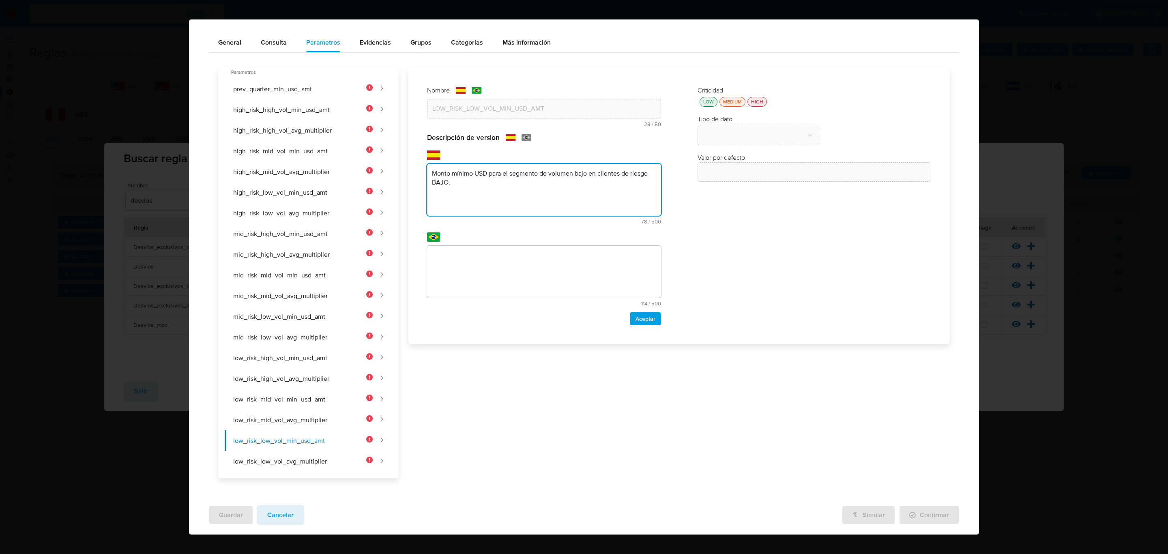
type textarea "Monto mínimo USD para el segmento de volumen bajo en clientes de riesgo BAJO."
click at [508, 268] on textarea at bounding box center [544, 272] width 234 height 52
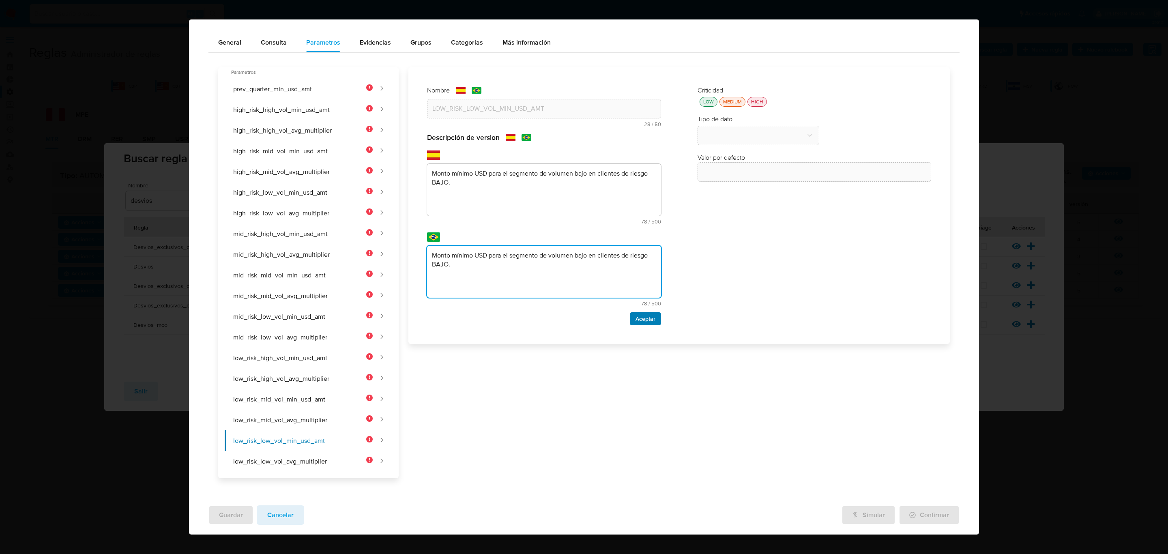
type textarea "Monto mínimo USD para el segmento de volumen bajo en clientes de riesgo BAJO."
click at [640, 320] on span "Aceptar" at bounding box center [645, 318] width 20 height 11
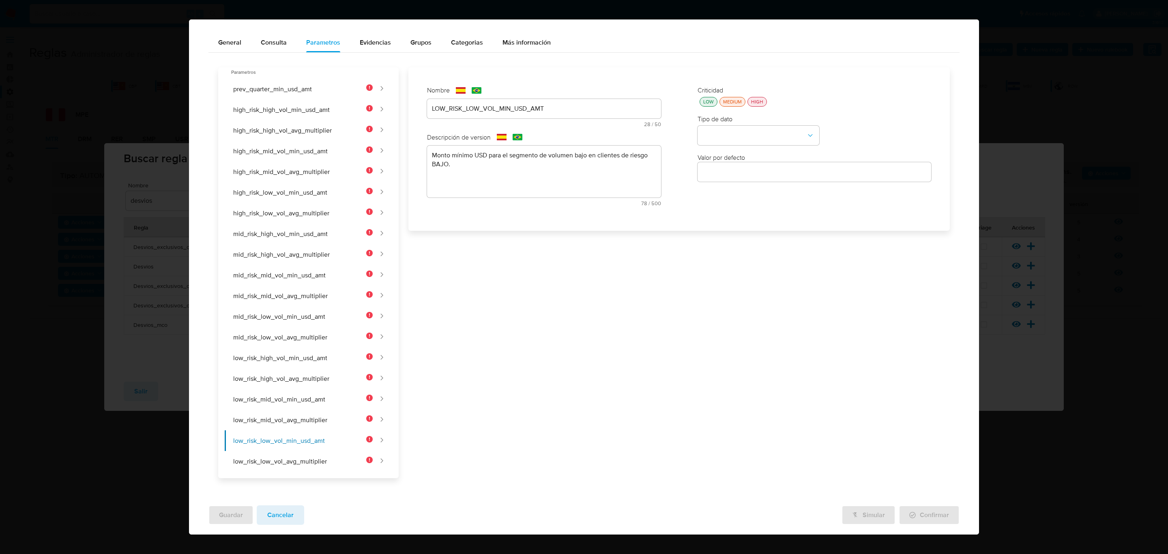
drag, startPoint x: 708, startPoint y: 103, endPoint x: 714, endPoint y: 117, distance: 15.6
click at [708, 103] on div "LOW" at bounding box center [708, 101] width 14 height 7
click at [719, 125] on div "Tipo de dato" at bounding box center [814, 130] width 234 height 31
click at [724, 132] on button "type-dropdown" at bounding box center [758, 135] width 122 height 19
click at [727, 134] on div "NUMBER" at bounding box center [755, 134] width 107 height 19
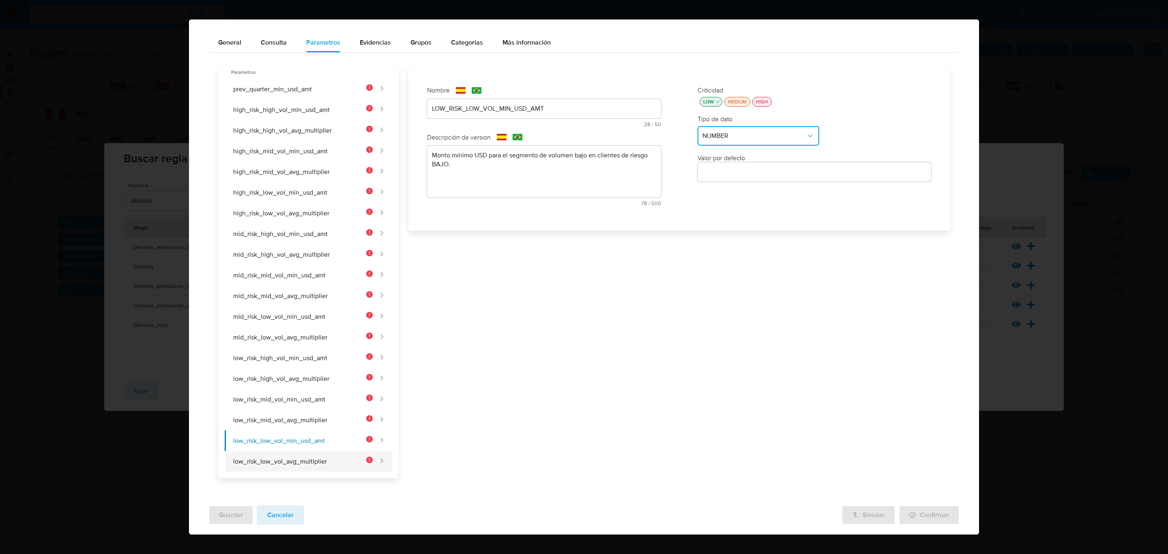
click at [353, 454] on button "low_risk_low_vol_avg_multiplier" at bounding box center [299, 461] width 148 height 21
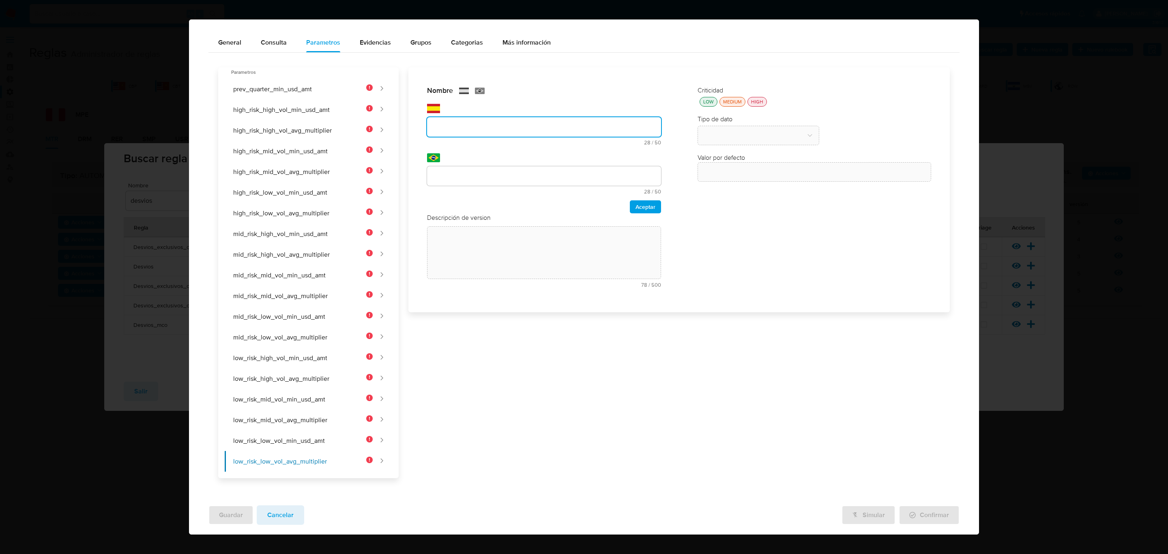
click at [482, 109] on div "text-es 28 / 50 22 caracteres restantes" at bounding box center [544, 124] width 234 height 41
type input "LOW_RISK_LOW_VOL_AVG_MULTIPLIER"
click at [451, 182] on div at bounding box center [544, 175] width 234 height 19
click at [462, 177] on input "text" at bounding box center [544, 176] width 234 height 11
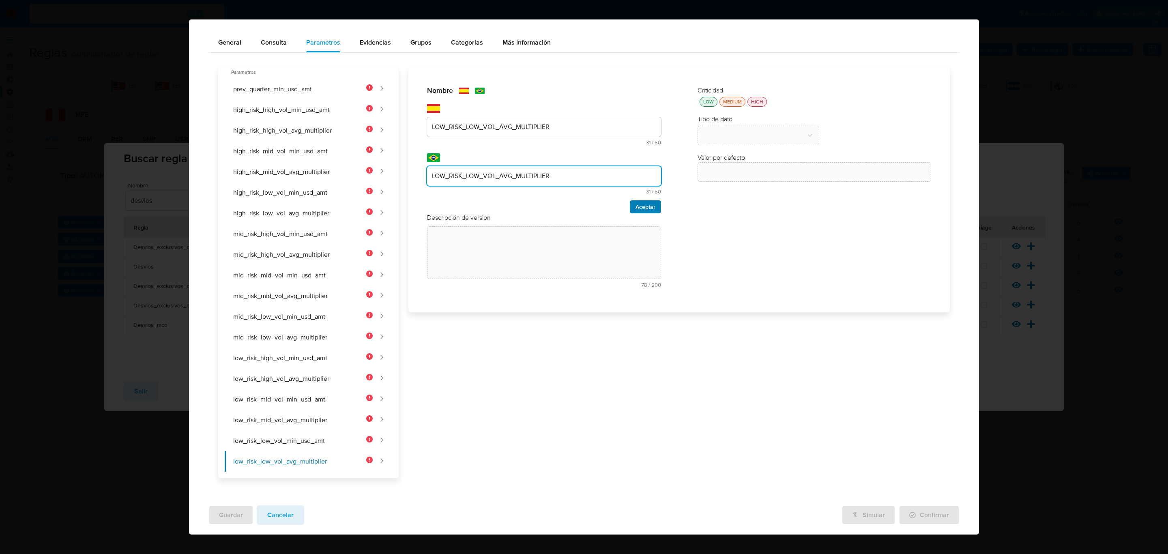
type input "LOW_RISK_LOW_VOL_AVG_MULTIPLIER"
drag, startPoint x: 634, startPoint y: 202, endPoint x: 592, endPoint y: 214, distance: 43.5
click at [635, 202] on span "Aceptar" at bounding box center [645, 206] width 20 height 11
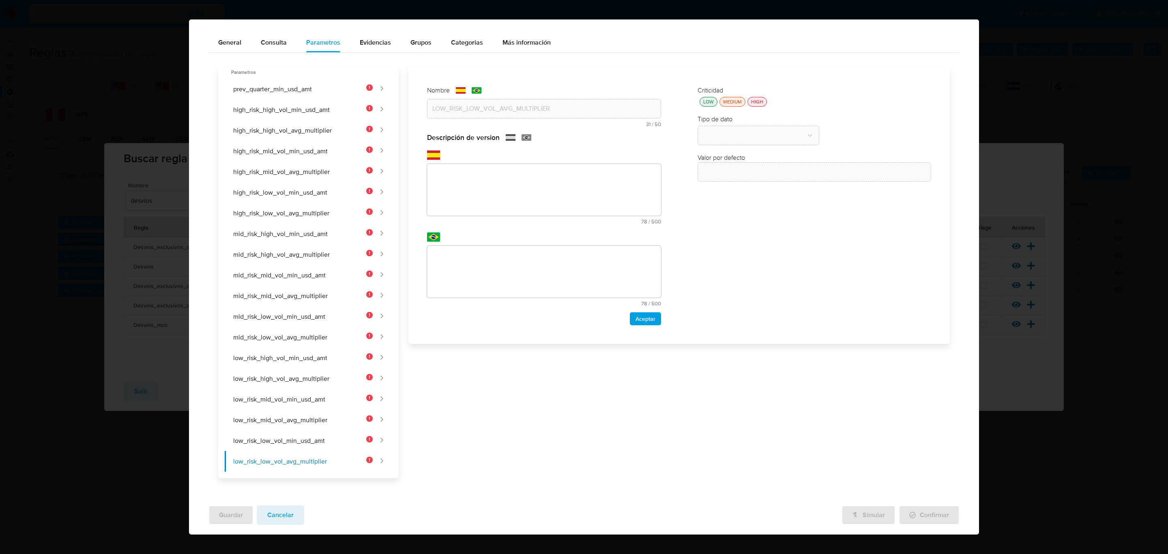
click at [501, 186] on textarea at bounding box center [544, 190] width 234 height 52
paste textarea "Multiplicador del desvío sobre el promedio histórico para el segmento de volume…"
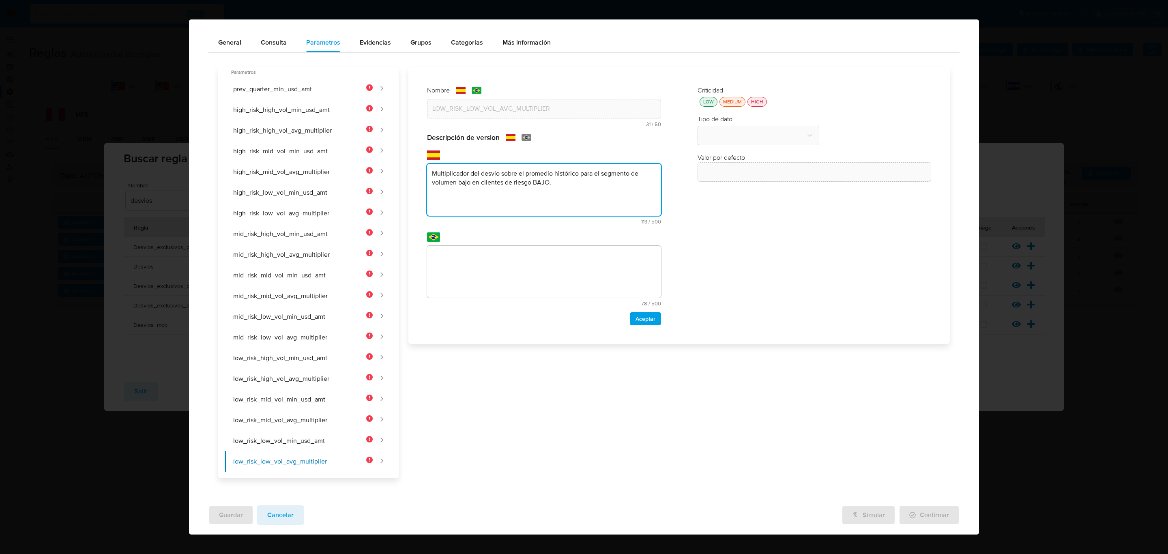
type textarea "Multiplicador del desvío sobre el promedio histórico para el segmento de volume…"
click at [500, 258] on textarea at bounding box center [544, 272] width 234 height 52
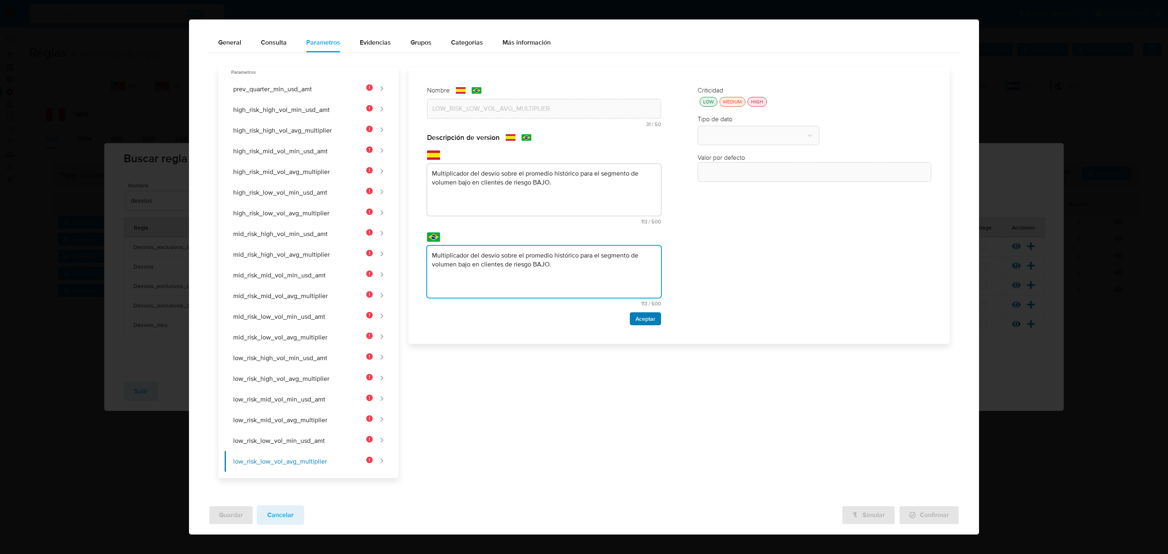
type textarea "Multiplicador del desvío sobre el promedio histórico para el segmento de volume…"
drag, startPoint x: 651, startPoint y: 325, endPoint x: 653, endPoint y: 294, distance: 30.5
click at [651, 324] on button "Aceptar" at bounding box center [645, 318] width 31 height 13
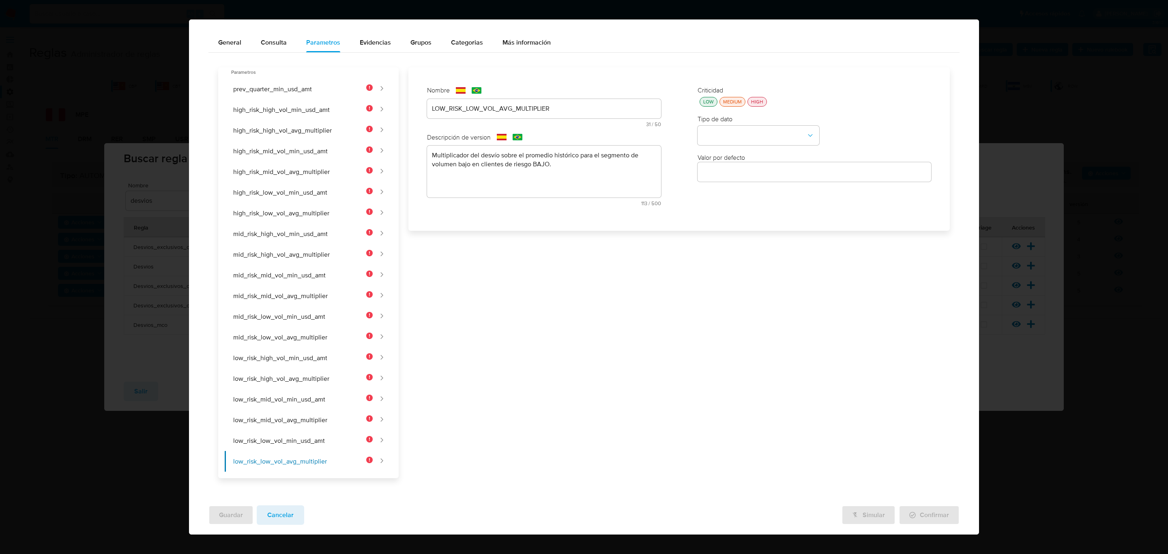
click at [699, 104] on button "LOW" at bounding box center [708, 102] width 18 height 10
click at [712, 124] on div "Tipo de dato" at bounding box center [814, 130] width 234 height 31
click at [718, 131] on button "type-dropdown" at bounding box center [758, 135] width 122 height 19
click at [718, 134] on span "NUMBER" at bounding box center [715, 135] width 26 height 8
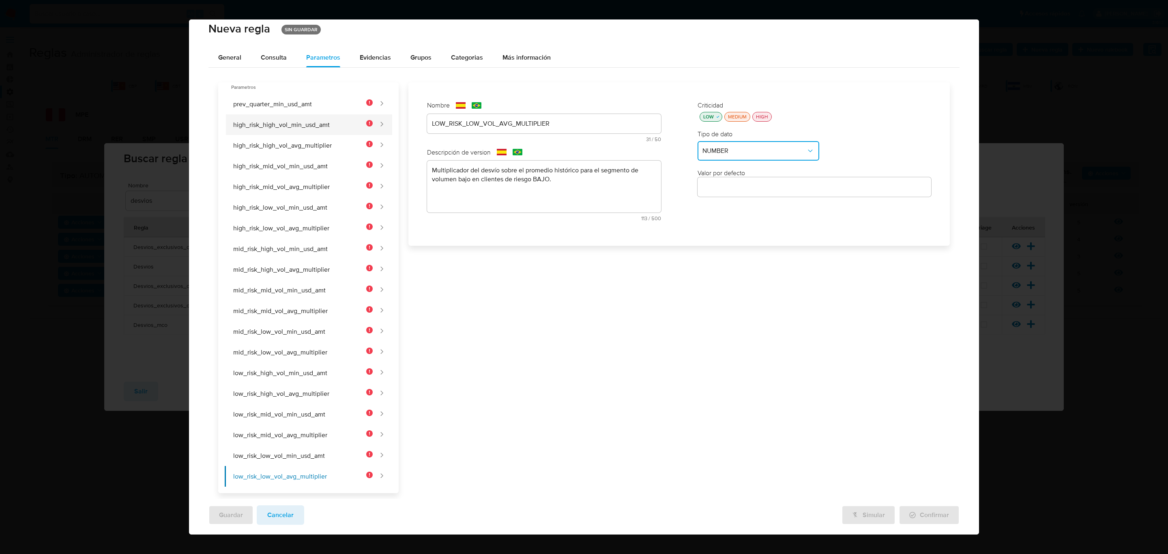
scroll to position [0, 0]
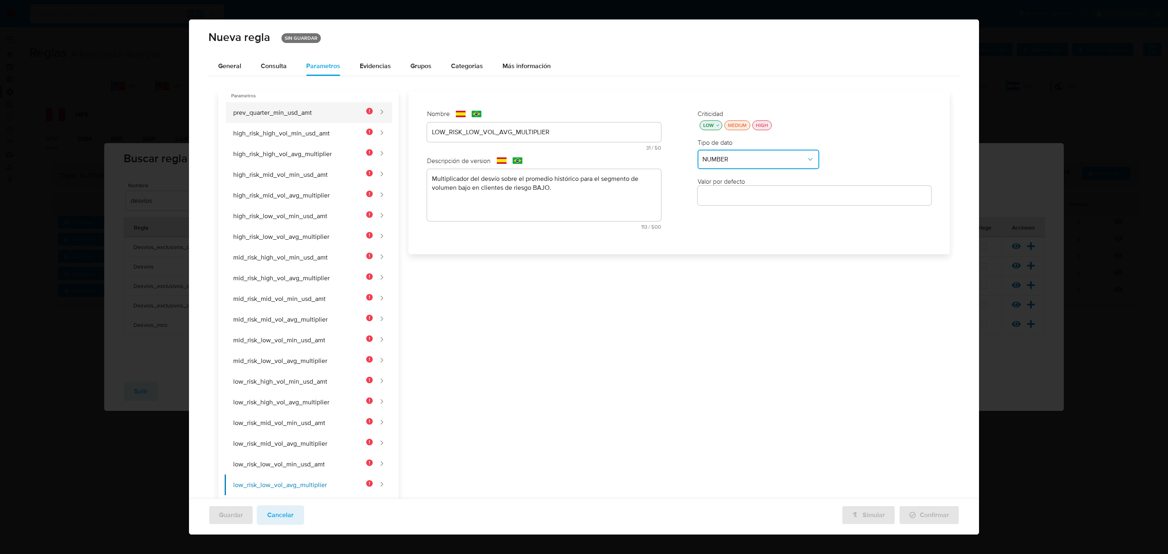
drag, startPoint x: 280, startPoint y: 104, endPoint x: 277, endPoint y: 107, distance: 4.4
click at [279, 104] on button "prev_quarter_min_usd_amt" at bounding box center [299, 112] width 148 height 21
type input "PREV_QUARTER_MIN_USD_AMT"
type textarea "Monto mínimo en USD transaccionado en el trimestre anterior (90-180 días) para …"
click at [715, 184] on label "Valor por defecto" at bounding box center [720, 181] width 47 height 9
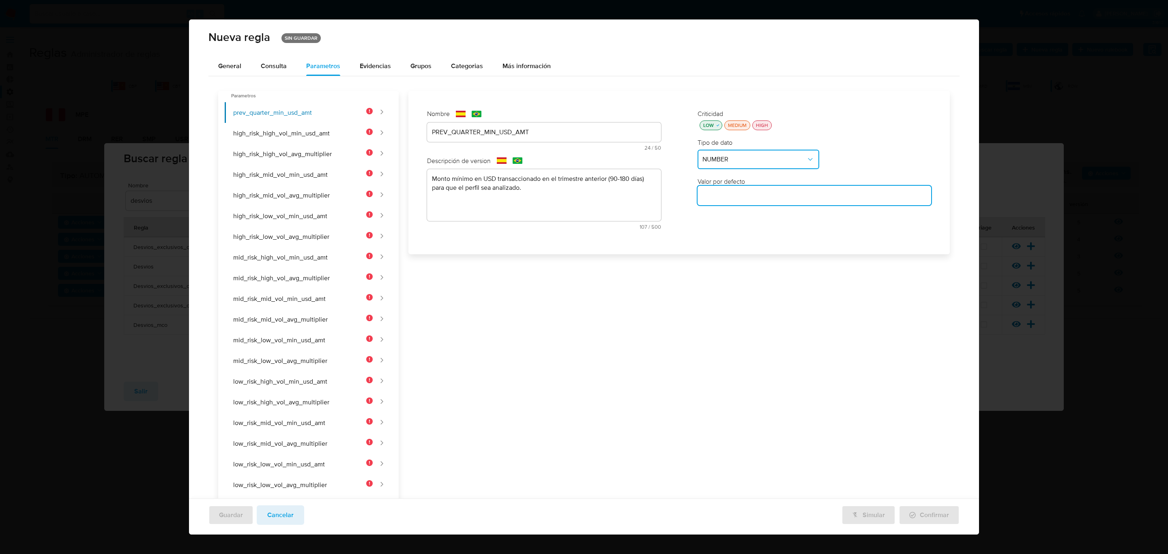
click at [715, 193] on input "number" at bounding box center [814, 195] width 234 height 11
type input "5000"
click at [308, 141] on button "high_risk_high_vol_min_usd_amt" at bounding box center [299, 133] width 148 height 21
type input "HIGH_RISK_HIGH_VOL_MIN_USD_AMT"
type textarea "Monto mínimo USD para el segmento de volumen alto en clientes de riesgo ALTO."
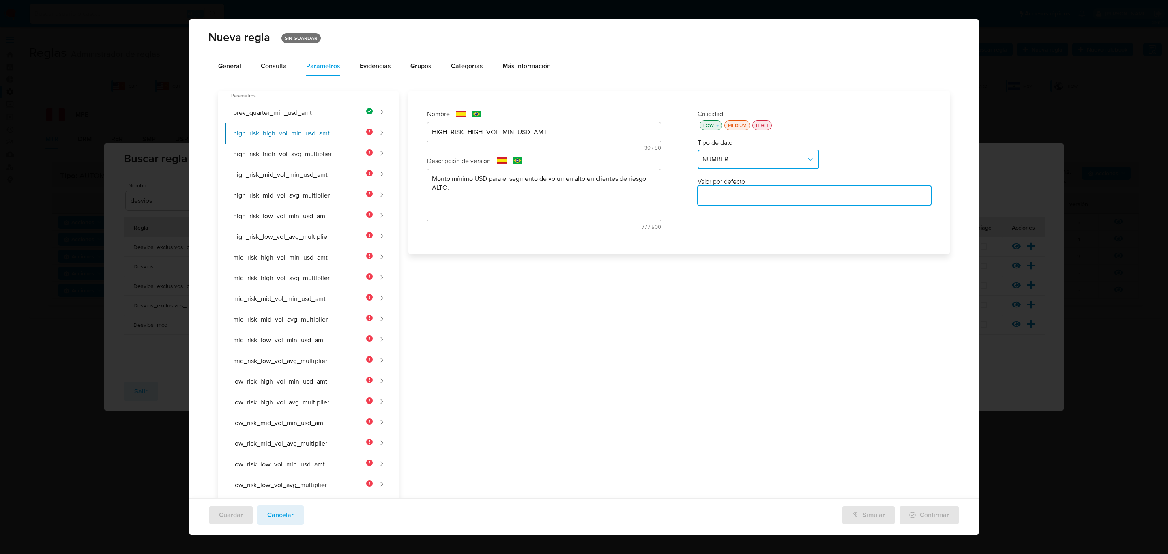
click at [747, 195] on input "number" at bounding box center [814, 195] width 234 height 11
type input "80000"
drag, startPoint x: 287, startPoint y: 165, endPoint x: 416, endPoint y: 161, distance: 129.0
click at [289, 164] on button "high_risk_mid_vol_min_usd_amt" at bounding box center [299, 174] width 148 height 21
type input "HIGH_RISK_MID_VOL_MIN_USD_AMT"
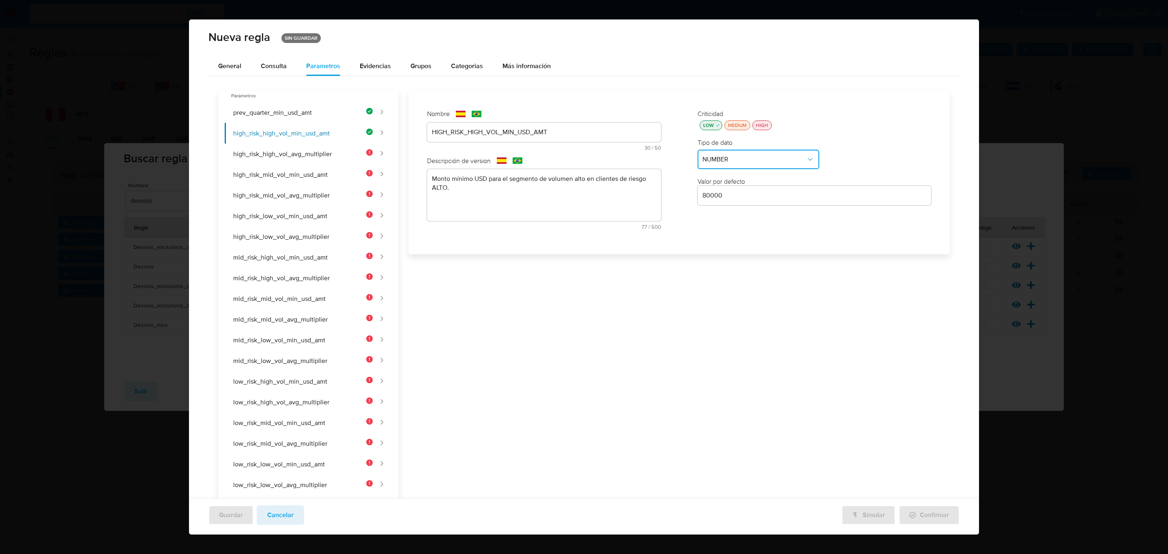
type textarea "Monto mínimo USD para el segmento de volumen medio en clientes de riesgo ALTO."
click at [345, 153] on button "high_risk_high_vol_avg_multiplier" at bounding box center [299, 154] width 148 height 21
type input "HIGH_RISK_HIGH_VOL_AVG_MULTIPLIER"
type textarea "Multiplicador del desvío sobre el promedio histórico para el segmento de volume…"
click at [748, 199] on input "2" at bounding box center [814, 195] width 234 height 11
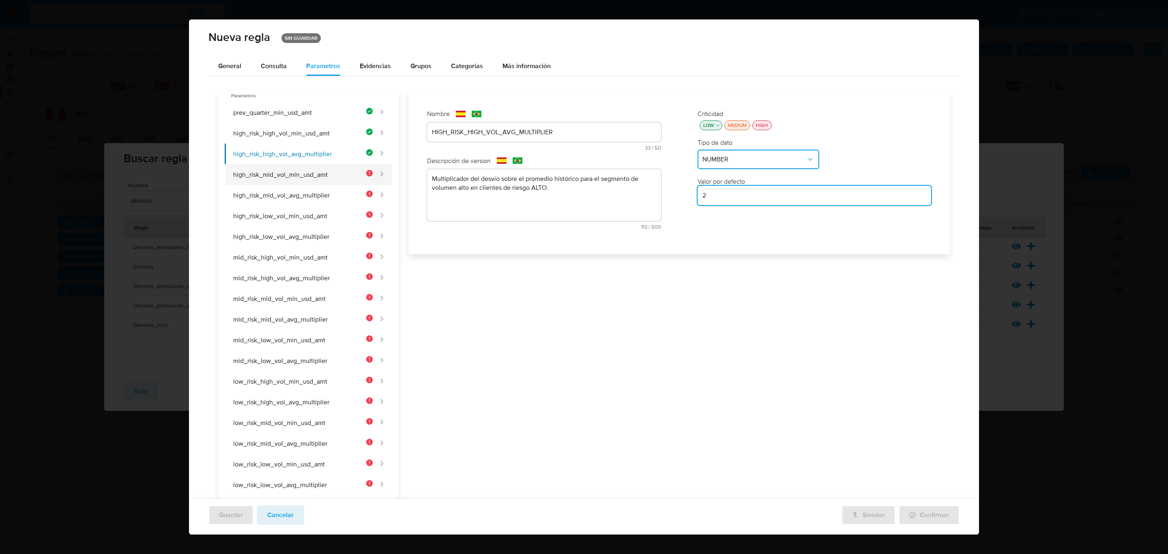
type input "2"
click at [356, 176] on button "high_risk_mid_vol_min_usd_amt" at bounding box center [299, 174] width 148 height 21
type input "HIGH_RISK_MID_VOL_MIN_USD_AMT"
type textarea "Monto mínimo USD para el segmento de volumen medio en clientes de riesgo ALTO."
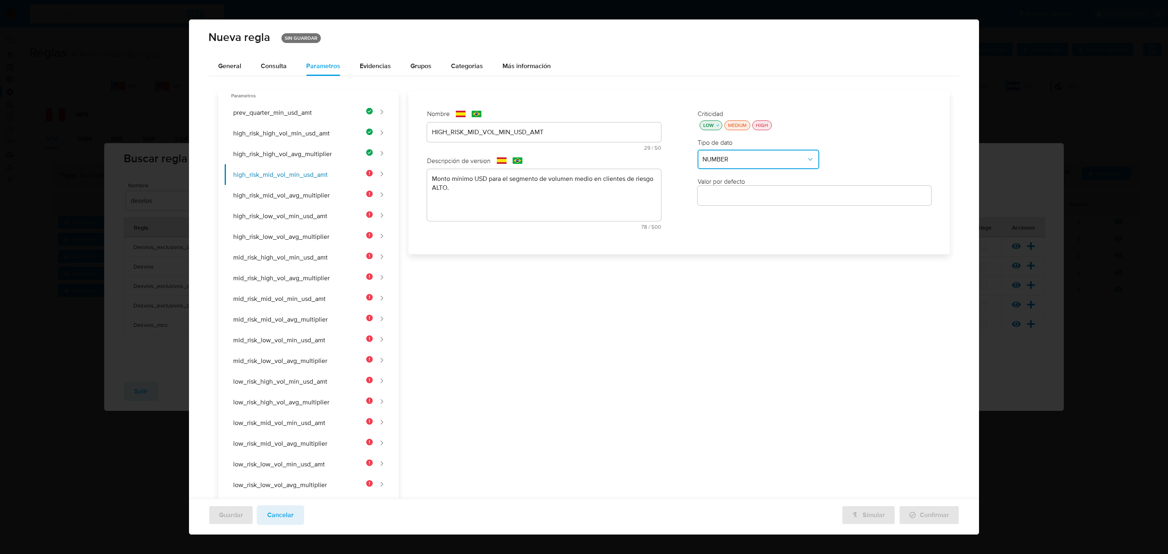
click at [763, 196] on input "number" at bounding box center [814, 195] width 234 height 11
type input "40000"
click at [304, 196] on button "high_risk_mid_vol_avg_multiplier" at bounding box center [299, 195] width 148 height 21
type input "HIGH_RISK_MID_VOL_AVG_MULTIPLIER"
type textarea "Multiplicador del desvío sobre el promedio histórico para el segmento de volume…"
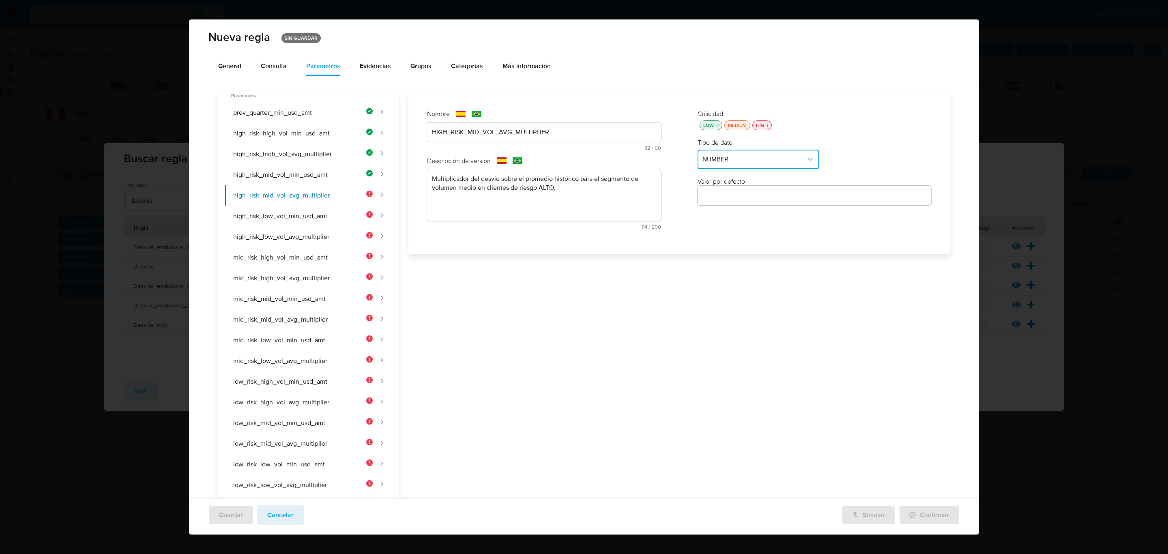
click at [753, 201] on input "number" at bounding box center [814, 195] width 234 height 11
type input "2"
type input "2.5"
click at [290, 216] on button "high_risk_low_vol_min_usd_amt" at bounding box center [299, 216] width 148 height 21
type input "HIGH_RISK_LOW_VOL_MIN_USD_AMT"
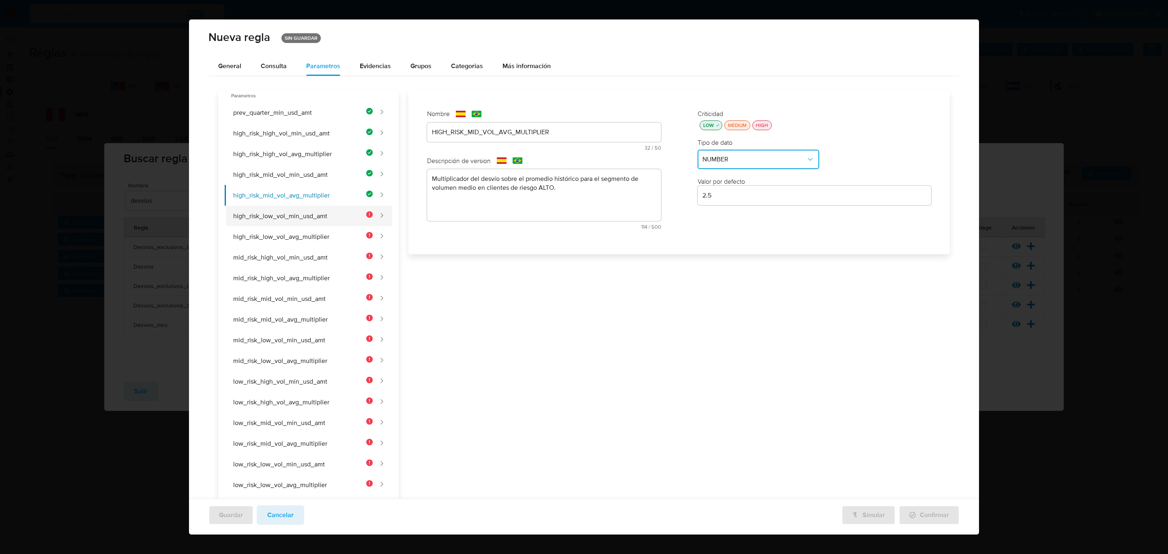
type textarea "Monto mínimo USD para el segmento de volumen bajo en clientes de riesgo ALTO."
click at [726, 191] on input "number" at bounding box center [814, 195] width 234 height 11
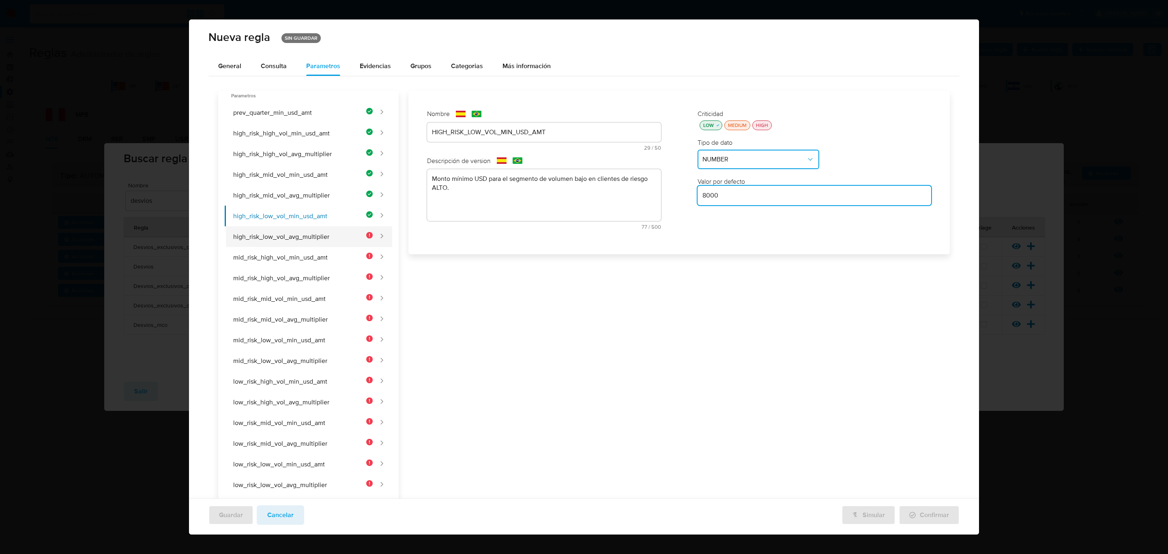
type input "8000"
click at [292, 240] on button "high_risk_low_vol_avg_multiplier" at bounding box center [299, 236] width 148 height 21
type input "HIGH_RISK_LOW_VOL_AVG_MULTIPLIER"
type textarea "Multiplicador del desvío sobre el promedio histórico para el segmento de volume…"
click at [765, 192] on input "number" at bounding box center [814, 195] width 234 height 11
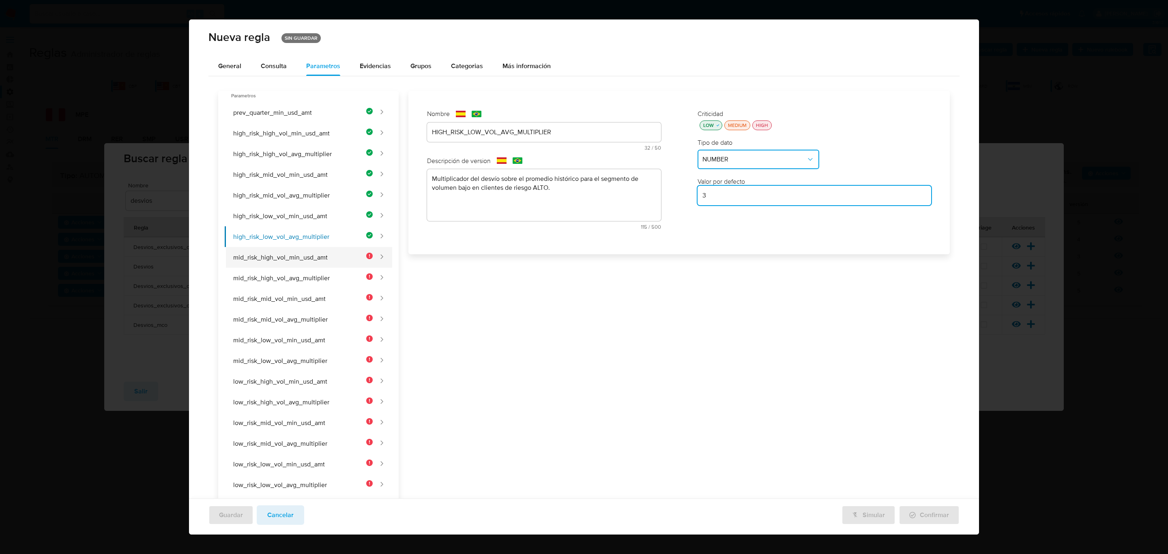
type input "3"
click at [326, 260] on button "mid_risk_high_vol_min_usd_amt" at bounding box center [299, 257] width 148 height 21
type input "MID_RISK_HIGH_VOL_MIN_USD_AMT"
type textarea "Monto mínimo USD para el segmento de volumen alto en clientes de riesgo MEDIO."
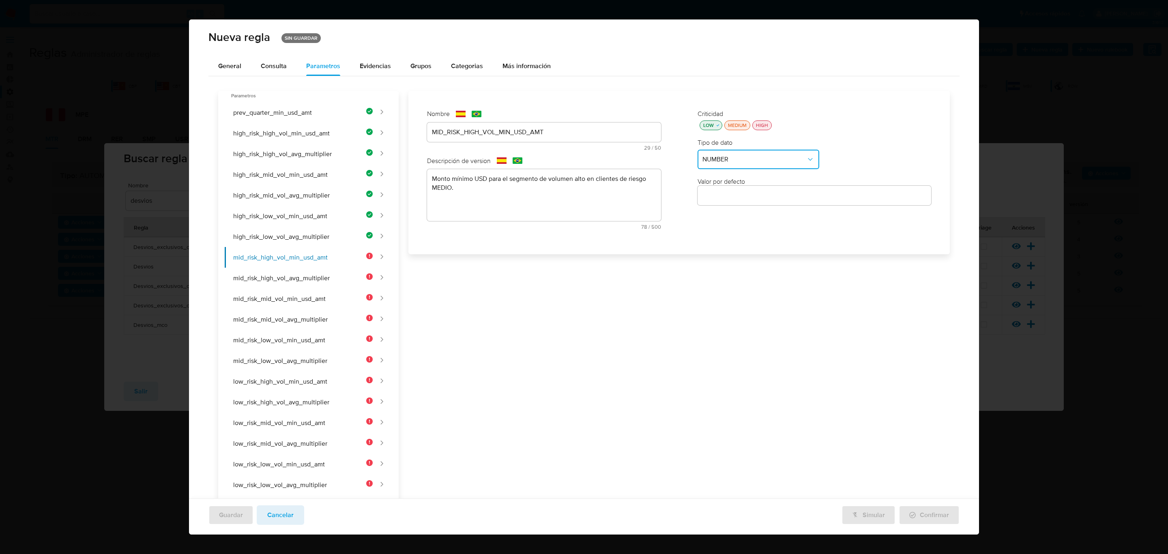
click at [752, 190] on div at bounding box center [814, 195] width 234 height 19
click at [747, 193] on input "number" at bounding box center [814, 195] width 234 height 11
type input "100000"
drag, startPoint x: 323, startPoint y: 271, endPoint x: 424, endPoint y: 256, distance: 102.1
click at [330, 272] on button "mid_risk_high_vol_avg_multiplier" at bounding box center [299, 278] width 148 height 21
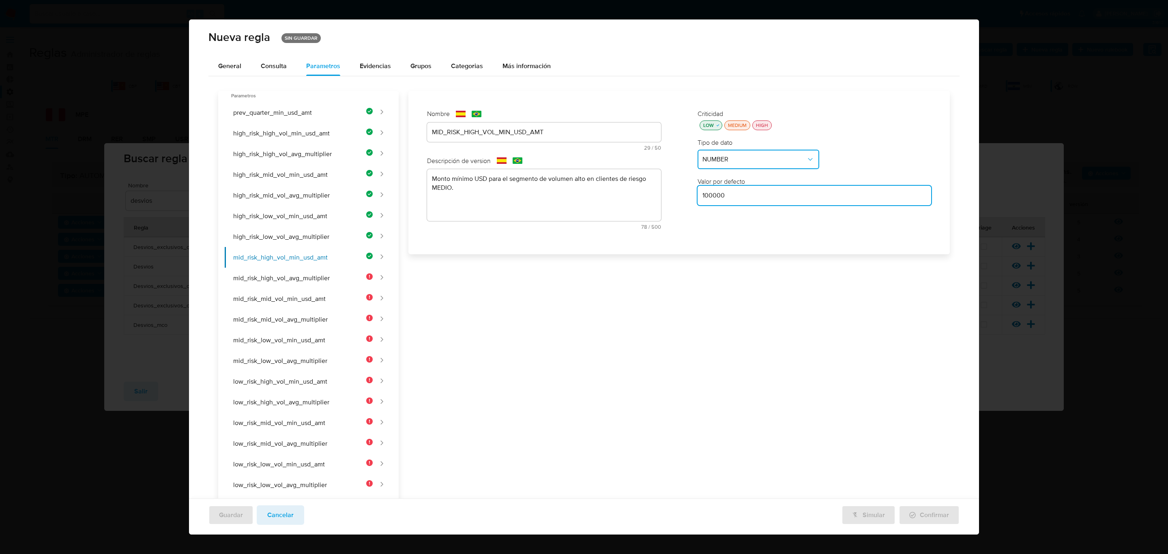
type input "MID_RISK_HIGH_VOL_AVG_MULTIPLIER"
type textarea "Multiplicador del desvío sobre el promedio histórico para el segmento de volume…"
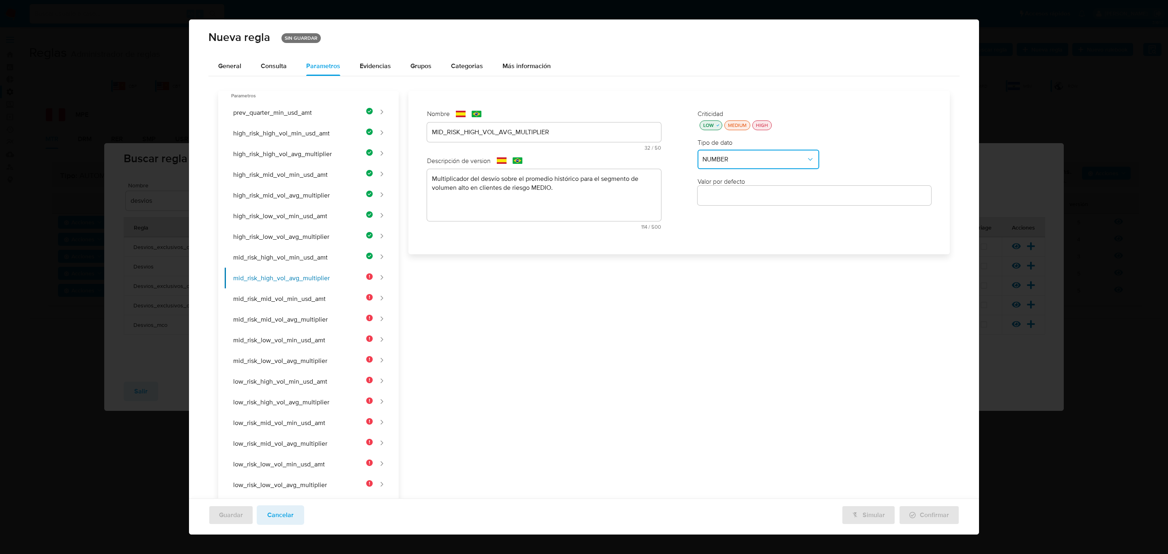
click at [759, 196] on input "number" at bounding box center [814, 195] width 234 height 11
click at [324, 290] on button "mid_risk_mid_vol_min_usd_amt" at bounding box center [299, 298] width 148 height 21
click at [758, 195] on input "number" at bounding box center [814, 195] width 234 height 11
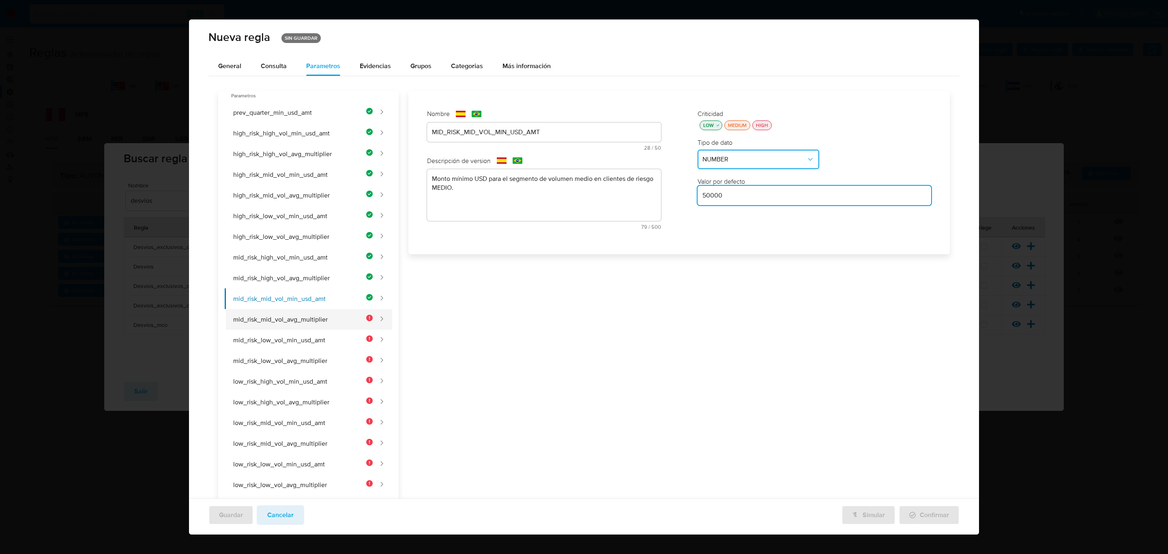
click at [276, 311] on button "mid_risk_mid_vol_avg_multiplier" at bounding box center [299, 319] width 148 height 21
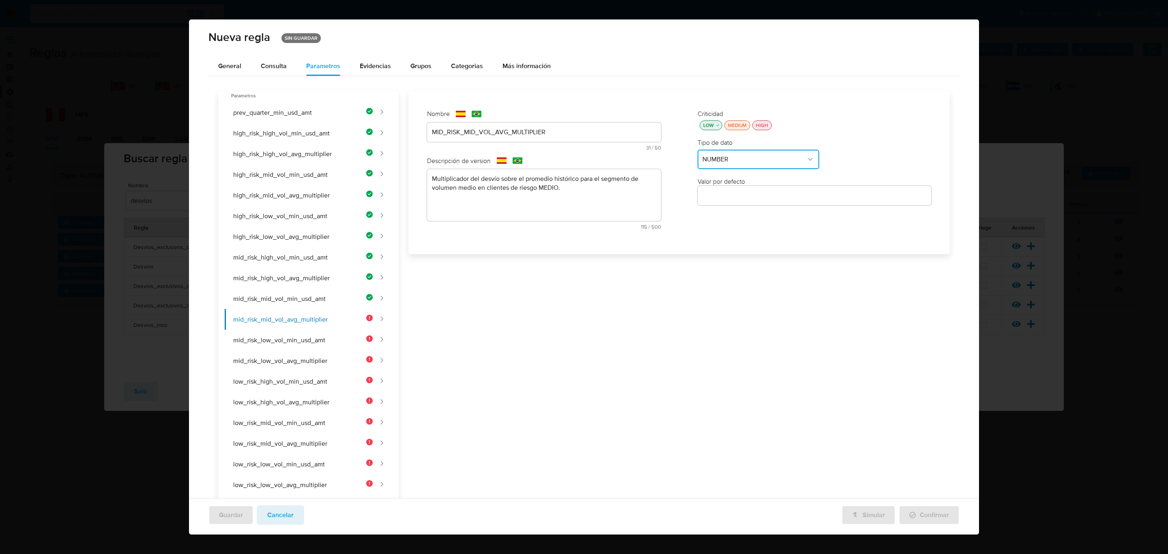
click at [764, 199] on input "number" at bounding box center [814, 195] width 234 height 11
click at [311, 330] on button "mid_risk_low_vol_min_usd_amt" at bounding box center [299, 340] width 148 height 21
click at [755, 195] on input "number" at bounding box center [814, 195] width 234 height 11
click at [264, 358] on button "mid_risk_low_vol_avg_multiplier" at bounding box center [299, 360] width 148 height 21
click at [774, 201] on div at bounding box center [814, 195] width 234 height 19
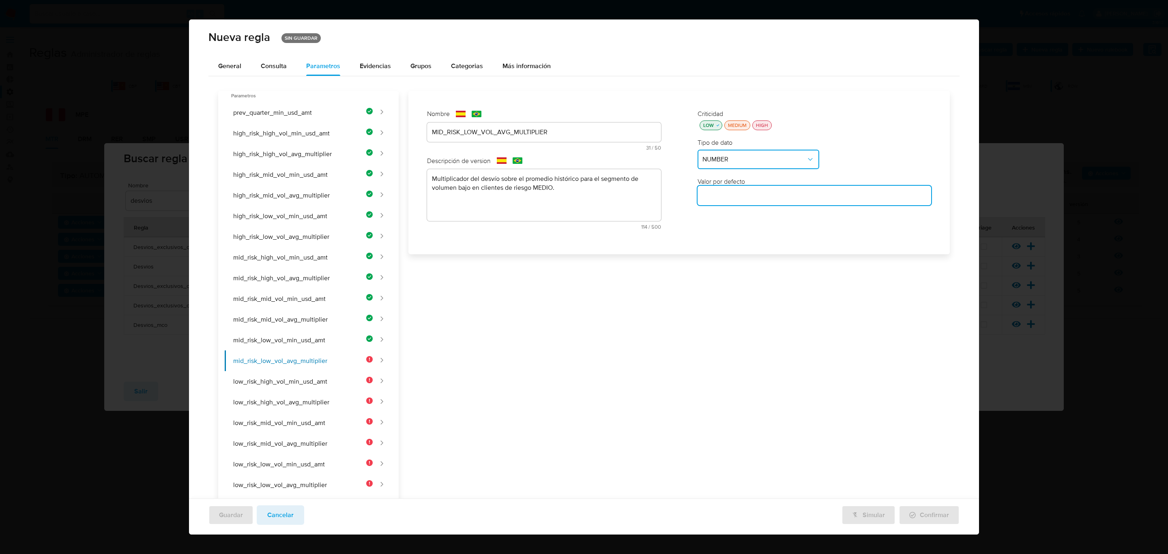
click at [770, 196] on input "number" at bounding box center [814, 195] width 234 height 11
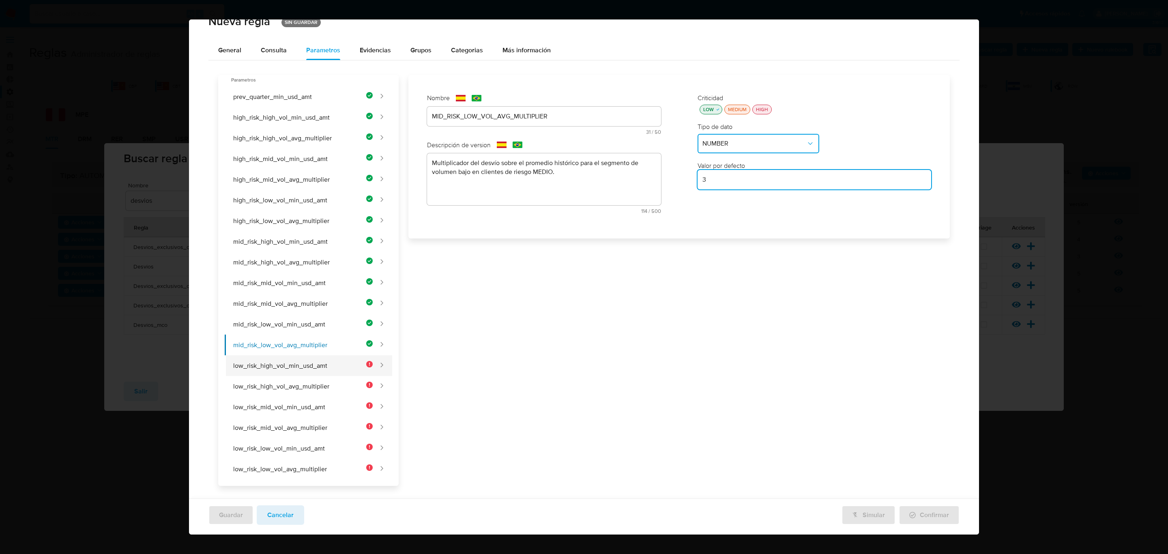
scroll to position [24, 0]
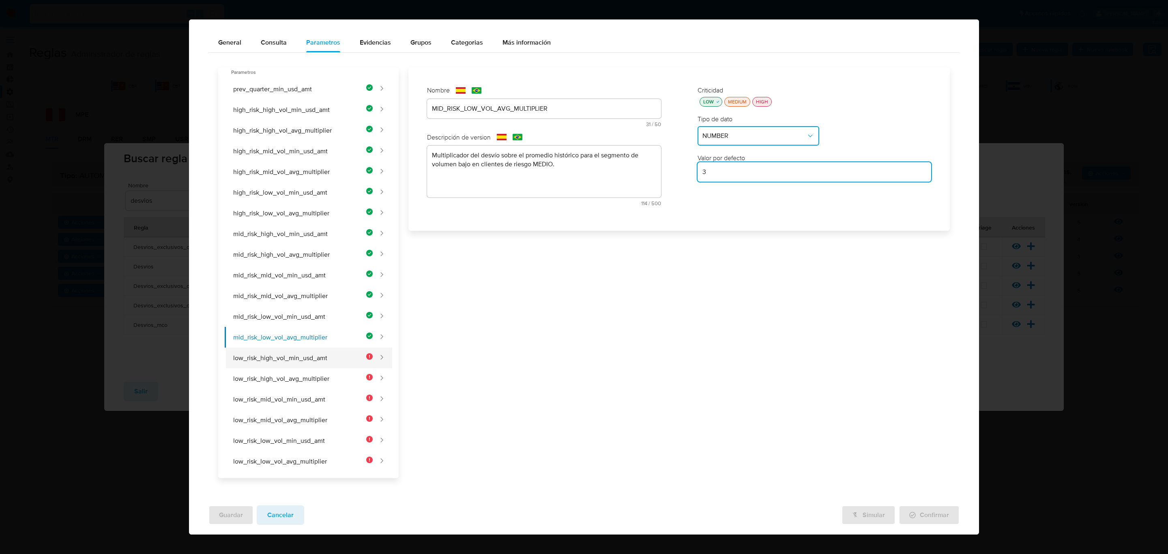
click at [275, 360] on button "low_risk_high_vol_min_usd_amt" at bounding box center [299, 357] width 148 height 21
click at [713, 173] on input "number" at bounding box center [814, 172] width 234 height 11
click at [309, 382] on button "low_risk_high_vol_avg_multiplier" at bounding box center [299, 378] width 148 height 21
click at [722, 175] on input "number" at bounding box center [814, 172] width 234 height 11
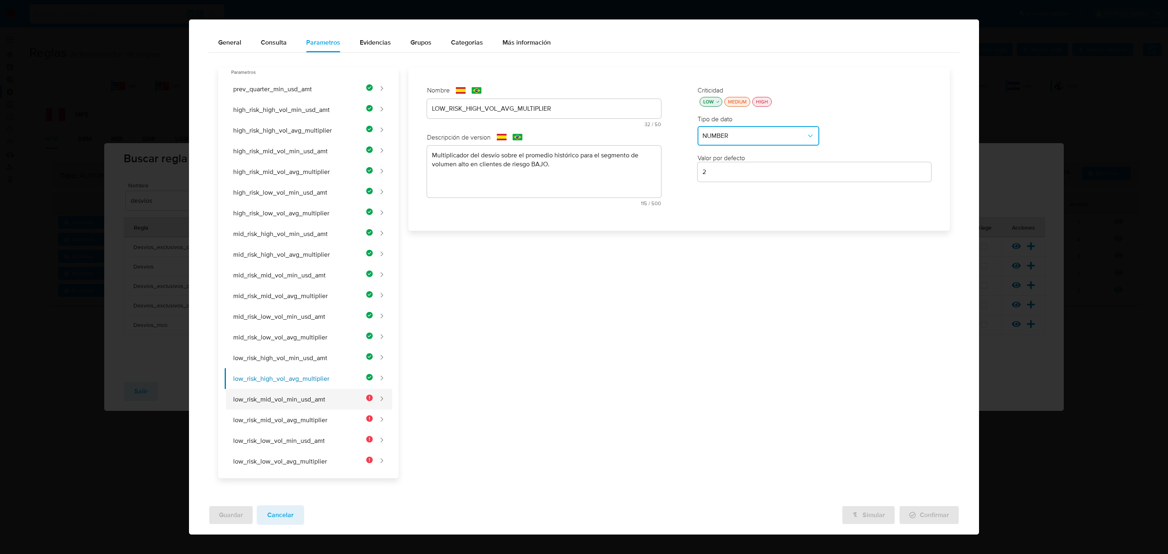
click at [348, 406] on button "low_risk_mid_vol_min_usd_amt" at bounding box center [299, 399] width 148 height 21
drag, startPoint x: 717, startPoint y: 163, endPoint x: 719, endPoint y: 179, distance: 15.9
click at [719, 178] on div "Valor por defecto" at bounding box center [814, 168] width 234 height 28
click at [719, 180] on div at bounding box center [814, 171] width 234 height 19
click at [719, 176] on input "number" at bounding box center [814, 172] width 234 height 11
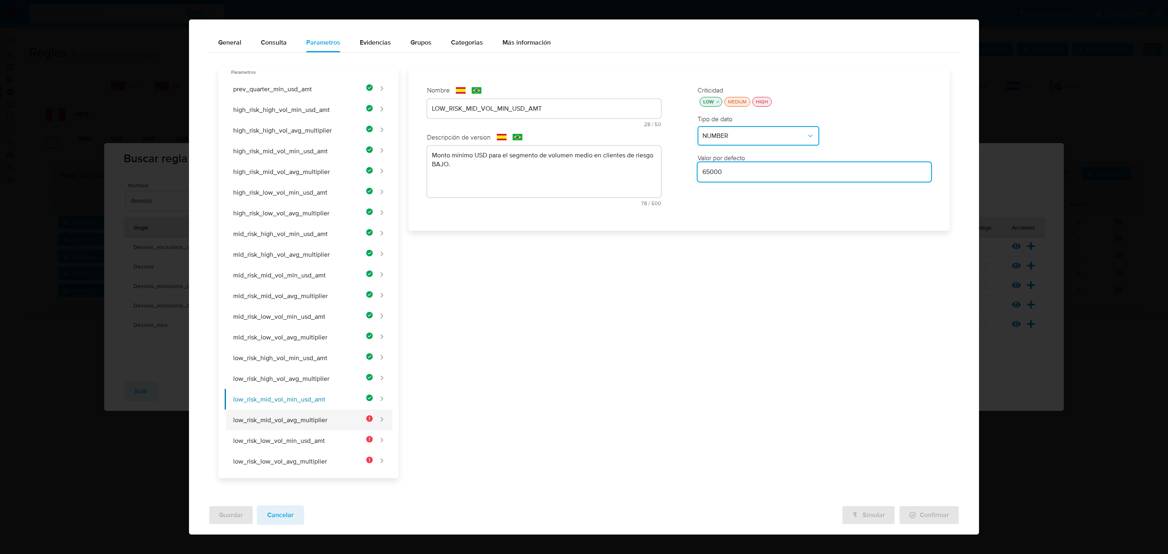
click at [348, 416] on button "low_risk_mid_vol_avg_multiplier" at bounding box center [299, 419] width 148 height 21
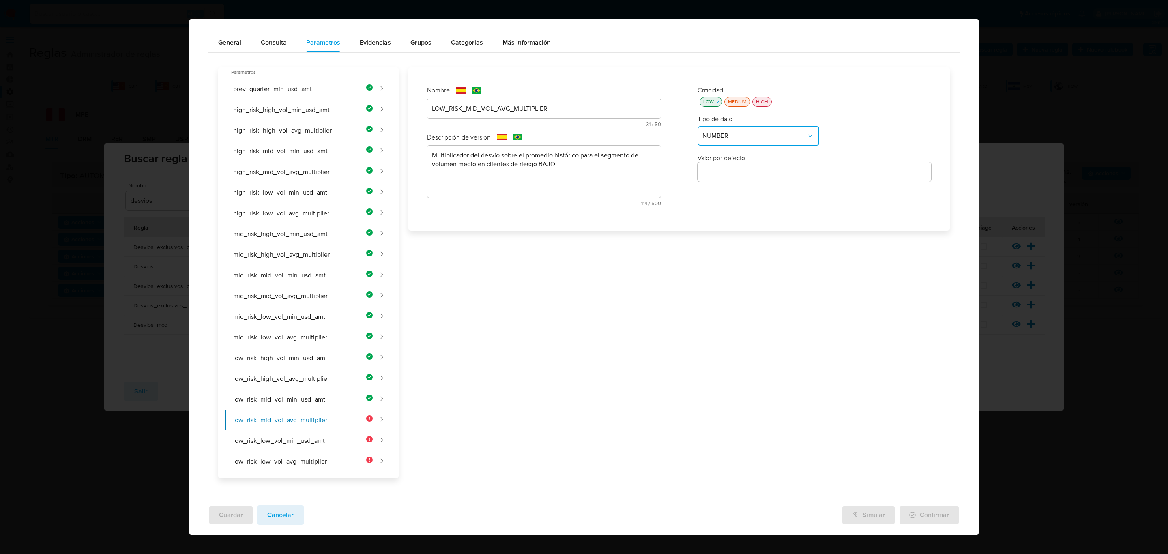
click at [747, 180] on div at bounding box center [814, 171] width 234 height 19
click at [744, 178] on div at bounding box center [814, 171] width 234 height 19
click at [741, 174] on input "number" at bounding box center [814, 172] width 234 height 11
click at [329, 443] on button "low_risk_low_vol_min_usd_amt" at bounding box center [299, 440] width 148 height 21
click at [742, 171] on input "number" at bounding box center [814, 172] width 234 height 11
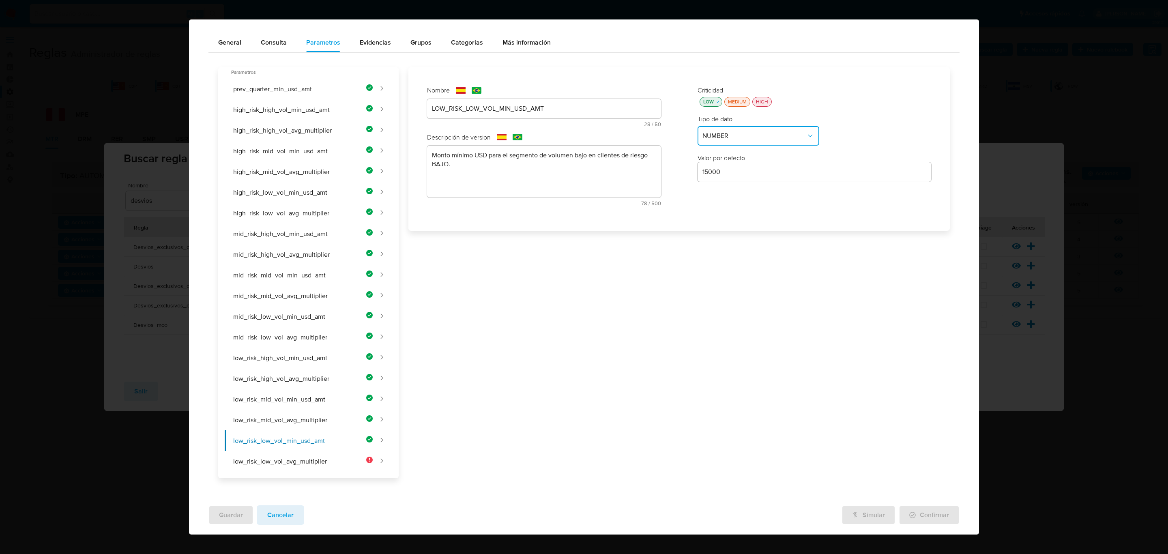
drag, startPoint x: 319, startPoint y: 465, endPoint x: 719, endPoint y: 292, distance: 435.8
click at [320, 461] on button "low_risk_low_vol_avg_multiplier" at bounding box center [299, 461] width 148 height 21
click at [732, 182] on div "Criticidad LOW MEDIUM HIGH Tipo de dato NUMBER Valor por defecto" at bounding box center [814, 149] width 250 height 142
click at [736, 177] on input "number" at bounding box center [814, 172] width 234 height 11
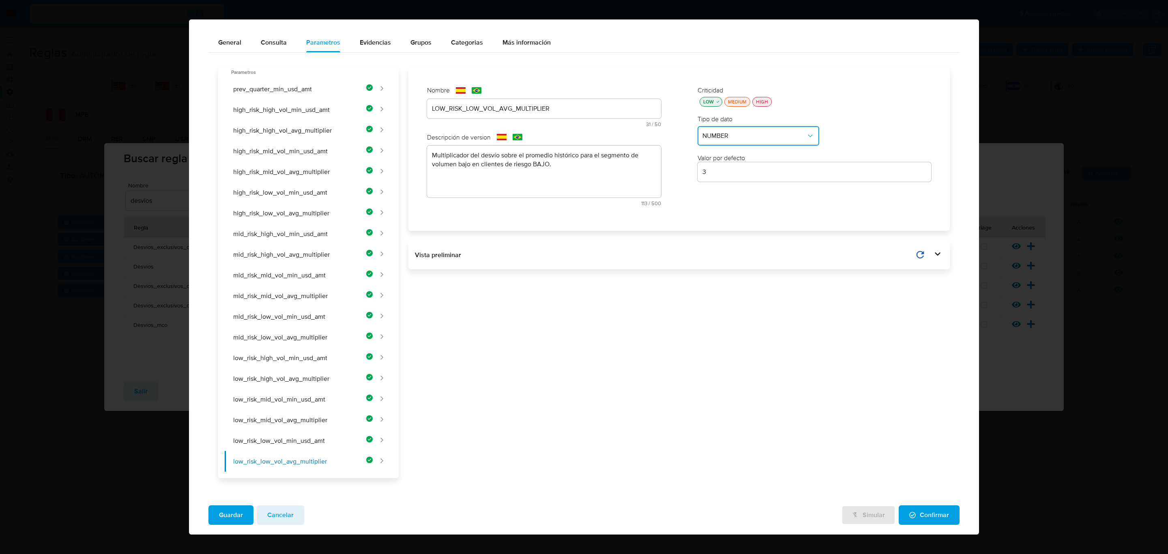
click at [769, 286] on div "Nombre text-es LOW_RISK_LOW_VOL_AVG_MULTIPLIER 31 / 50 19 caracteres restantes …" at bounding box center [674, 272] width 551 height 411
click at [916, 251] on icon at bounding box center [920, 255] width 8 height 8
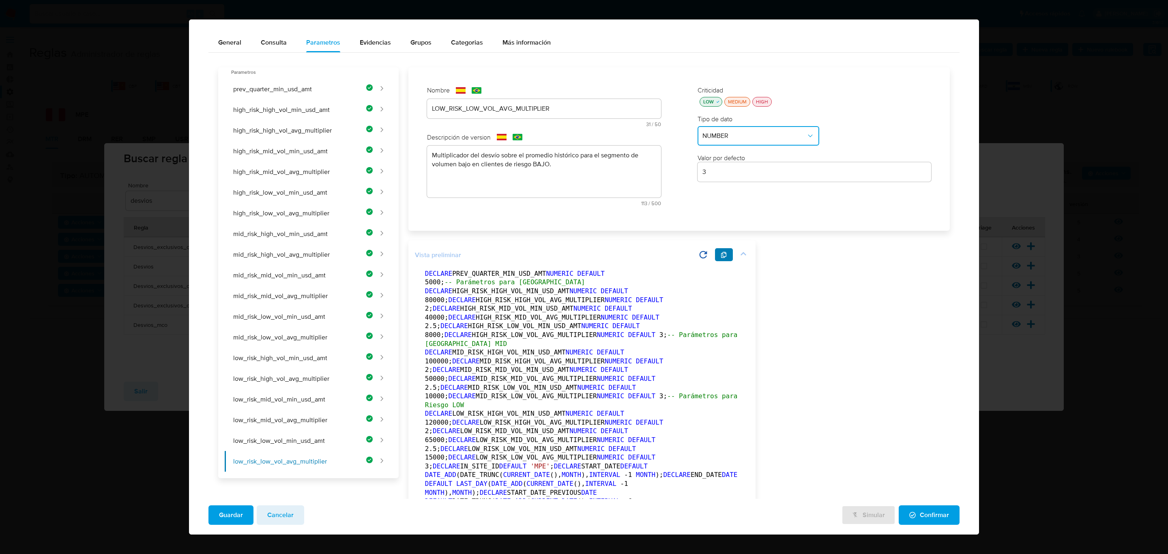
click at [718, 254] on button "button" at bounding box center [724, 254] width 18 height 13
click at [229, 461] on div "Guardar Cancelar Simular Confirmar" at bounding box center [584, 517] width 790 height 36
click at [228, 461] on span "Guardar" at bounding box center [231, 515] width 24 height 18
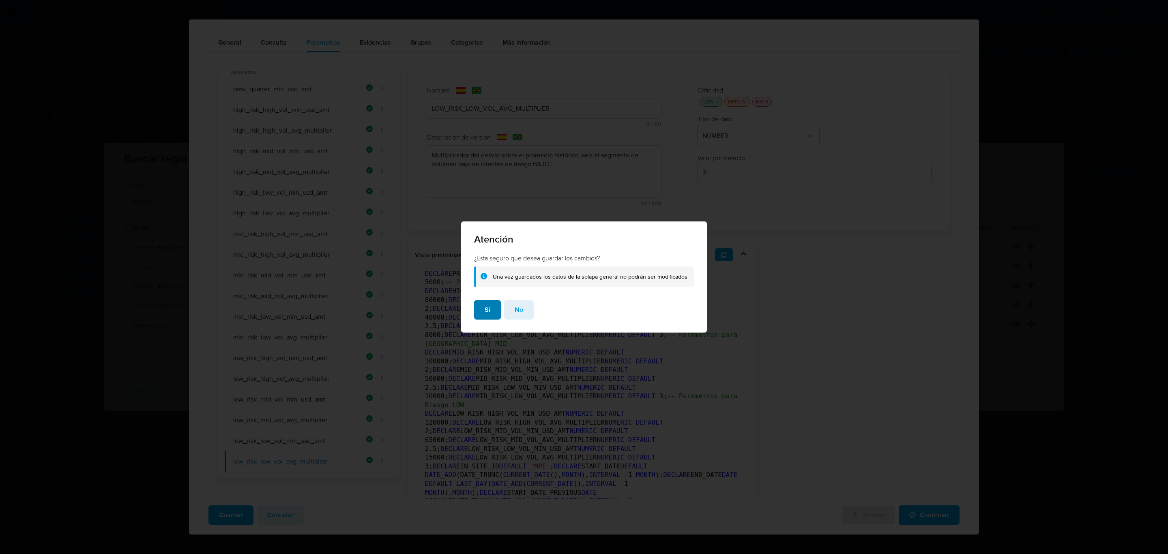
click at [488, 307] on span "Si" at bounding box center [487, 310] width 6 height 18
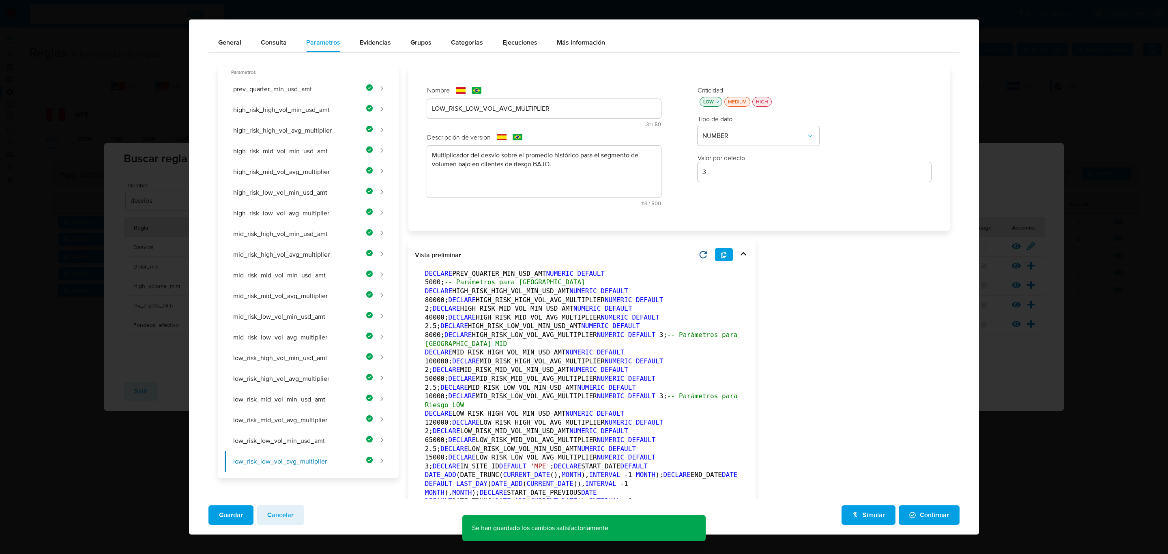
click at [921, 461] on span "Confirmar" at bounding box center [929, 515] width 40 height 18
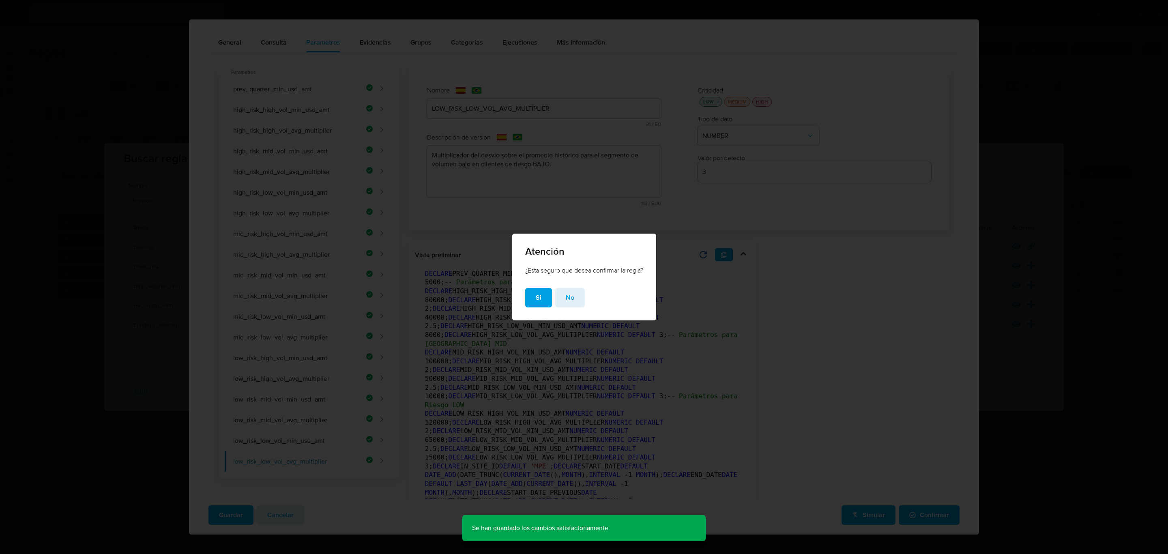
click at [530, 296] on button "Si" at bounding box center [538, 297] width 27 height 19
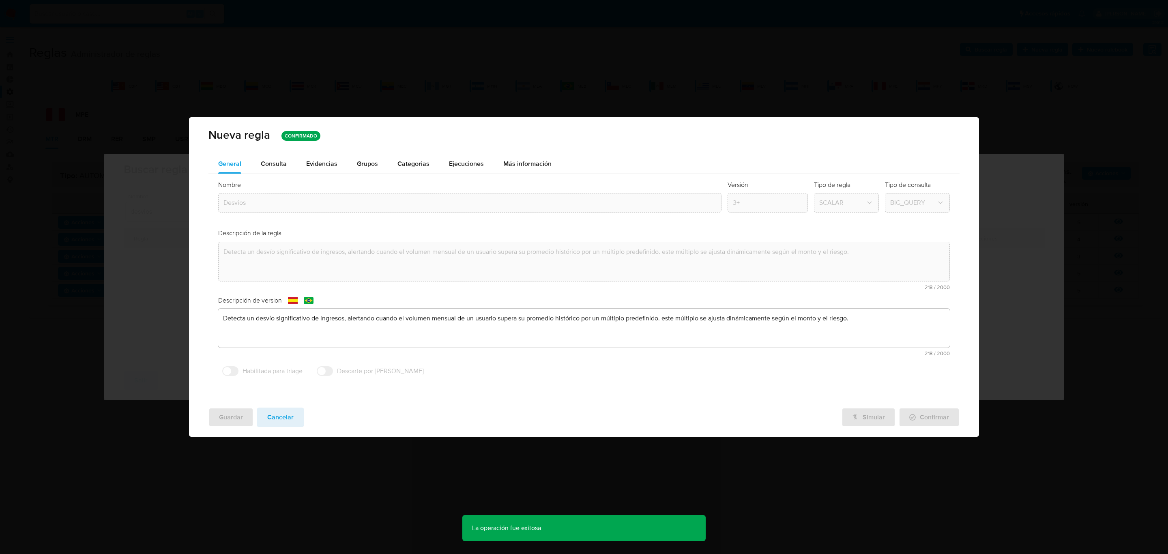
scroll to position [0, 0]
